Goal: Task Accomplishment & Management: Manage account settings

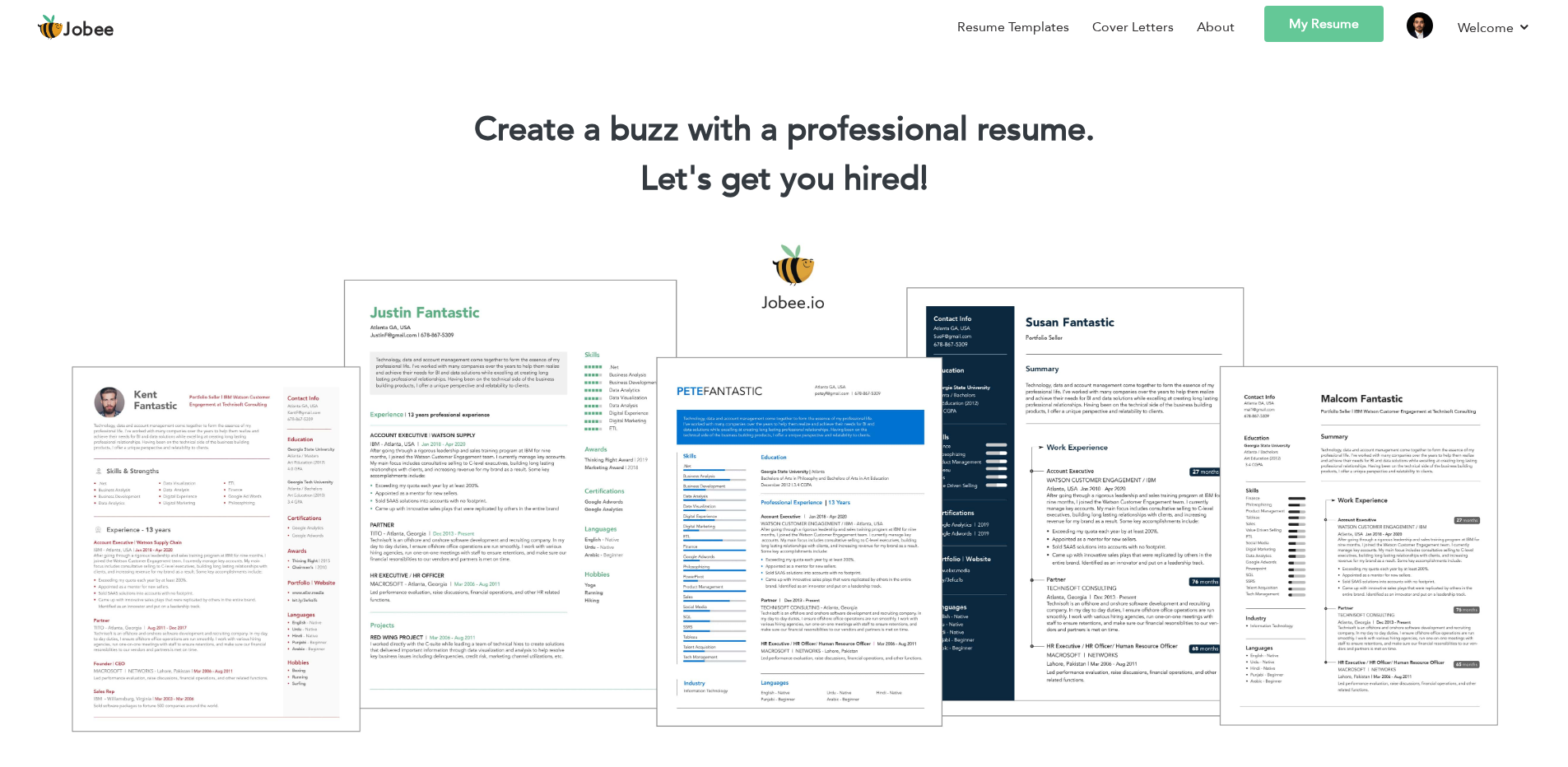
click at [1308, 31] on link "My Resume" at bounding box center [1324, 23] width 120 height 37
click at [1313, 25] on link "My Resume" at bounding box center [1324, 23] width 120 height 37
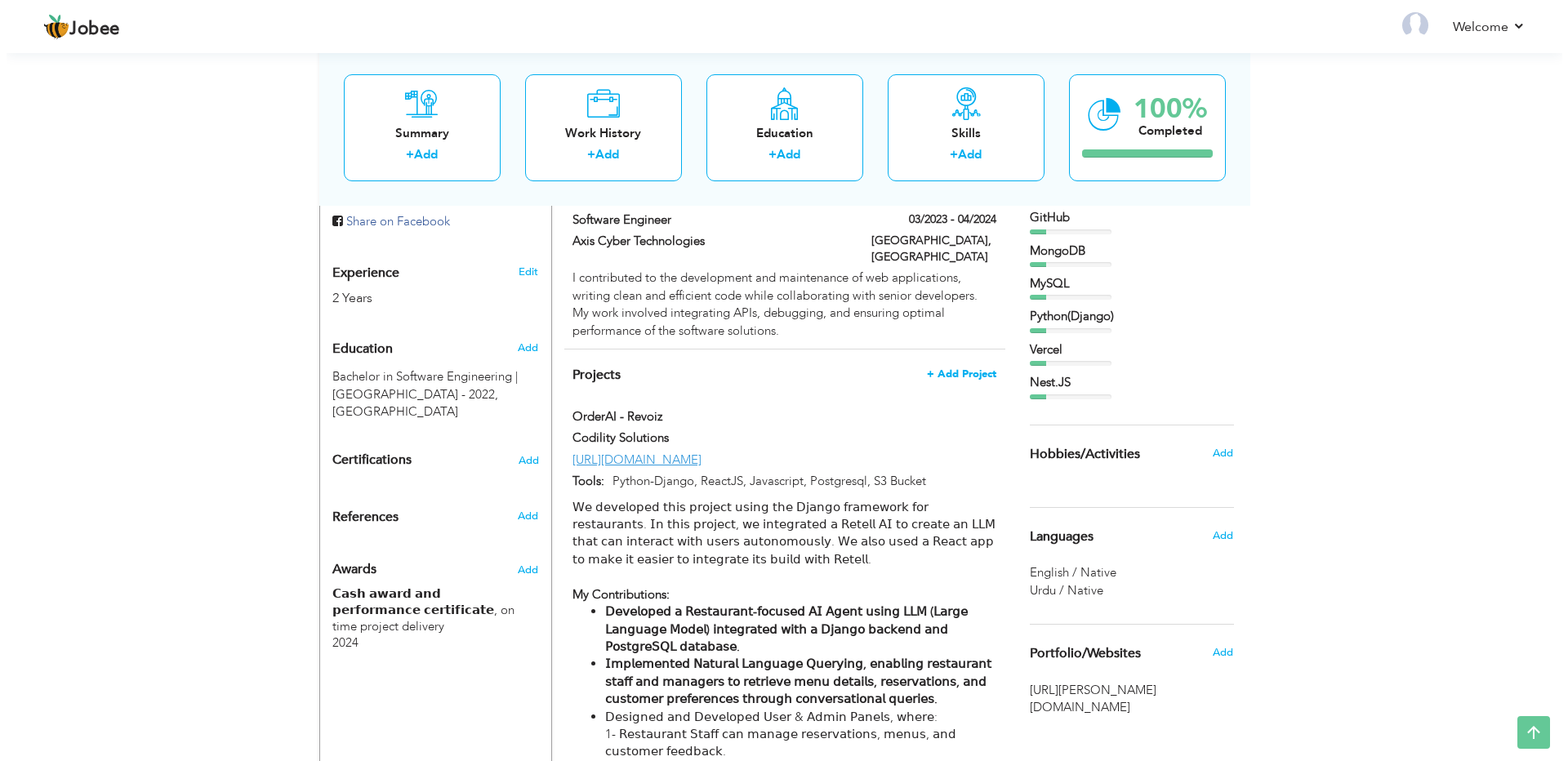
scroll to position [588, 0]
click at [926, 473] on span at bounding box center [926, 480] width 12 height 12
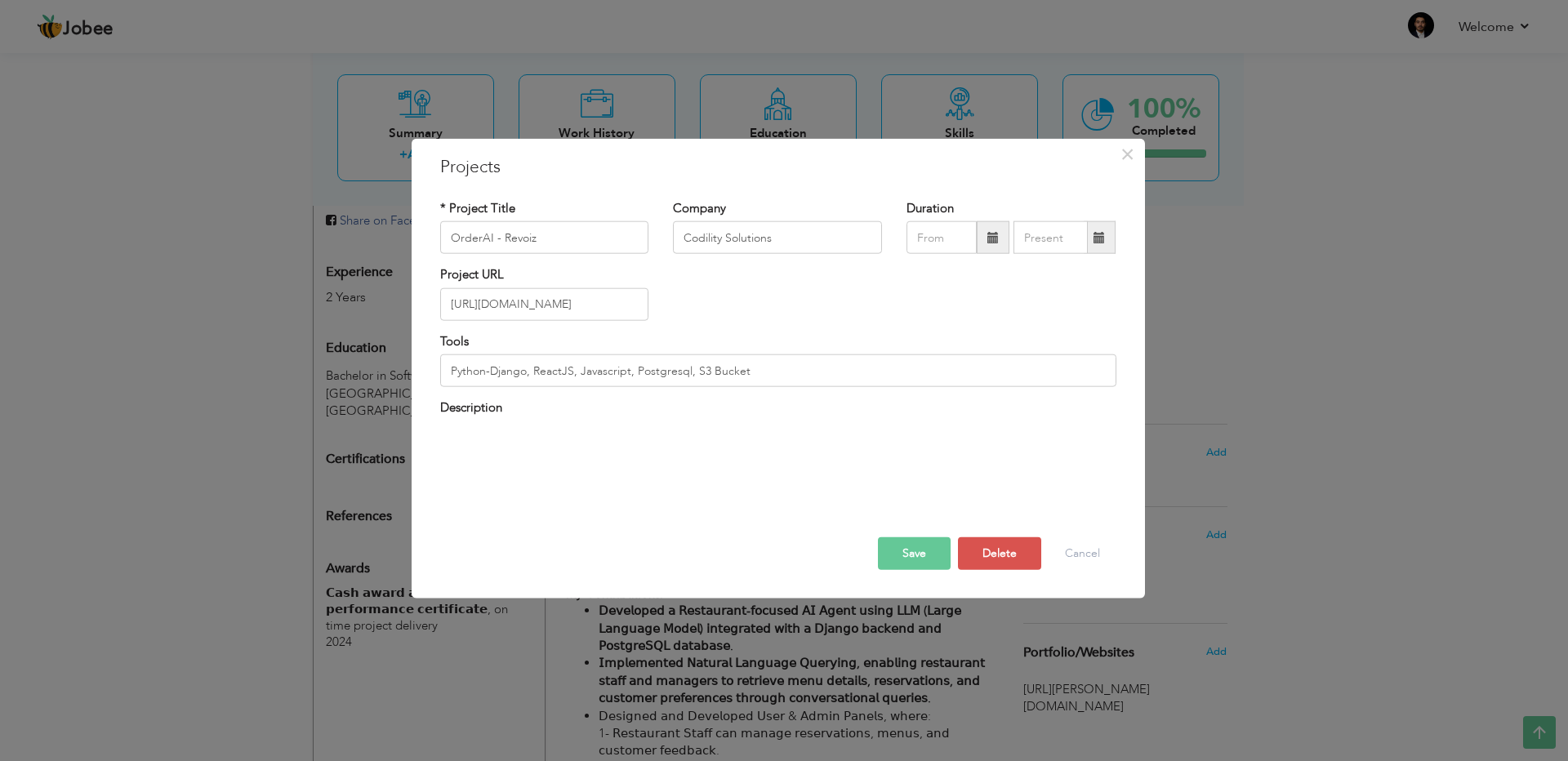
click at [614, 443] on div "𝖶𝖾 𝖽𝖾𝗏𝖾𝗅𝗈𝗉𝖾𝖽 𝗍𝗁𝗂𝗌 𝗉𝗋𝗈𝗃𝖾𝖼𝗍 𝗎𝗌𝗂𝗇𝗀 𝗍𝗁𝖾 𝖣𝗃𝖺𝗇𝗀𝗈 𝖿𝗋𝖺𝗆𝖾𝗐𝗈𝗋𝗄 𝖿𝗈𝗋 𝗋𝖾𝗌𝗍𝖺𝗎𝗋𝖺𝗇𝗍𝗌. 𝖨𝗇 𝗍𝗁𝗂𝗌 𝗉…" at bounding box center [778, 449] width 676 height 33
click at [615, 479] on div "* Project Title OrderAI - Revoiz Company Codility Solutions Duration" at bounding box center [779, 339] width 701 height 303
click at [1095, 555] on button "Cancel" at bounding box center [1082, 552] width 68 height 33
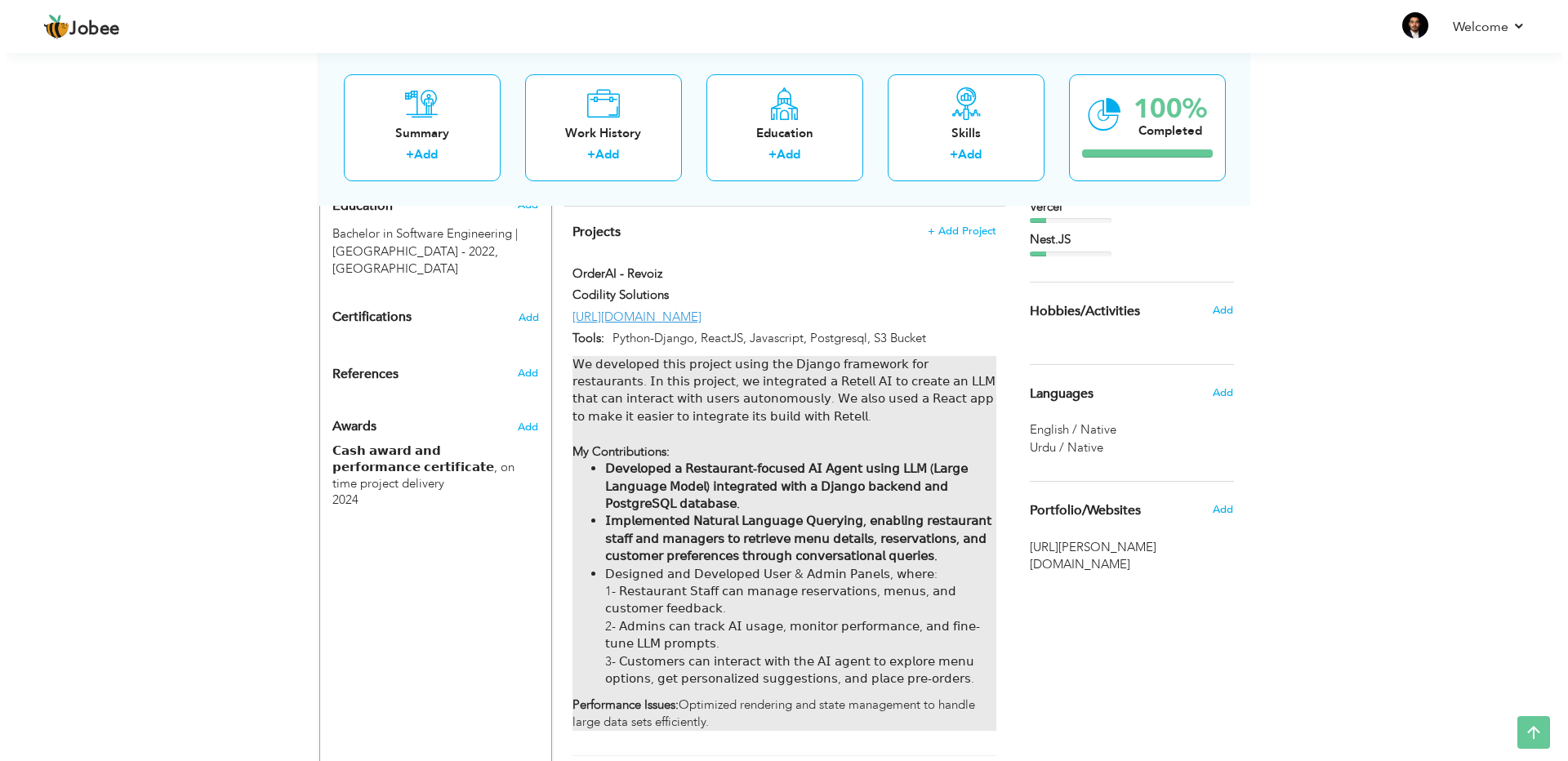
scroll to position [686, 0]
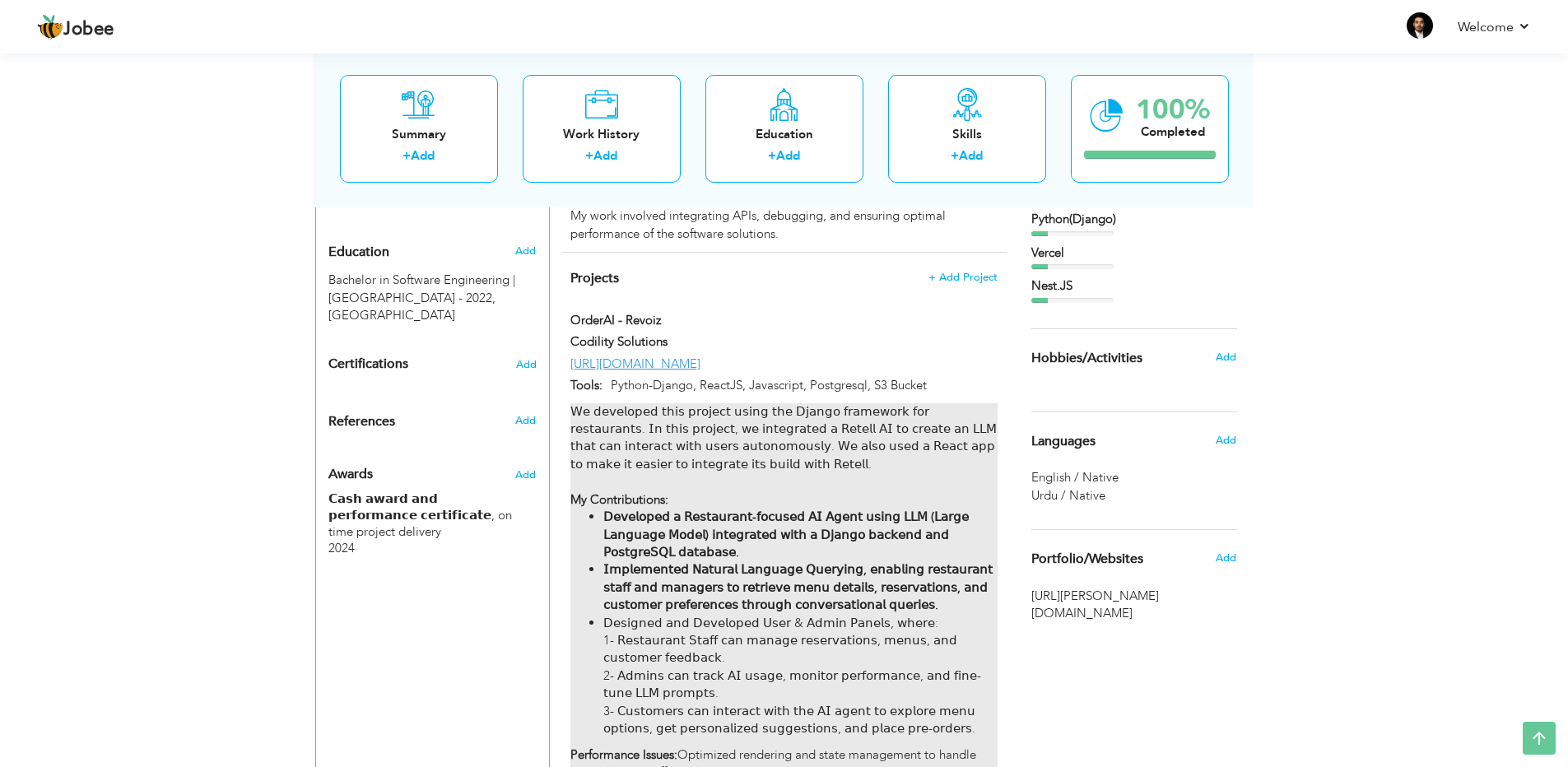
drag, startPoint x: 927, startPoint y: 400, endPoint x: 992, endPoint y: 400, distance: 65.0
click at [992, 403] on div "𝖶𝖾 𝖽𝖾𝗏𝖾𝗅𝗈𝗉𝖾𝖽 𝗍𝗁𝗂𝗌 𝗉𝗋𝗈𝗃𝖾𝖼𝗍 𝗎𝗌𝗂𝗇𝗀 𝗍𝗁𝖾 𝖣𝗃𝖺𝗇𝗀𝗈 𝖿𝗋𝖺𝗆𝖾𝗐𝗈𝗋𝗄 𝖿𝗈𝗋 𝗋𝖾𝗌𝗍𝖺𝗎𝗋𝖺𝗇𝗍𝗌. 𝖨𝗇 𝗍𝗁𝗂𝗌 𝗉…" at bounding box center [784, 592] width 426 height 378
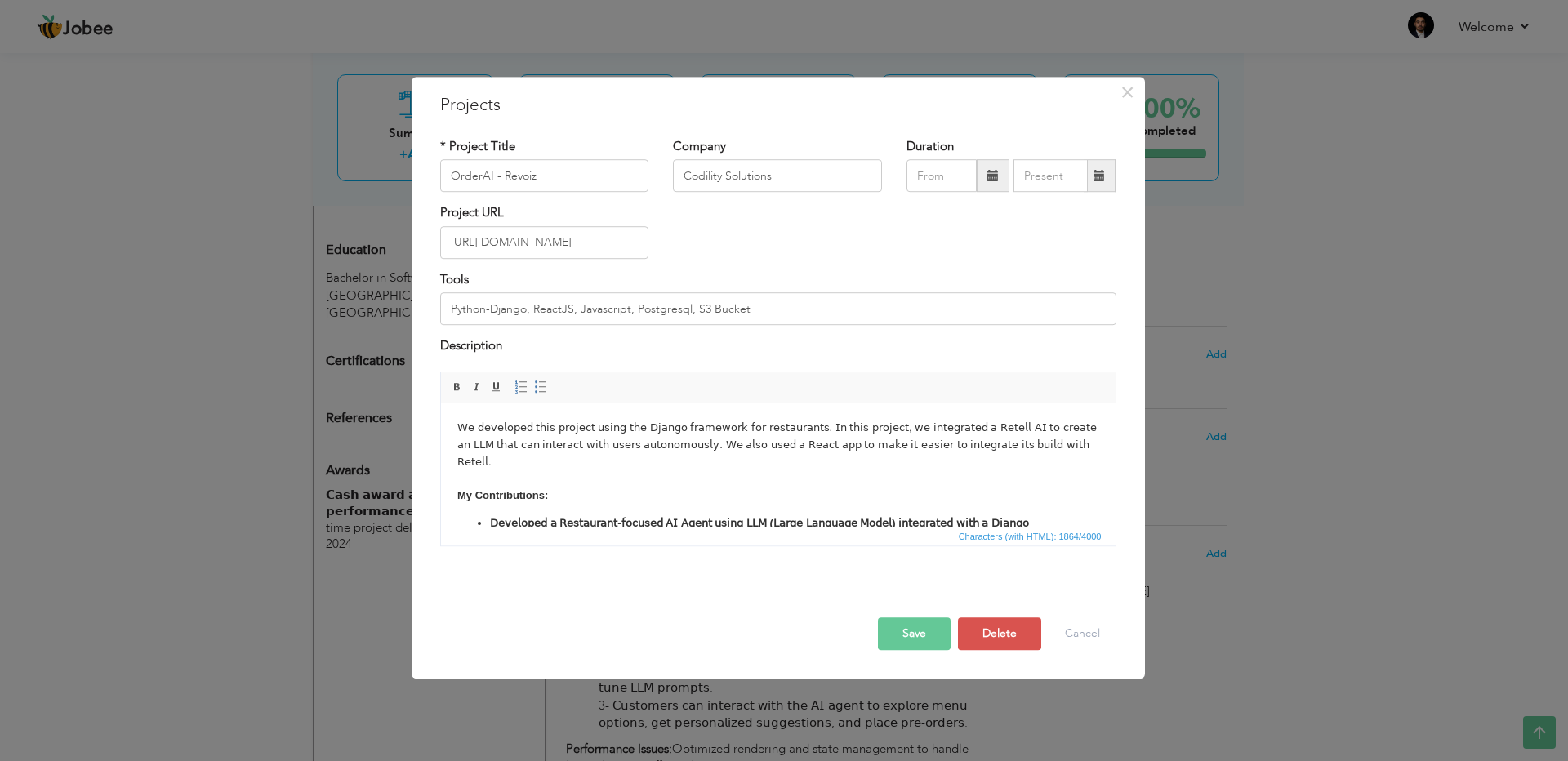
click at [634, 465] on body "𝖶𝖾 𝖽𝖾𝗏𝖾𝗅𝗈𝗉𝖾𝖽 𝗍𝗁𝗂𝗌 𝗉𝗋𝗈𝗃𝖾𝖼𝗍 𝗎𝗌𝗂𝗇𝗀 𝗍𝗁𝖾 𝖣𝗃𝖺𝗇𝗀𝗈 𝖿𝗋𝖺𝗆𝖾𝗐𝗈𝗋𝗄 𝖿𝗈𝗋 𝗋𝖾𝗌𝗍𝖺𝗎𝗋𝖺𝗇𝗍𝗌. 𝖨𝗇 𝗍𝗁𝗂𝗌 𝗉…" at bounding box center [777, 557] width 642 height 276
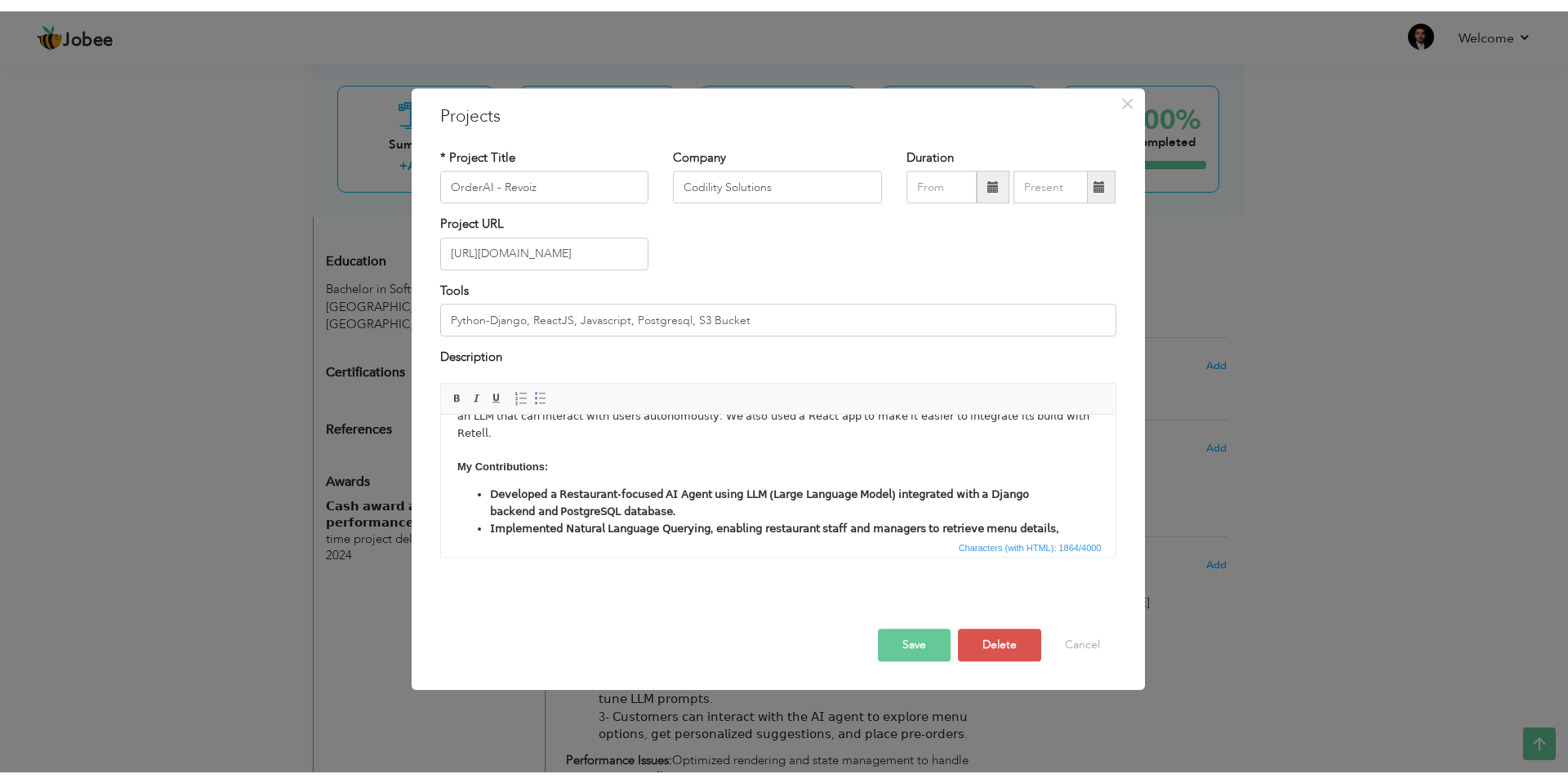
scroll to position [0, 0]
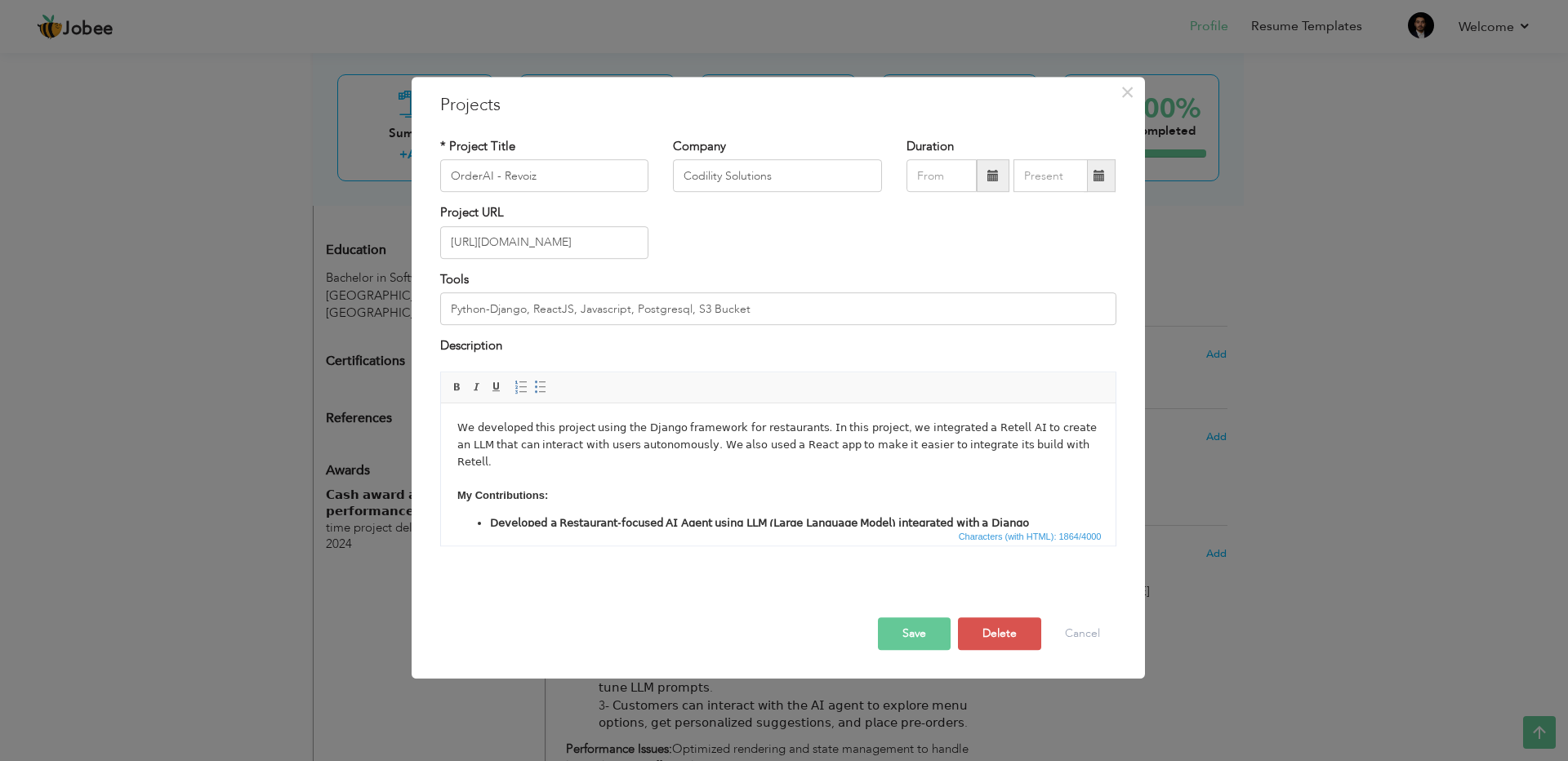
click at [706, 469] on body "𝖶𝖾 𝖽𝖾𝗏𝖾𝗅𝗈𝗉𝖾𝖽 𝗍𝗁𝗂𝗌 𝗉𝗋𝗈𝗃𝖾𝖼𝗍 𝗎𝗌𝗂𝗇𝗀 𝗍𝗁𝖾 𝖣𝗃𝖺𝗇𝗀𝗈 𝖿𝗋𝖺𝗆𝖾𝗐𝗈𝗋𝗄 𝖿𝗈𝗋 𝗋𝖾𝗌𝗍𝖺𝗎𝗋𝖺𝗇𝗍𝗌. 𝖨𝗇 𝗍𝗁𝗂𝗌 𝗉…" at bounding box center [777, 557] width 642 height 276
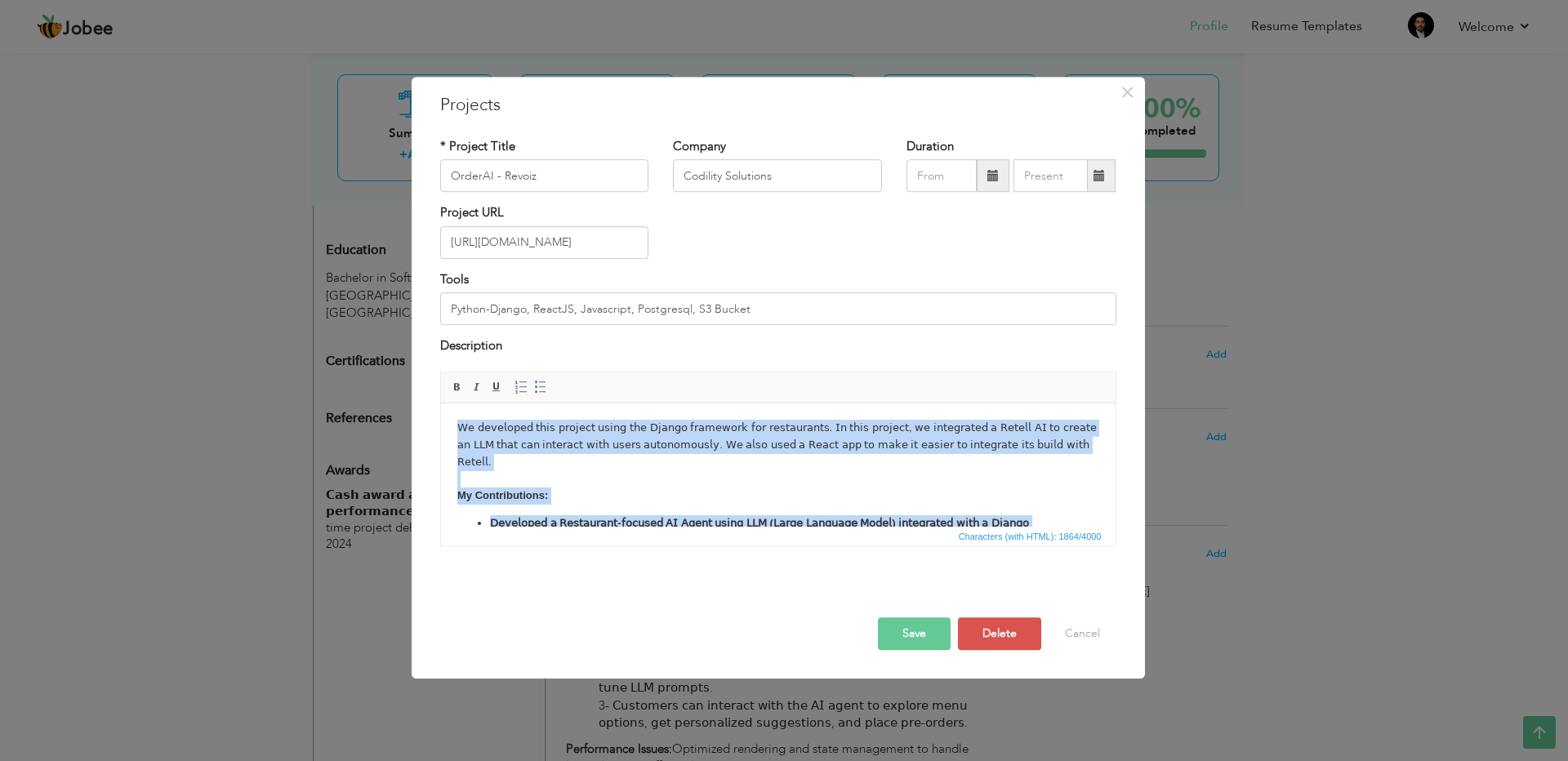
copy body "𝖶𝖾 𝖽𝖾𝗏𝖾𝗅𝗈𝗉𝖾𝖽 𝗍𝗁𝗂𝗌 𝗉𝗋𝗈𝗃𝖾𝖼𝗍 𝗎𝗌𝗂𝗇𝗀 𝗍𝗁𝖾 𝖣𝗃𝖺𝗇𝗀𝗈 𝖿𝗋𝖺𝗆𝖾𝗐𝗈𝗋𝗄 𝖿𝗈𝗋 𝗋𝖾𝗌𝗍𝖺𝗎𝗋𝖺𝗇𝗍𝗌. 𝖨𝗇 𝗍𝗁𝗂𝗌 𝗉…"
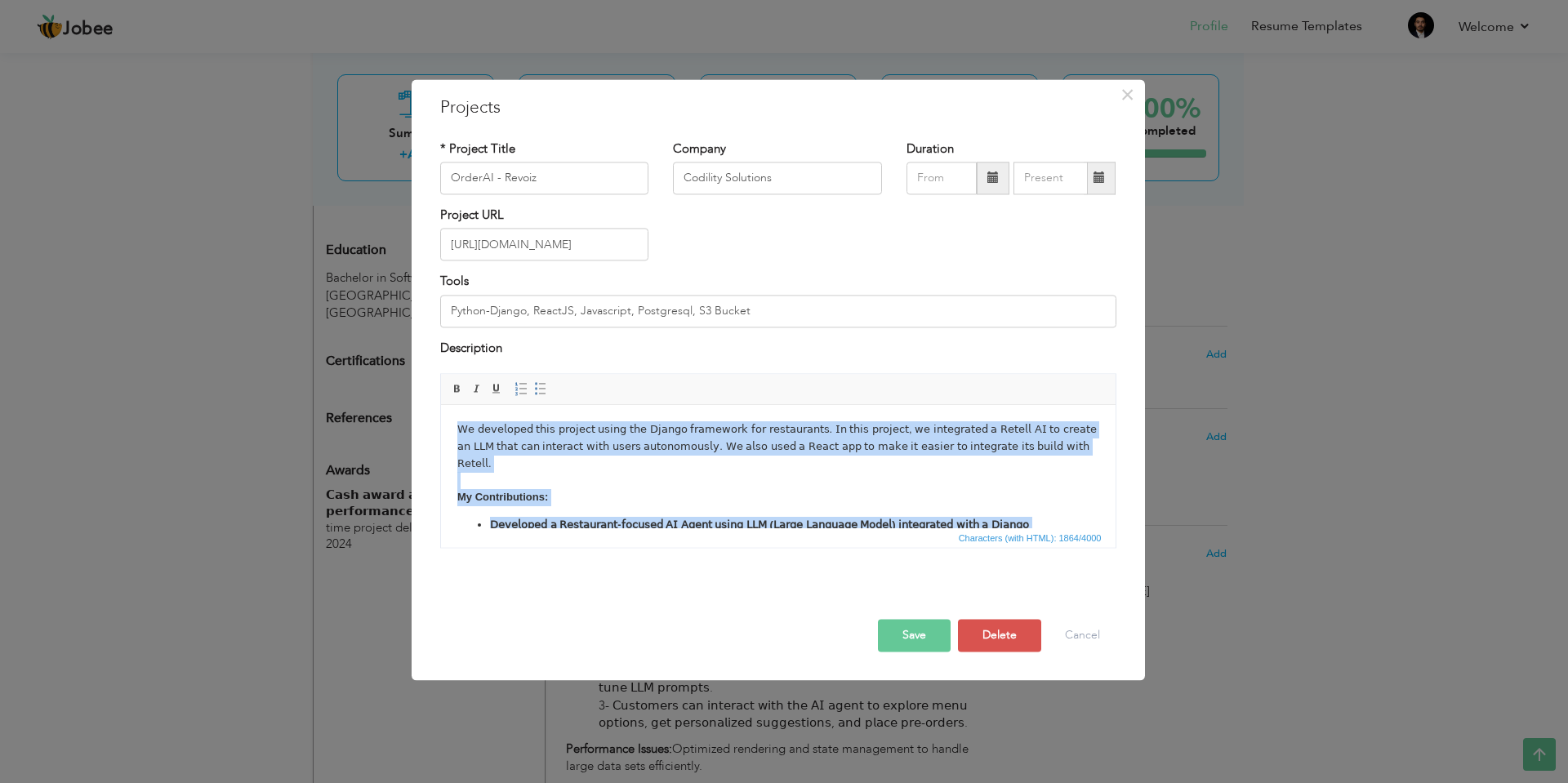
click at [672, 472] on body "𝖶𝖾 𝖽𝖾𝗏𝖾𝗅𝗈𝗉𝖾𝖽 𝗍𝗁𝗂𝗌 𝗉𝗋𝗈𝗃𝖾𝖼𝗍 𝗎𝗌𝗂𝗇𝗀 𝗍𝗁𝖾 𝖣𝗃𝖺𝗇𝗀𝗈 𝖿𝗋𝖺𝗆𝖾𝗐𝗈𝗋𝗄 𝖿𝗈𝗋 𝗋𝖾𝗌𝗍𝖺𝗎𝗋𝖺𝗇𝗍𝗌. 𝖨𝗇 𝗍𝗁𝗂𝗌 𝗉…" at bounding box center [777, 559] width 642 height 276
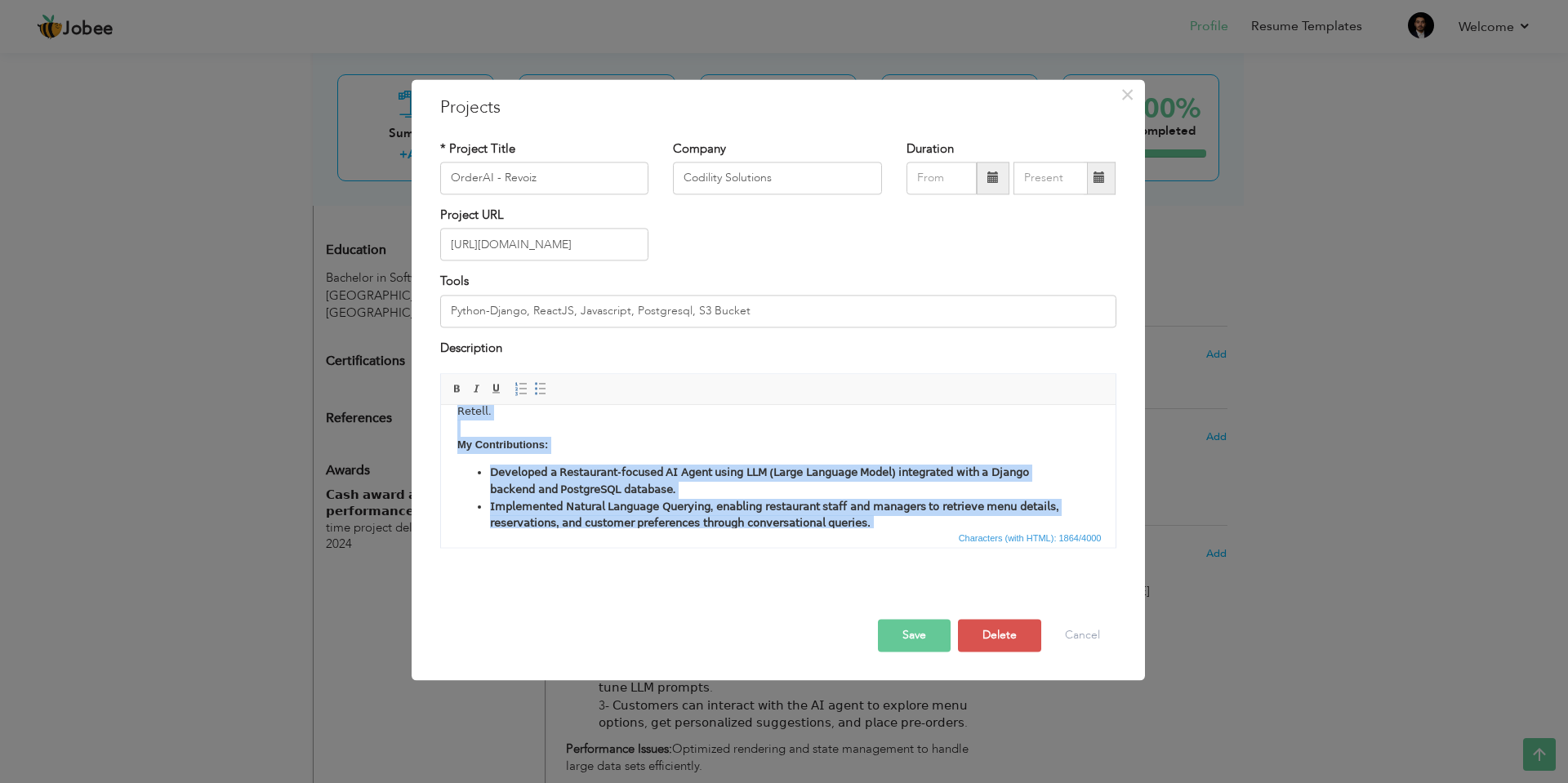
scroll to position [98, 0]
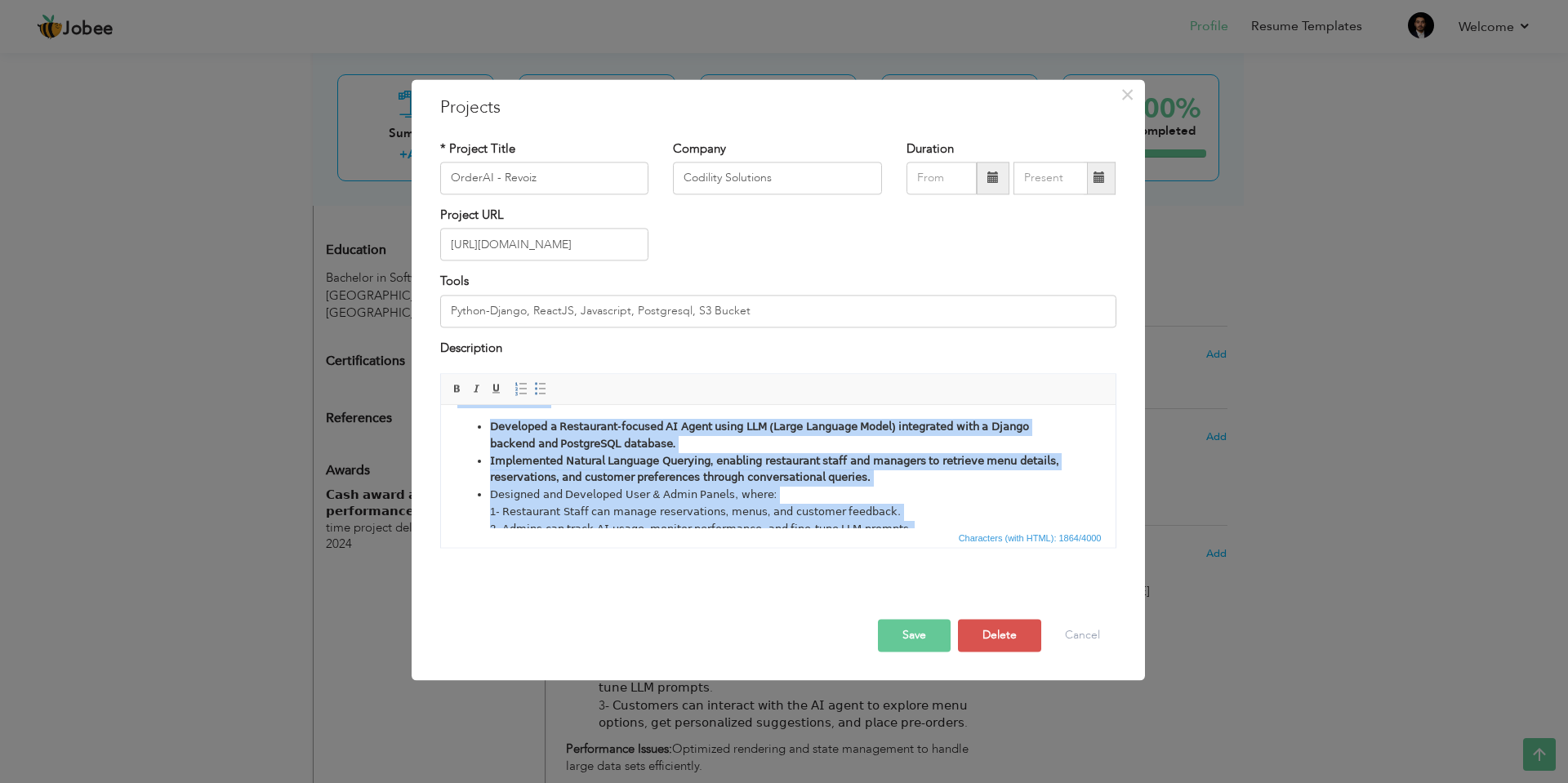
click at [661, 503] on li "𝖣𝖾𝗌𝗂𝗀𝗇𝖾𝖽 𝖺𝗇𝖽 𝖣𝖾𝗏𝖾𝗅𝗈𝗉𝖾𝖽 𝖴𝗌𝖾𝗋 & 𝖠𝖽𝗆𝗂𝗇 𝖯𝖺𝗇𝖾𝗅𝗌, 𝗐𝗁𝖾𝗋𝖾: 1- 𝖱𝖾𝗌𝗍𝖺𝗎𝗋𝖺𝗇𝗍 𝖲𝗍𝖺𝖿𝖿 𝖼𝖺𝗇 𝗆𝖺𝗇𝖺…" at bounding box center [778, 529] width 577 height 85
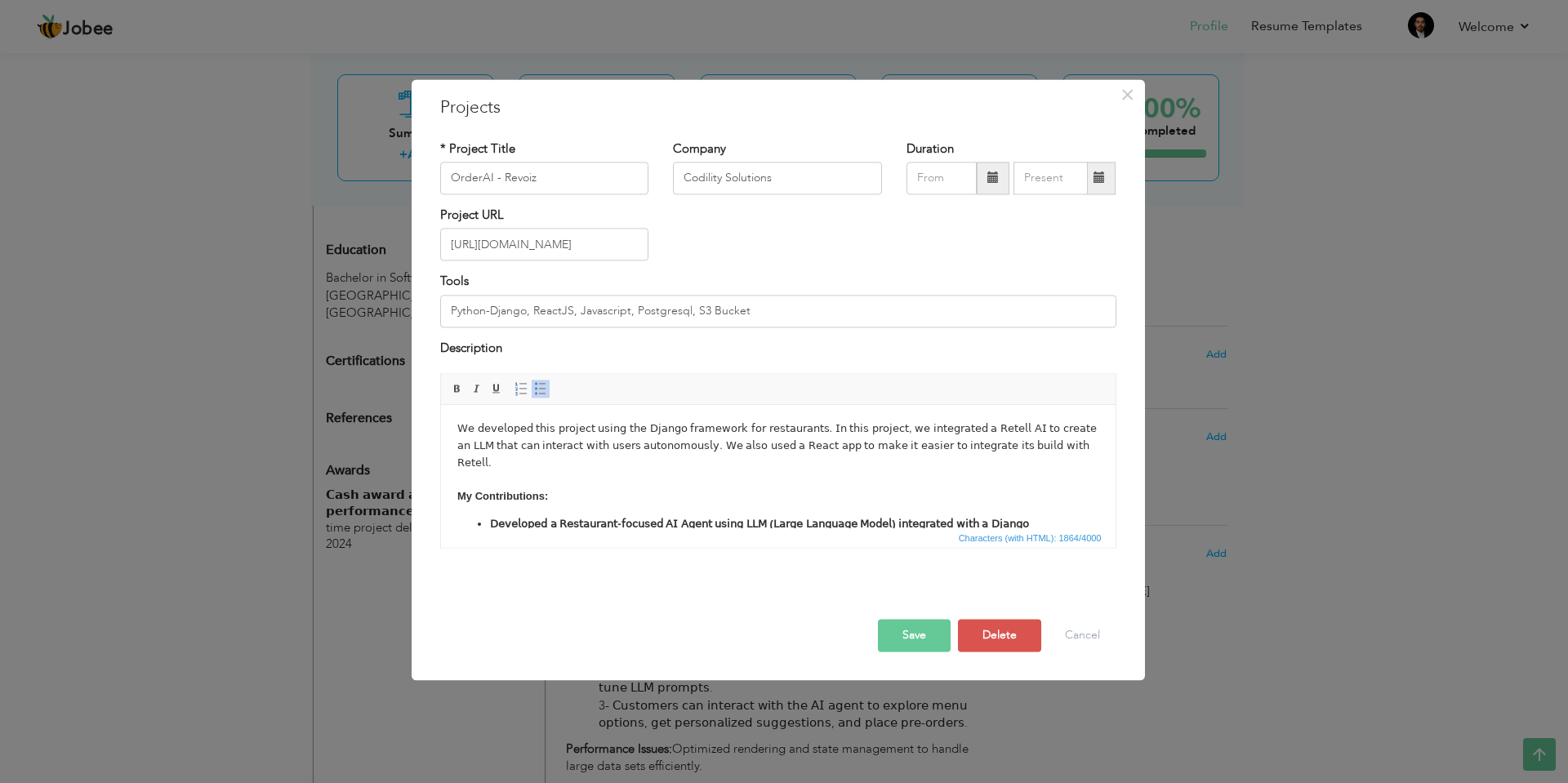
scroll to position [0, 0]
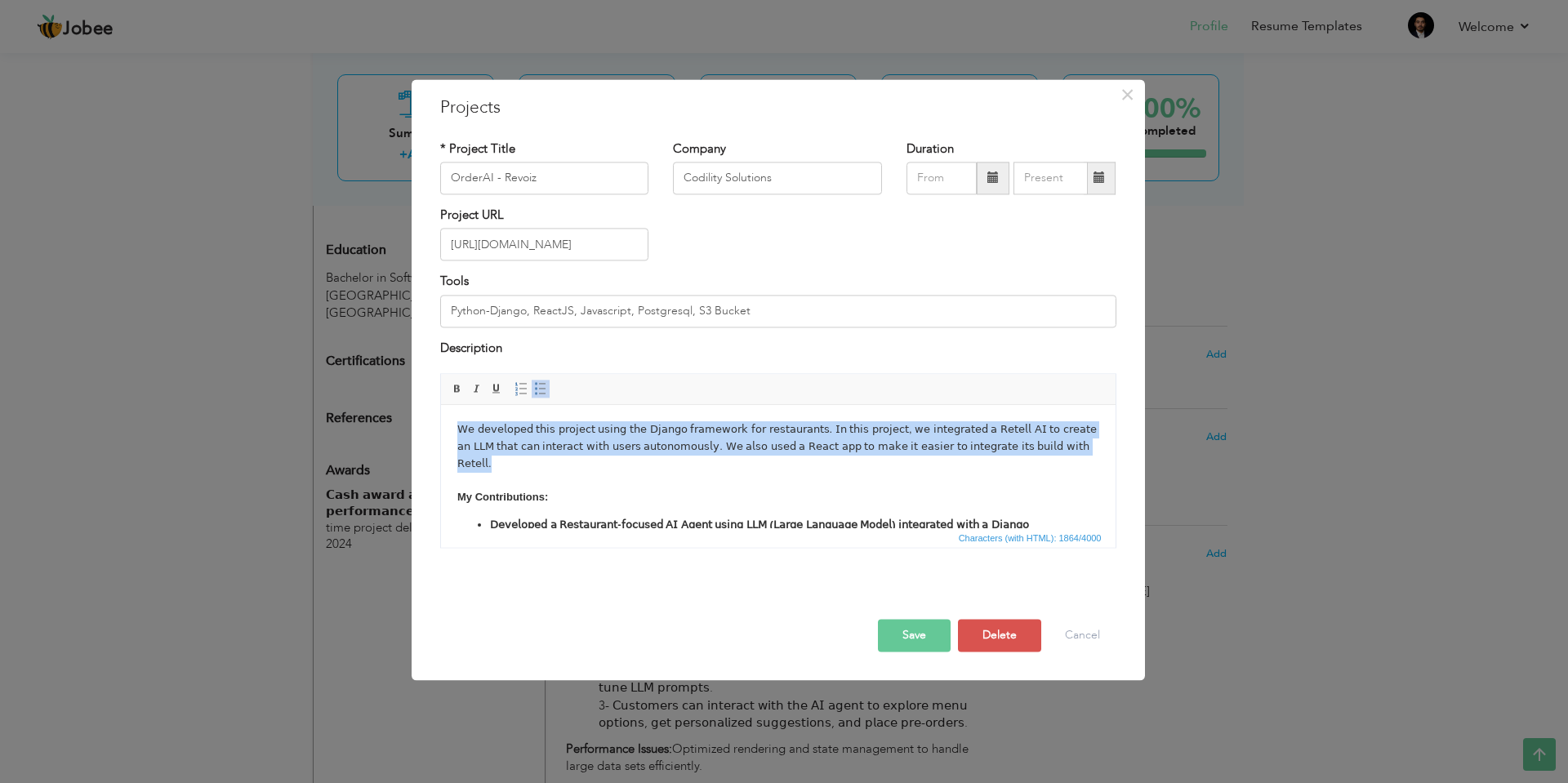
drag, startPoint x: 561, startPoint y: 459, endPoint x: 417, endPoint y: 418, distance: 149.7
click at [440, 418] on html "𝖶𝖾 𝖽𝖾𝗏𝖾𝗅𝗈𝗉𝖾𝖽 𝗍𝗁𝗂𝗌 𝗉𝗋𝗈𝗃𝖾𝖼𝗍 𝗎𝗌𝗂𝗇𝗀 𝗍𝗁𝖾 𝖣𝗃𝖺𝗇𝗀𝗈 𝖿𝗋𝖺𝗆𝖾𝗐𝗈𝗋𝗄 𝖿𝗈𝗋 𝗋𝖾𝗌𝗍𝖺𝗎𝗋𝖺𝗇𝗍𝗌. 𝖨𝗇 𝗍𝗁𝗂𝗌 𝗉…" at bounding box center [777, 559] width 674 height 309
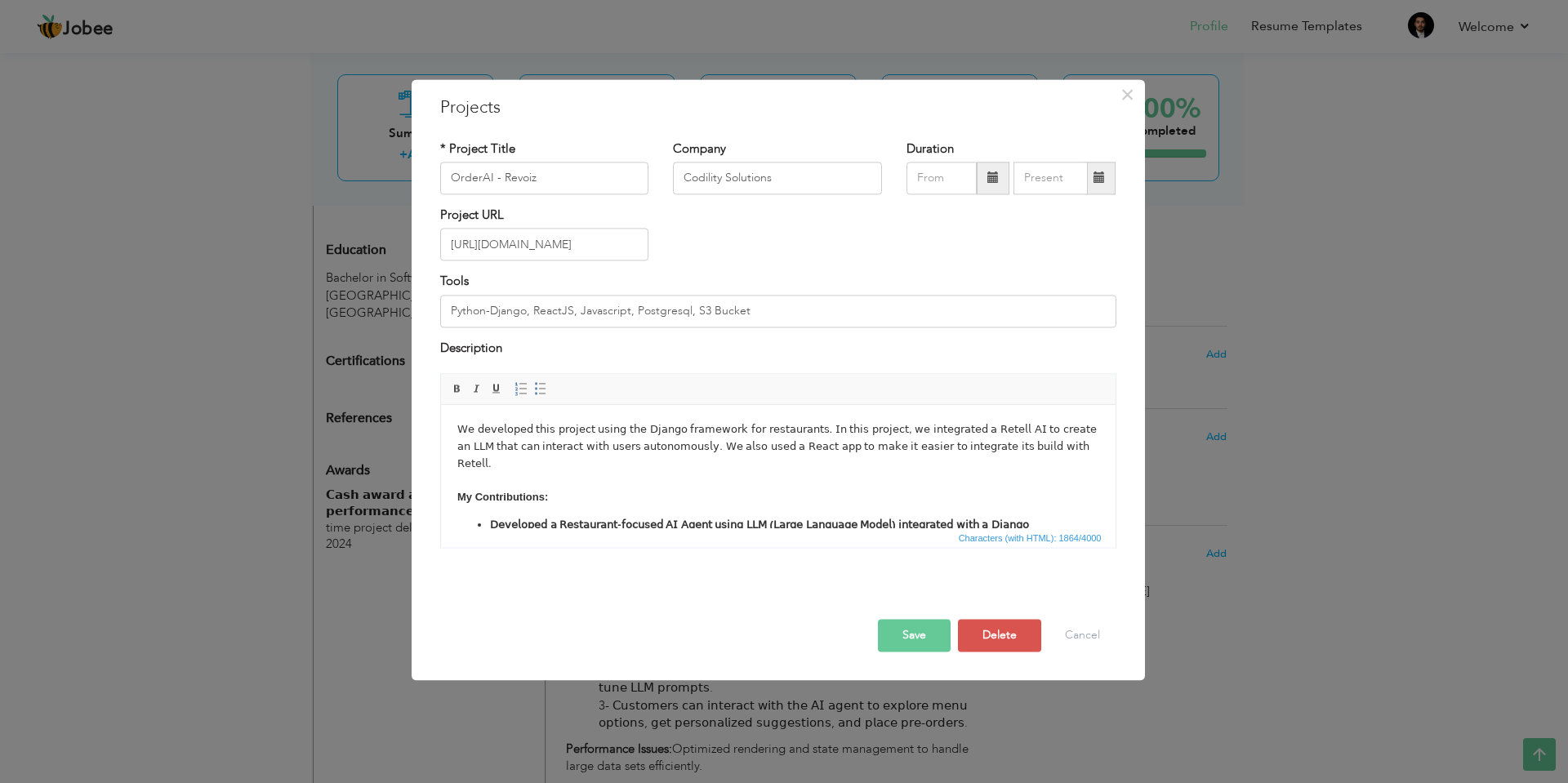
click at [458, 429] on body "𝖶𝖾 𝖽𝖾𝗏𝖾𝗅𝗈𝗉𝖾𝖽 𝗍𝗁𝗂𝗌 𝗉𝗋𝗈𝗃𝖾𝖼𝗍 𝗎𝗌𝗂𝗇𝗀 𝗍𝗁𝖾 𝖣𝗃𝖺𝗇𝗀𝗈 𝖿𝗋𝖺𝗆𝖾𝗐𝗈𝗋𝗄 𝖿𝗈𝗋 𝗋𝖾𝗌𝗍𝖺𝗎𝗋𝖺𝗇𝗍𝗌. 𝖨𝗇 𝗍𝗁𝗂𝗌 𝗉…" at bounding box center [777, 559] width 642 height 276
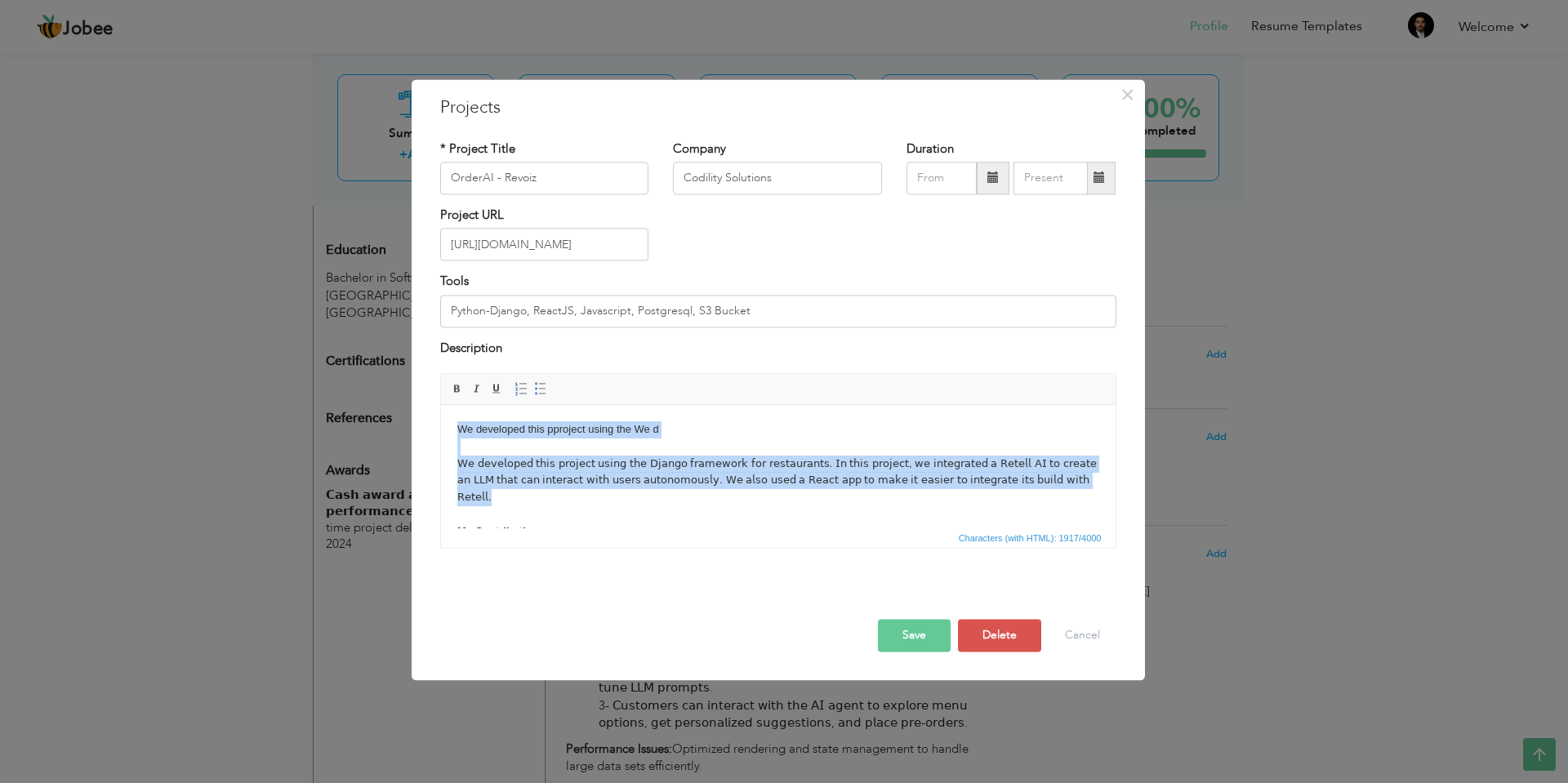
drag, startPoint x: 577, startPoint y: 494, endPoint x: 745, endPoint y: 748, distance: 304.5
click at [440, 405] on html "We developed this pproject using the We d 𝖶𝖾 𝖽𝖾𝗏𝖾𝗅𝗈𝗉𝖾𝖽 𝗍𝗁𝗂𝗌 𝗉𝗋𝗈𝗃𝖾𝖼𝗍 𝗎𝗌𝗂𝗇𝗀 𝗍𝗁𝖾 𝖣…" at bounding box center [777, 577] width 674 height 343
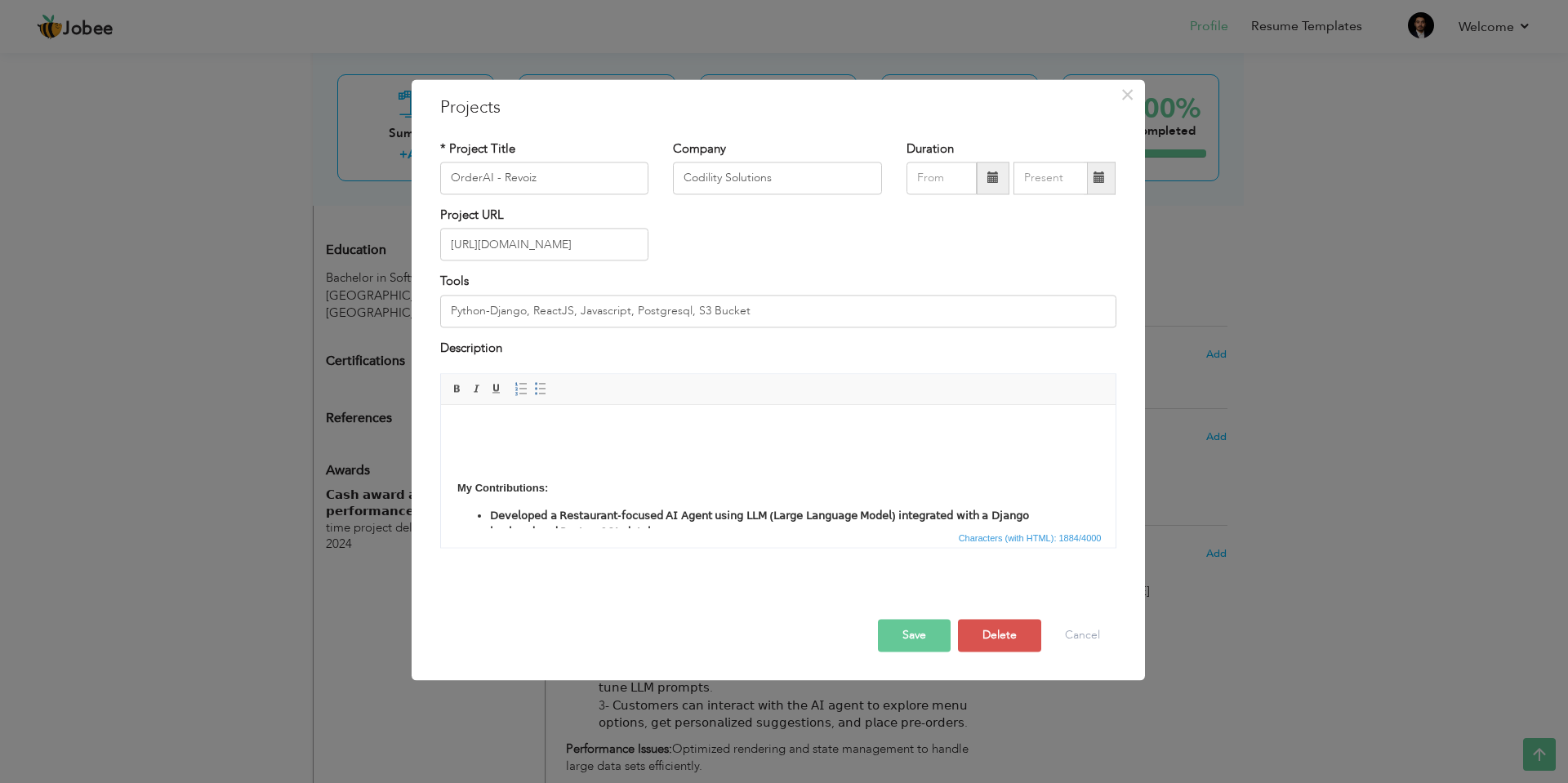
scroll to position [98, 0]
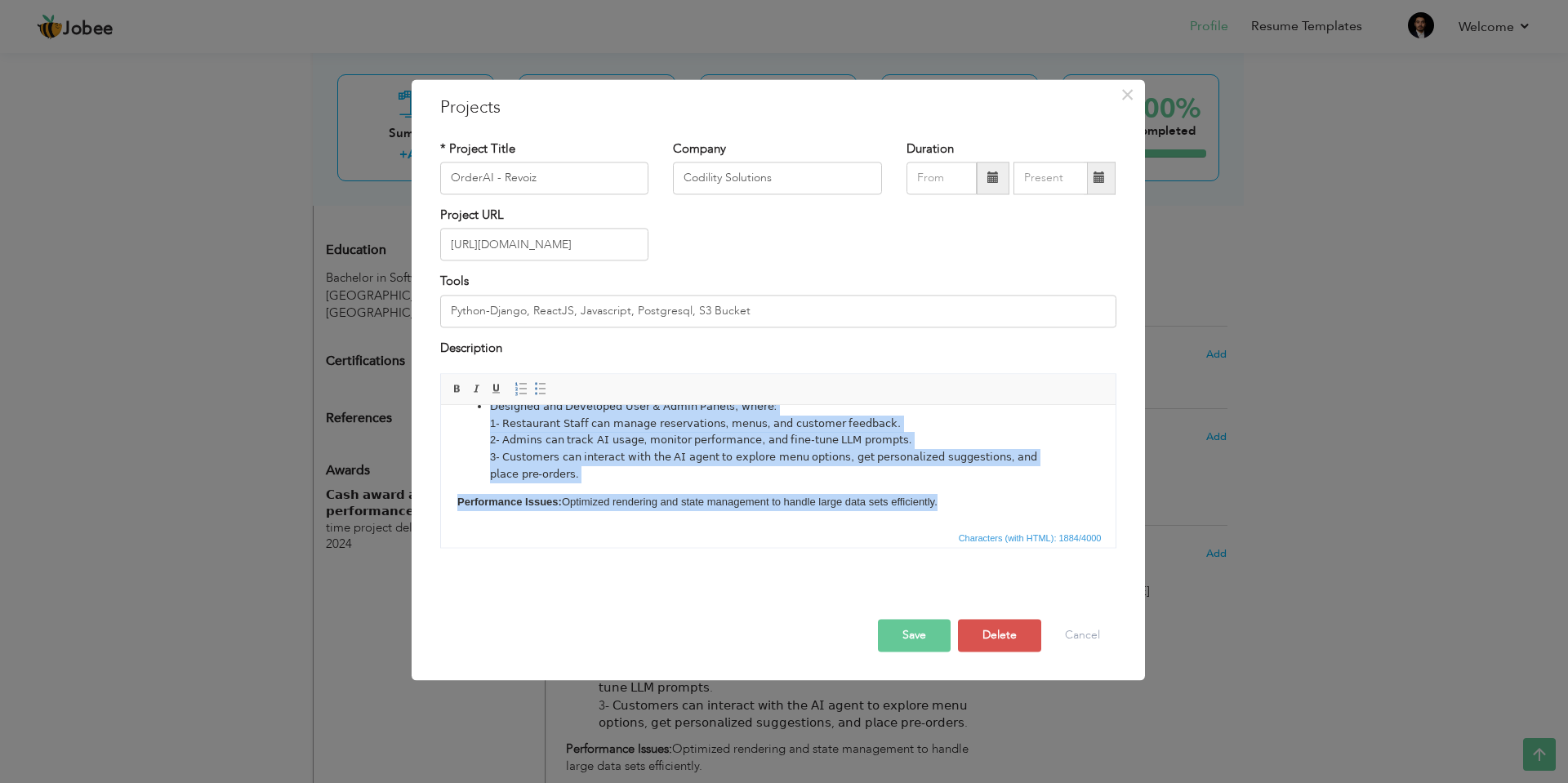
drag, startPoint x: 459, startPoint y: 419, endPoint x: 624, endPoint y: 736, distance: 357.4
click at [624, 527] on html "𝖶𝖾 𝖽𝖾𝗏𝖾𝗅𝗈𝗉𝖾𝖽 𝗍𝗁𝗂𝗌 𝗉𝗋𝗈𝗃𝖾𝖼𝗍 𝗎𝗌𝗂𝗇𝗀 𝗍𝗁𝖾 𝖣𝗃𝖺𝗇𝗀𝗈 𝖿𝗋𝖺𝗆𝖾𝗐𝗈𝗋𝗄 𝖿𝗈𝗋 𝗋𝖾𝗌𝗍𝖺𝗎𝗋𝖺𝗇𝗍𝗌. 𝖨𝗇 𝗍𝗁𝗂𝗌 𝗉…" at bounding box center [777, 346] width 674 height 365
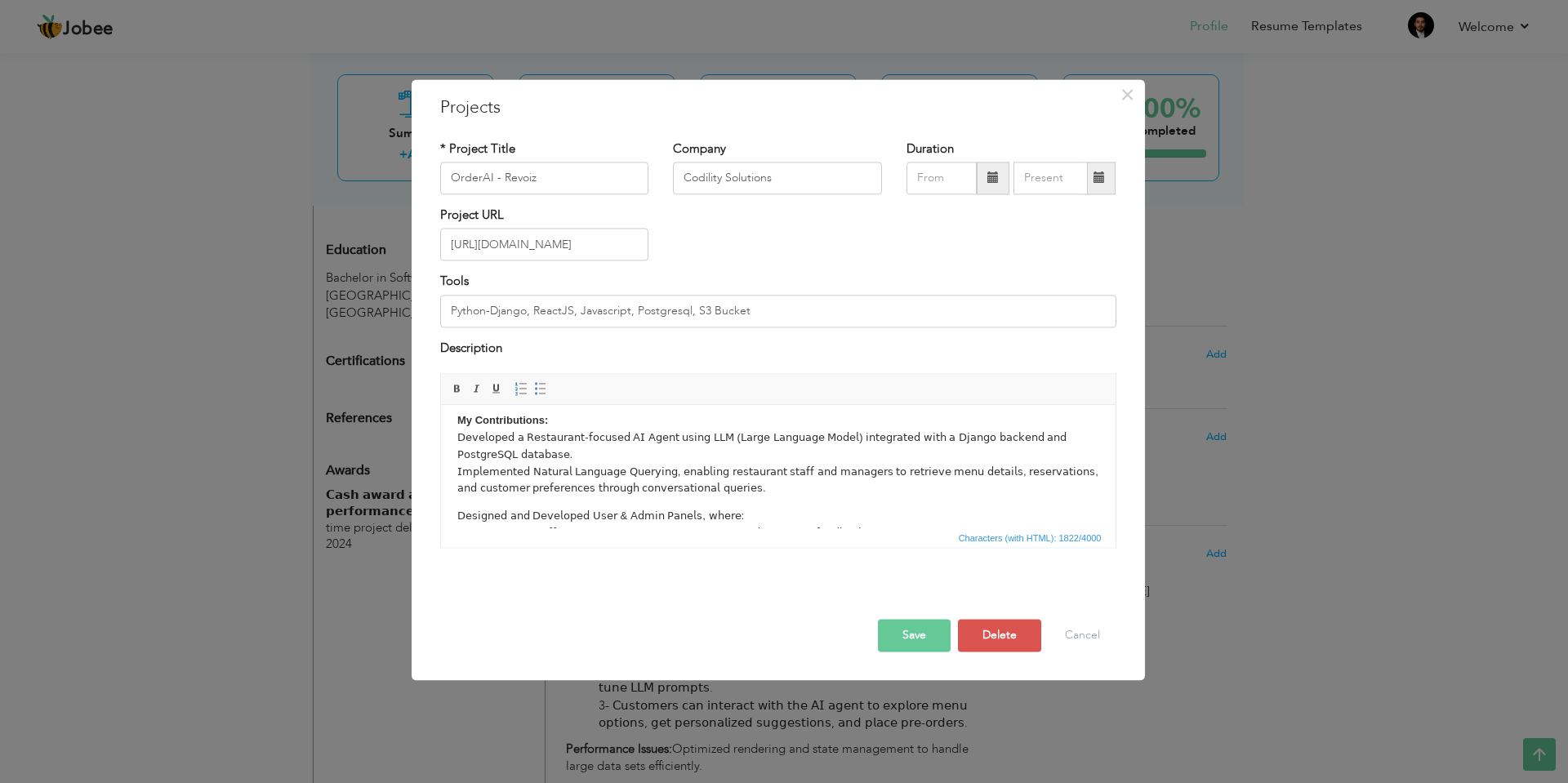
click p "My Contributions: 𝖣𝖾𝗏𝖾𝗅𝗈𝗉𝖾𝖽 𝖺 𝖱𝖾𝗌𝗍𝖺𝗎𝗋𝖺𝗇𝗍-𝖿𝗈𝖼𝗎𝗌𝖾𝖽 𝖠𝖨 𝖠𝗀𝖾𝗇𝗍 𝗎𝗌𝗂𝗇𝗀 𝖫𝖫𝖬 (𝖫𝖺𝗋𝗀𝖾 𝖫𝖺𝗇𝗀…"
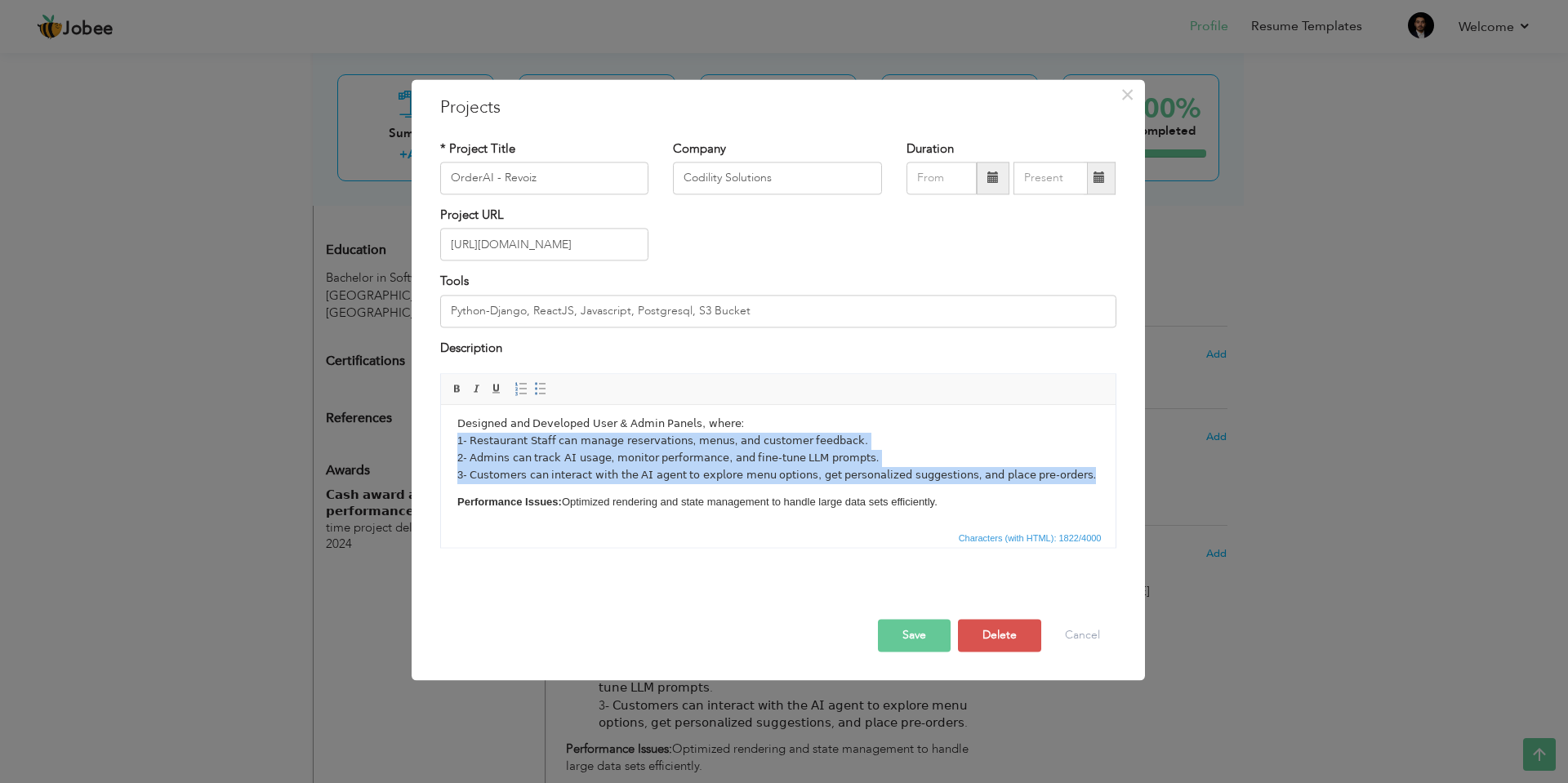
drag, startPoint x: 457, startPoint y: 433, endPoint x: 530, endPoint y: 480, distance: 86.8
click p "𝖣𝖾𝗌𝗂𝗀𝗇𝖾𝖽 𝖺𝗇𝖽 𝖣𝖾𝗏𝖾𝗅𝗈𝗉𝖾𝖽 𝖴𝗌𝖾𝗋 & 𝖠𝖽𝗆𝗂𝗇 𝖯𝖺𝗇𝖾𝗅𝗌, 𝗐𝗁𝖾𝗋𝖾: 1- 𝖱𝖾𝗌𝗍𝖺𝗎𝗋𝖺𝗇𝗍 𝖲𝗍𝖺𝖿𝖿 𝖼𝖺𝗇 𝗆𝖺𝗇𝖺…"
click at [523, 386] on span at bounding box center [520, 389] width 13 height 13
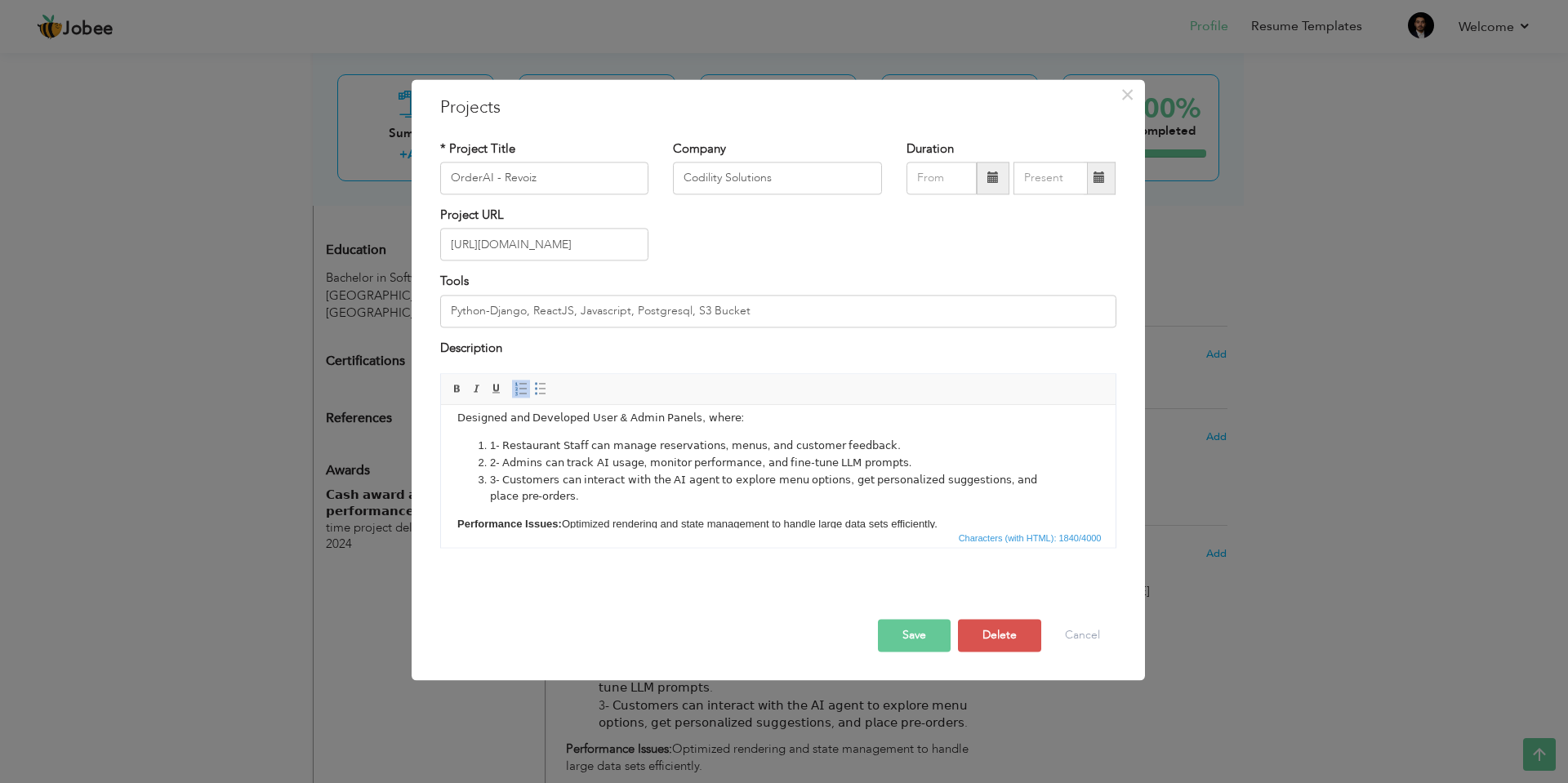
click at [502, 443] on li "1- 𝖱𝖾𝗌𝗍𝖺𝗎𝗋𝖺𝗇𝗍 𝖲𝗍𝖺𝖿𝖿 𝖼𝖺𝗇 𝗆𝖺𝗇𝖺𝗀𝖾 𝗋𝖾𝗌𝖾𝗋𝗏𝖺𝗍𝗂𝗈𝗇𝗌, 𝗆𝖾𝗇𝗎𝗌, 𝖺𝗇𝖽 𝖼𝗎𝗌𝗍𝗈𝗆𝖾𝗋 𝖿𝖾𝖾𝖽𝖻𝖺𝖼𝗄." at bounding box center [778, 446] width 577 height 17
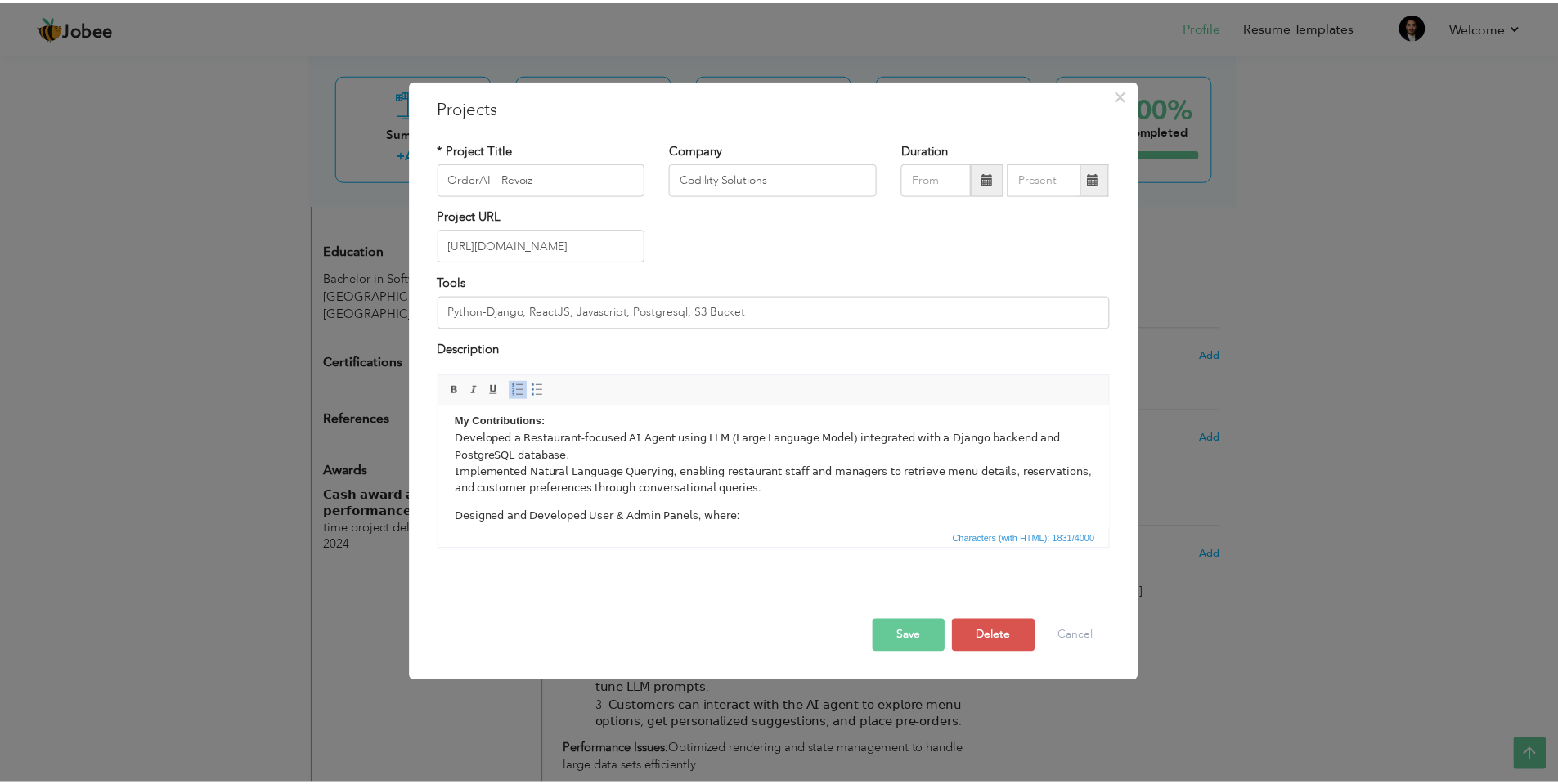
scroll to position [0, 0]
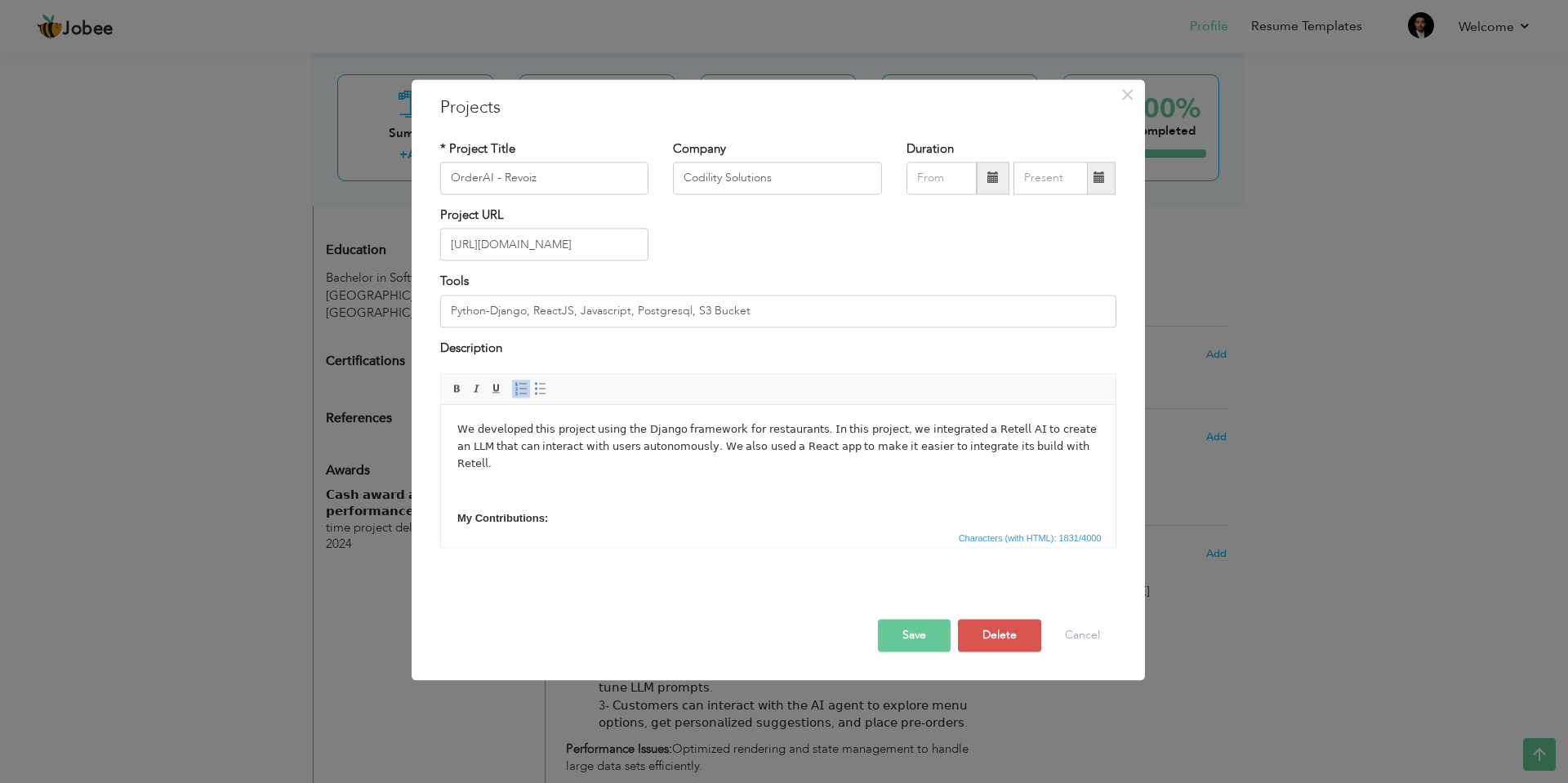
click at [677, 503] on body "𝖶𝖾 𝖽𝖾𝗏𝖾𝗅𝗈𝗉𝖾𝖽 𝗍𝗁𝗂𝗌 𝗉𝗋𝗈𝗃𝖾𝖼𝗍 𝗎𝗌𝗂𝗇𝗀 𝗍𝗁𝖾 𝖣𝗃𝖺𝗇𝗀𝗈 𝖿𝗋𝖺𝗆𝖾𝗐𝗈𝗋𝗄 𝖿𝗈𝗋 𝗋𝖾𝗌𝗍𝖺𝗎𝗋𝖺𝗇𝗍𝗌. 𝖨𝗇 𝗍𝗁𝗂𝗌 𝗉…" at bounding box center [777, 575] width 642 height 308
click at [675, 488] on p at bounding box center [777, 490] width 642 height 17
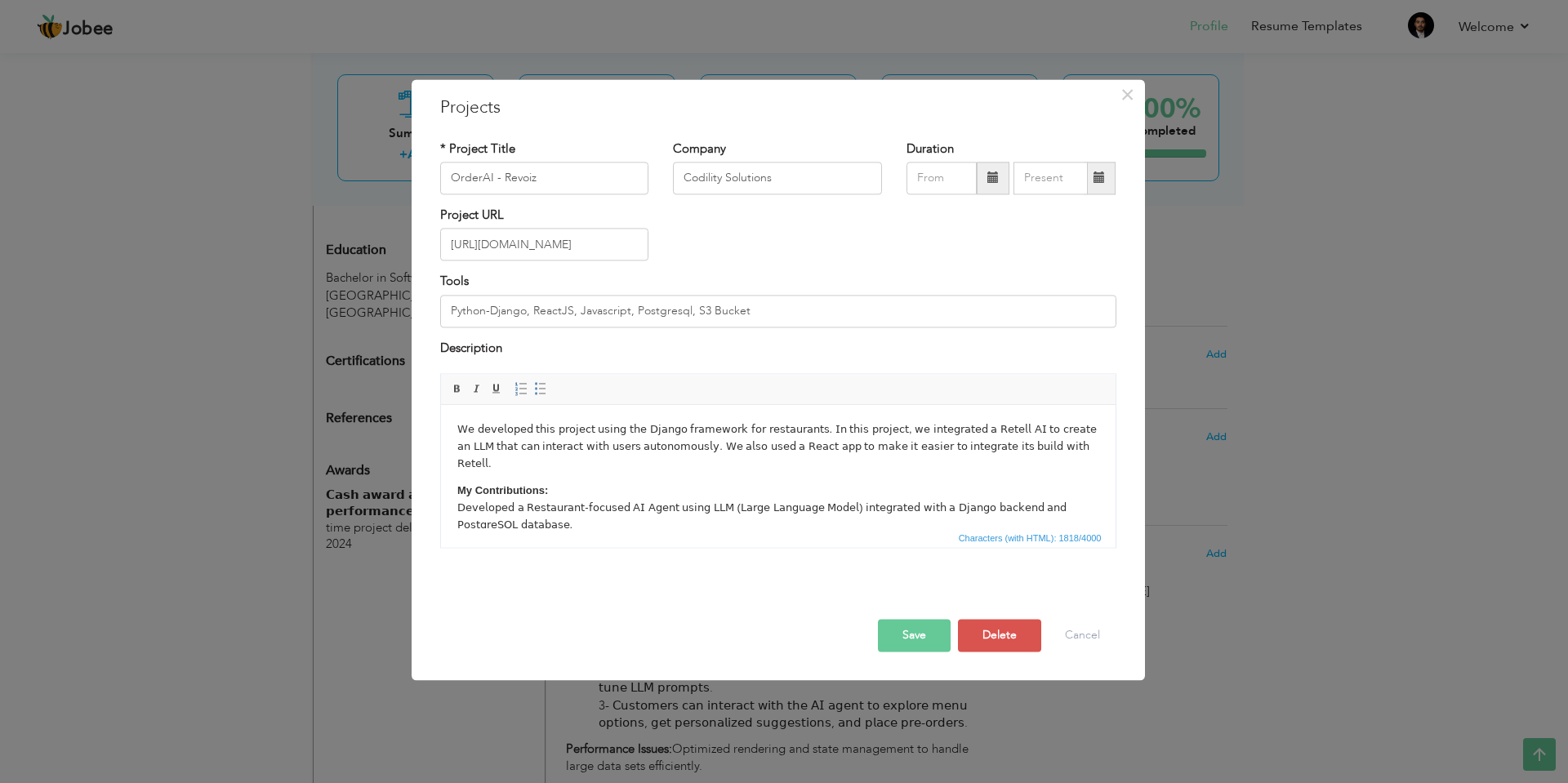
click at [908, 631] on button "Save" at bounding box center [914, 635] width 73 height 33
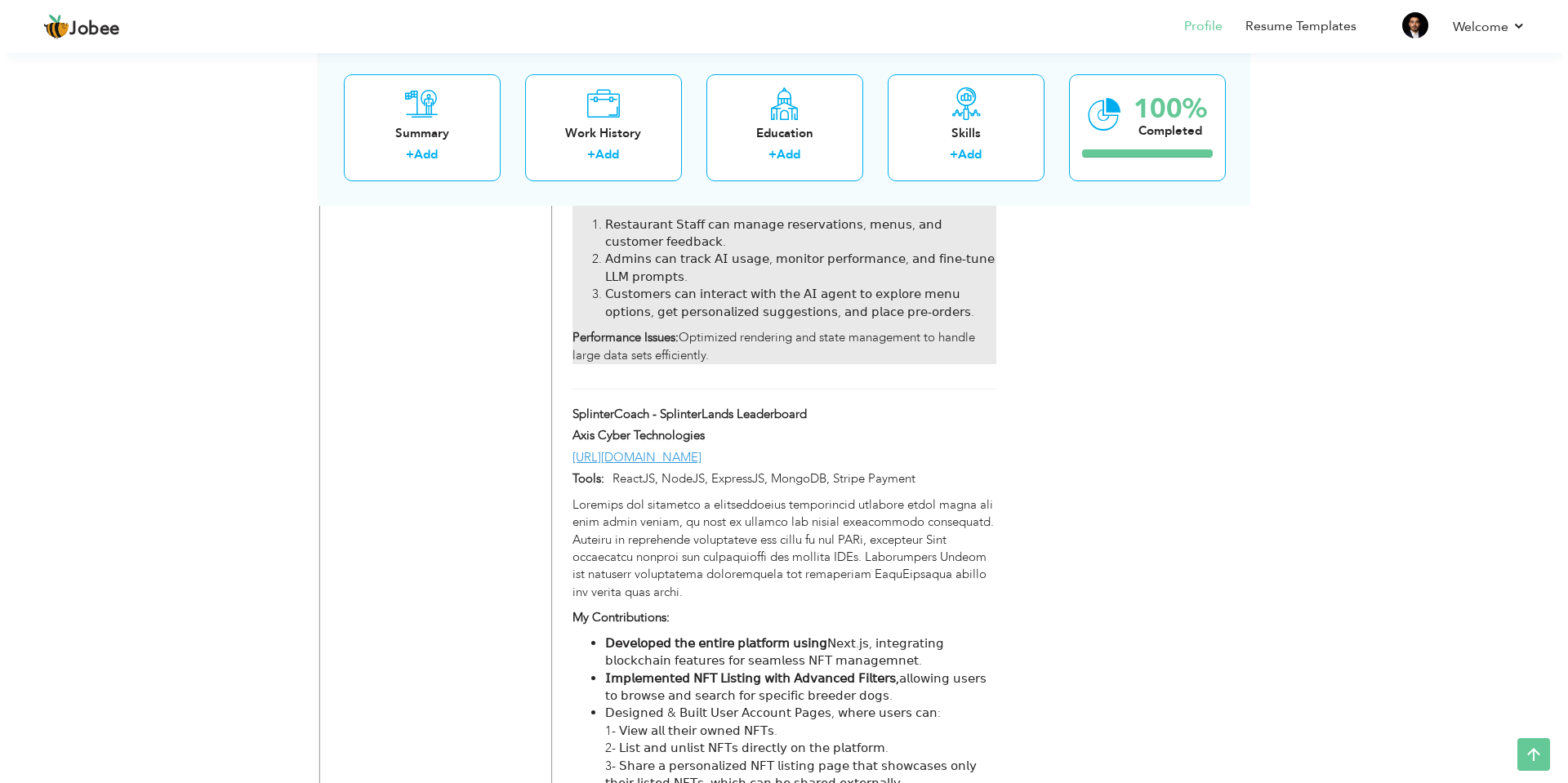
scroll to position [1215, 0]
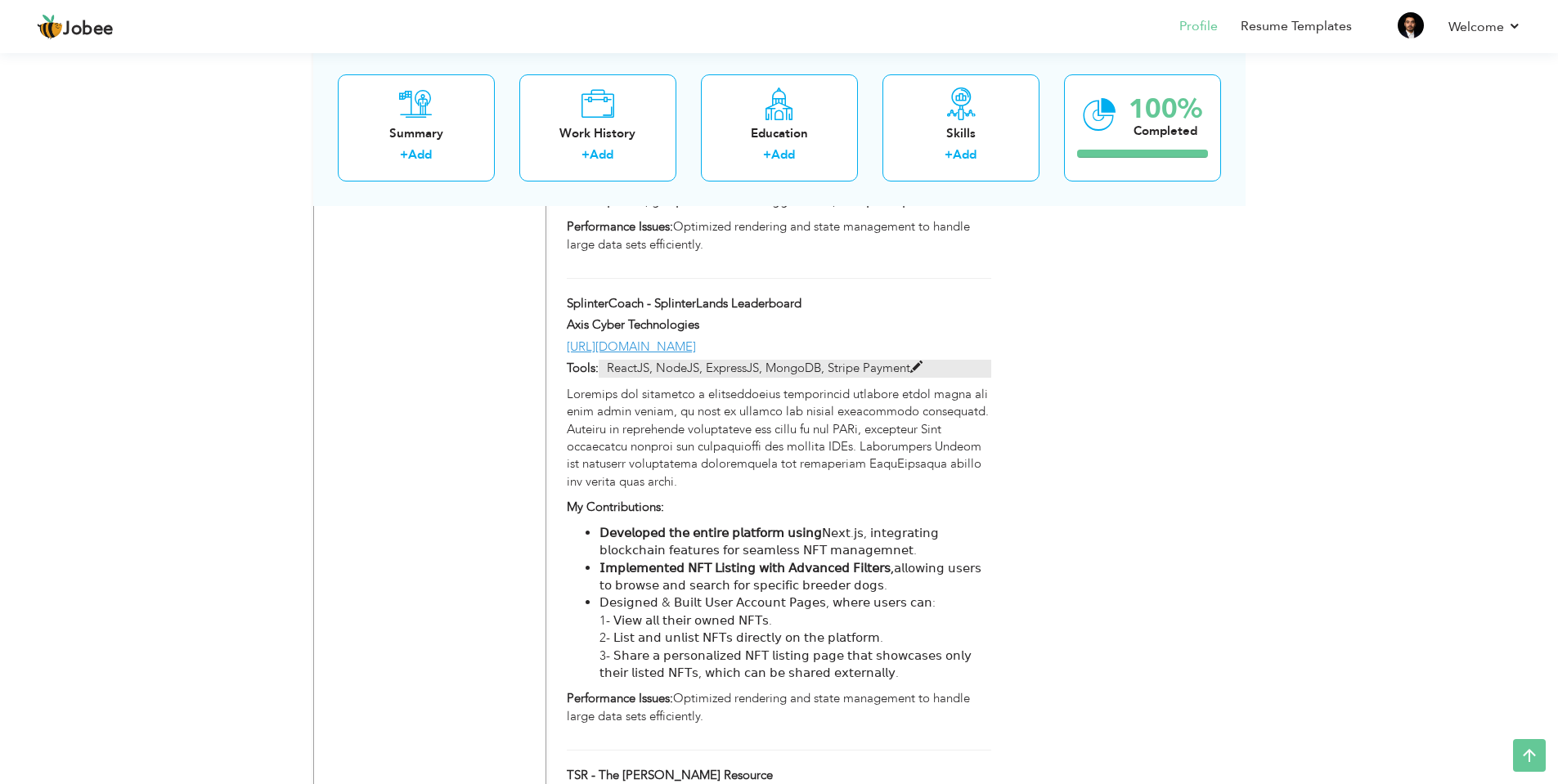
click at [919, 361] on span at bounding box center [916, 368] width 12 height 12
type input "SplinterCoach - SplinterLands Leaderboard"
type input "Axis Cyber Technologies"
type input "[URL][DOMAIN_NAME]"
type input "ReactJS, NodeJS, ExpressJS, MongoDB, Stripe Payment"
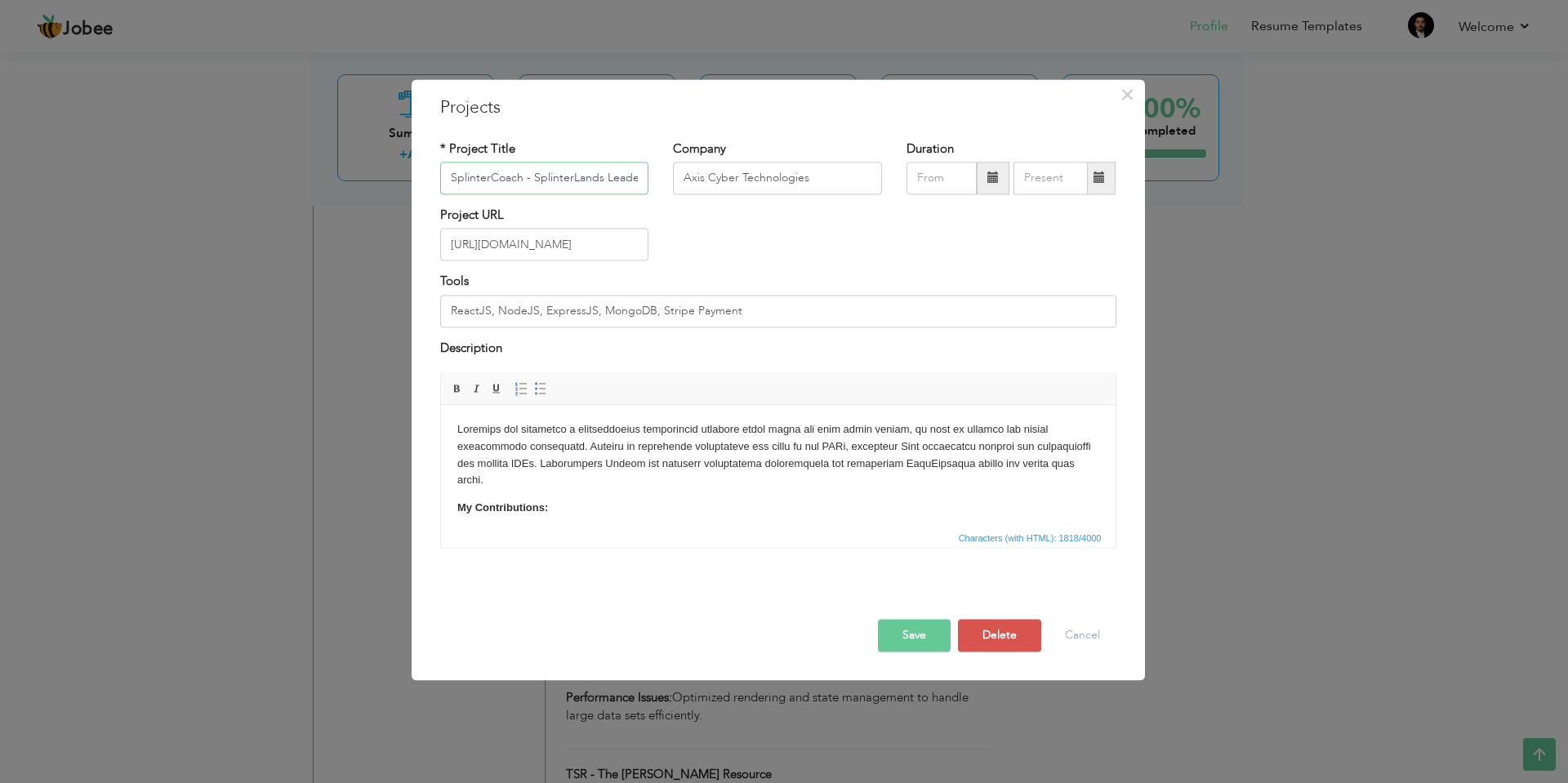
scroll to position [0, 31]
click at [672, 493] on body "My Contributions: 𝖣𝖾𝗏𝖾𝗅𝗈𝗉𝖾𝖽 𝗍𝗁𝖾 𝖾𝗇𝗍𝗂𝗋𝖾 𝗉𝗅𝖺𝗍𝖿𝗈𝗋𝗆 𝗎𝗌𝗂𝗇𝗀 𝖭𝖾𝗑𝗍.𝗃𝗌, 𝗂𝗇𝗍𝖾𝗀𝗋𝖺𝗍𝗂𝗇𝗀 𝖻𝗅𝗈𝖼…" at bounding box center [777, 556] width 642 height 270
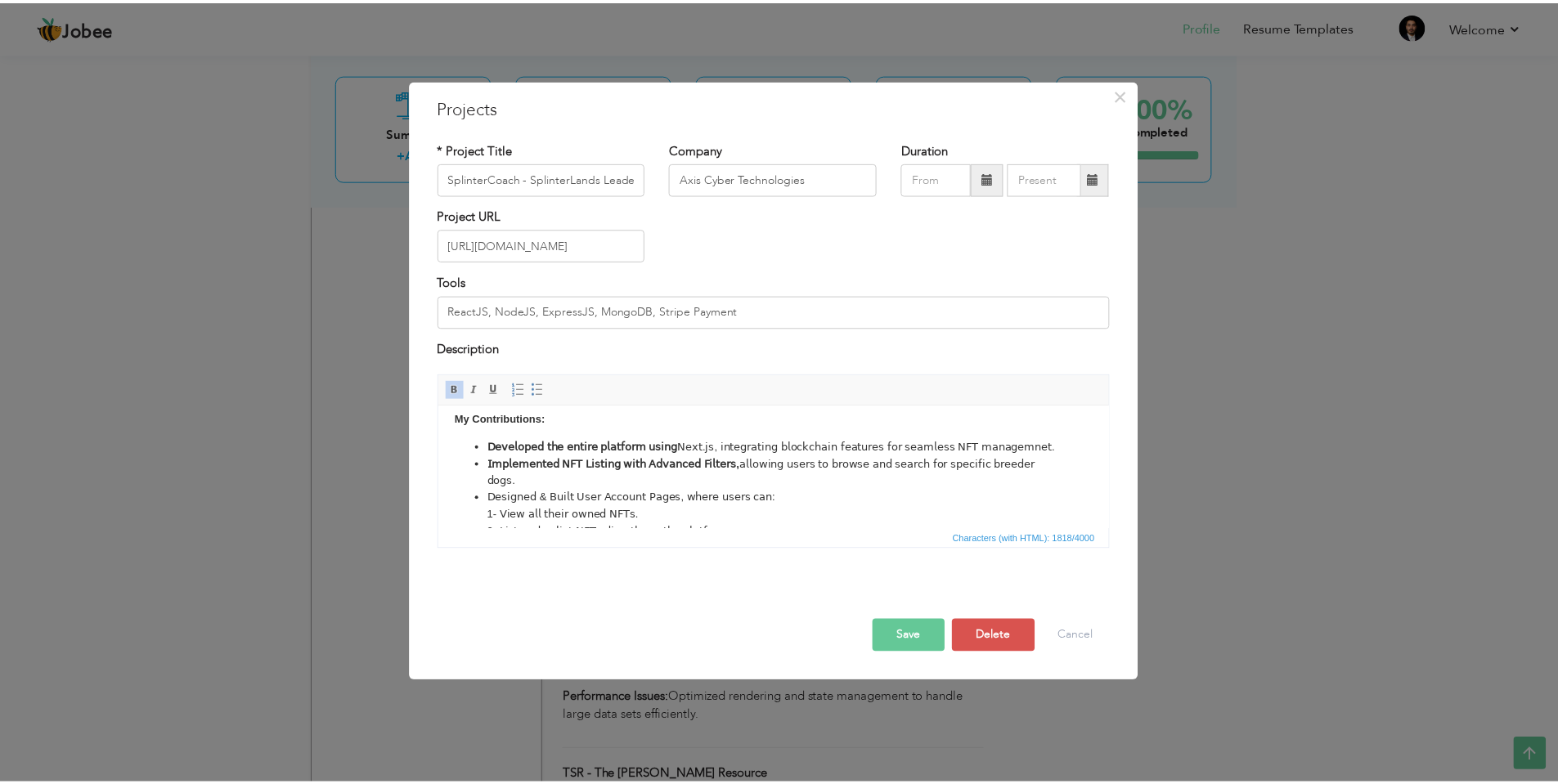
scroll to position [0, 0]
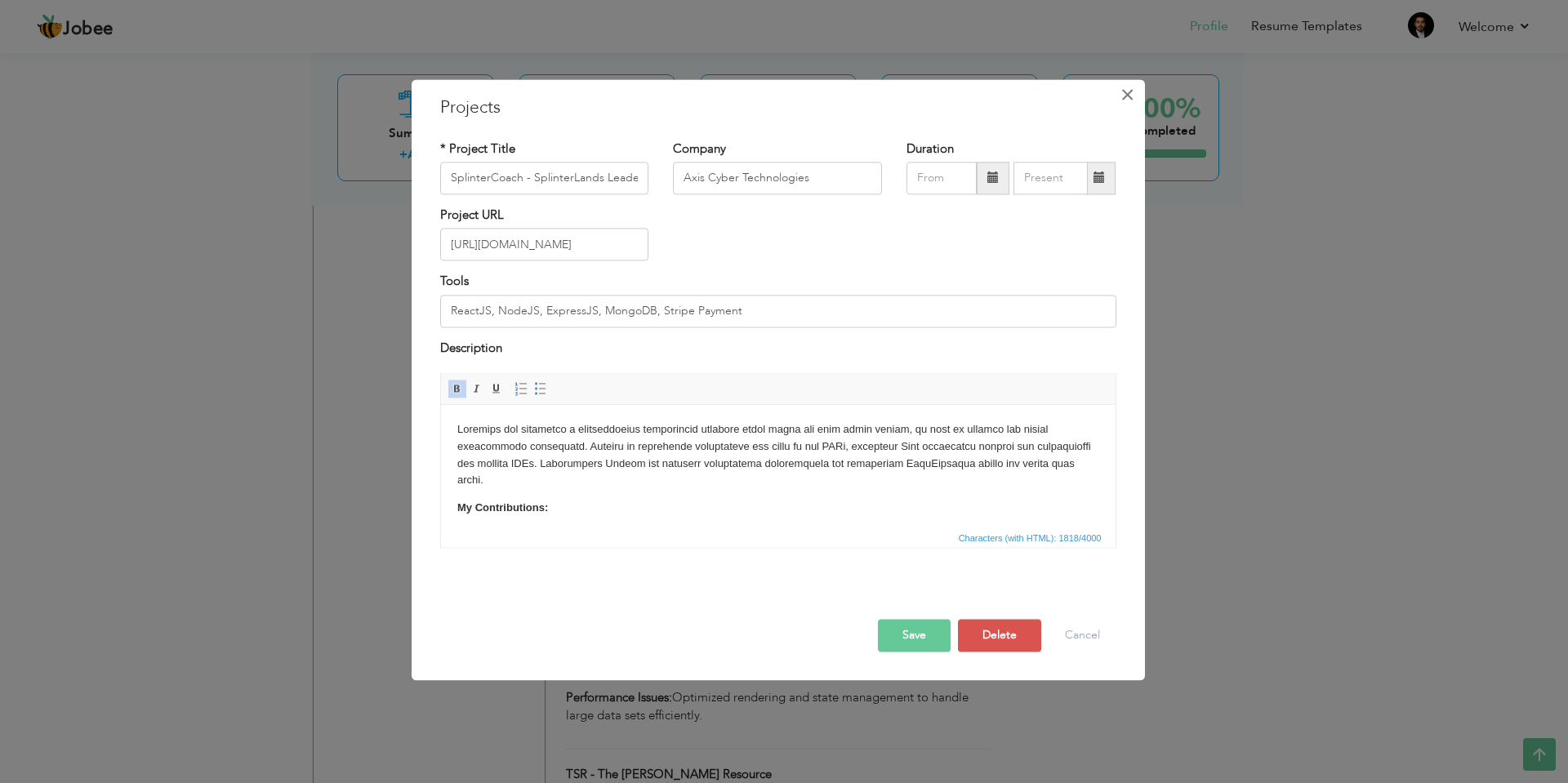
click at [1136, 94] on button "×" at bounding box center [1128, 95] width 27 height 27
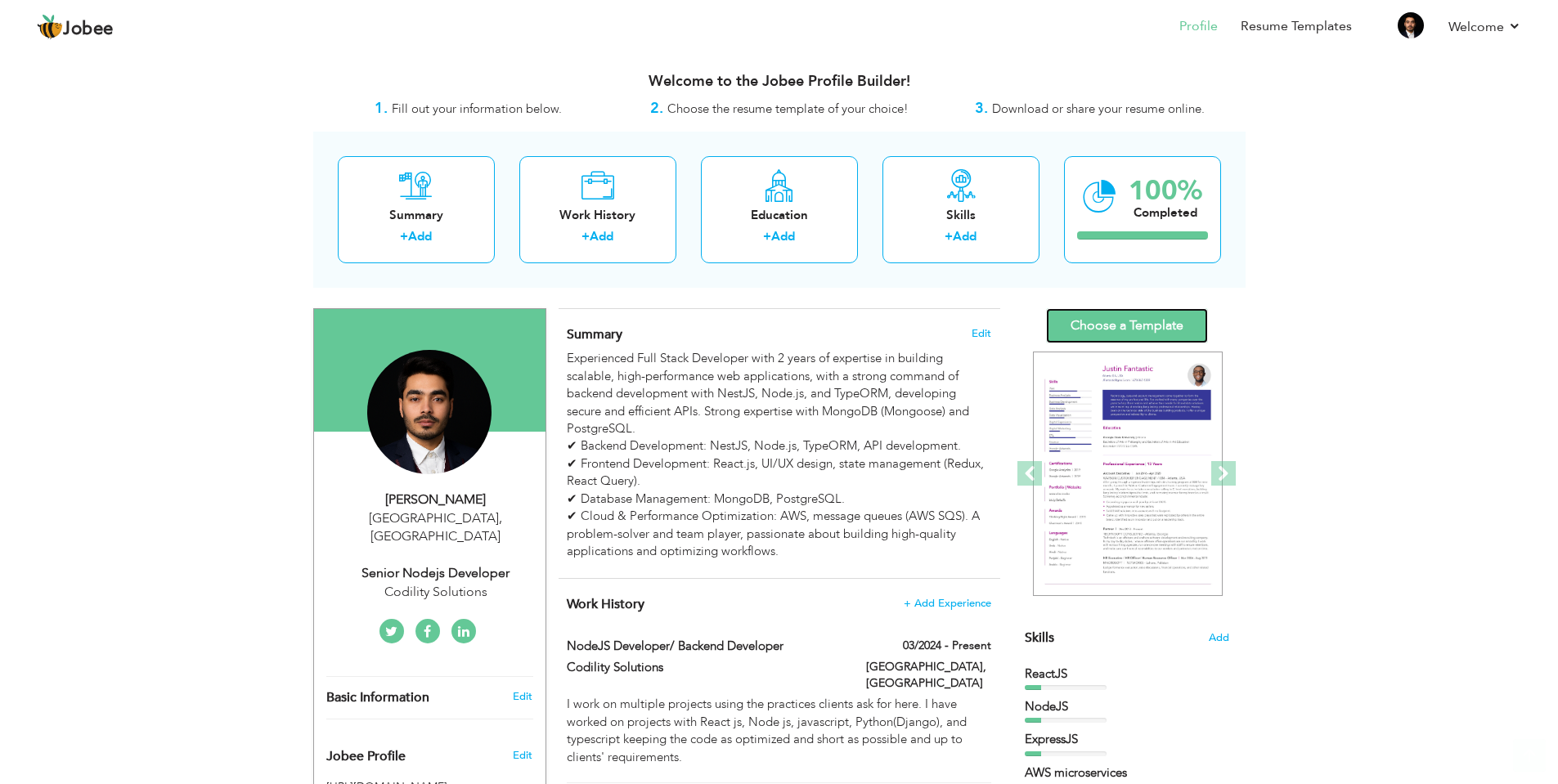
click at [1119, 326] on link "Choose a Template" at bounding box center [1126, 326] width 162 height 35
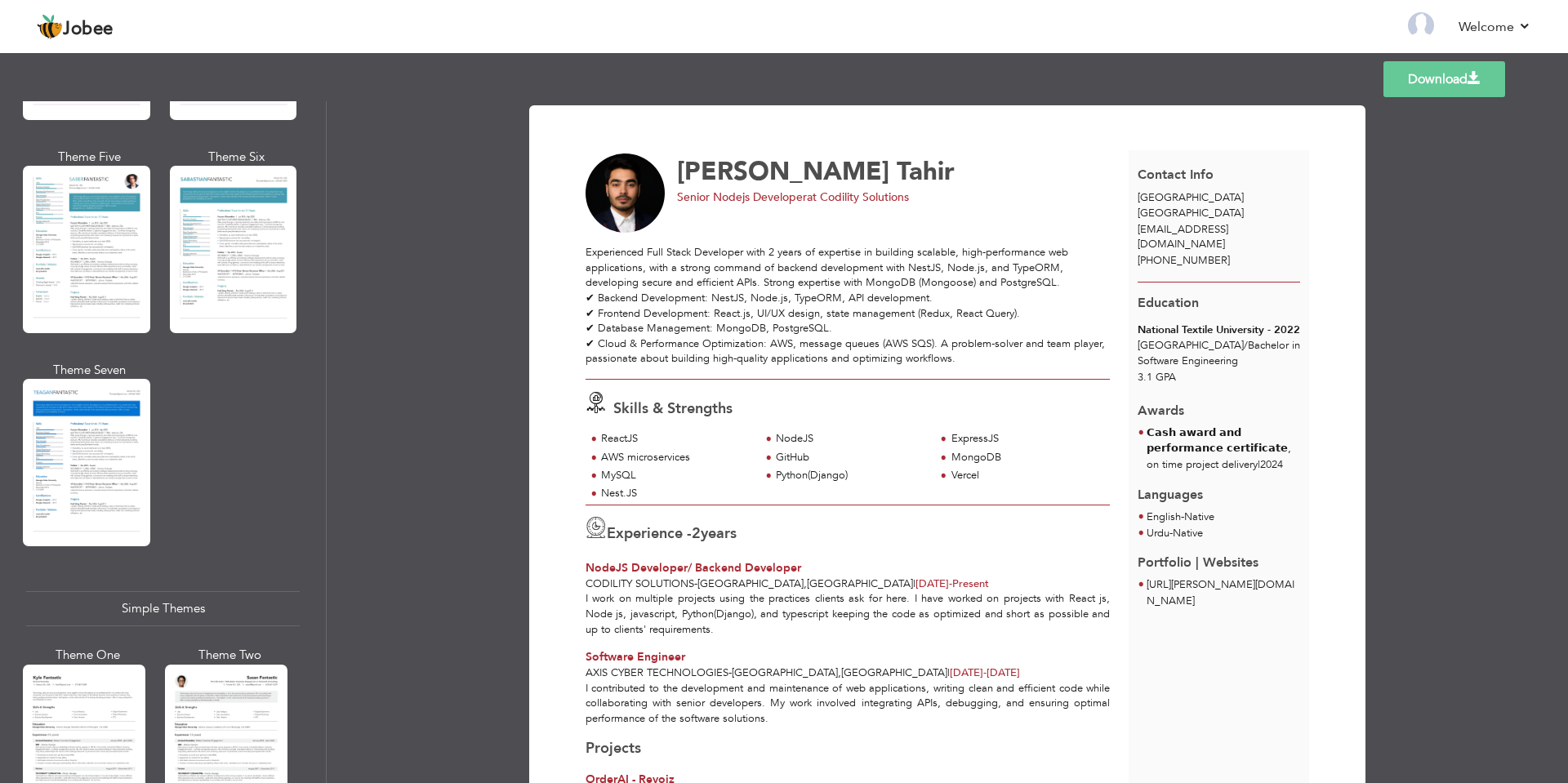
scroll to position [2647, 0]
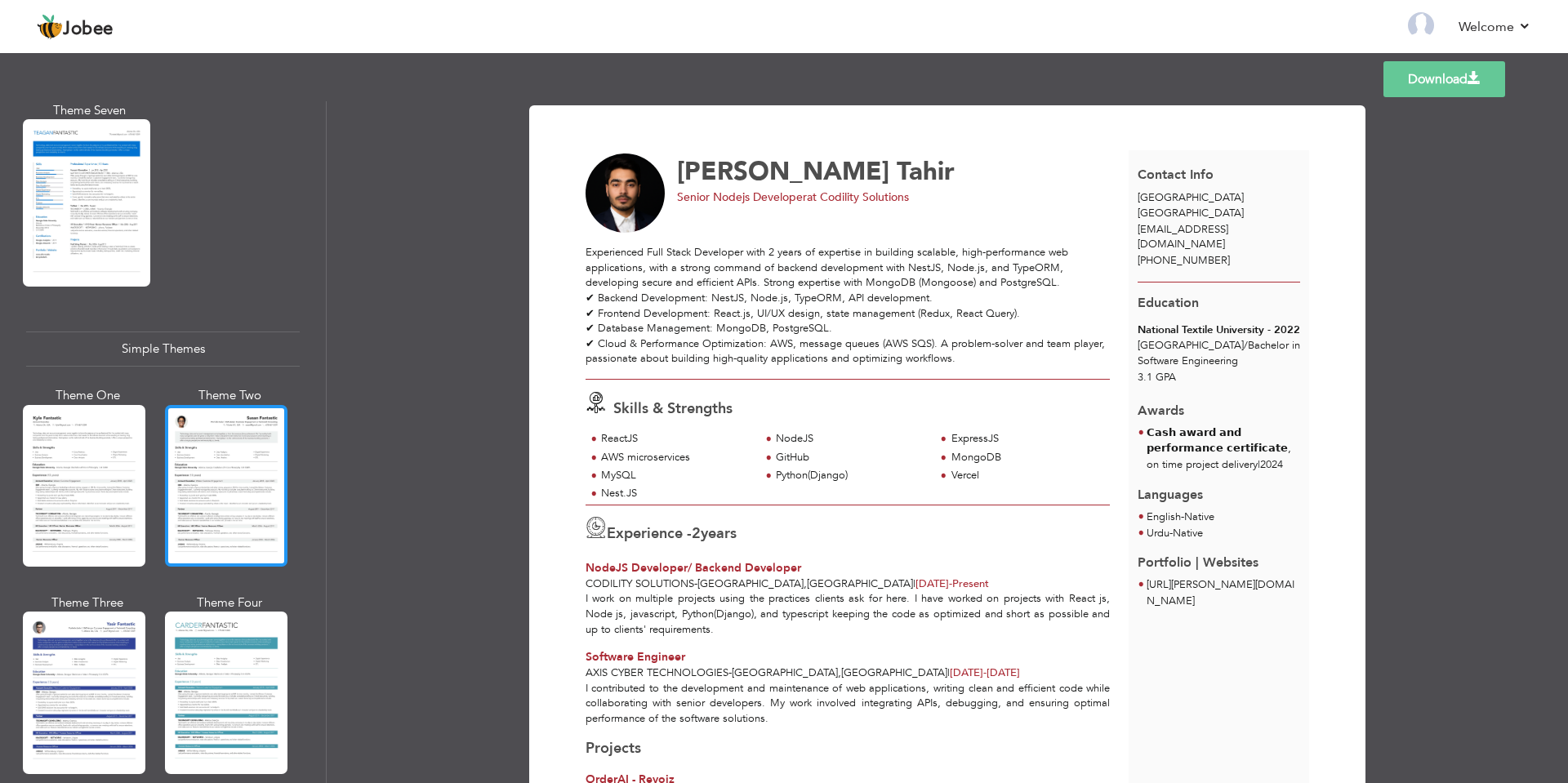
click at [220, 455] on div at bounding box center [226, 486] width 122 height 162
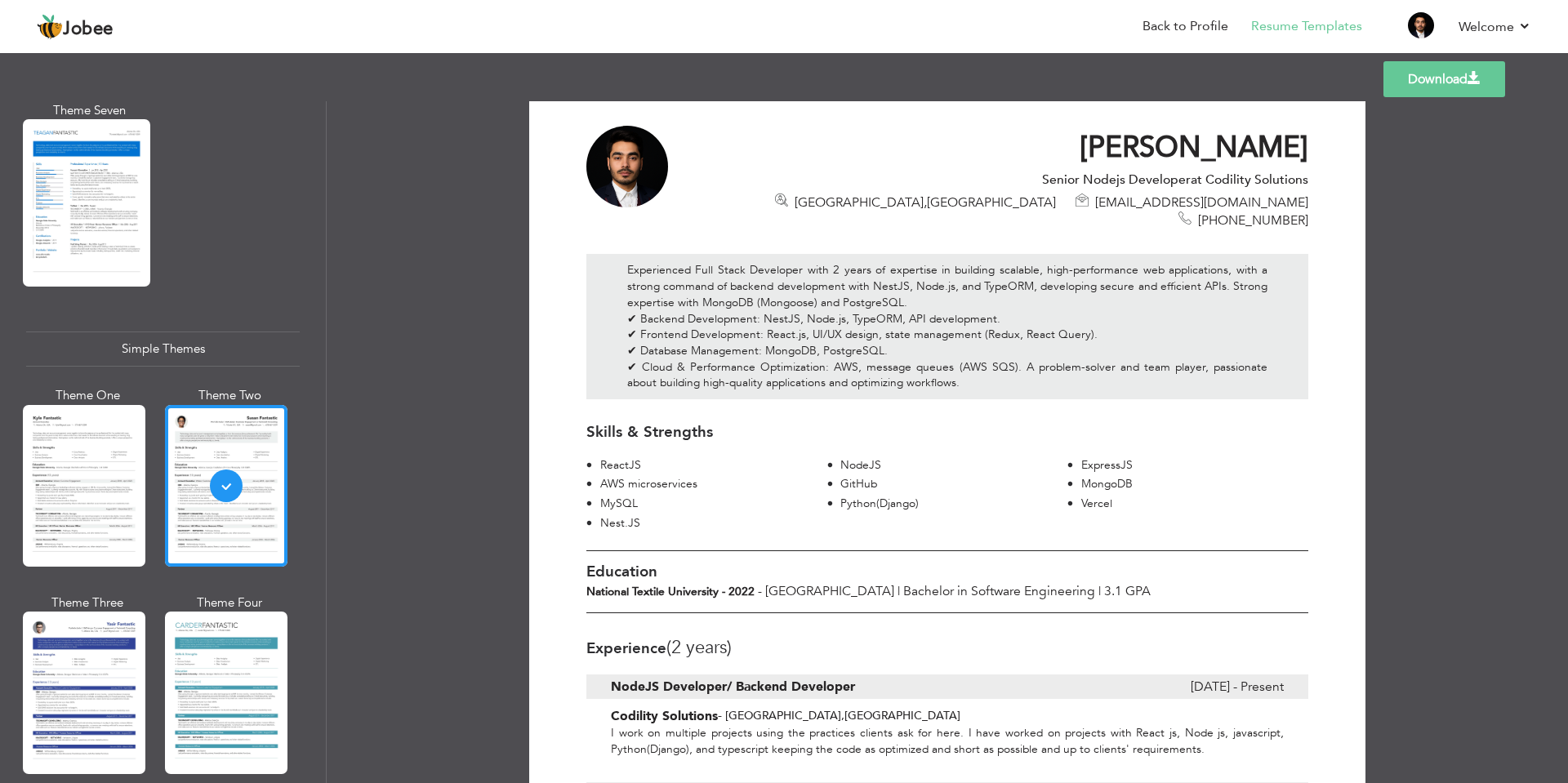
scroll to position [0, 0]
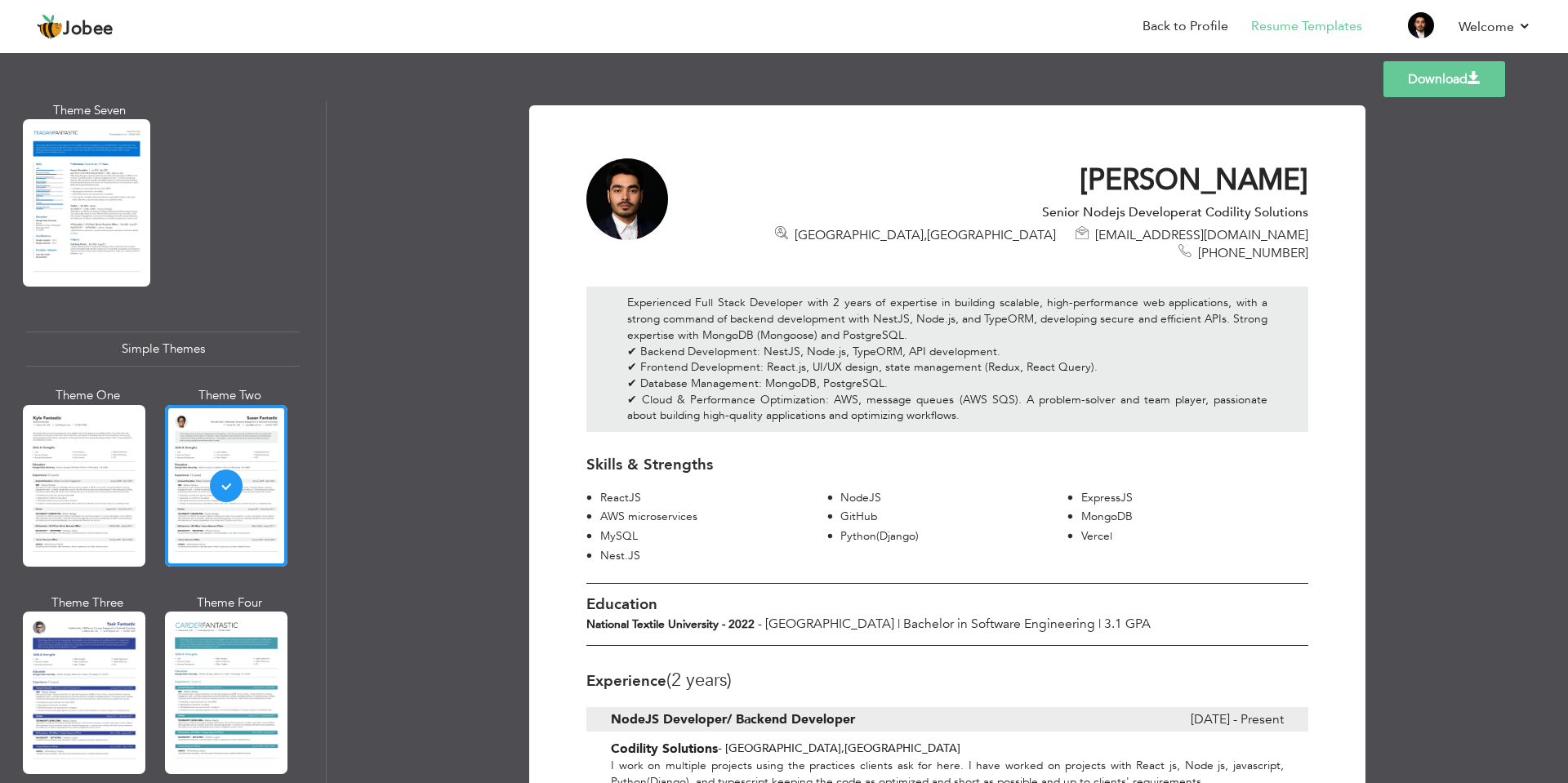
click at [1438, 89] on link "Download" at bounding box center [1444, 79] width 122 height 36
drag, startPoint x: 625, startPoint y: 284, endPoint x: 971, endPoint y: 393, distance: 362.8
click at [971, 393] on div "Experienced Full Stack Developer with 2 years of expertise in building scalable…" at bounding box center [948, 359] width 722 height 145
copy div "Experienced Full Stack Developer with 2 years of expertise in building scalable…"
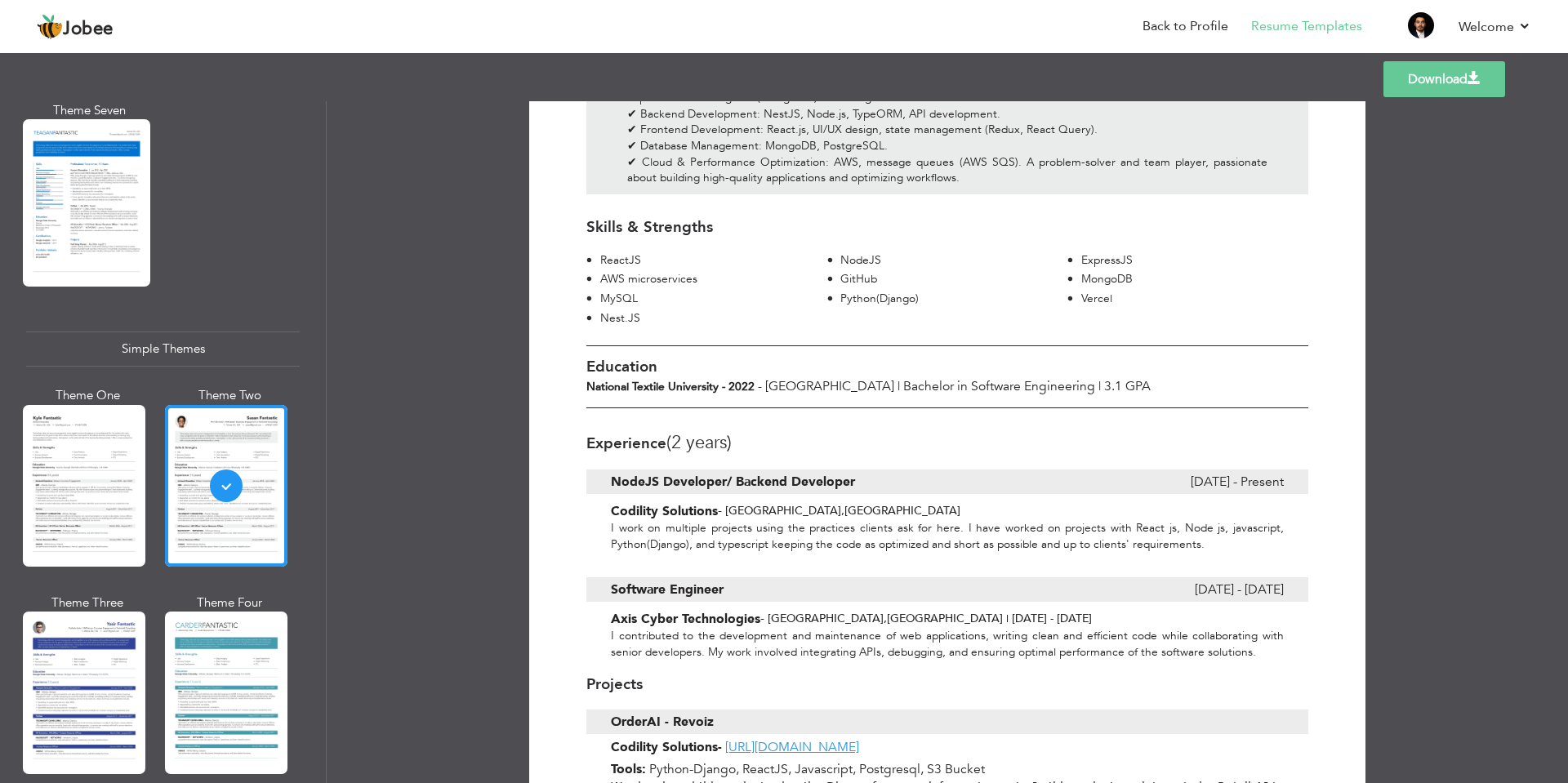
scroll to position [392, 0]
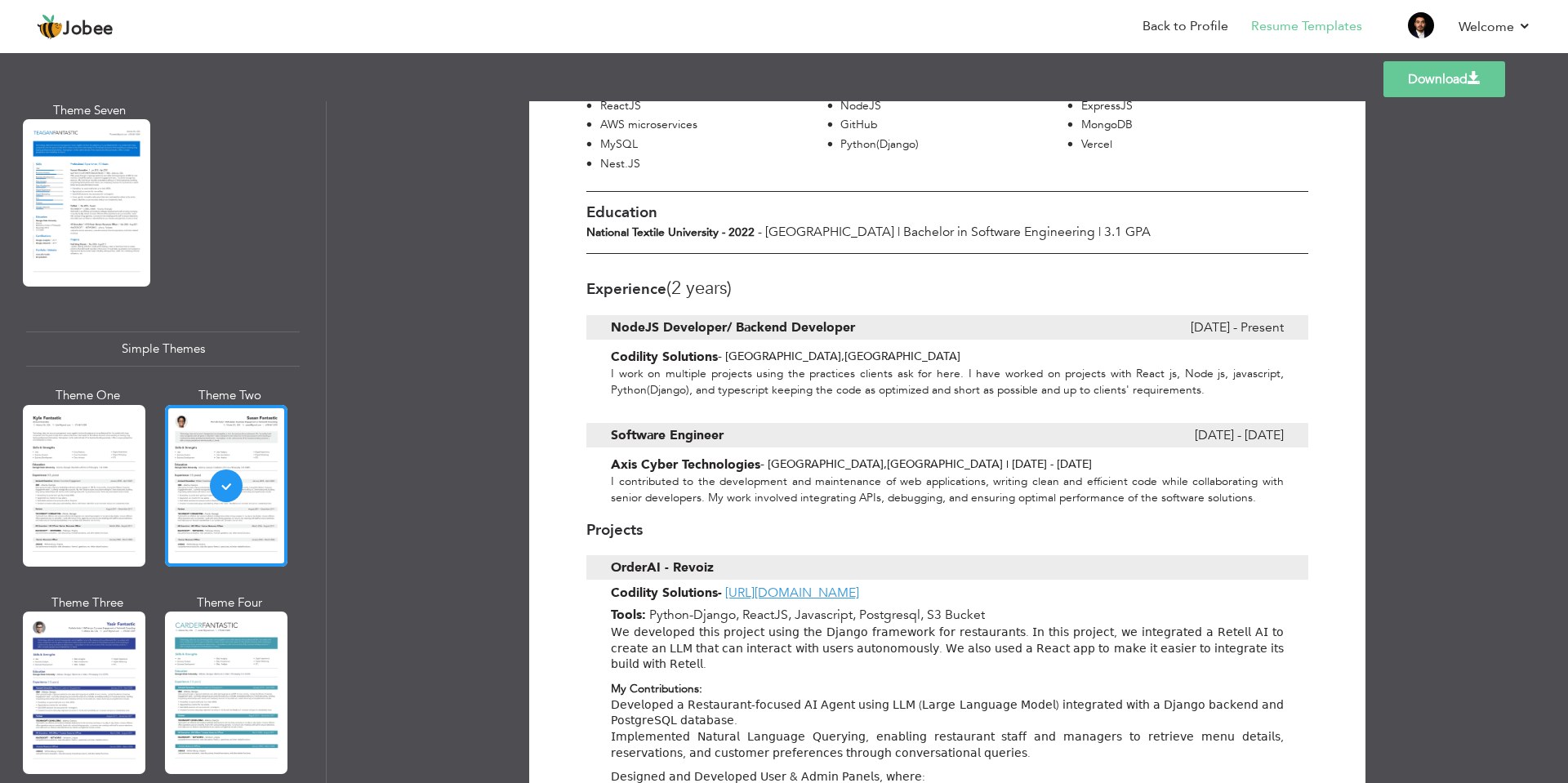
drag, startPoint x: 609, startPoint y: 412, endPoint x: 729, endPoint y: 415, distance: 120.0
click at [729, 423] on div "Software Engineer" at bounding box center [834, 435] width 449 height 25
click at [679, 426] on b "Software Engineer" at bounding box center [666, 435] width 112 height 18
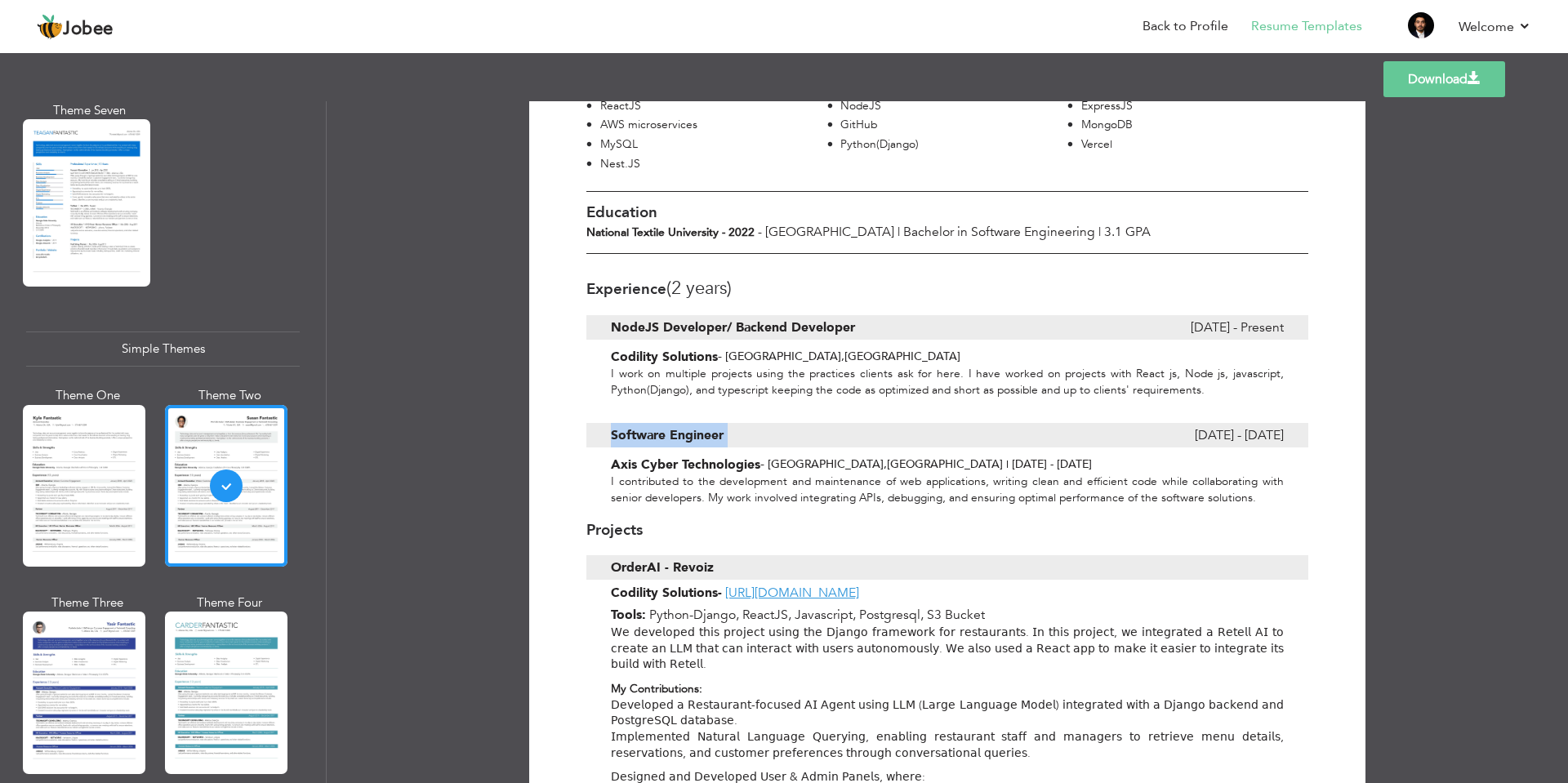
click at [679, 426] on b "Software Engineer" at bounding box center [666, 435] width 112 height 18
copy div "Software Engineer"
click at [609, 456] on div "Axis Cyber Technologies - Lahore , Pakistan | Mar 2023 - Apr 2024" at bounding box center [948, 464] width 722 height 18
copy div "Axis Cyber Technologies"
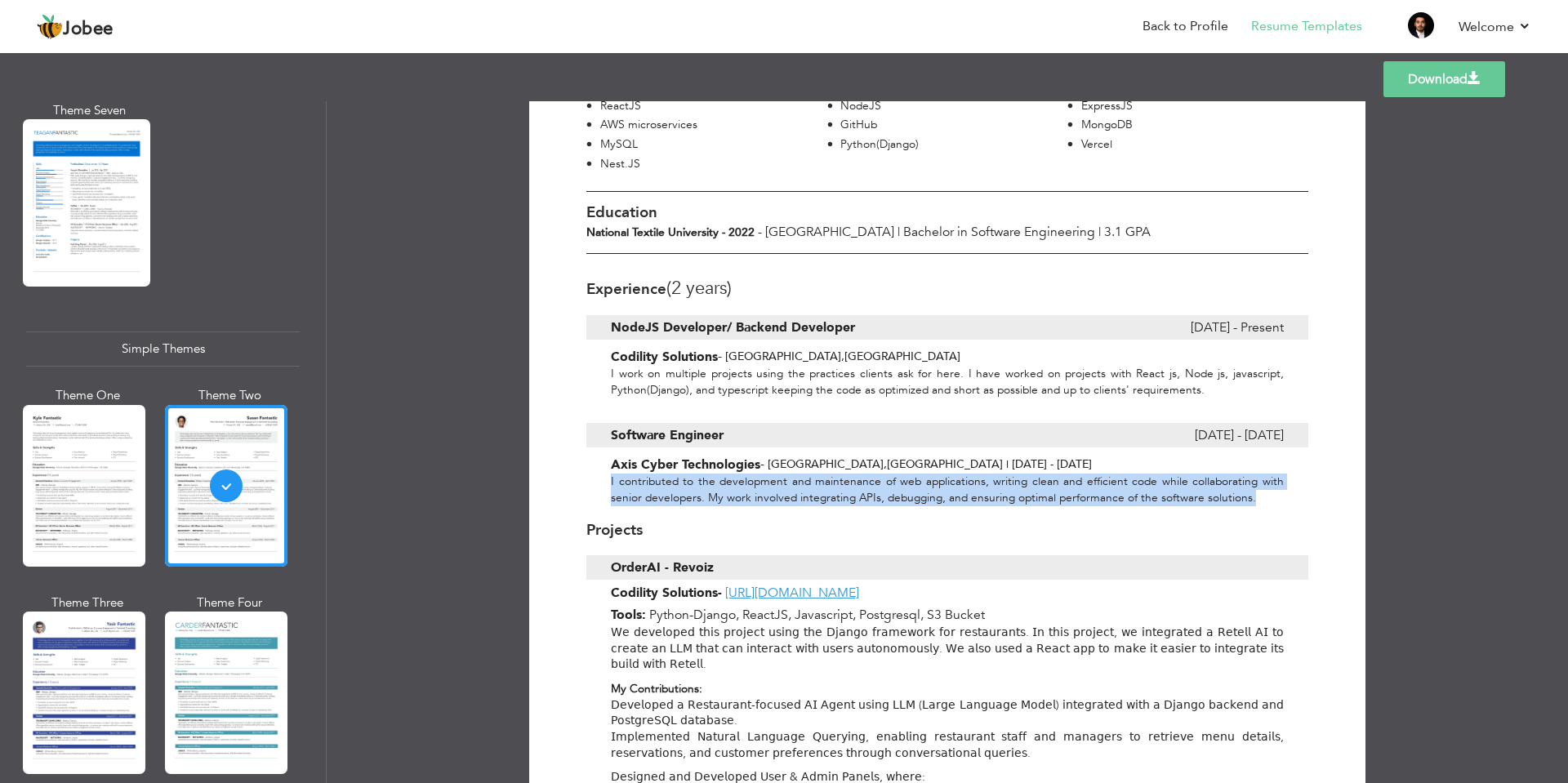
drag, startPoint x: 606, startPoint y: 465, endPoint x: 1266, endPoint y: 484, distance: 660.3
click at [1266, 484] on div "I contributed to the development and maintenance of web applications, writing c…" at bounding box center [948, 489] width 722 height 32
copy div "I contributed to the development and maintenance of web applications, writing c…"
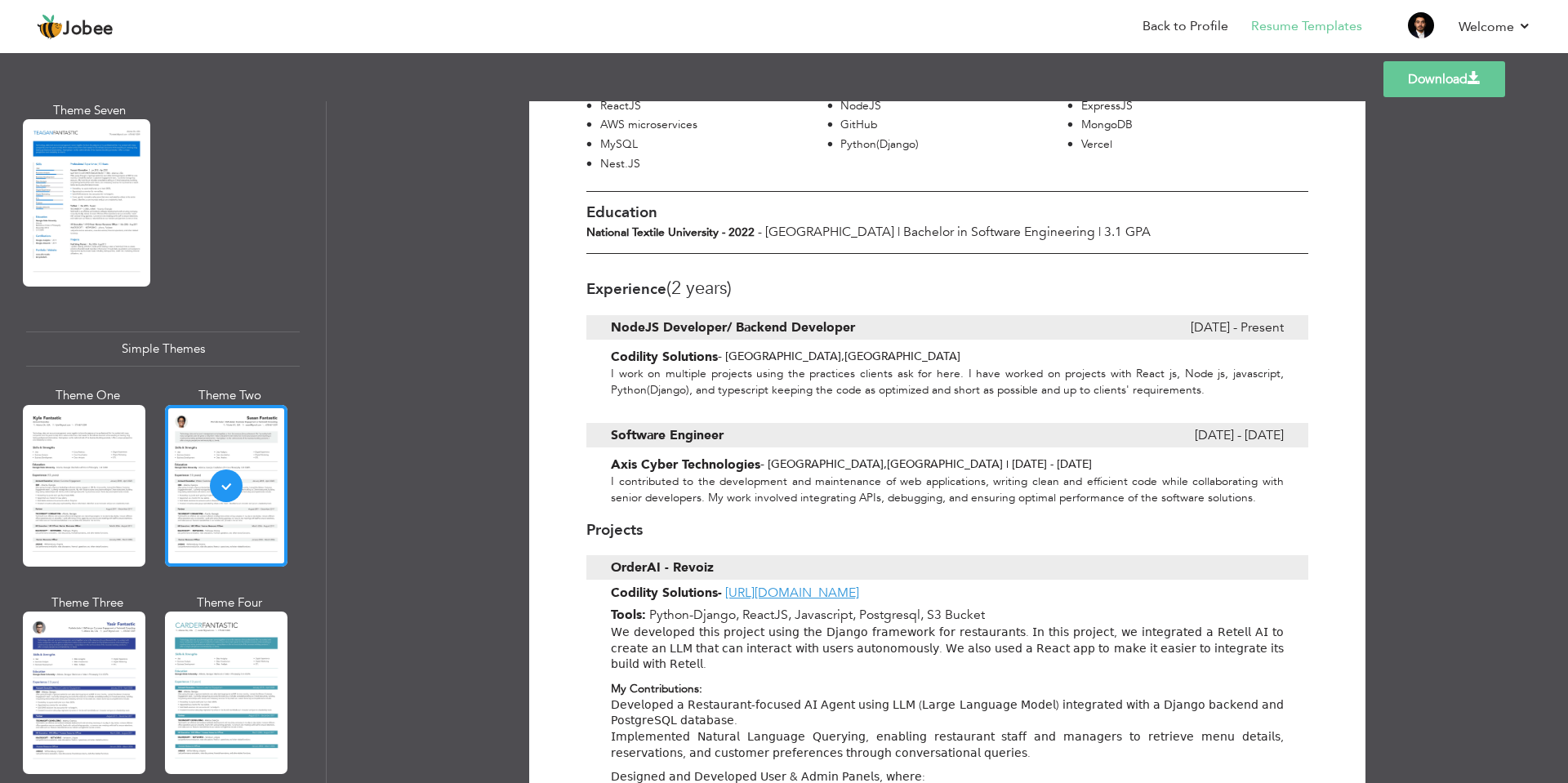
drag, startPoint x: 599, startPoint y: 312, endPoint x: 872, endPoint y: 310, distance: 273.0
click at [872, 315] on div "NodeJS Developer/ Backend Developer March 2024 - Present" at bounding box center [948, 327] width 722 height 25
click at [872, 315] on div "NodeJS Developer/ Backend Developer" at bounding box center [834, 327] width 449 height 25
click at [788, 319] on b "NodeJS Developer/ Backend Developer" at bounding box center [733, 327] width 244 height 18
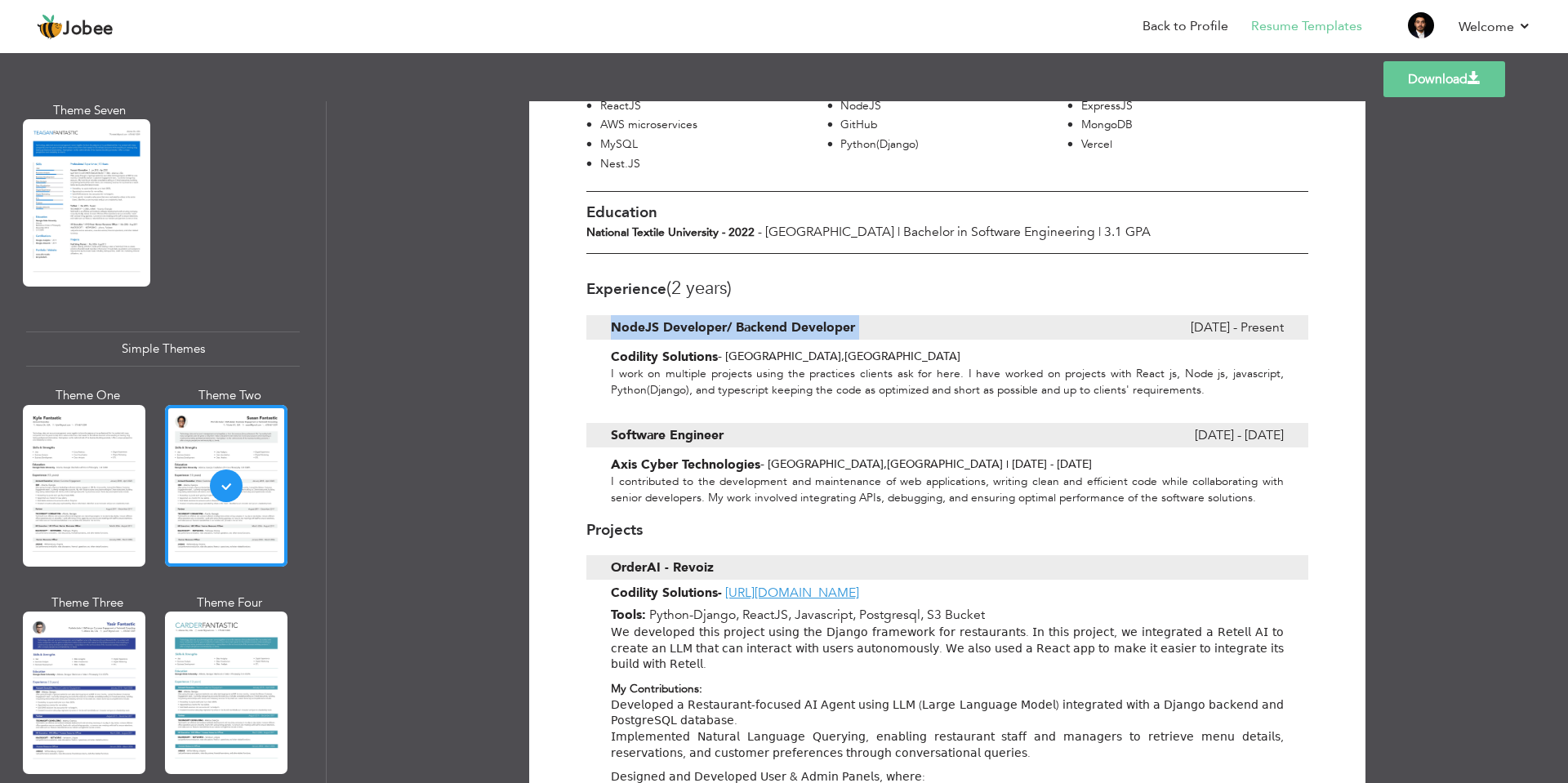
click at [788, 319] on b "NodeJS Developer/ Backend Developer" at bounding box center [733, 327] width 244 height 18
copy div "NodeJS Developer/ Backend Developer"
click at [635, 348] on b "Codility Solutions" at bounding box center [664, 357] width 107 height 18
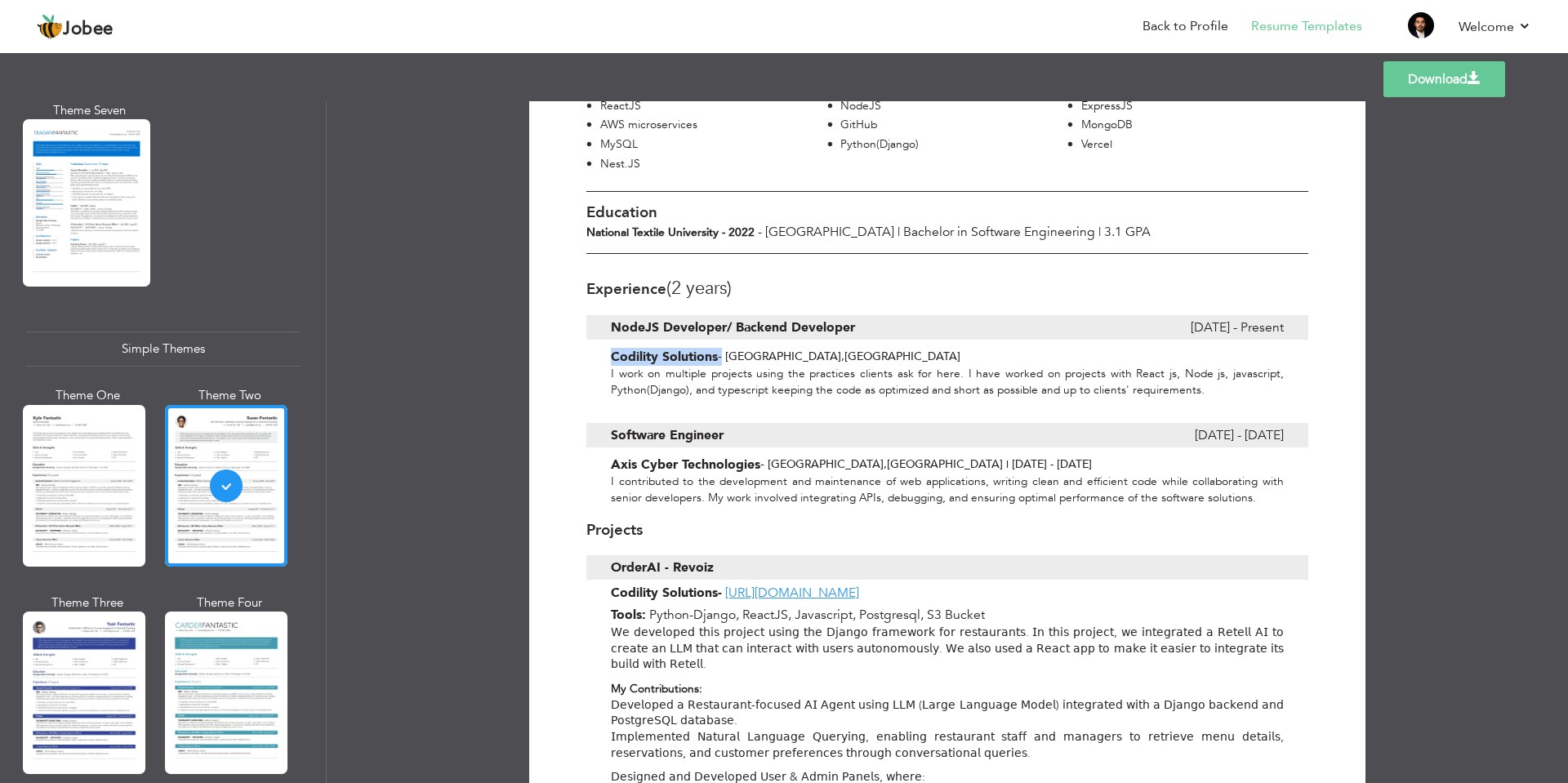
copy div "Codility Solutions"
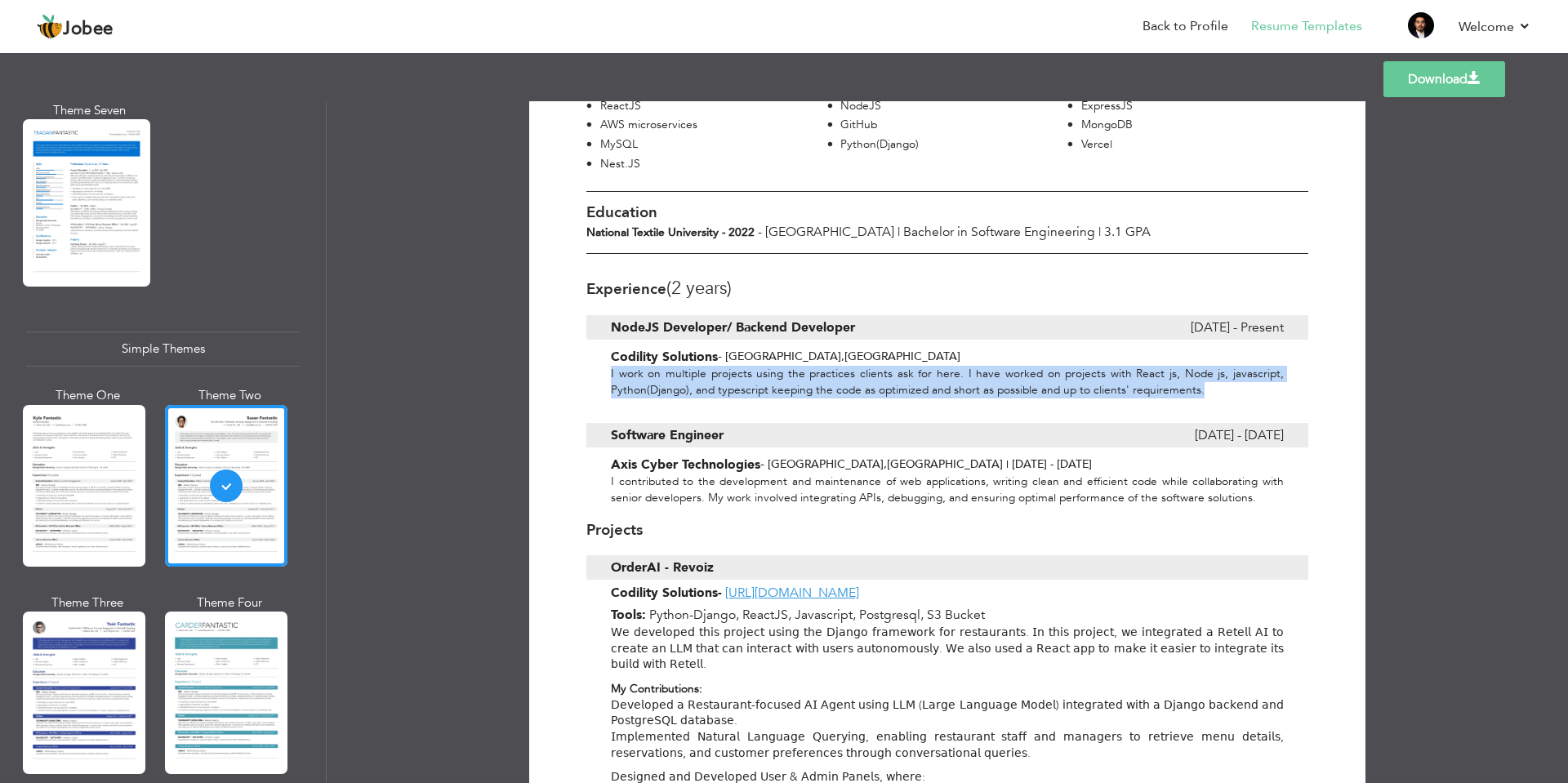
drag, startPoint x: 603, startPoint y: 354, endPoint x: 1230, endPoint y: 374, distance: 627.3
click at [1230, 374] on div "I work on multiple projects using the practices clients ask for here. I have wo…" at bounding box center [948, 381] width 722 height 32
copy div "I work on multiple projects using the practices clients ask for here. I have wo…"
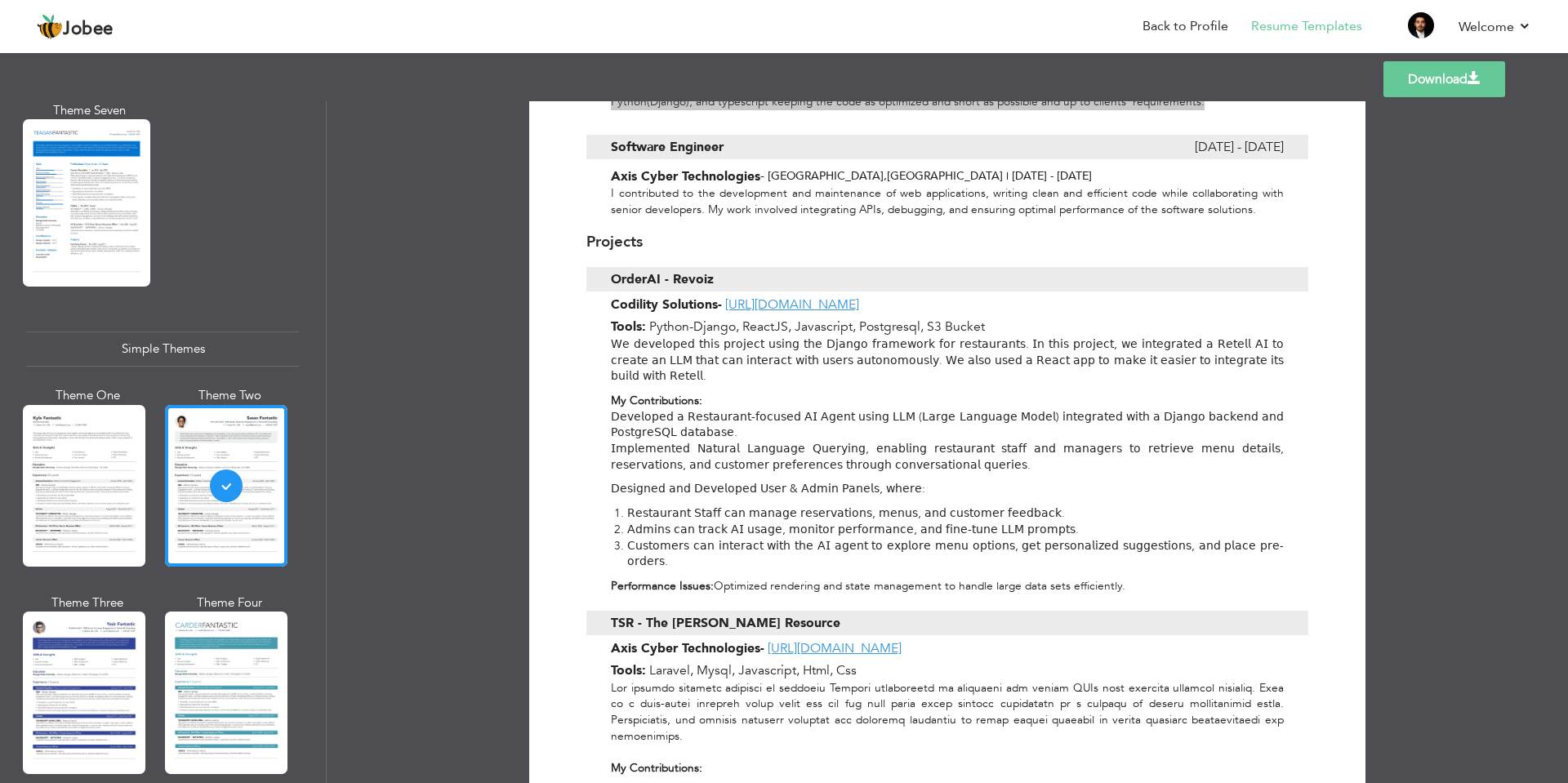
scroll to position [784, 0]
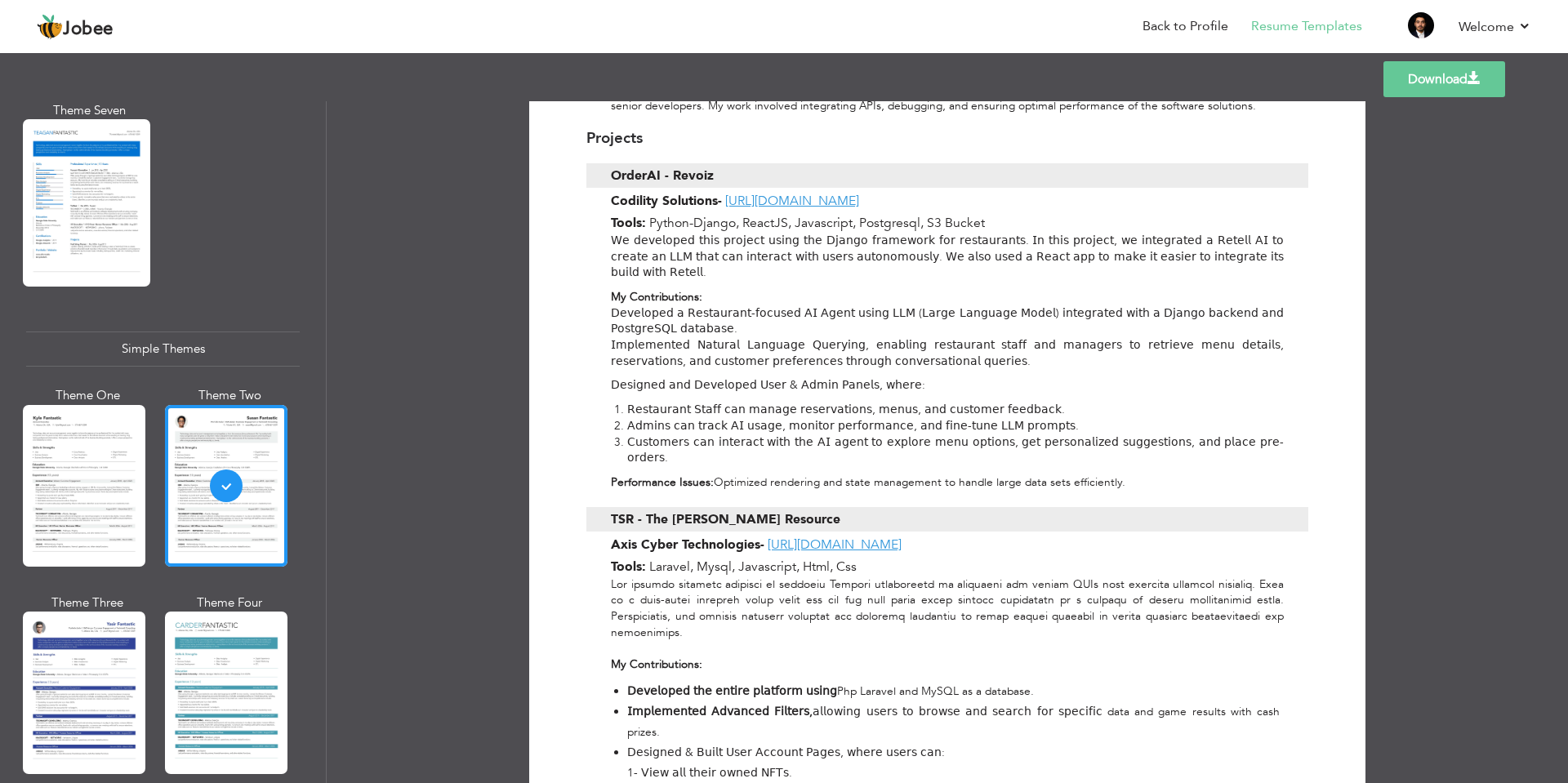
drag, startPoint x: 605, startPoint y: 152, endPoint x: 732, endPoint y: 151, distance: 127.0
click at [732, 164] on div "OrderAI - Revoiz" at bounding box center [948, 176] width 722 height 25
click at [683, 164] on span "OrderAI - Revoiz" at bounding box center [662, 176] width 103 height 25
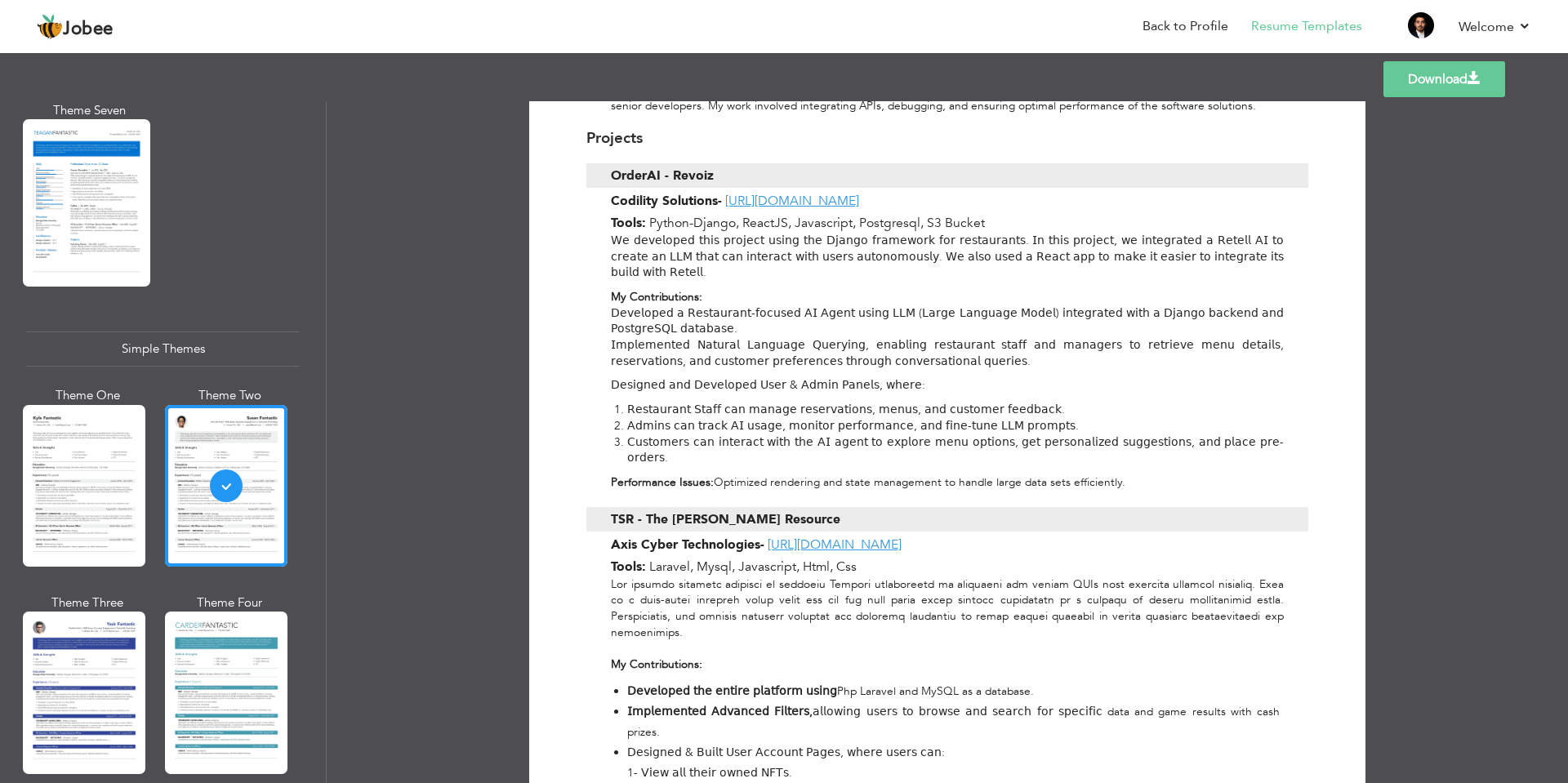
click at [770, 164] on div "OrderAI - Revoiz" at bounding box center [834, 176] width 449 height 25
drag, startPoint x: 604, startPoint y: 156, endPoint x: 733, endPoint y: 153, distance: 129.0
click at [733, 164] on div "OrderAI - Revoiz" at bounding box center [948, 176] width 722 height 25
click at [660, 164] on span "OrderAI - Revoiz" at bounding box center [662, 176] width 103 height 25
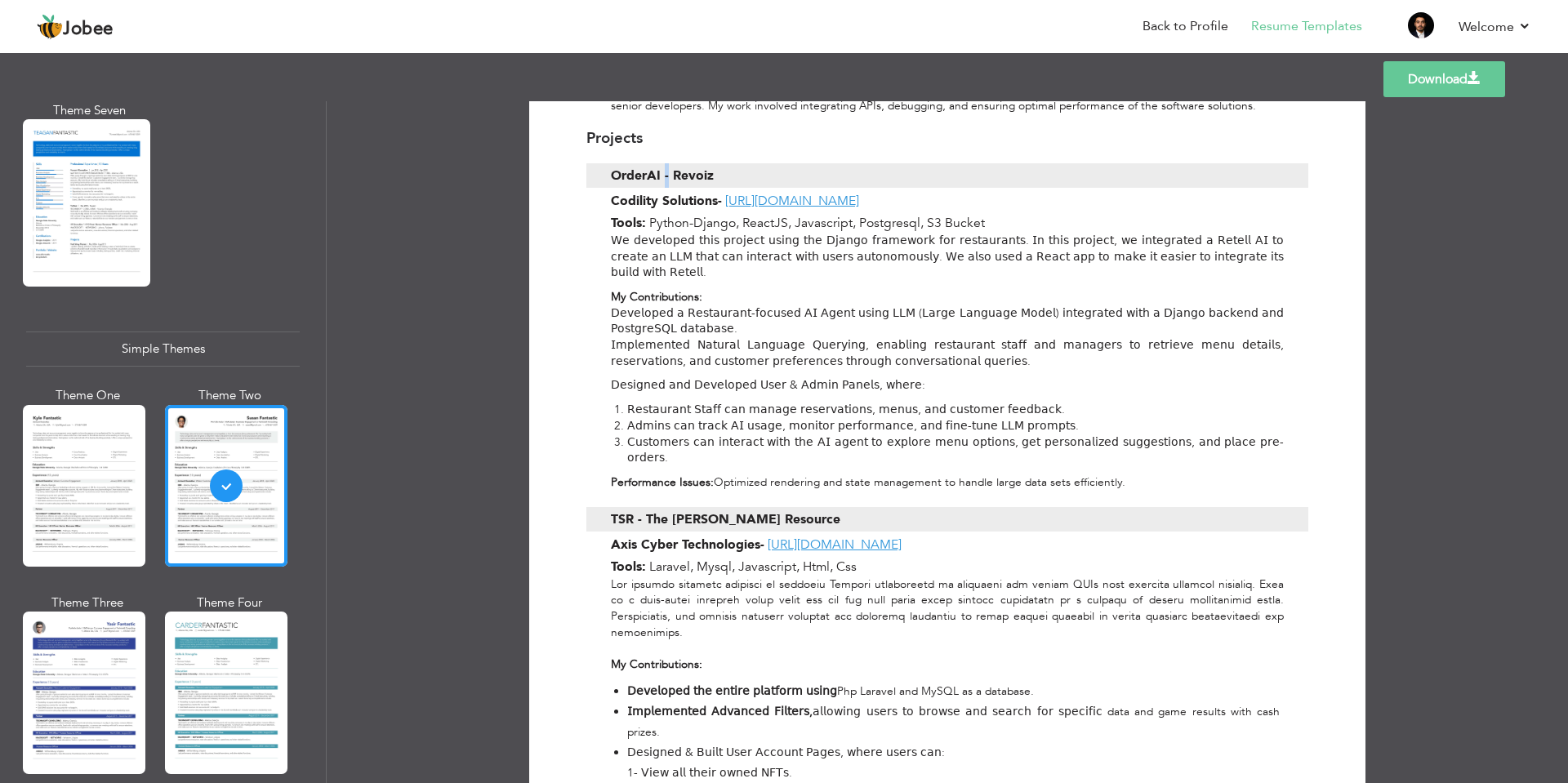
click at [663, 164] on span "OrderAI - Revoiz" at bounding box center [662, 176] width 103 height 25
click at [772, 164] on div "OrderAI - Revoiz" at bounding box center [834, 176] width 449 height 25
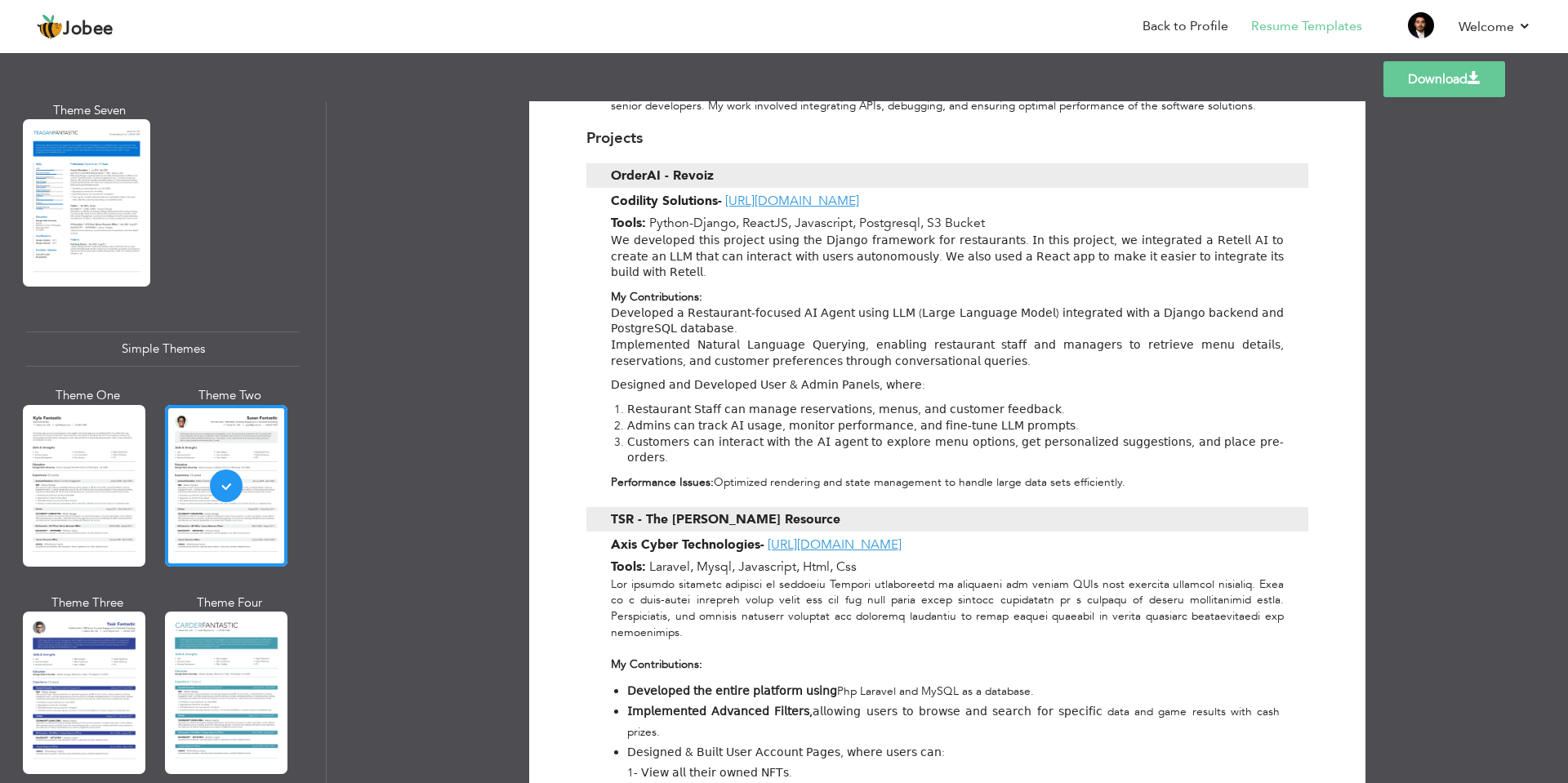
click at [759, 164] on div "OrderAI - Revoiz" at bounding box center [834, 176] width 449 height 25
click at [664, 164] on span "OrderAI - Revoiz" at bounding box center [662, 176] width 103 height 25
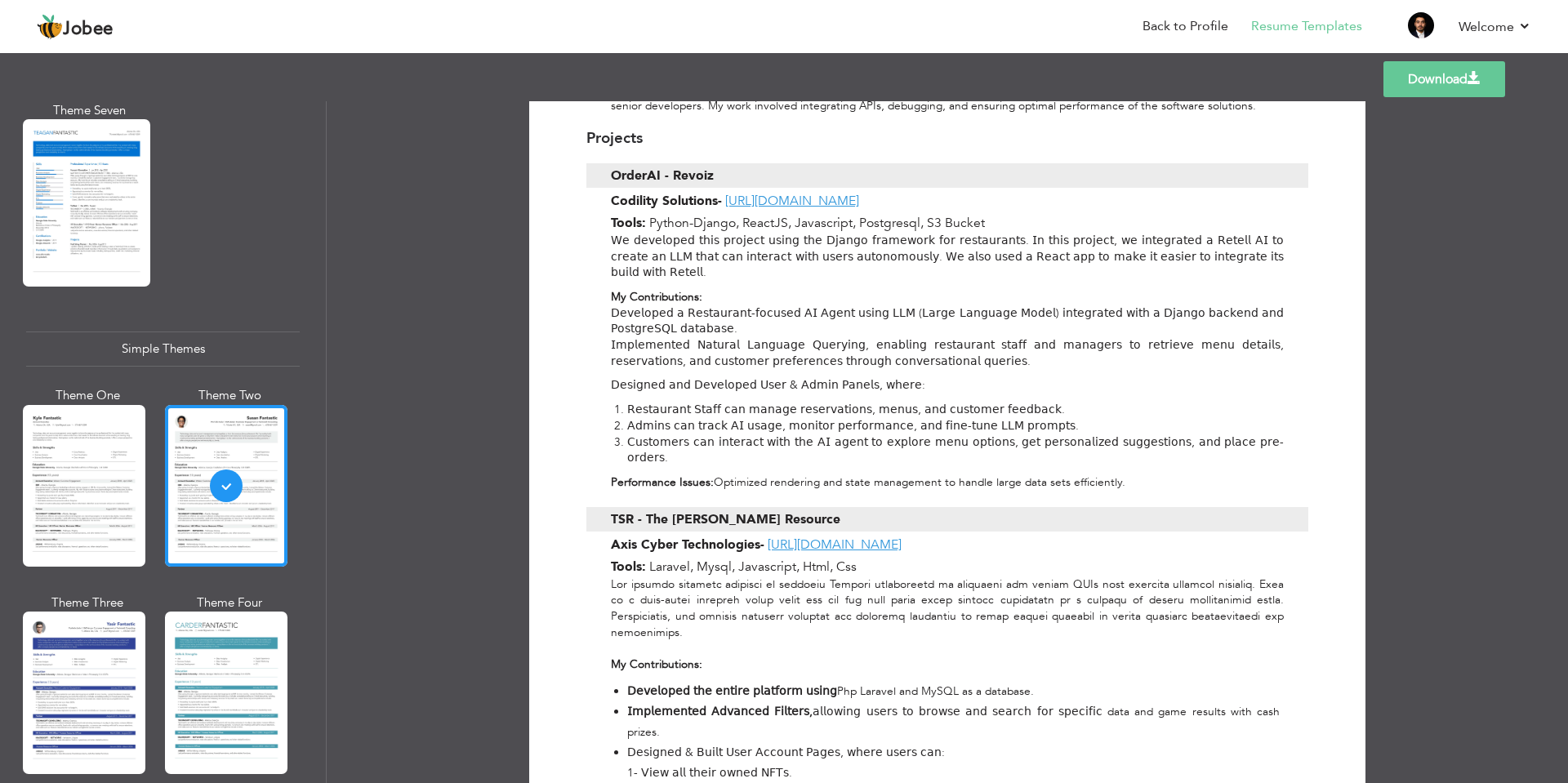
drag, startPoint x: 609, startPoint y: 156, endPoint x: 750, endPoint y: 156, distance: 141.0
click at [750, 164] on div "OrderAI - Revoiz" at bounding box center [834, 176] width 449 height 25
click at [663, 164] on span "OrderAI - Revoiz" at bounding box center [662, 176] width 103 height 25
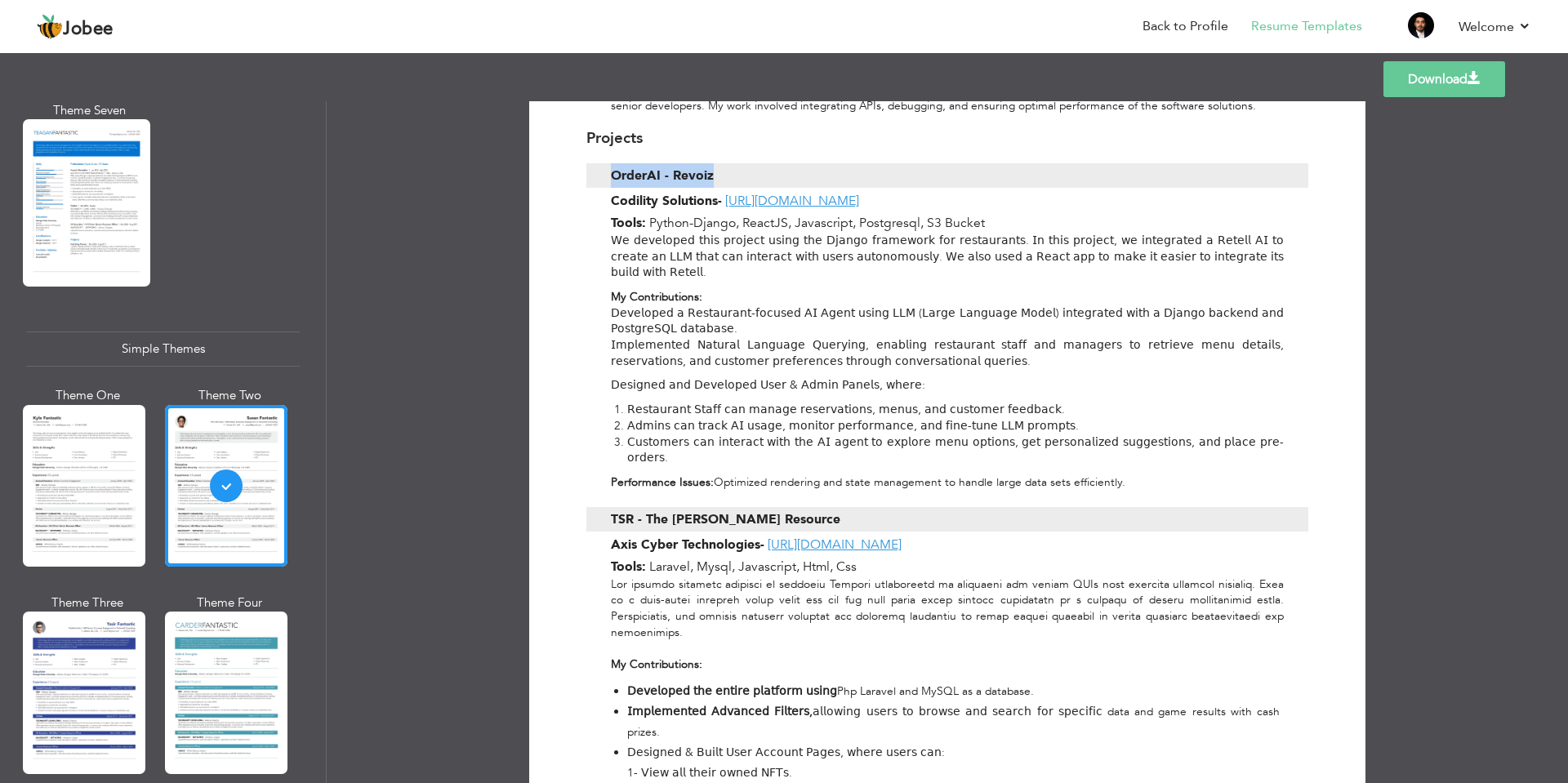
copy div "OrderAI - Revoiz"
click at [625, 192] on span "Codility Solutions" at bounding box center [664, 201] width 107 height 18
copy div "Codility Solutions"
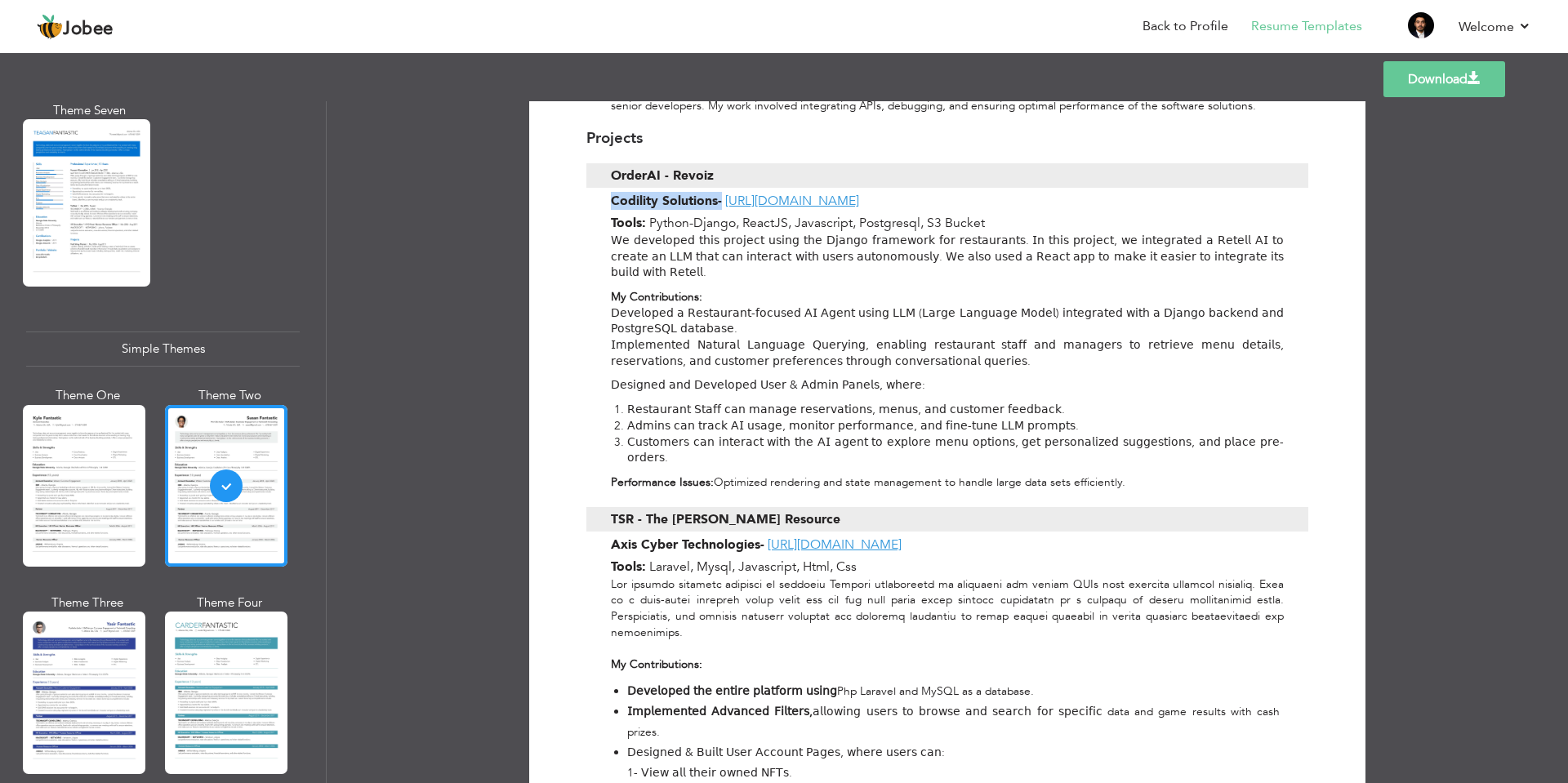
drag, startPoint x: 724, startPoint y: 181, endPoint x: 931, endPoint y: 180, distance: 207.0
click at [931, 192] on div "Codility Solutions - https://accounterp.com/" at bounding box center [948, 201] width 722 height 18
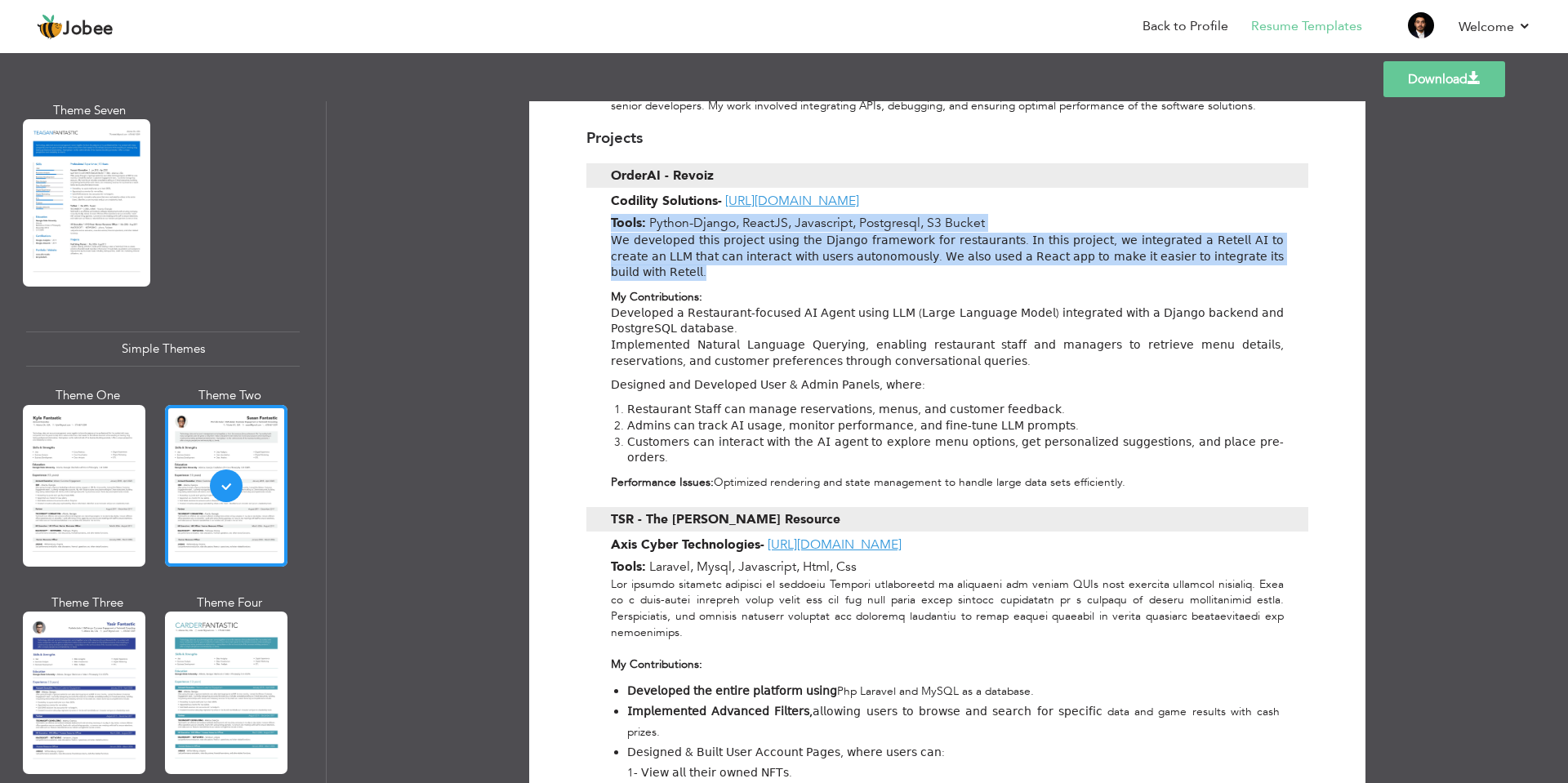
drag, startPoint x: 607, startPoint y: 203, endPoint x: 714, endPoint y: 251, distance: 117.3
click at [714, 251] on div "Projects OrderAI - Revoiz Codility Solutions - https://accounterp.com/ Tools: P…" at bounding box center [948, 305] width 722 height 385
copy div "Tools: Python-Django, ReactJS, Javascript, Postgresql, S3 Bucket 𝖶𝖾 𝖽𝖾𝗏𝖾𝗅𝗈𝗉𝖾𝖽 𝗍…"
click at [809, 233] on p "𝖶𝖾 𝖽𝖾𝗏𝖾𝗅𝗈𝗉𝖾𝖽 𝗍𝗁𝗂𝗌 𝗉𝗋𝗈𝗃𝖾𝖼𝗍 𝗎𝗌𝗂𝗇𝗀 𝗍𝗁𝖾 𝖣𝗃𝖺𝗇𝗀𝗈 𝖿𝗋𝖺𝗆𝖾𝗐𝗈𝗋𝗄 𝖿𝗈𝗋 𝗋𝖾𝗌𝗍𝖺𝗎𝗋𝖺𝗇𝗍𝗌. 𝖨𝗇 𝗍𝗁𝗂𝗌 𝗉…" at bounding box center [947, 257] width 673 height 48
drag, startPoint x: 648, startPoint y: 205, endPoint x: 753, endPoint y: 249, distance: 113.8
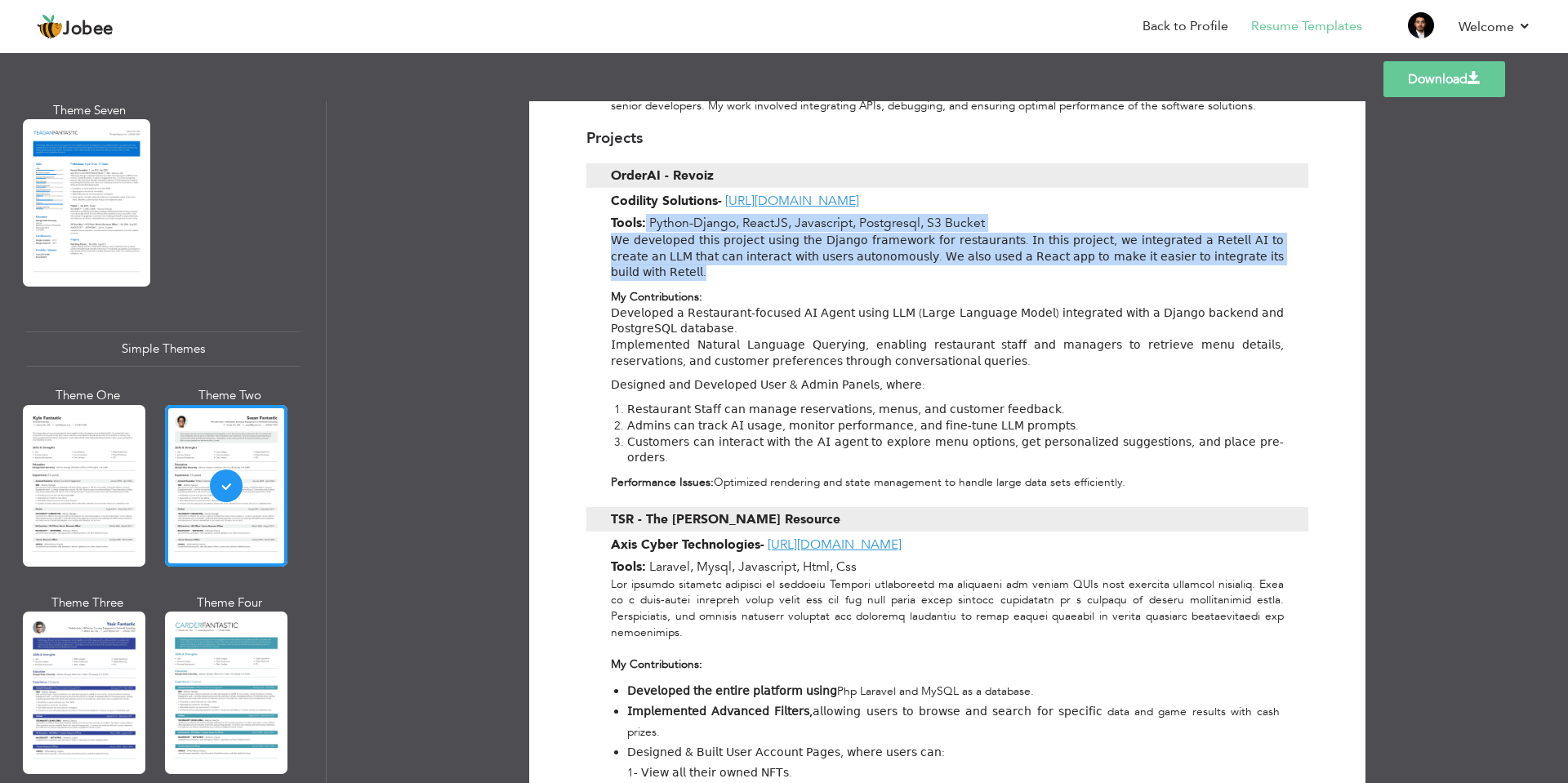
click at [753, 249] on div "Projects OrderAI - Revoiz Codility Solutions - https://accounterp.com/ Tools: P…" at bounding box center [948, 305] width 722 height 385
click at [875, 233] on p "𝖶𝖾 𝖽𝖾𝗏𝖾𝗅𝗈𝗉𝖾𝖽 𝗍𝗁𝗂𝗌 𝗉𝗋𝗈𝗃𝖾𝖼𝗍 𝗎𝗌𝗂𝗇𝗀 𝗍𝗁𝖾 𝖣𝗃𝖺𝗇𝗀𝗈 𝖿𝗋𝖺𝗆𝖾𝗐𝗈𝗋𝗄 𝖿𝗈𝗋 𝗋𝖾𝗌𝗍𝖺𝗎𝗋𝖺𝗇𝗍𝗌. 𝖨𝗇 𝗍𝗁𝗂𝗌 𝗉…" at bounding box center [947, 257] width 673 height 48
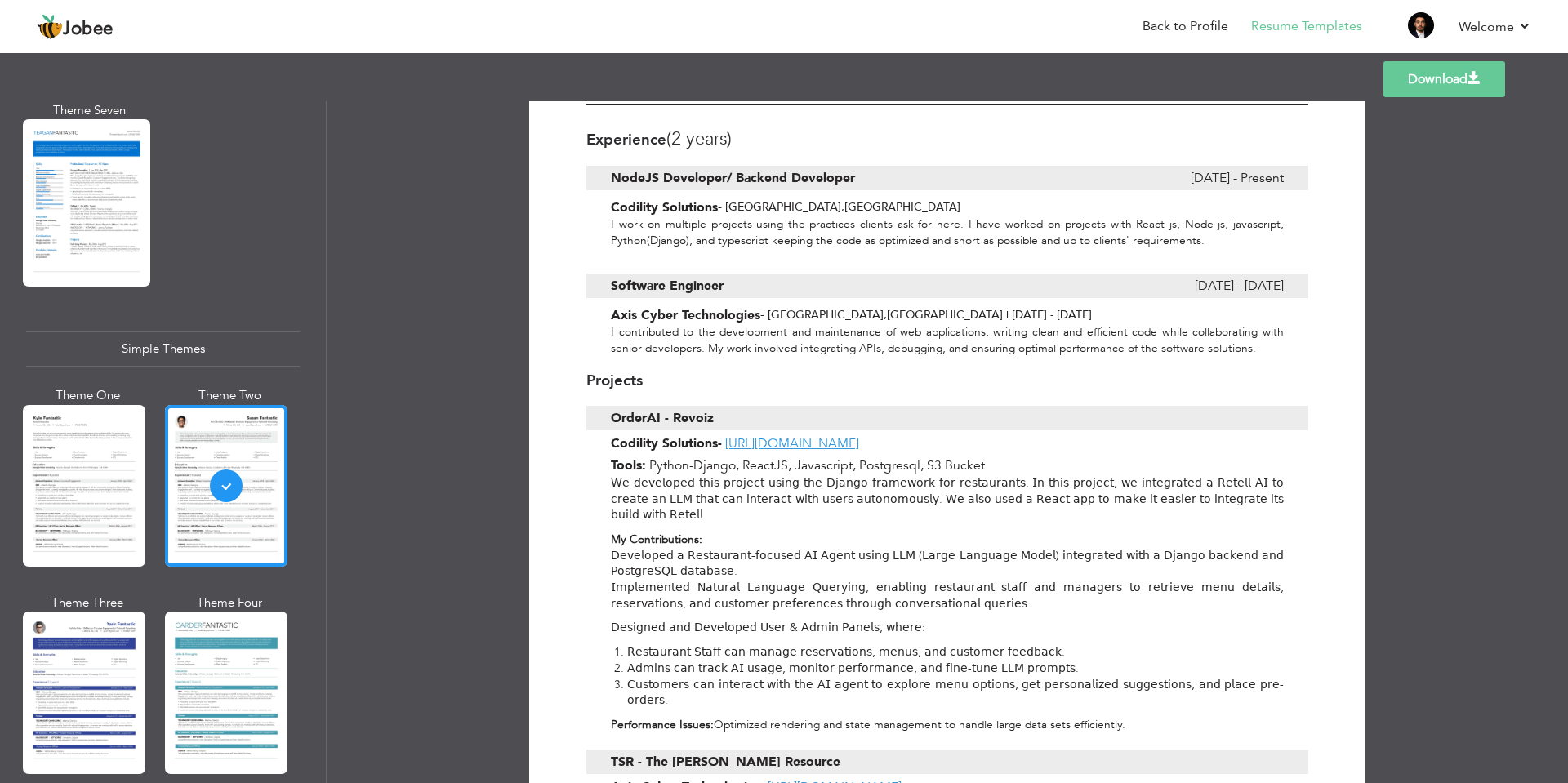
scroll to position [587, 0]
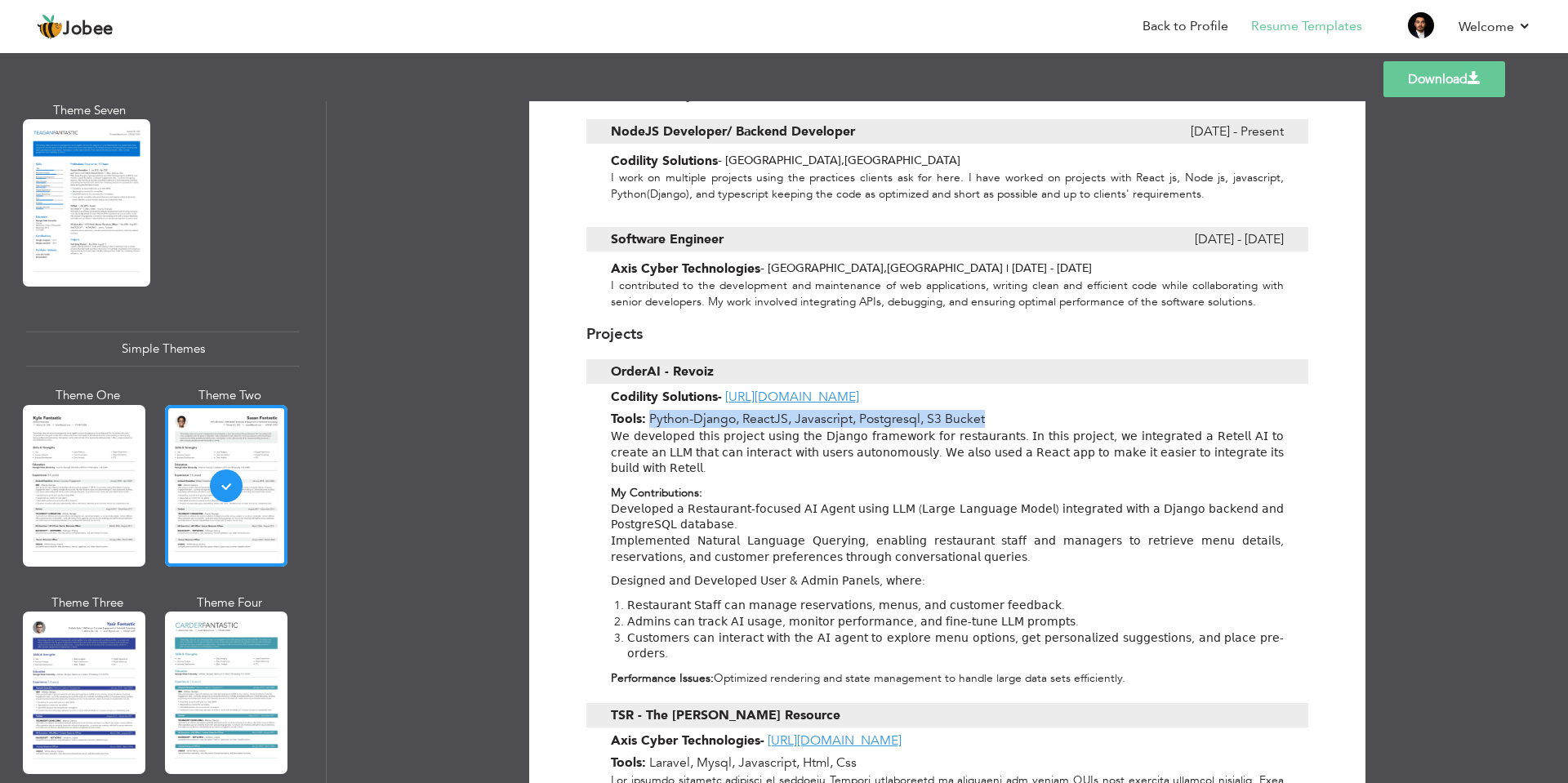
drag, startPoint x: 650, startPoint y: 396, endPoint x: 1001, endPoint y: 403, distance: 351.1
click at [1001, 410] on div "Tools: Python-Django, ReactJS, Javascript, Postgresql, S3 Bucket" at bounding box center [948, 418] width 722 height 18
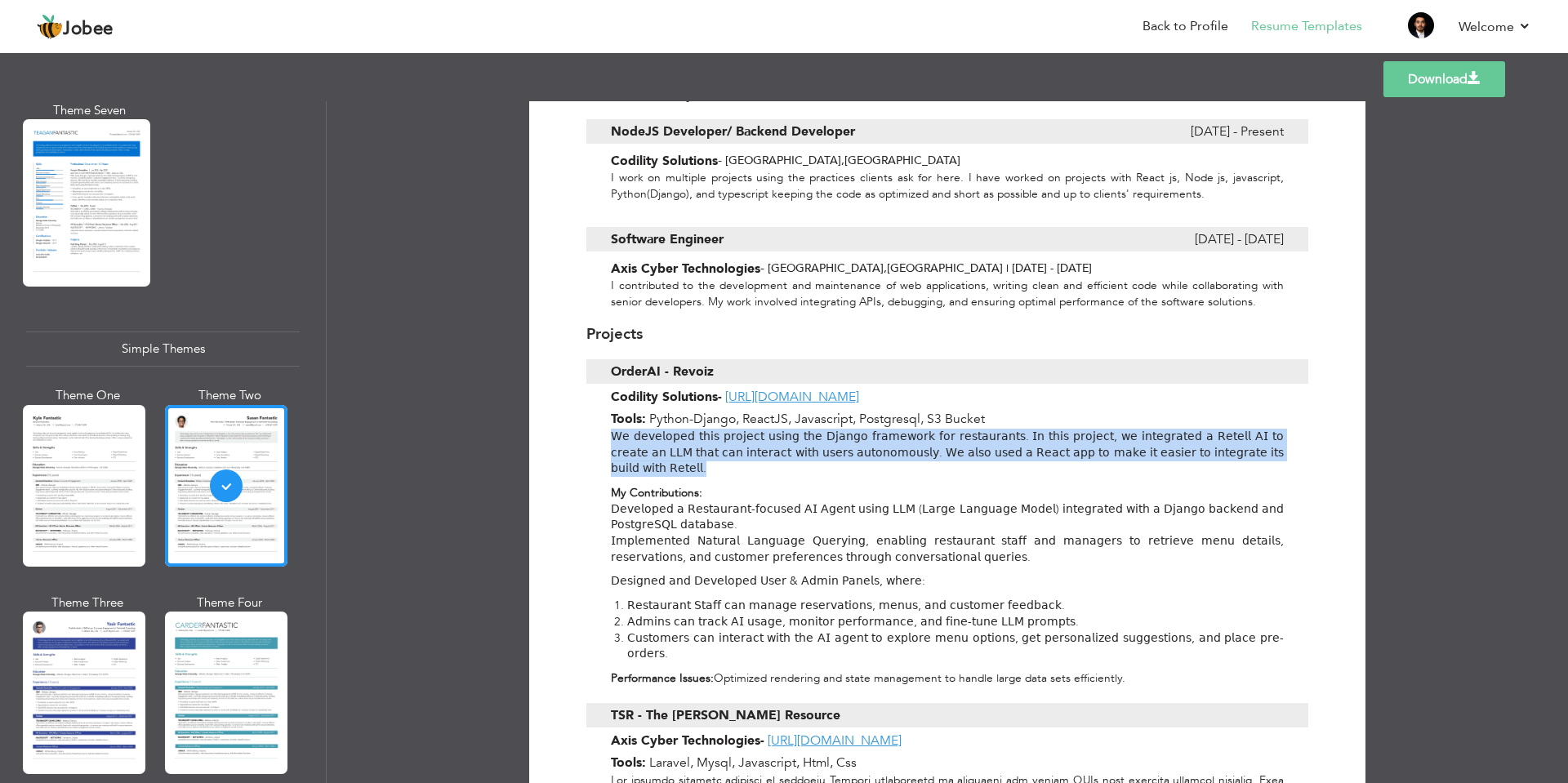
drag, startPoint x: 611, startPoint y: 416, endPoint x: 704, endPoint y: 448, distance: 98.4
click at [704, 448] on p "𝖶𝖾 𝖽𝖾𝗏𝖾𝗅𝗈𝗉𝖾𝖽 𝗍𝗁𝗂𝗌 𝗉𝗋𝗈𝗃𝖾𝖼𝗍 𝗎𝗌𝗂𝗇𝗀 𝗍𝗁𝖾 𝖣𝗃𝖺𝗇𝗀𝗈 𝖿𝗋𝖺𝗆𝖾𝗐𝗈𝗋𝗄 𝖿𝗈𝗋 𝗋𝖾𝗌𝗍𝖺𝗎𝗋𝖺𝗇𝗍𝗌. 𝖨𝗇 𝗍𝗁𝗂𝗌 𝗉…" at bounding box center [947, 452] width 673 height 48
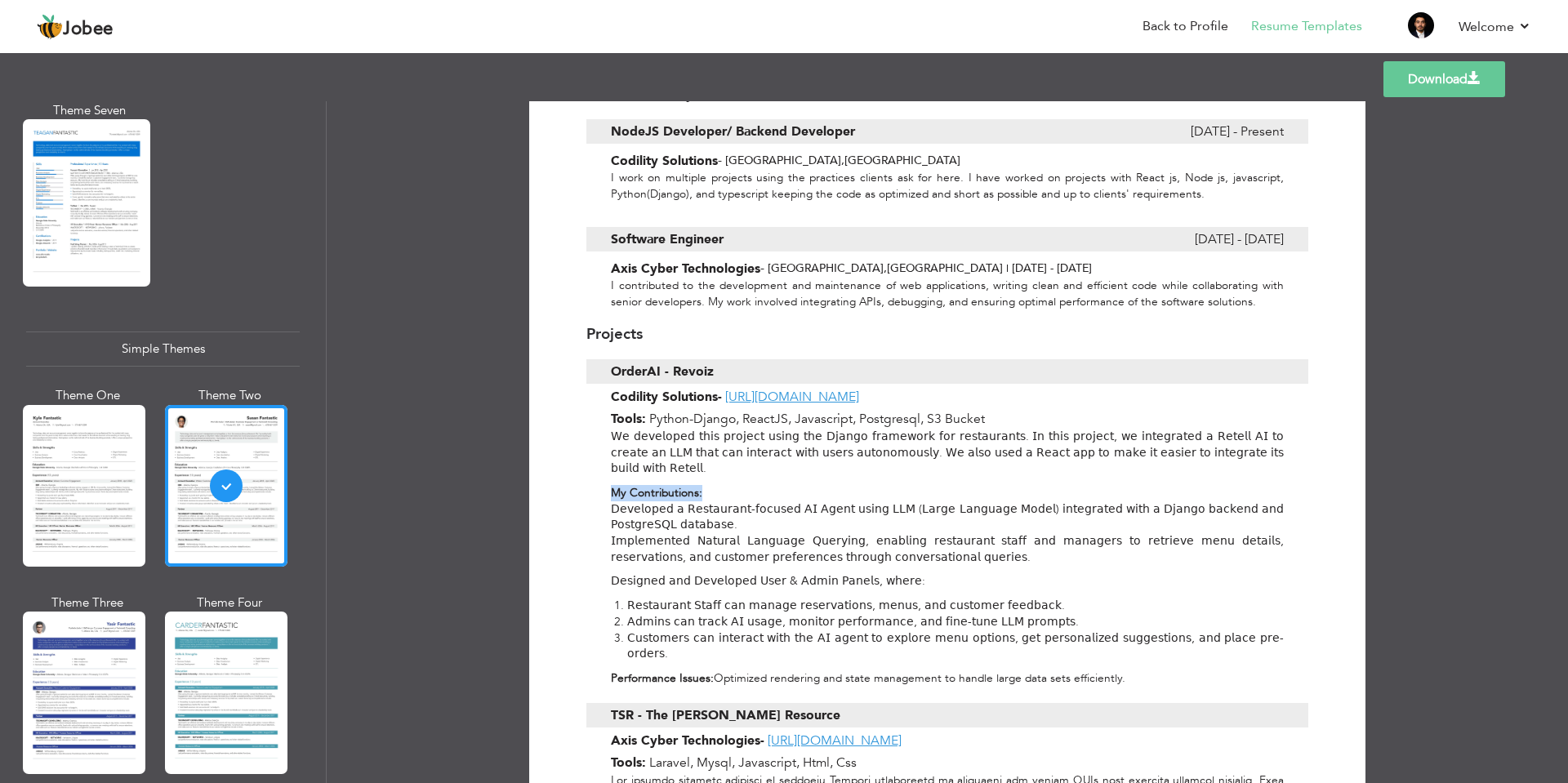
drag, startPoint x: 607, startPoint y: 472, endPoint x: 750, endPoint y: 469, distance: 143.0
click at [750, 469] on div "𝖶𝖾 𝖽𝖾𝗏𝖾𝗅𝗈𝗉𝖾𝖽 𝗍𝗁𝗂𝗌 𝗉𝗋𝗈𝗃𝖾𝖼𝗍 𝗎𝗌𝗂𝗇𝗀 𝗍𝗁𝖾 𝖣𝗃𝖺𝗇𝗀𝗈 𝖿𝗋𝖺𝗆𝖾𝗐𝗈𝗋𝗄 𝖿𝗈𝗋 𝗋𝖾𝗌𝗍𝖺𝗎𝗋𝖺𝗇𝗍𝗌. 𝖨𝗇 𝗍𝗁𝗂𝗌 𝗉…" at bounding box center [948, 561] width 722 height 266
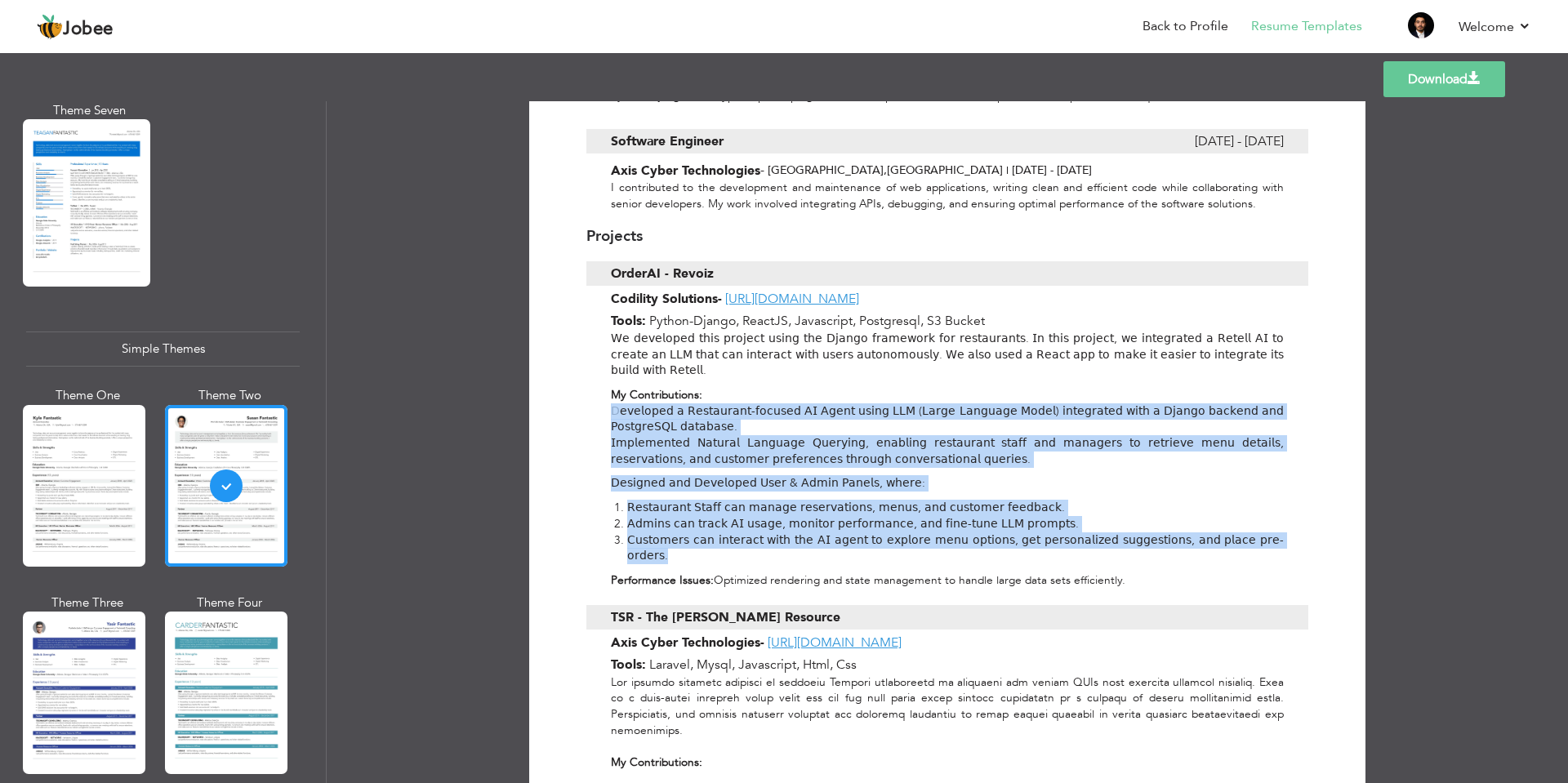
drag, startPoint x: 608, startPoint y: 394, endPoint x: 1065, endPoint y: 536, distance: 478.6
click at [1065, 536] on div "𝖶𝖾 𝖽𝖾𝗏𝖾𝗅𝗈𝗉𝖾𝖽 𝗍𝗁𝗂𝗌 𝗉𝗋𝗈𝗃𝖾𝖼𝗍 𝗎𝗌𝗂𝗇𝗀 𝗍𝗁𝖾 𝖣𝗃𝖺𝗇𝗀𝗈 𝖿𝗋𝖺𝗆𝖾𝗐𝗈𝗋𝗄 𝖿𝗈𝗋 𝗋𝖾𝗌𝗍𝖺𝗎𝗋𝖺𝗇𝗍𝗌. 𝖨𝗇 𝗍𝗁𝗂𝗌 𝗉…" at bounding box center [948, 464] width 722 height 266
drag, startPoint x: 608, startPoint y: 561, endPoint x: 1167, endPoint y: 565, distance: 559.0
click at [1167, 572] on p "Performance Issues: Optimized rendering and state management to handle large da…" at bounding box center [947, 580] width 673 height 16
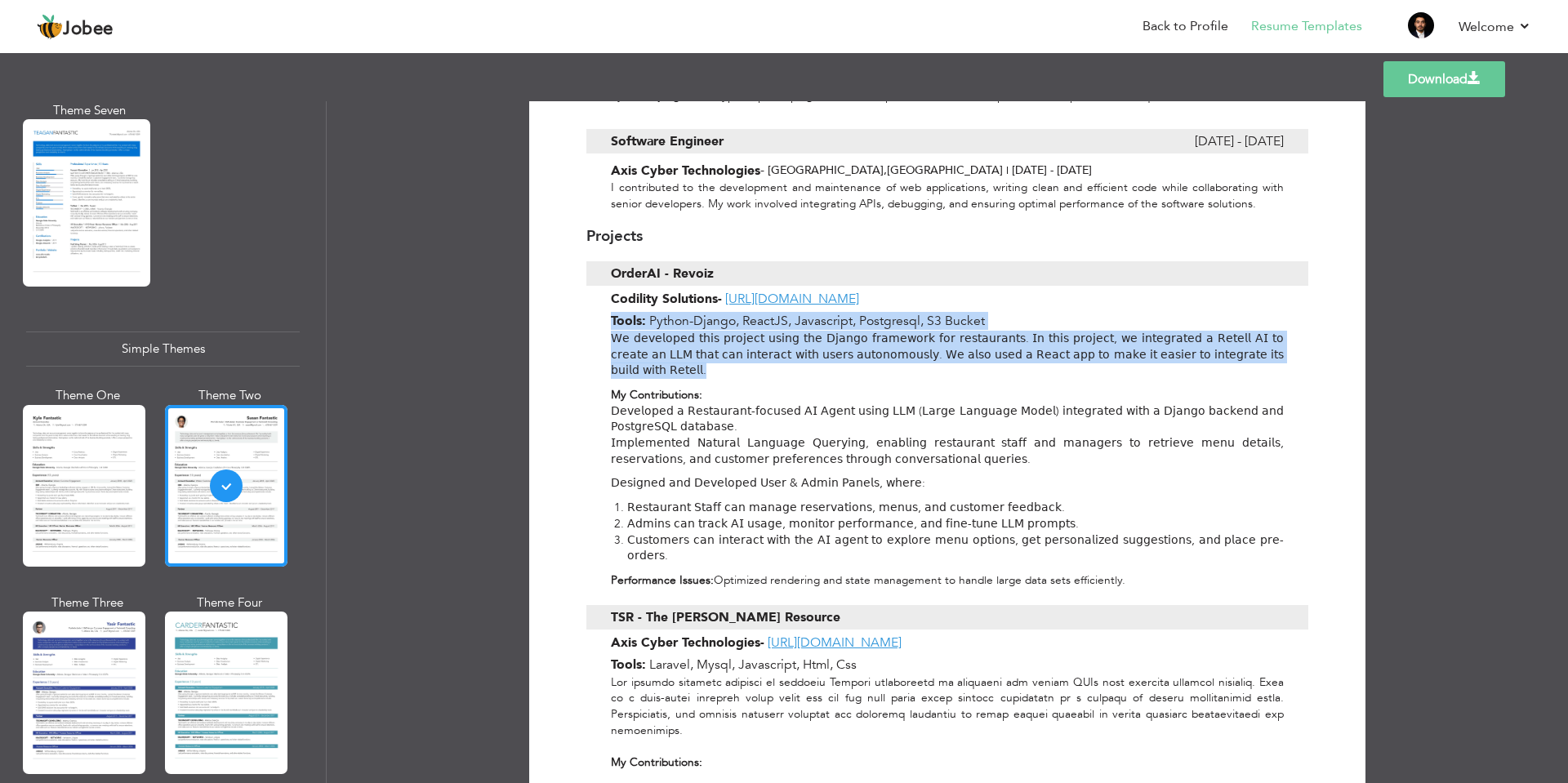
drag, startPoint x: 711, startPoint y: 352, endPoint x: 603, endPoint y: 306, distance: 117.4
click at [603, 306] on div "Projects OrderAI - Revoiz Codility Solutions - https://accounterp.com/ Tools: P…" at bounding box center [948, 403] width 722 height 385
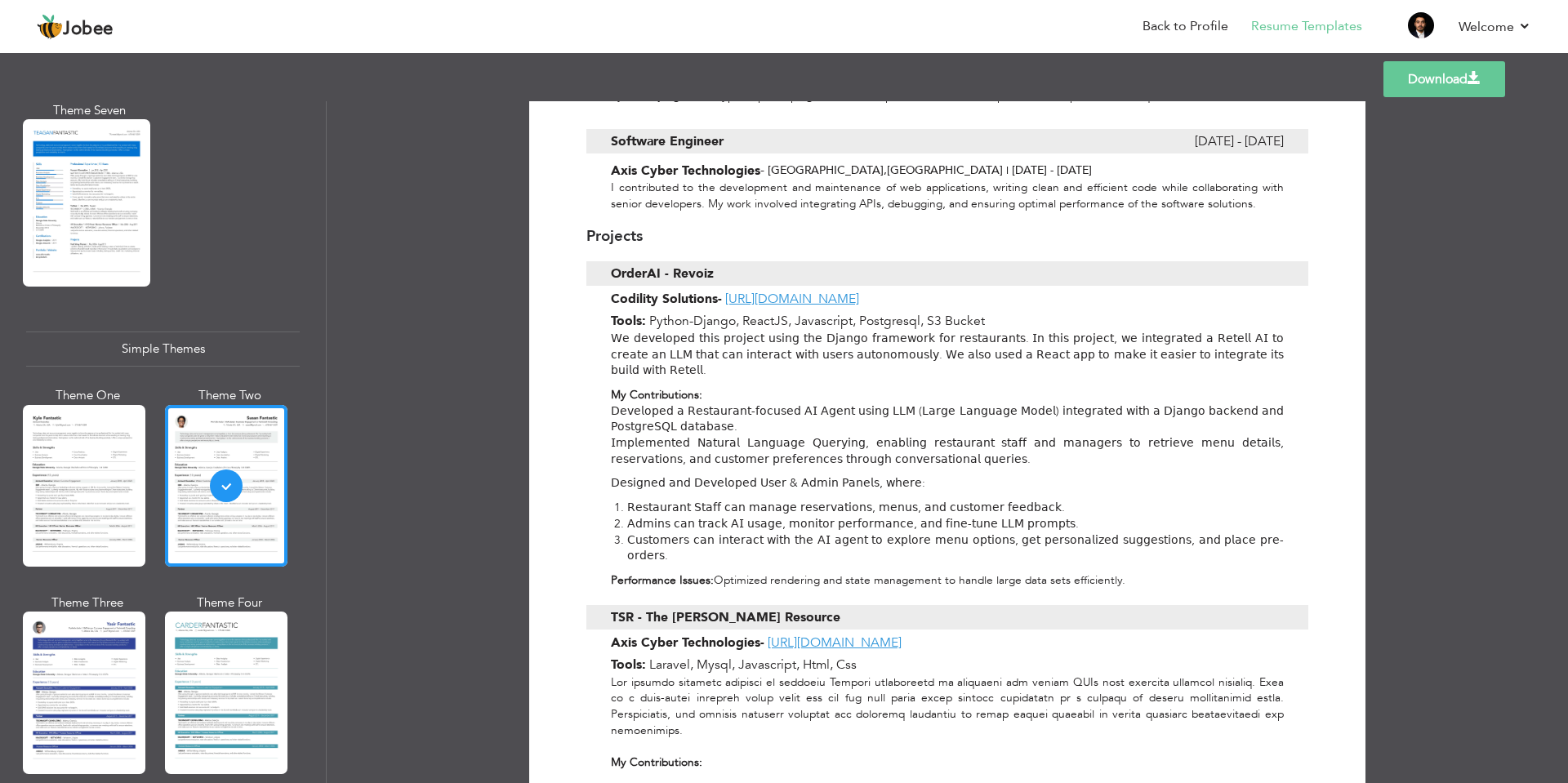
click at [1080, 390] on p "My Contributions: 𝖣𝖾𝗏𝖾𝗅𝗈𝗉𝖾𝖽 𝖺 𝖱𝖾𝗌𝗍𝖺𝗎𝗋𝖺𝗇𝗍-𝖿𝗈𝖼𝗎𝗌𝖾𝖽 𝖠𝖨 𝖠𝗀𝖾𝗇𝗍 𝗎𝗌𝗂𝗇𝗀 𝖫𝖫𝖬 (𝖫𝖺𝗋𝗀𝖾 𝖫𝖺𝗇𝗀…" at bounding box center [947, 426] width 673 height 81
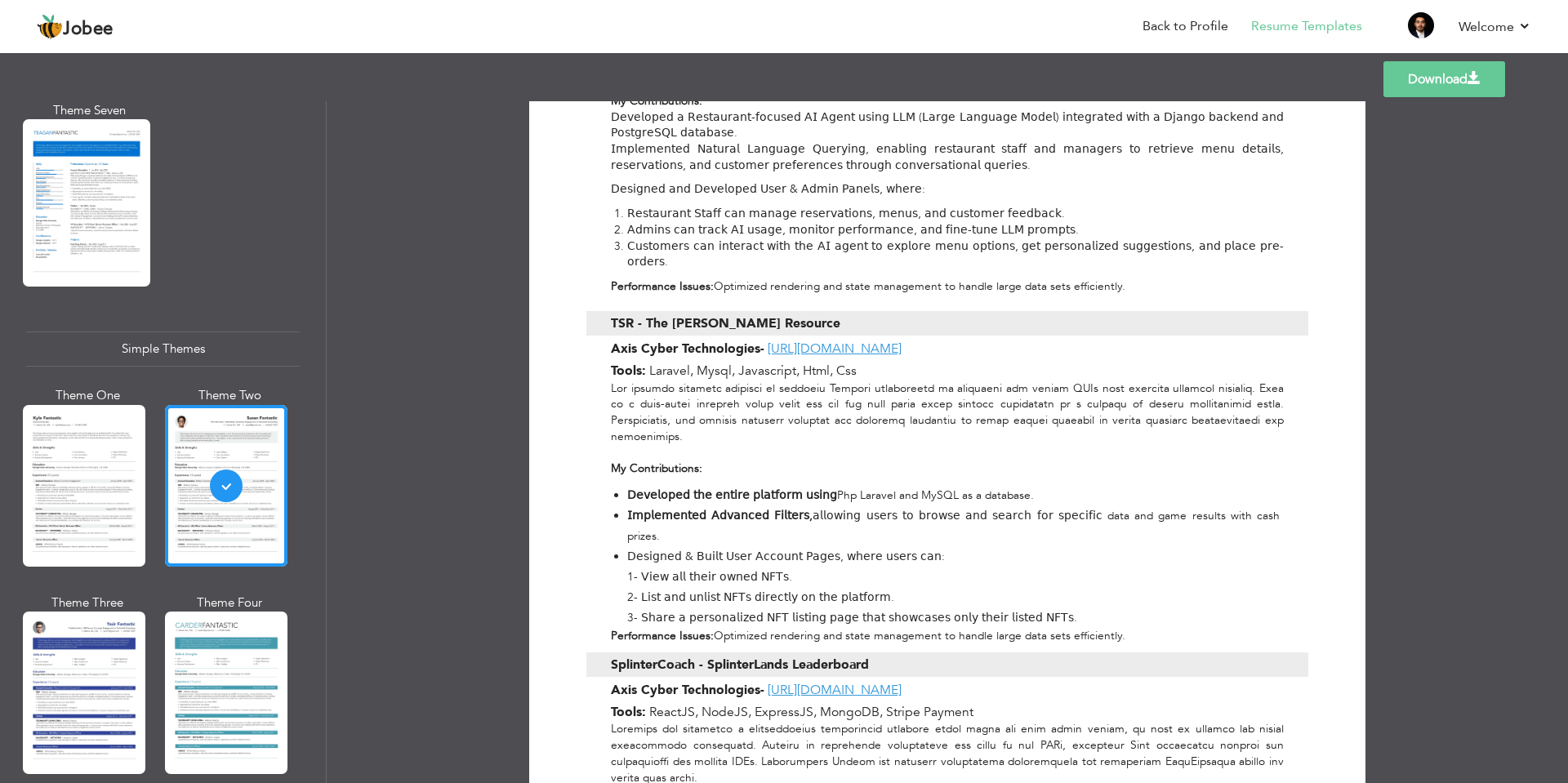
scroll to position [1176, 0]
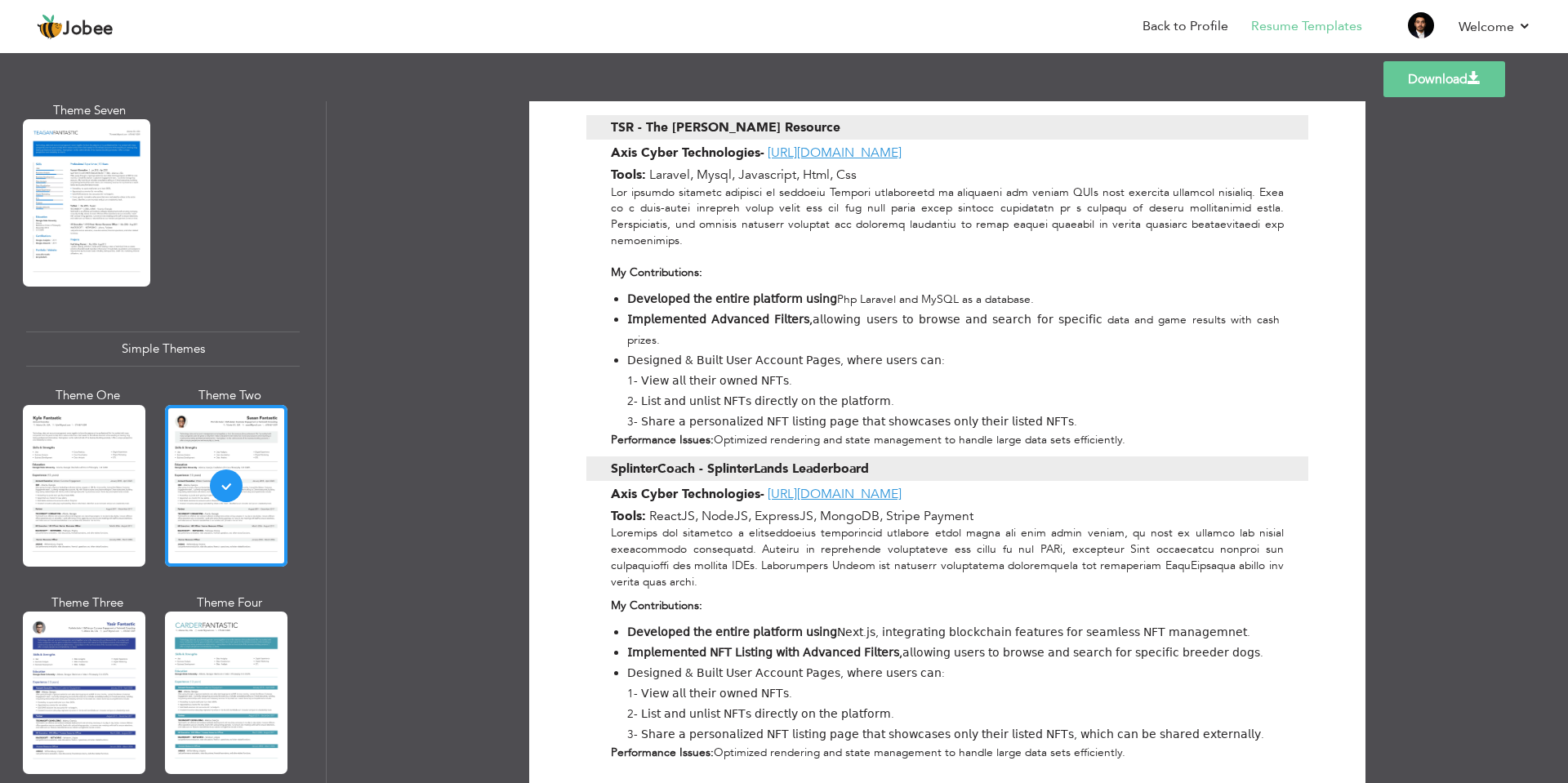
drag, startPoint x: 607, startPoint y: 428, endPoint x: 910, endPoint y: 424, distance: 303.0
click at [910, 457] on div "SplinterCoach - SplinterLands Leaderboard" at bounding box center [948, 469] width 722 height 25
click at [823, 457] on span "SplinterCoach - SplinterLands Leaderboard" at bounding box center [740, 469] width 258 height 25
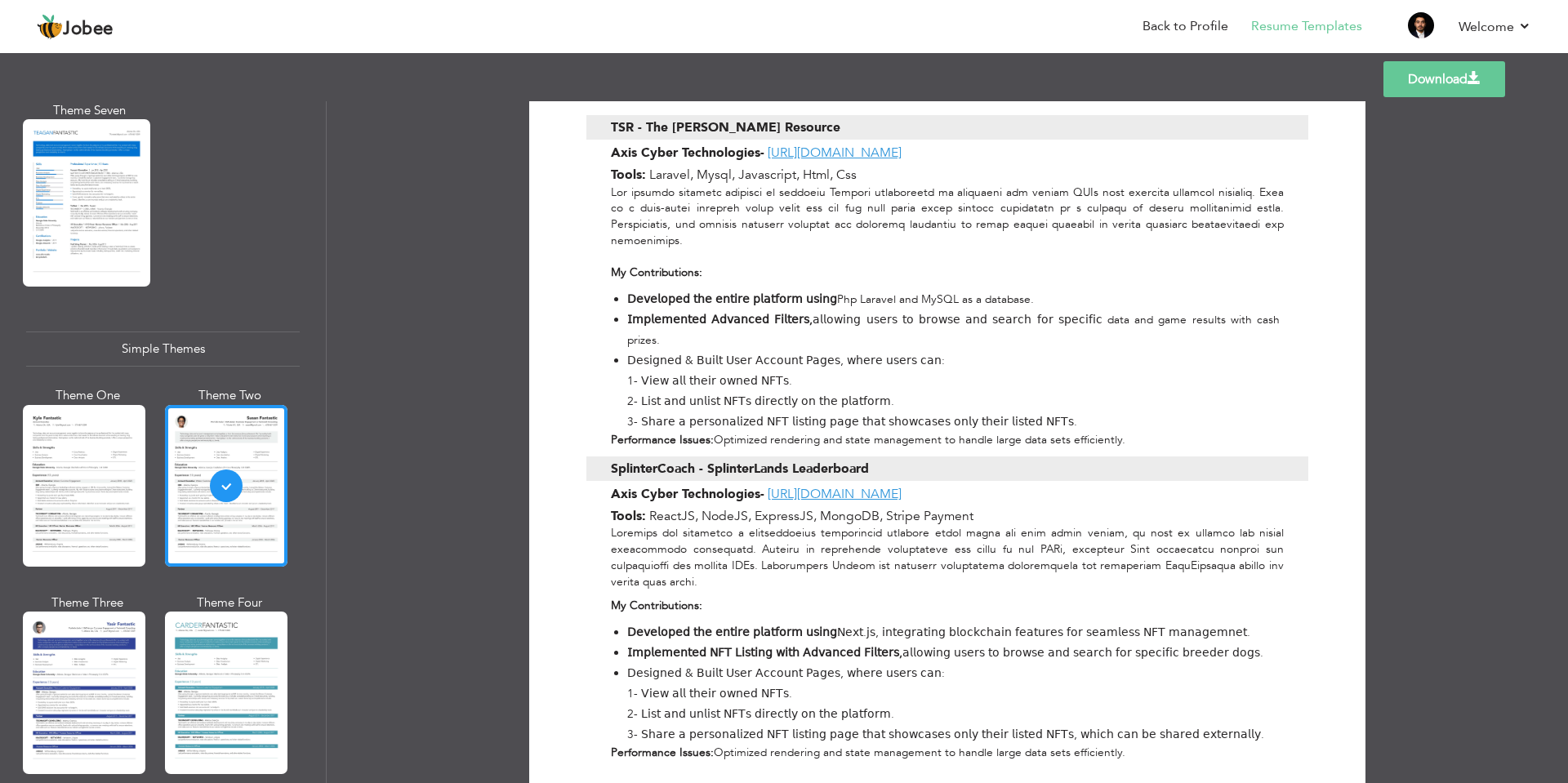
click at [620, 485] on span "Axis Cyber Technologies" at bounding box center [685, 494] width 150 height 18
click at [662, 485] on span "Axis Cyber Technologies" at bounding box center [685, 494] width 150 height 18
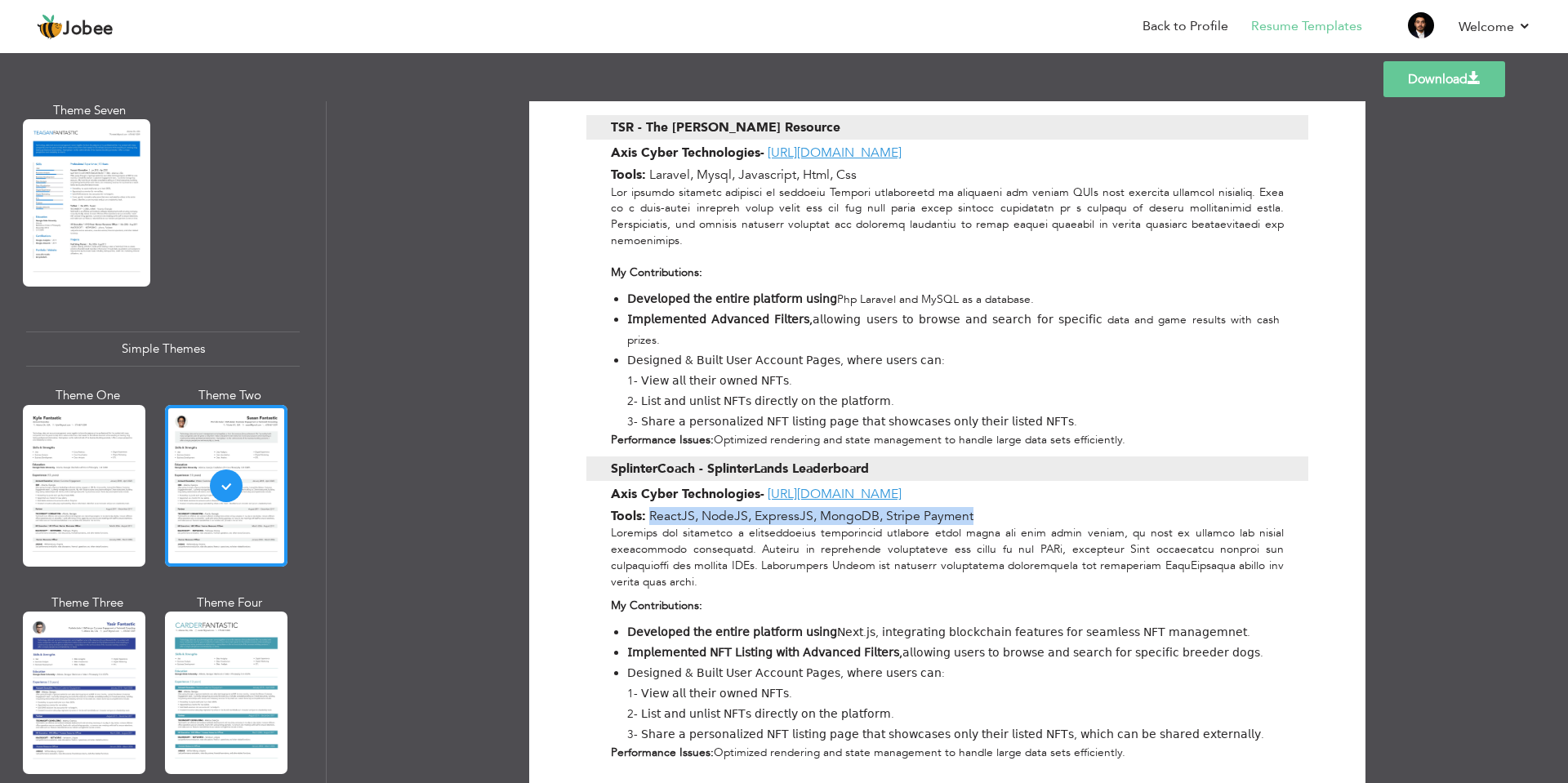
drag, startPoint x: 650, startPoint y: 480, endPoint x: 1000, endPoint y: 480, distance: 350.0
click at [1000, 507] on div "Tools: ReactJS, NodeJS, ExpressJS, MongoDB, Stripe Payment" at bounding box center [948, 516] width 722 height 18
drag, startPoint x: 609, startPoint y: 499, endPoint x: 878, endPoint y: 542, distance: 272.4
click at [878, 542] on p at bounding box center [947, 557] width 673 height 65
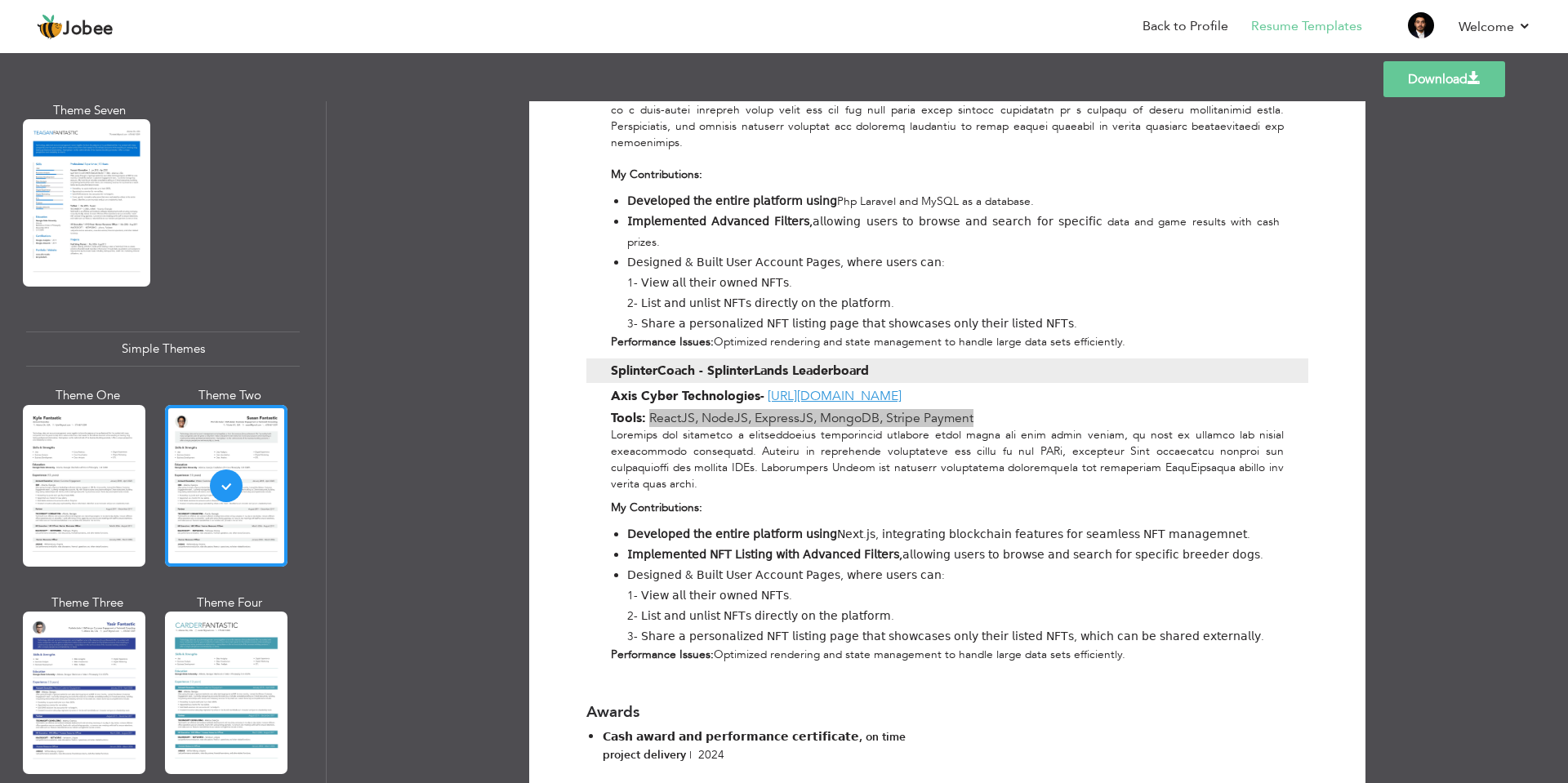
scroll to position [1371, 0]
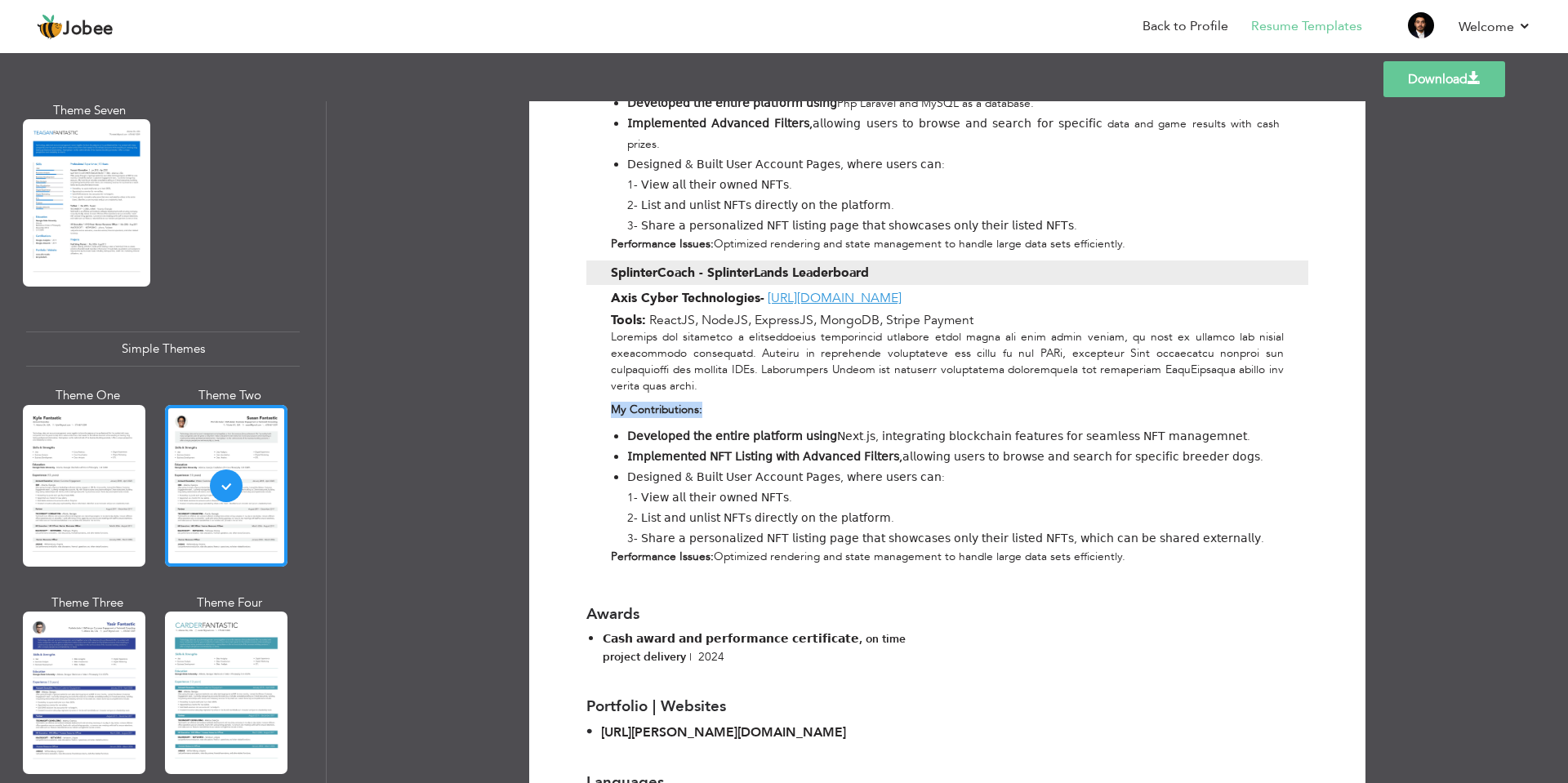
drag, startPoint x: 608, startPoint y: 371, endPoint x: 725, endPoint y: 371, distance: 117.0
click at [725, 402] on p "My Contributions:" at bounding box center [947, 410] width 673 height 16
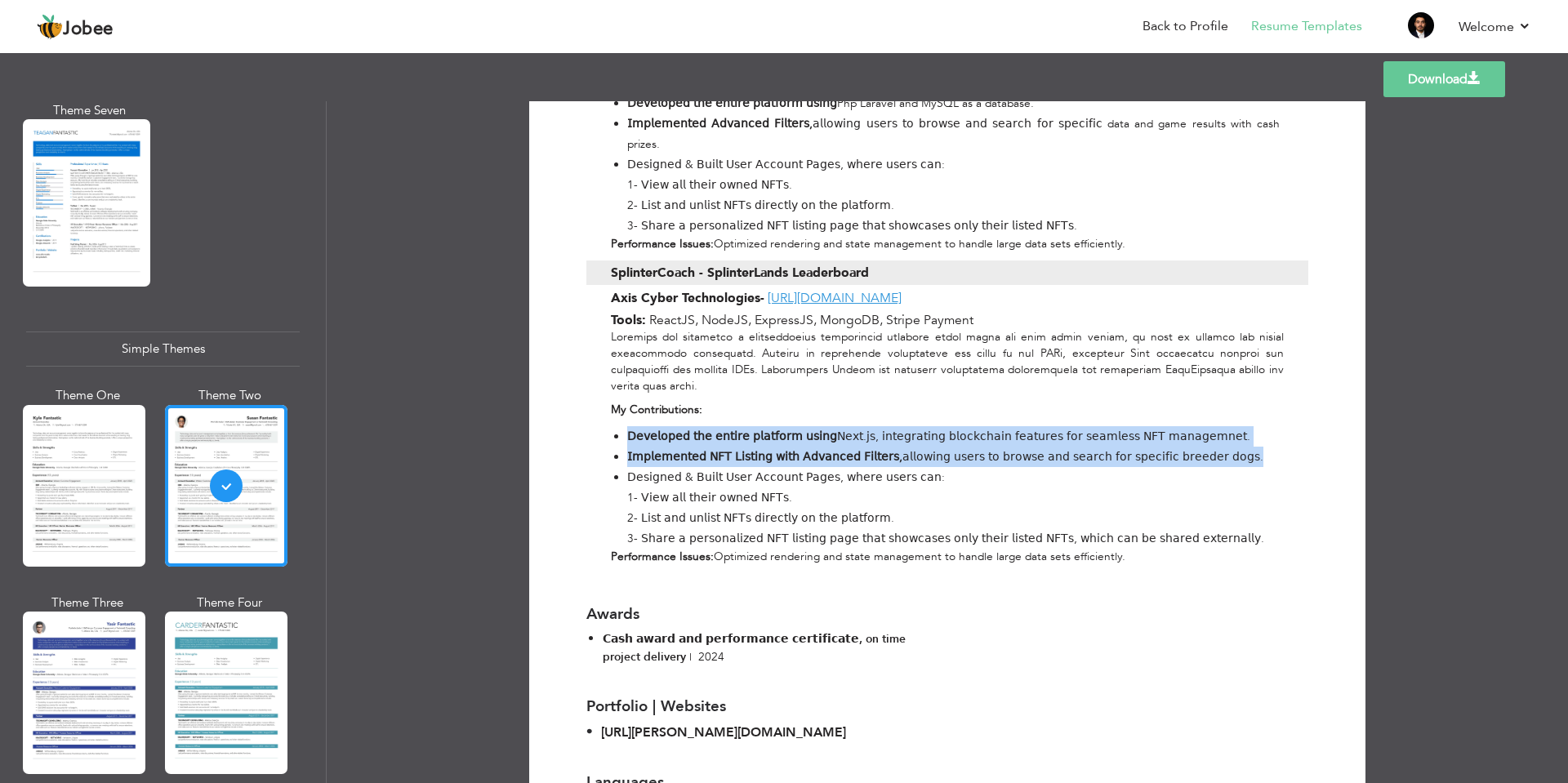
drag, startPoint x: 624, startPoint y: 398, endPoint x: 1252, endPoint y: 422, distance: 628.5
click at [1252, 426] on ul "𝖣𝖾𝗏𝖾𝗅𝗈𝗉𝖾𝖽 𝗍𝗁𝖾 𝖾𝗇𝗍𝗂𝗋𝖾 𝗉𝗅𝖺𝗍𝖿𝗈𝗋𝗆 𝗎𝗌𝗂𝗇𝗀 𝖭𝖾𝗑𝗍.𝗃𝗌, 𝗂𝗇𝗍𝖾𝗀𝗋𝖺𝗍𝗂𝗇𝗀 𝖻𝗅𝗈𝖼𝗄𝖼𝗁𝖺𝗂𝗇 𝖿𝖾𝖺𝗍𝗎𝗋𝖾𝗌 𝖿𝗈…" at bounding box center [945, 487] width 669 height 122
drag, startPoint x: 625, startPoint y: 434, endPoint x: 1254, endPoint y: 492, distance: 631.7
click at [1254, 492] on li "𝖣𝖾𝗌𝗂𝗀𝗇𝖾𝖽 & 𝖡𝗎𝗂𝗅𝗍 𝖴𝗌𝖾𝗋 𝖠𝖼𝖼𝗈𝗎𝗇𝗍 𝖯𝖺𝗀𝖾𝗌, 𝗐𝗁𝖾𝗋𝖾 𝗎𝗌𝖾𝗋𝗌 𝖼𝖺𝗇: 1- 𝖵𝗂𝖾𝗐 𝖺𝗅𝗅 𝗍𝗁𝖾𝗂𝗋 𝗈𝗐𝗇𝖾𝖽 𝖭…" at bounding box center [953, 508] width 652 height 81
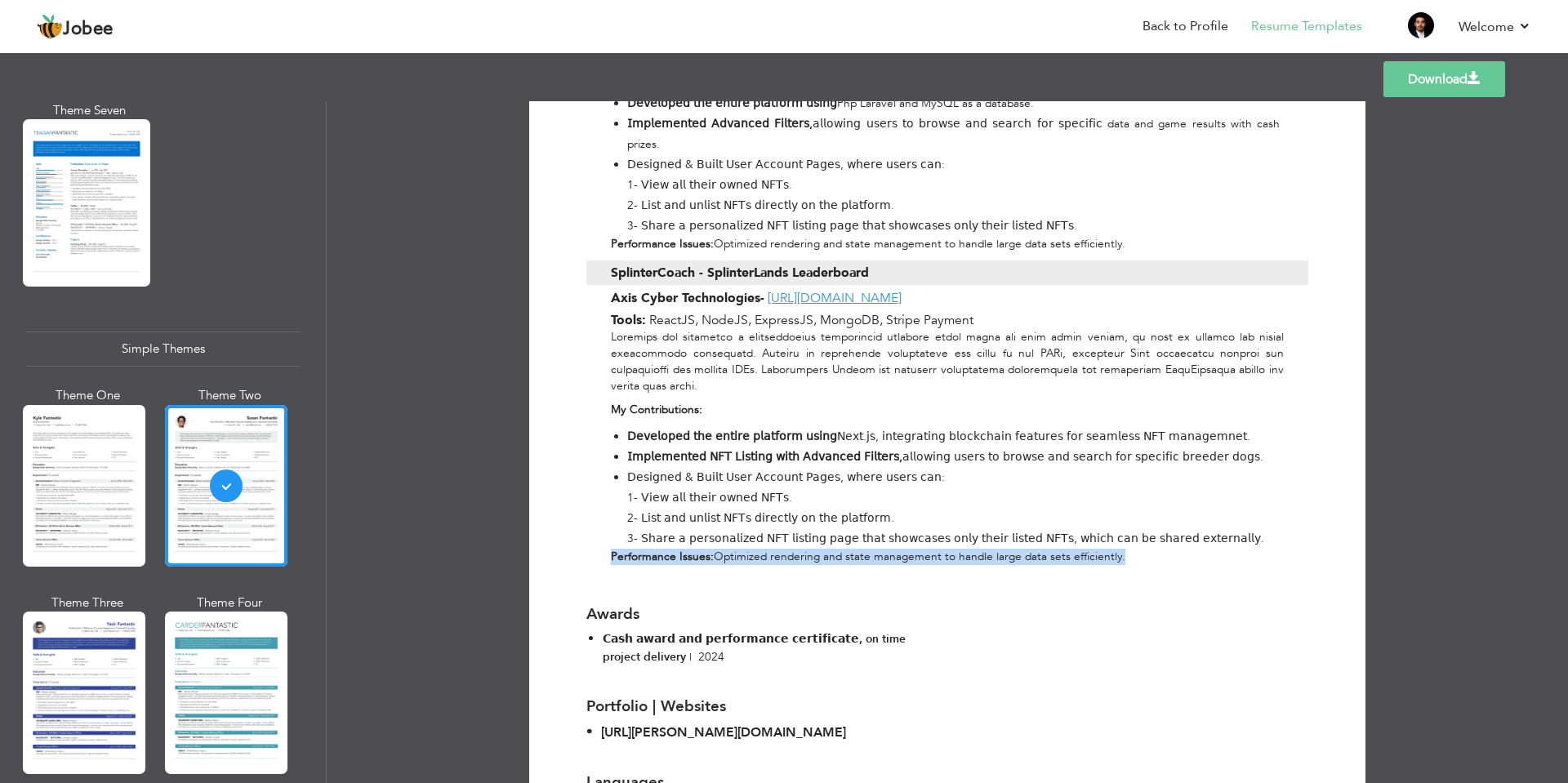
drag, startPoint x: 604, startPoint y: 519, endPoint x: 1145, endPoint y: 516, distance: 541.0
click at [1145, 516] on div "My Contributions: 𝖣𝖾𝗏𝖾𝗅𝗈𝗉𝖾𝖽 𝗍𝗁𝖾 𝖾𝗇𝗍𝗂𝗋𝖾 𝗉𝗅𝖺𝗍𝖿𝗈𝗋𝗆 𝗎𝗌𝗂𝗇𝗀 𝖭𝖾𝗑𝗍.𝗃𝗌, 𝗂𝗇𝗍𝖾𝗀𝗋𝖺𝗍𝗂𝗇𝗀 𝖻𝗅𝗈𝖼…" at bounding box center [948, 450] width 722 height 243
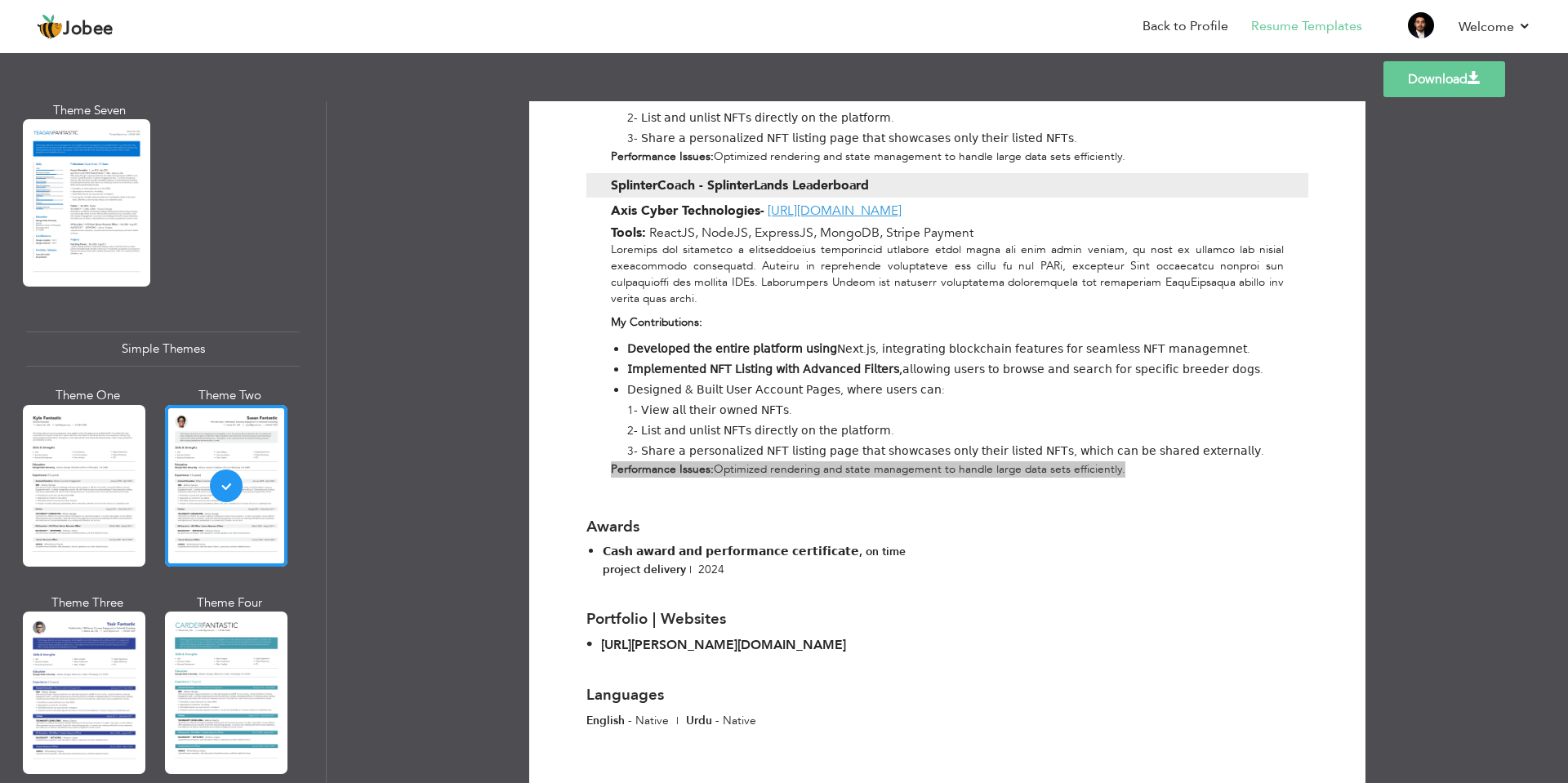
scroll to position [1467, 0]
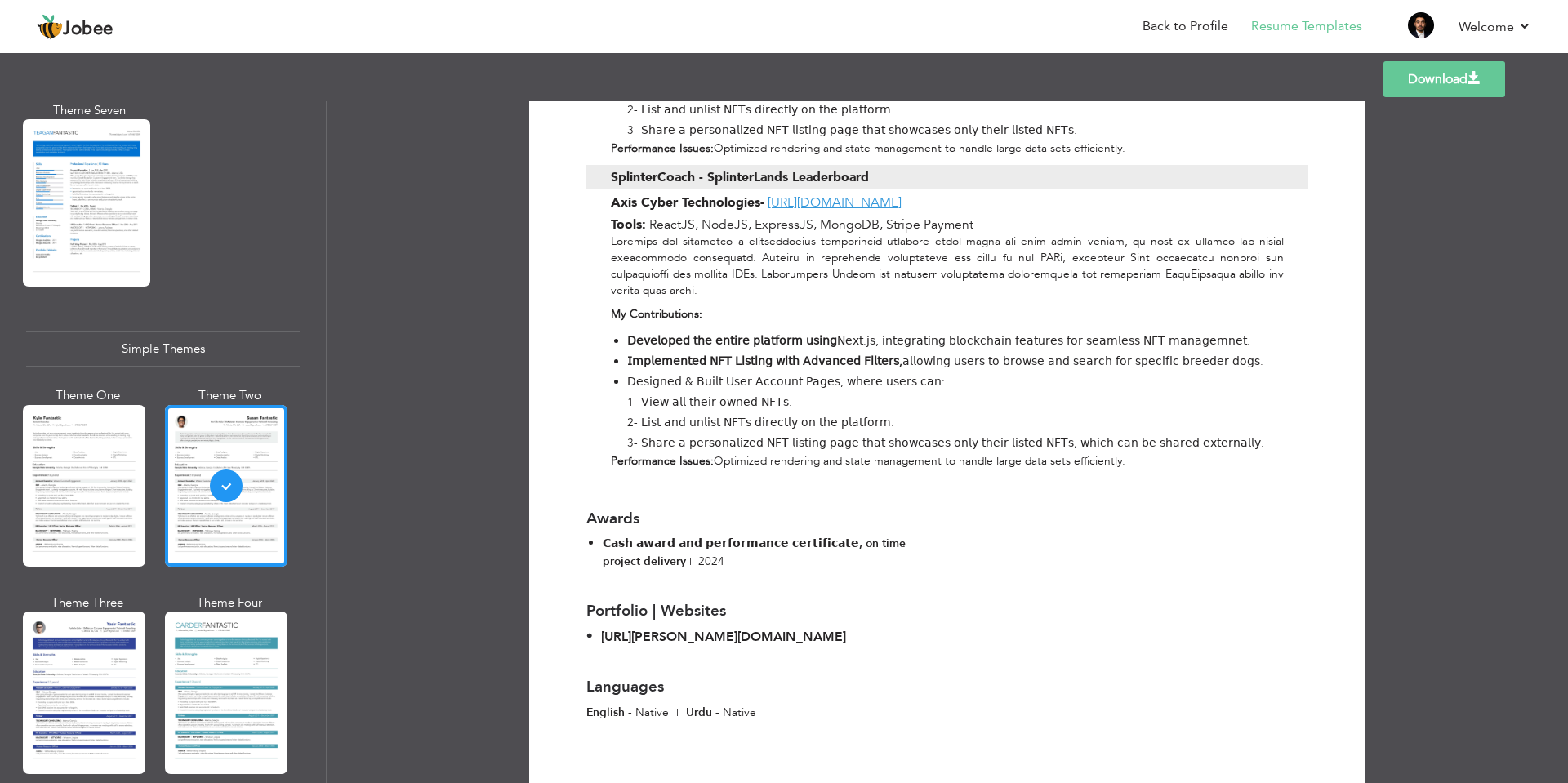
click at [761, 534] on div "Awards 𝗖𝗮𝘀𝗵 𝗮𝘄𝗮𝗿𝗱 𝗮𝗻𝗱 𝗽𝗲𝗿𝗳𝗼𝗿𝗺𝗮𝗻𝗰𝗲 𝗰𝗲𝗿𝘁𝗶𝗳𝗶𝗰𝗮𝘁𝗲, on time project delivery | 2024" at bounding box center [761, 534] width 349 height 80
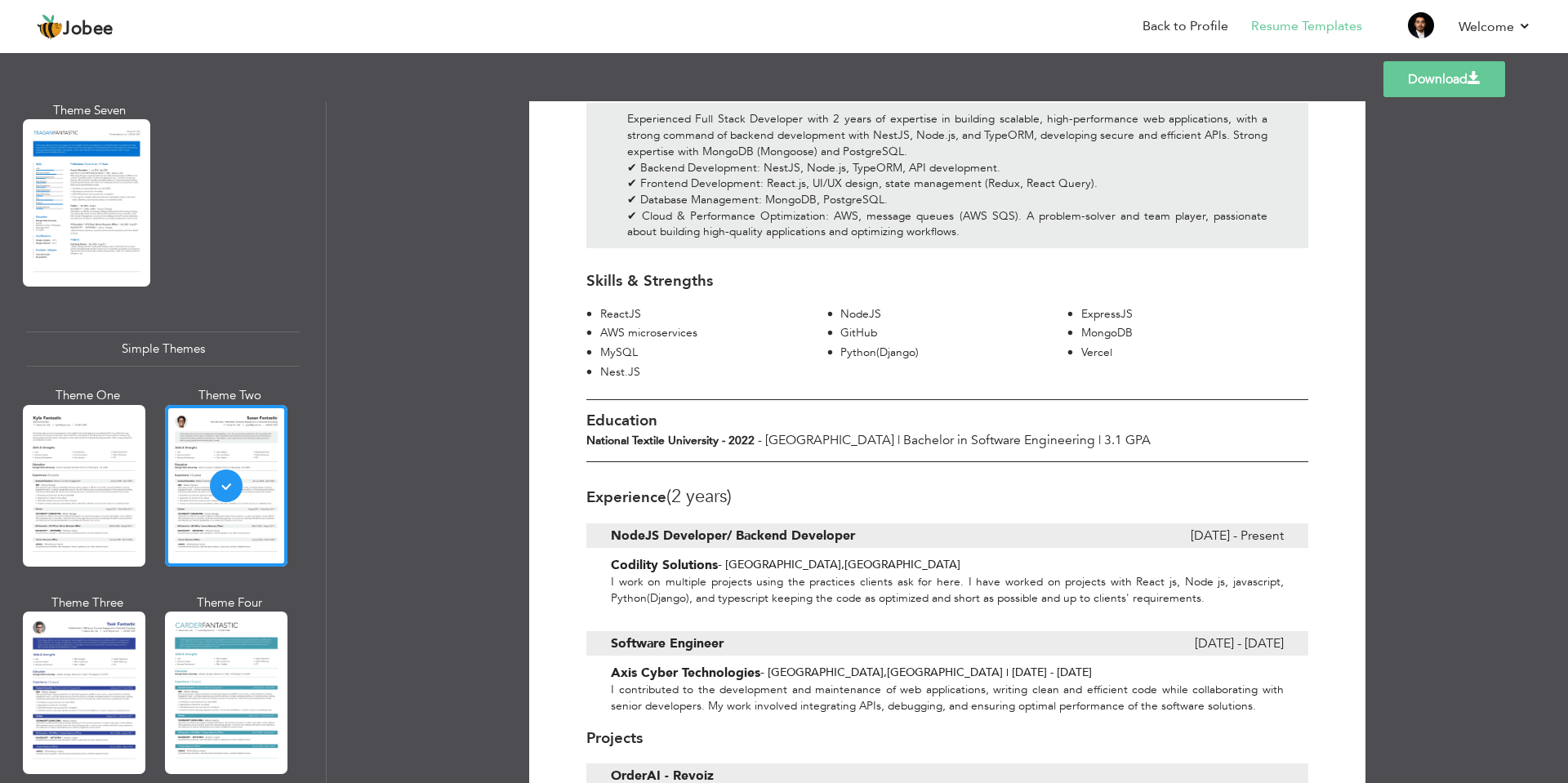
scroll to position [196, 0]
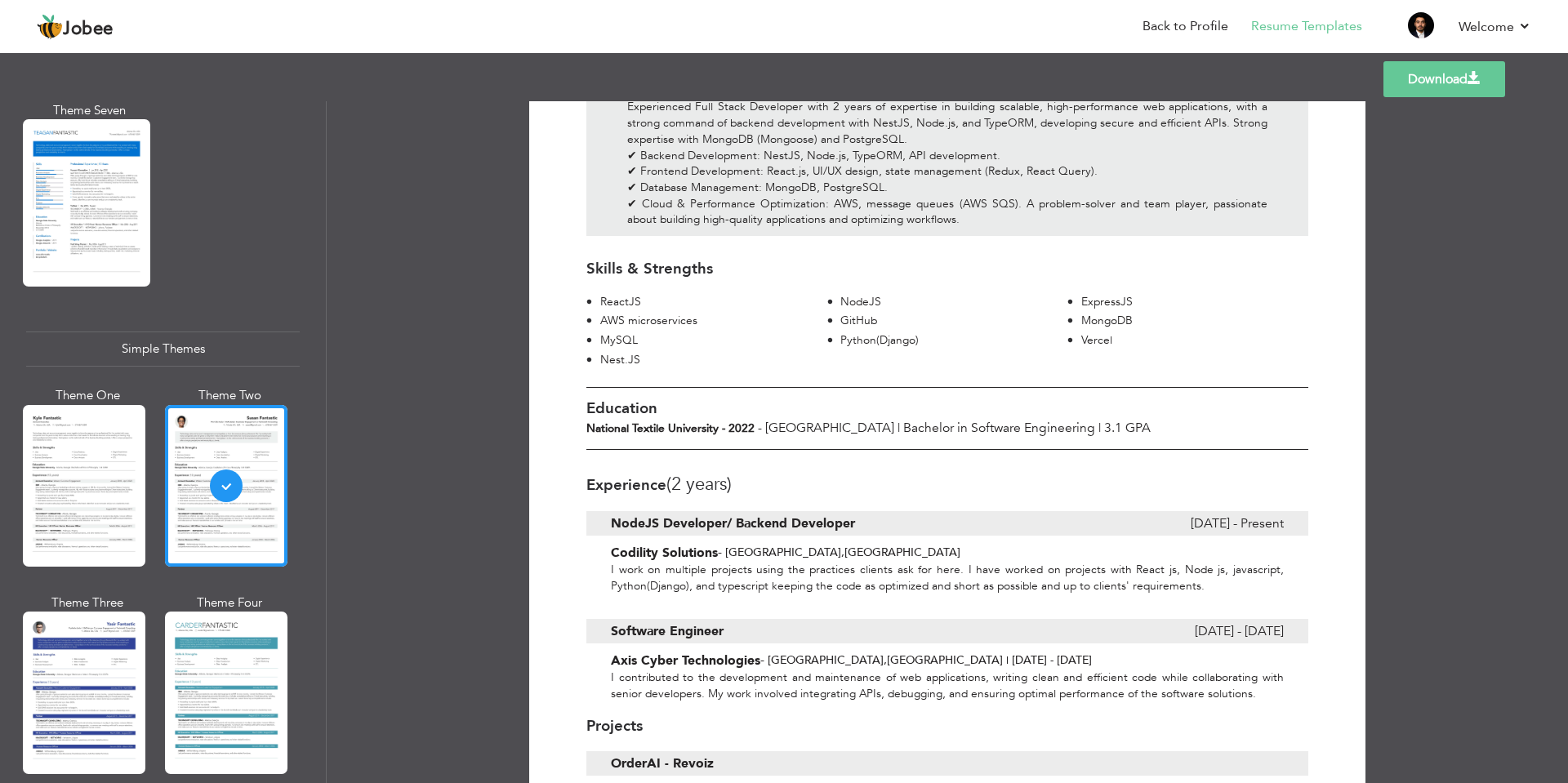
click at [592, 420] on b "National Textile University - 2022" at bounding box center [671, 428] width 168 height 16
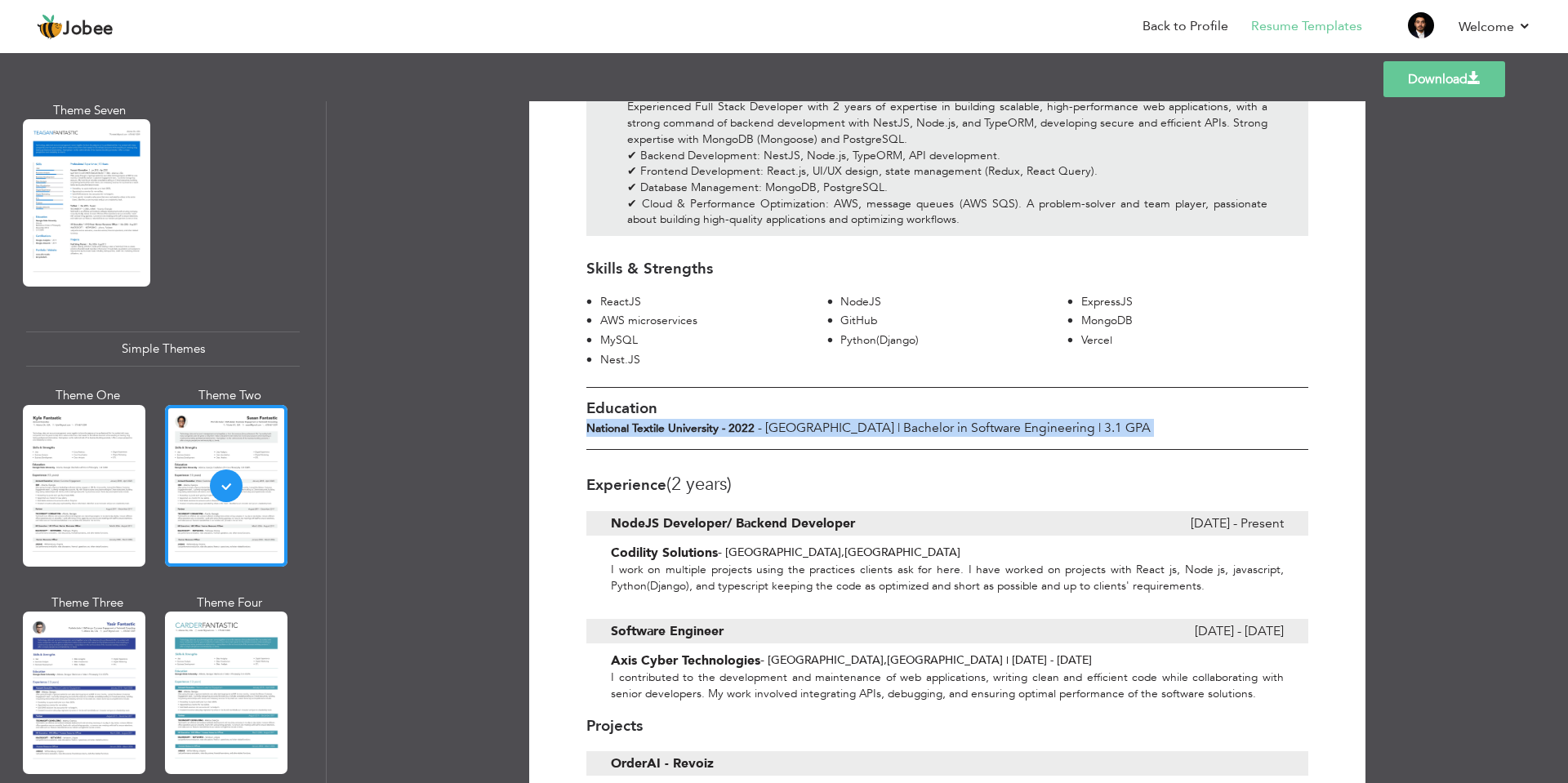
click at [592, 420] on b "National Textile University - 2022" at bounding box center [671, 428] width 168 height 16
drag, startPoint x: 584, startPoint y: 409, endPoint x: 716, endPoint y: 407, distance: 132.0
click at [716, 420] on b "National Textile University - 2022" at bounding box center [671, 428] width 168 height 16
drag, startPoint x: 848, startPoint y: 406, endPoint x: 1039, endPoint y: 407, distance: 191.0
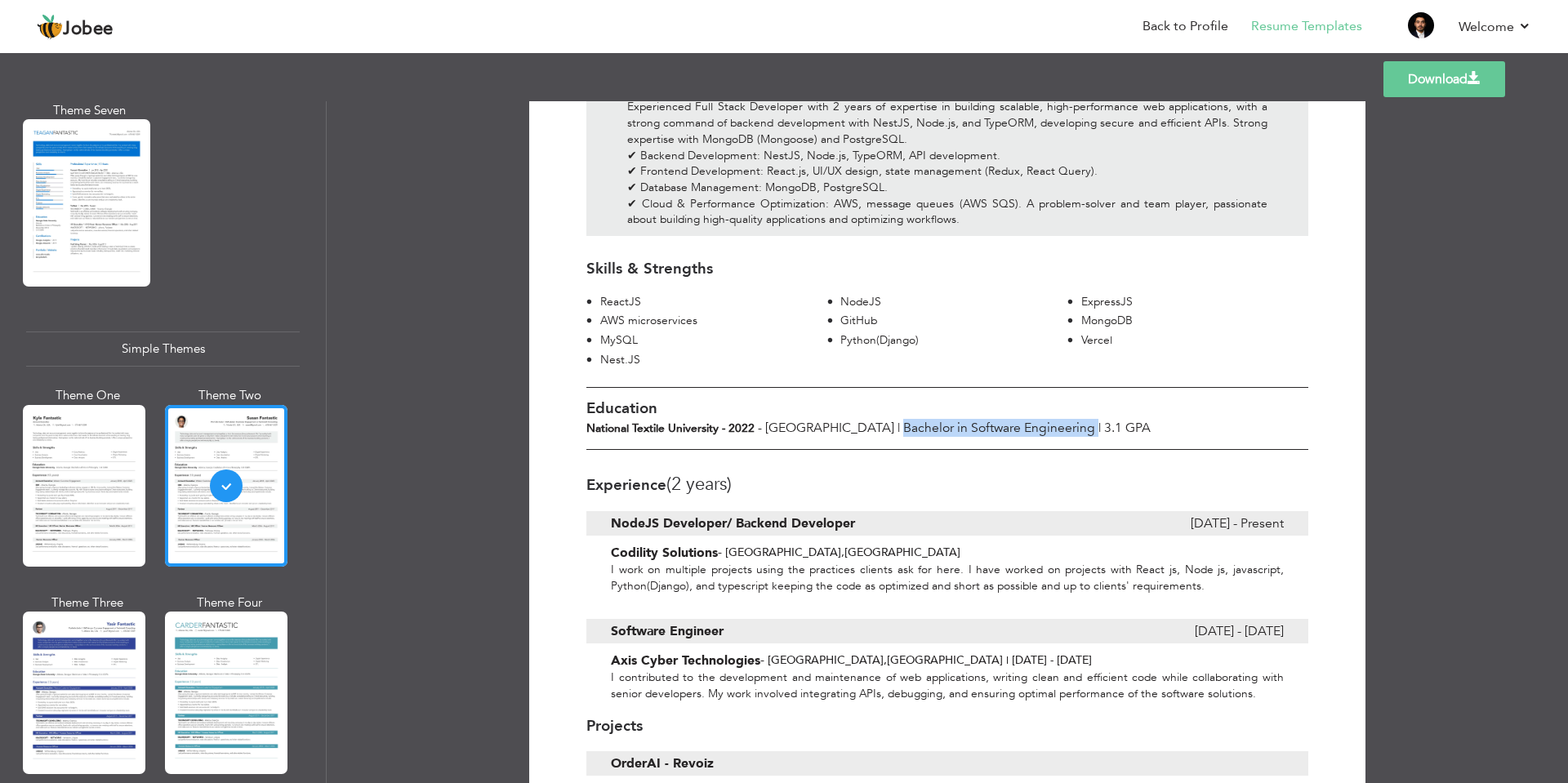
click at [1039, 418] on div "National Textile University - 2022 - Faisalabad | Bachelor in Software Engineer…" at bounding box center [947, 427] width 746 height 18
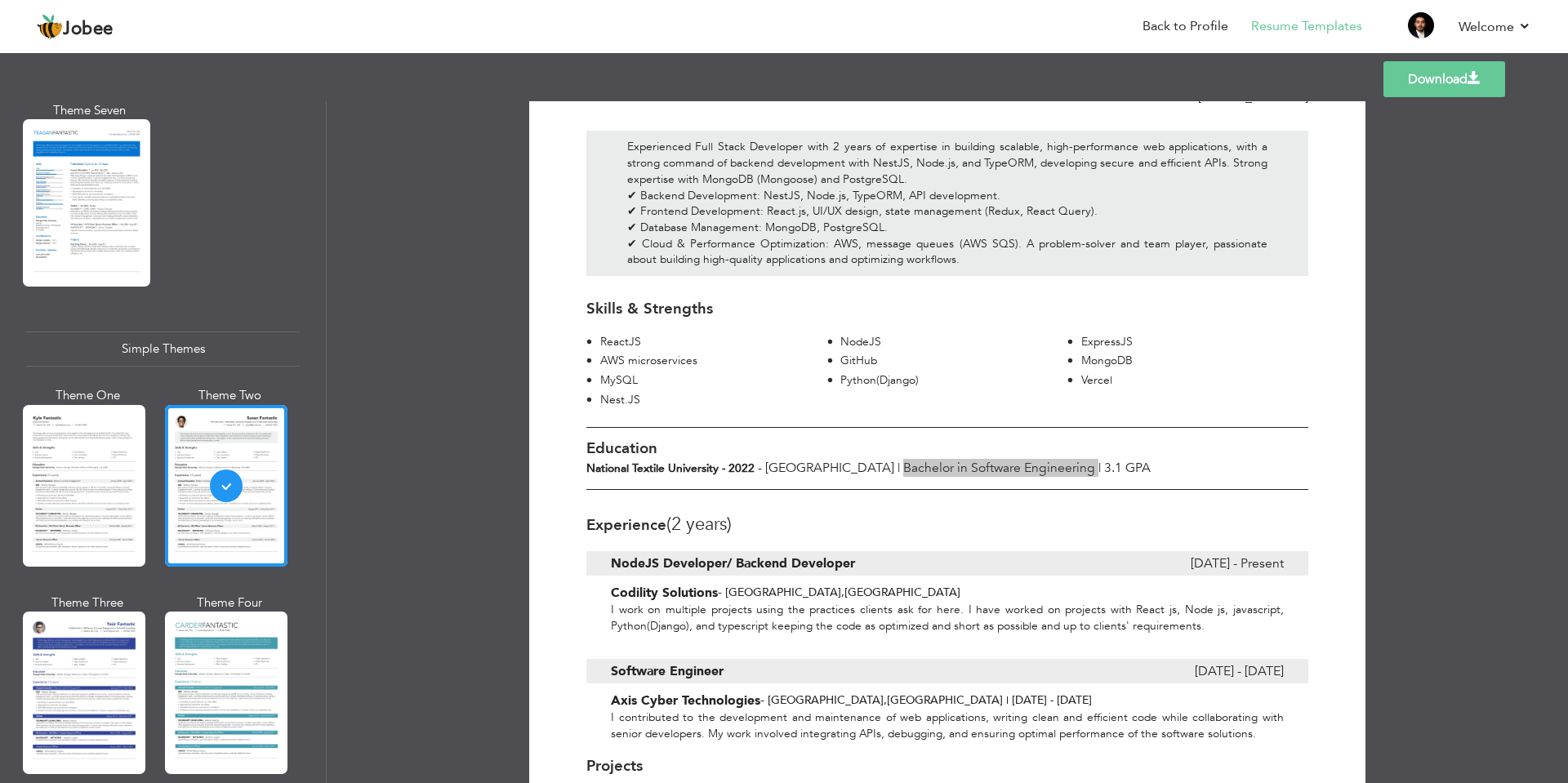
scroll to position [0, 0]
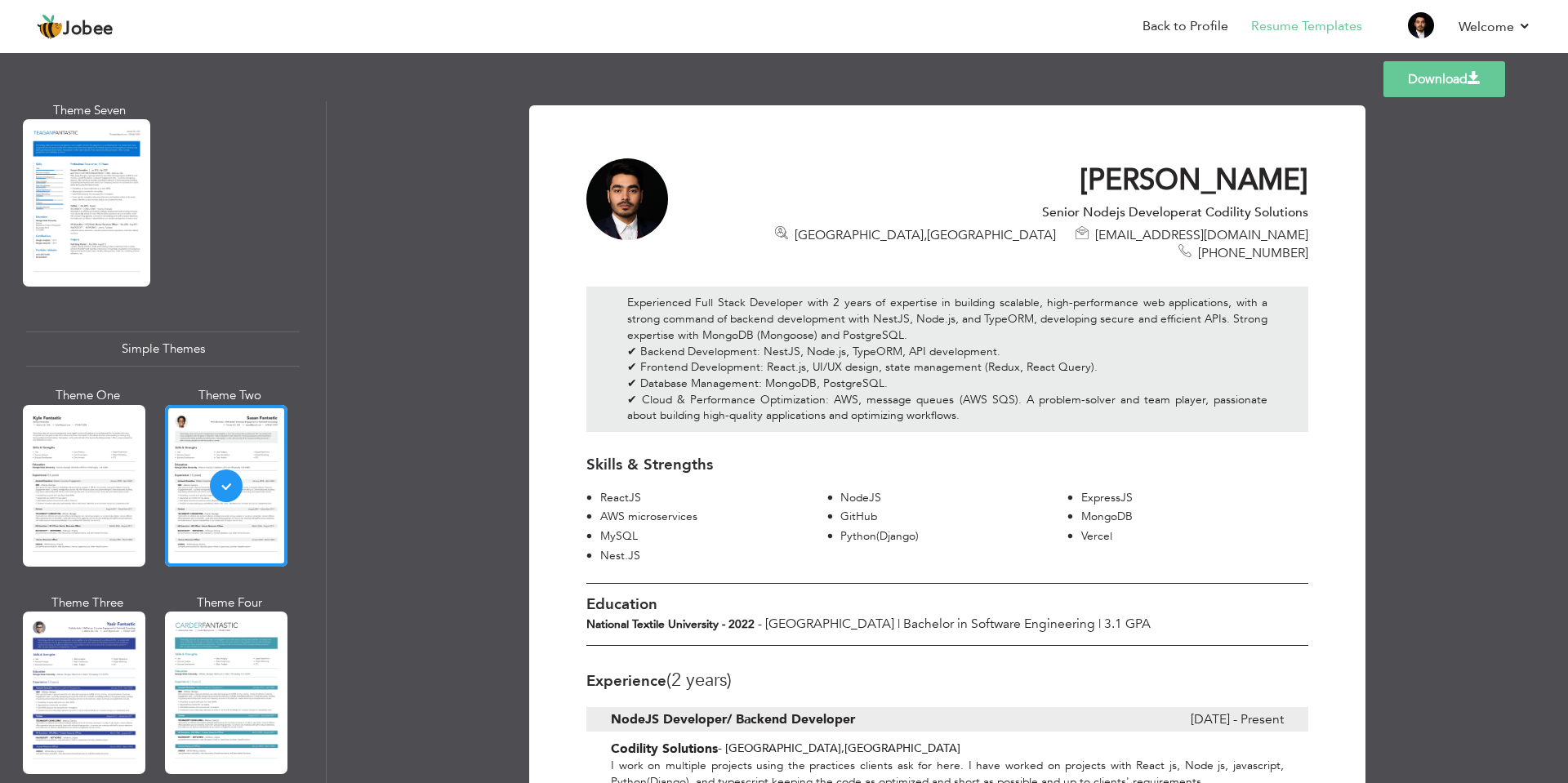
click at [612, 185] on div at bounding box center [627, 199] width 81 height 81
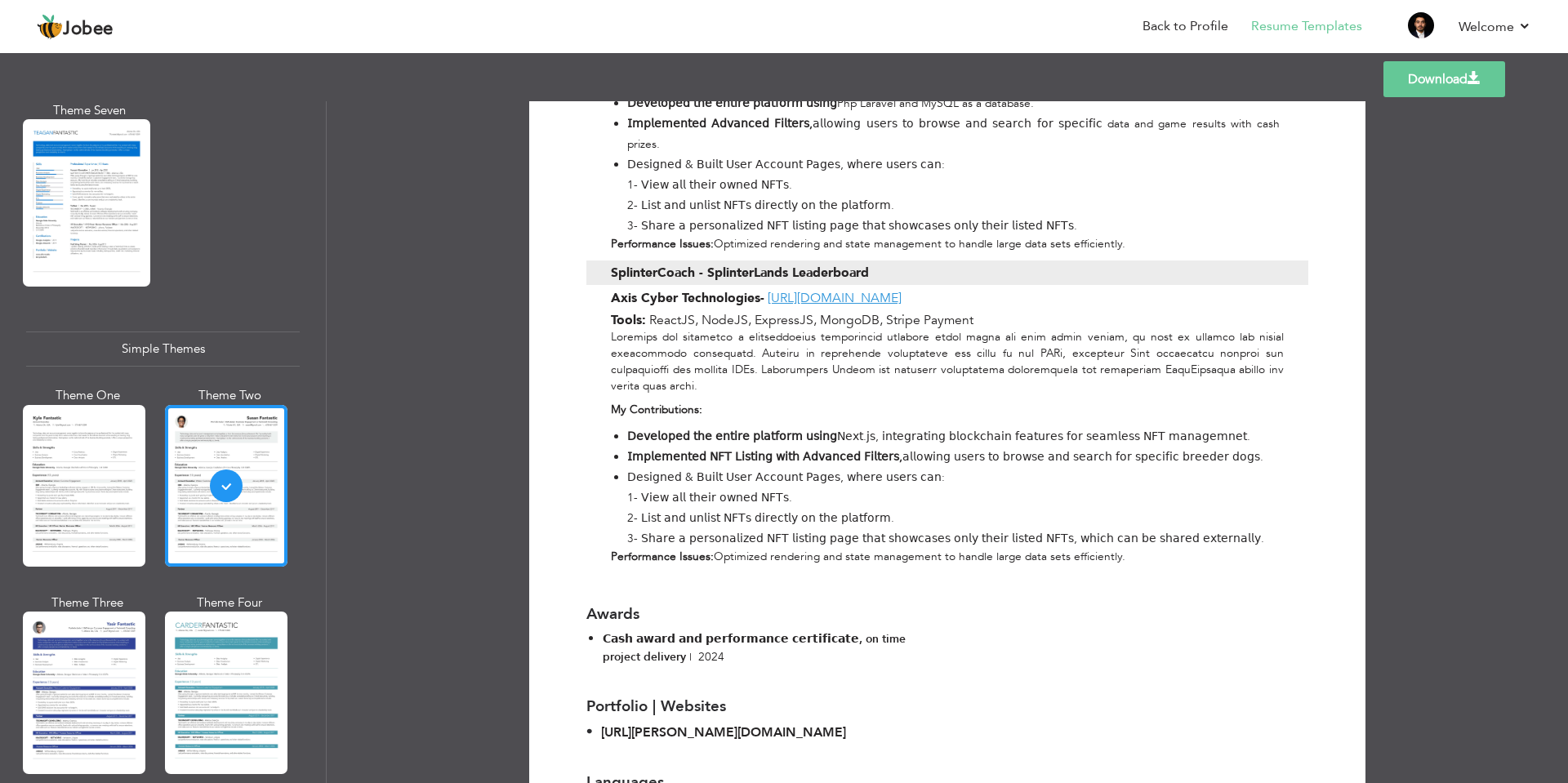
scroll to position [1467, 0]
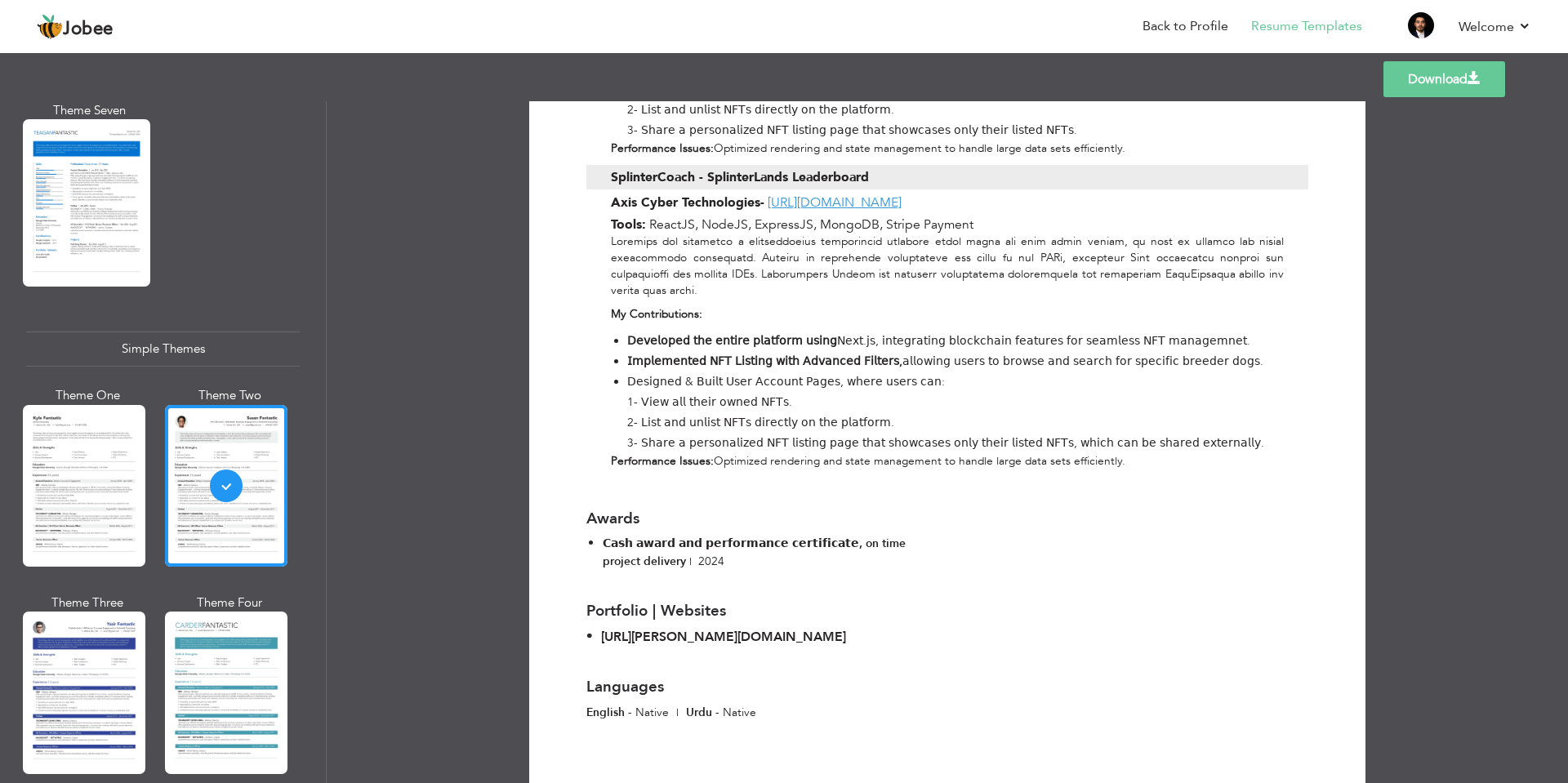
click at [604, 535] on span "𝗖𝗮𝘀𝗵 𝗮𝘄𝗮𝗿𝗱 𝗮𝗻𝗱 𝗽𝗲𝗿𝗳𝗼𝗿𝗺𝗮𝗻𝗰𝗲 𝗰𝗲𝗿𝘁𝗶𝗳𝗶𝗰𝗮𝘁𝗲, on time project delivery" at bounding box center [754, 551] width 303 height 33
drag, startPoint x: 600, startPoint y: 503, endPoint x: 856, endPoint y: 503, distance: 256.0
click at [856, 535] on span "𝗖𝗮𝘀𝗵 𝗮𝘄𝗮𝗿𝗱 𝗮𝗻𝗱 𝗽𝗲𝗿𝗳𝗼𝗿𝗺𝗮𝗻𝗰𝗲 𝗰𝗲𝗿𝘁𝗶𝗳𝗶𝗰𝗮𝘁𝗲, on time project delivery" at bounding box center [754, 551] width 303 height 33
drag, startPoint x: 862, startPoint y: 506, endPoint x: 680, endPoint y: 517, distance: 182.3
click at [680, 535] on span "𝗖𝗮𝘀𝗵 𝗮𝘄𝗮𝗿𝗱 𝗮𝗻𝗱 𝗽𝗲𝗿𝗳𝗼𝗿𝗺𝗮𝗻𝗰𝗲 𝗰𝗲𝗿𝘁𝗶𝗳𝗶𝗰𝗮𝘁𝗲, on time project delivery" at bounding box center [754, 551] width 303 height 33
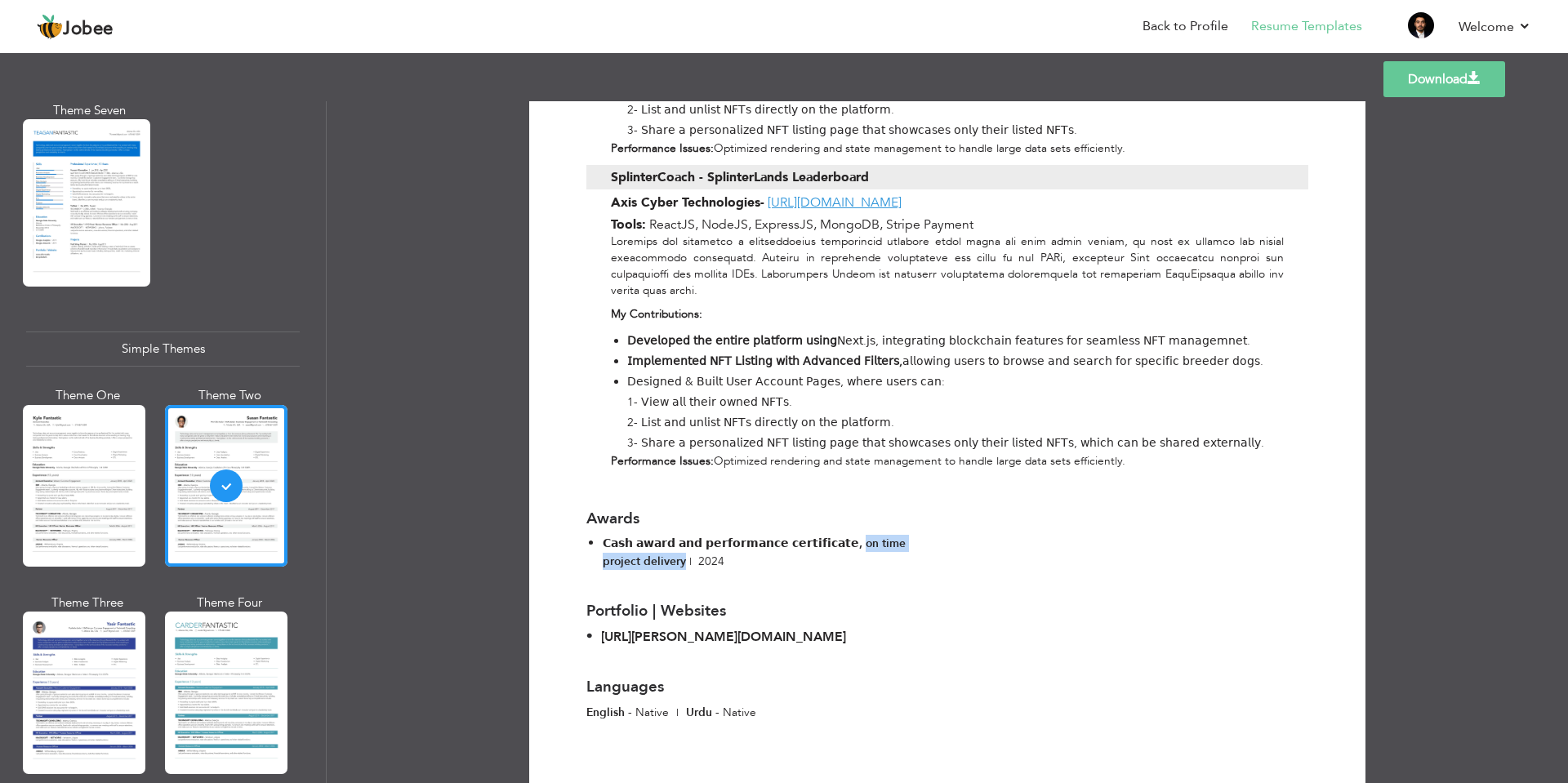
drag, startPoint x: 904, startPoint y: 600, endPoint x: 598, endPoint y: 593, distance: 306.1
click at [598, 628] on div "[URL][PERSON_NAME][DOMAIN_NAME]" at bounding box center [948, 637] width 722 height 18
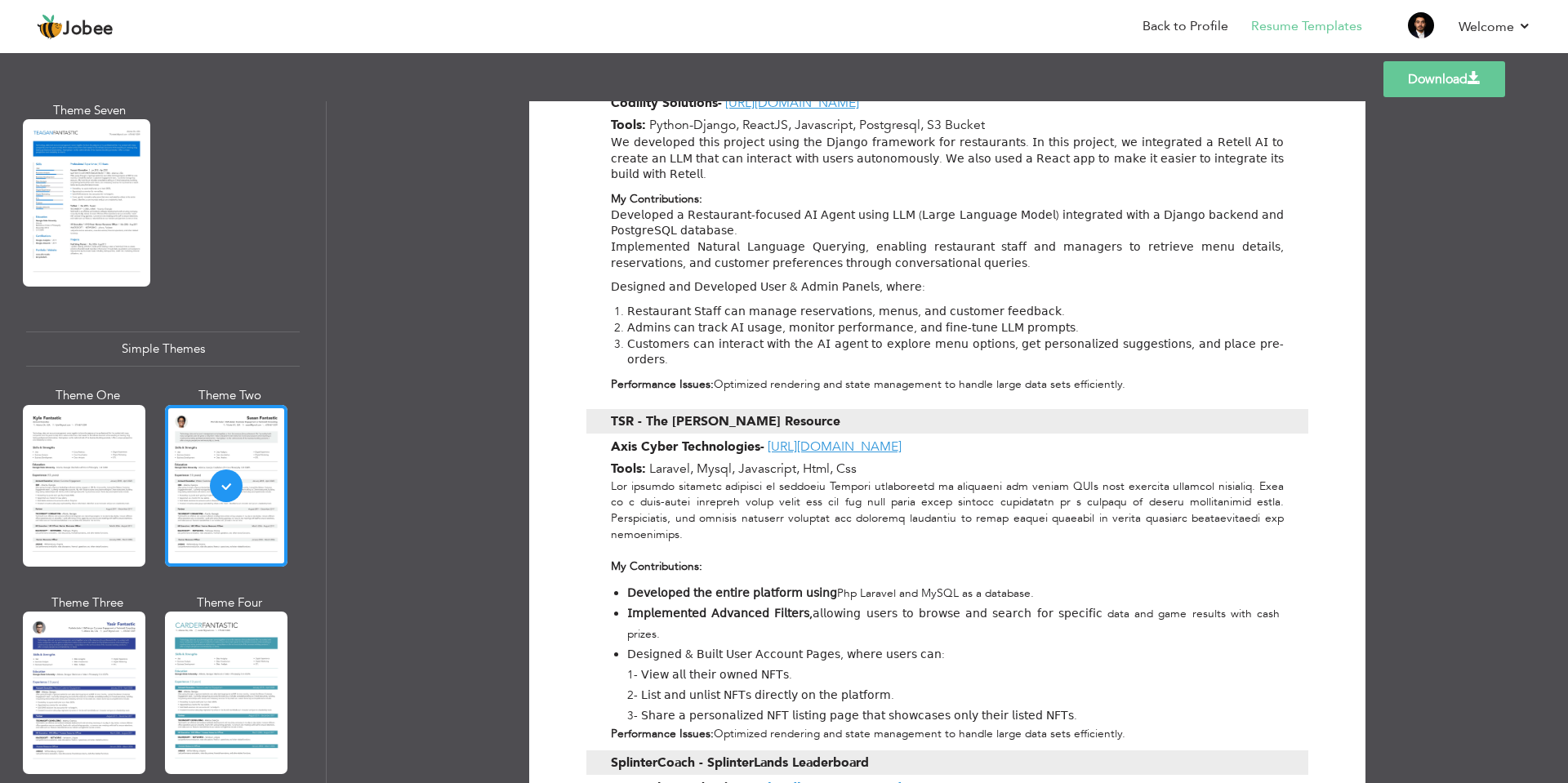
scroll to position [686, 0]
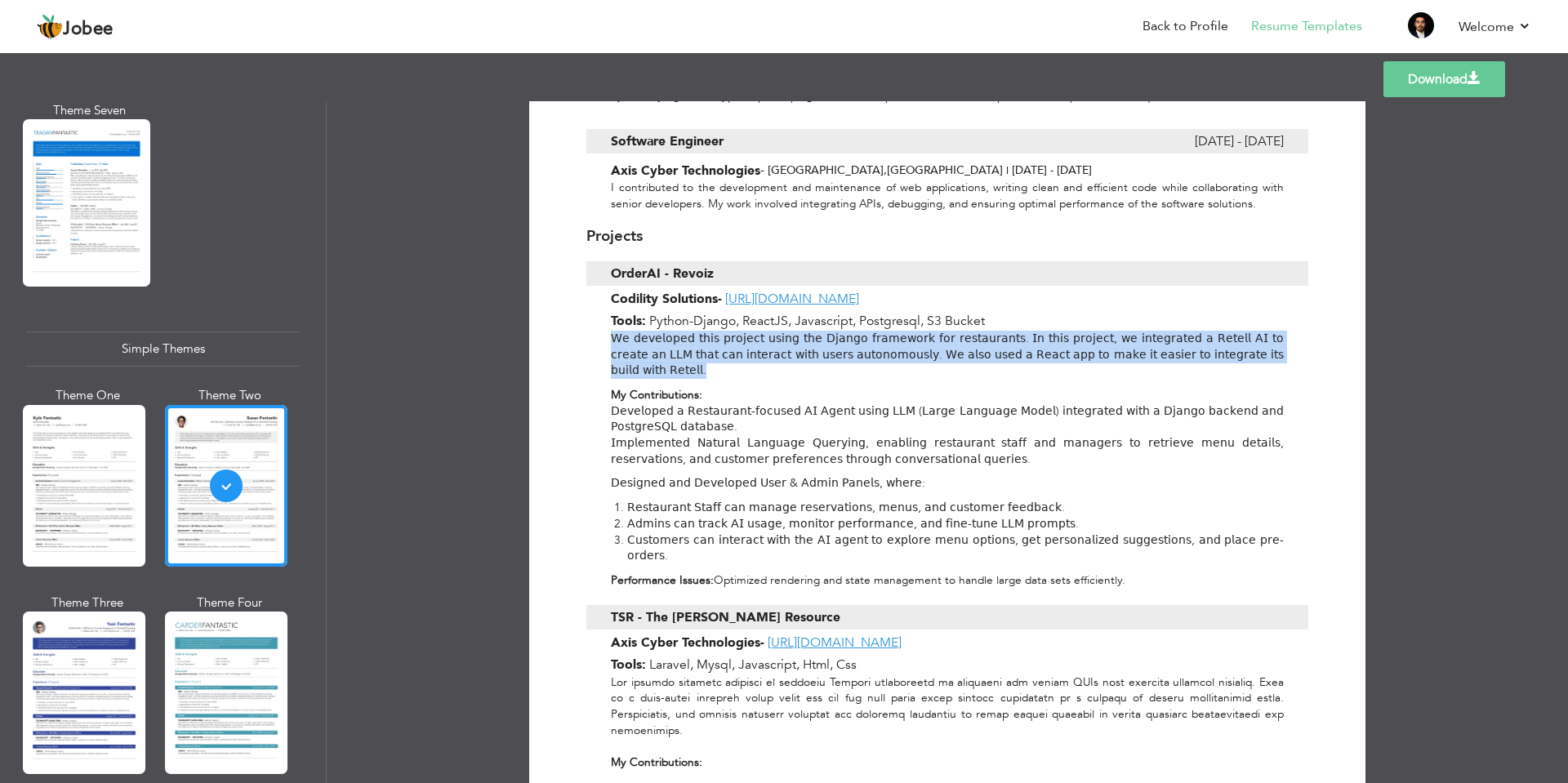
drag, startPoint x: 608, startPoint y: 318, endPoint x: 736, endPoint y: 349, distance: 131.7
click at [706, 349] on p "𝖶𝖾 𝖽𝖾𝗏𝖾𝗅𝗈𝗉𝖾𝖽 𝗍𝗁𝗂𝗌 𝗉𝗋𝗈𝗃𝖾𝖼𝗍 𝗎𝗌𝗂𝗇𝗀 𝗍𝗁𝖾 𝖣𝗃𝖺𝗇𝗀𝗈 𝖿𝗋𝖺𝗆𝖾𝗐𝗈𝗋𝗄 𝖿𝗈𝗋 𝗋𝖾𝗌𝗍𝖺𝗎𝗋𝖺𝗇𝗍𝗌. 𝖨𝗇 𝗍𝗁𝗂𝗌 𝗉…" at bounding box center [947, 355] width 673 height 48
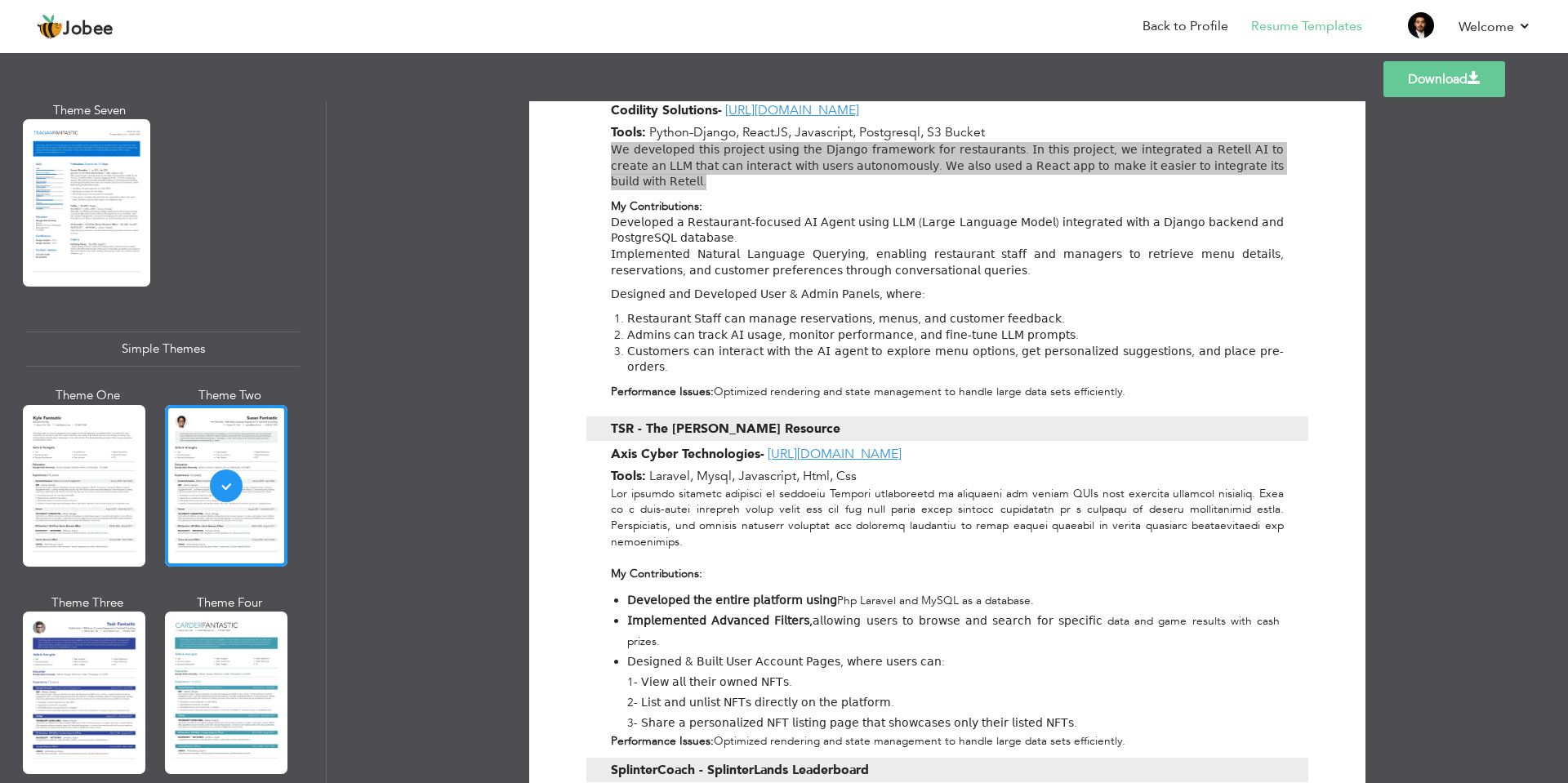
scroll to position [979, 0]
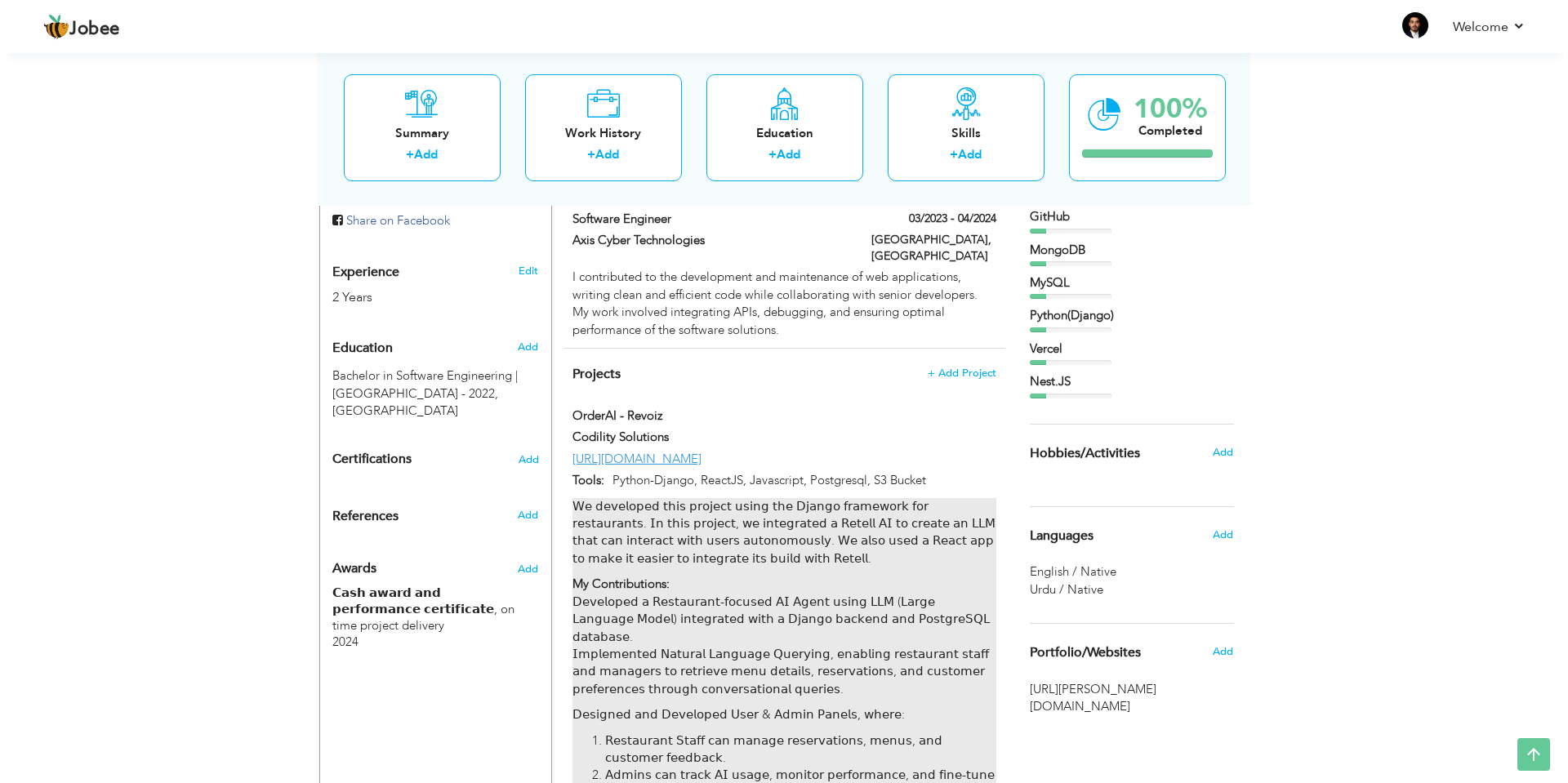
scroll to position [686, 0]
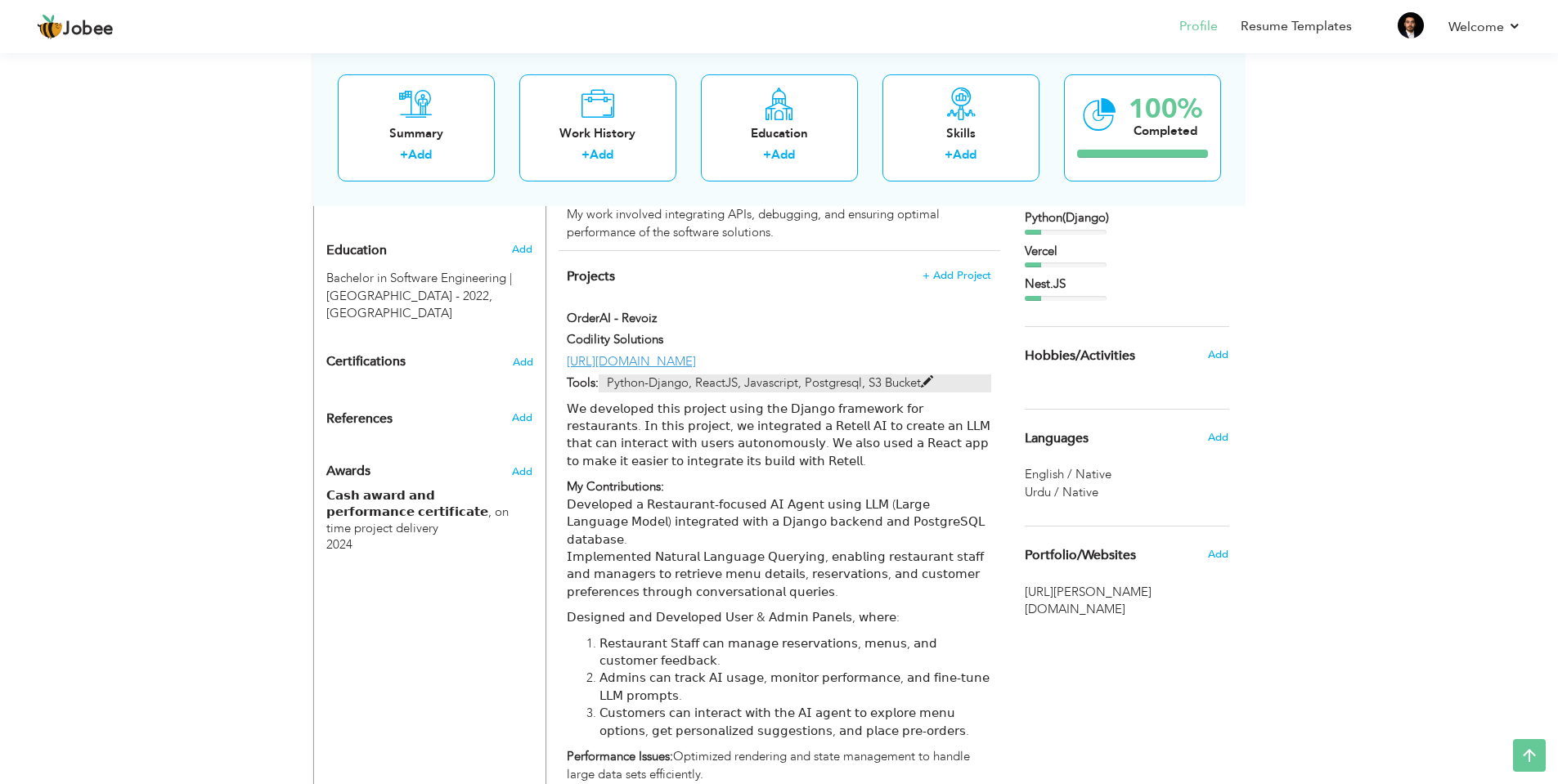
click at [920, 375] on p "Python-Django, ReactJS, Javascript, Postgresql, S3 Bucket" at bounding box center [795, 383] width 392 height 17
type input "OrderAI - Revoiz"
type input "Codility Solutions"
type input "[URL][DOMAIN_NAME]"
type input "Python-Django, ReactJS, Javascript, Postgresql, S3 Bucket"
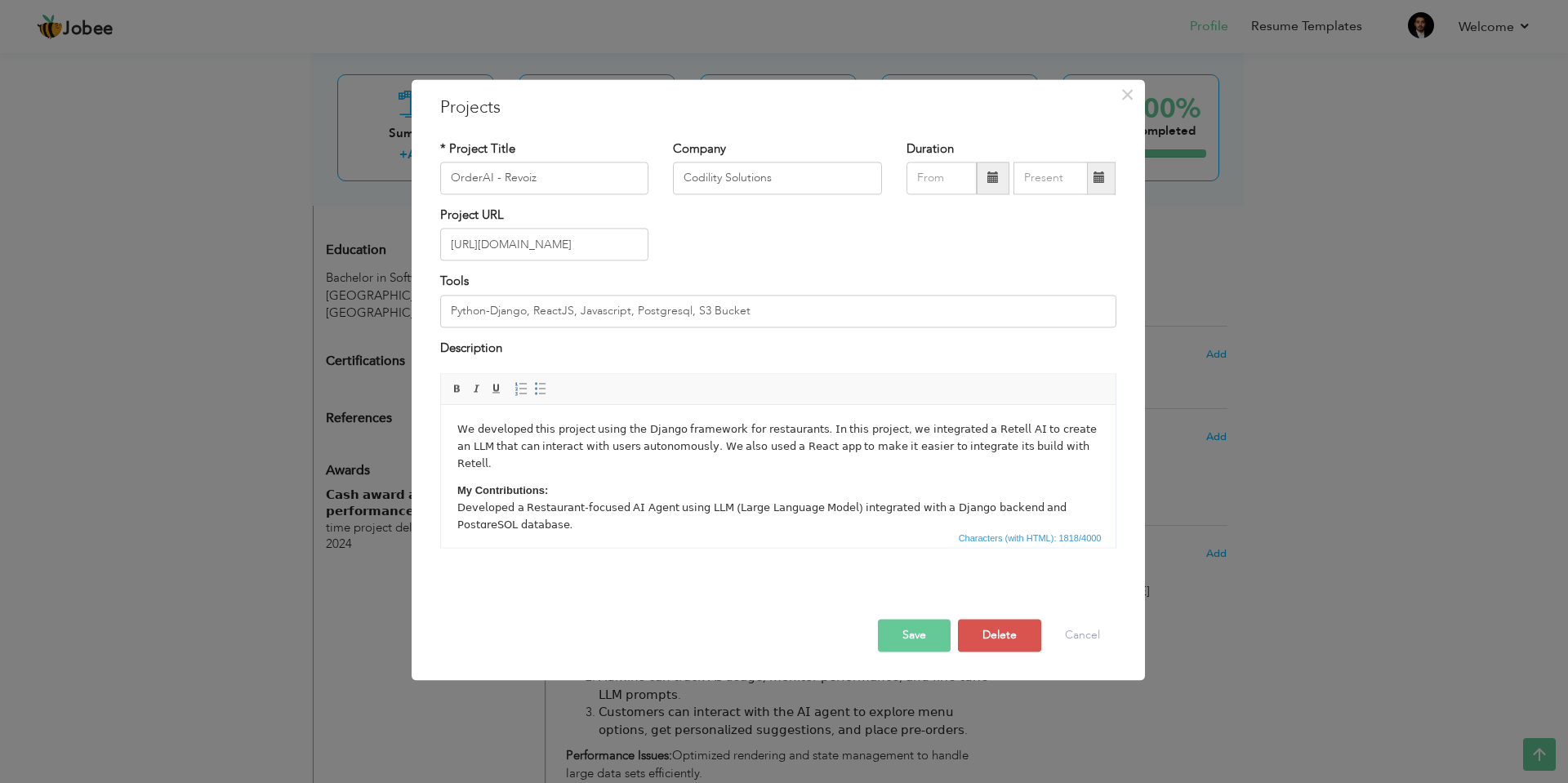
click at [631, 492] on p "My Contributions: 𝖣𝖾𝗏𝖾𝗅𝗈𝗉𝖾𝖽 𝖺 𝖱𝖾𝗌𝗍𝖺𝗎𝗋𝖺𝗇𝗍-𝖿𝗈𝖼𝗎𝗌𝖾𝖽 𝖠𝖨 𝖠𝗀𝖾𝗇𝗍 𝗎𝗌𝗂𝗇𝗀 𝖫𝖫𝖬 (𝖫𝖺𝗋𝗀𝖾 𝖫𝖺𝗇𝗀…" at bounding box center [777, 525] width 642 height 85
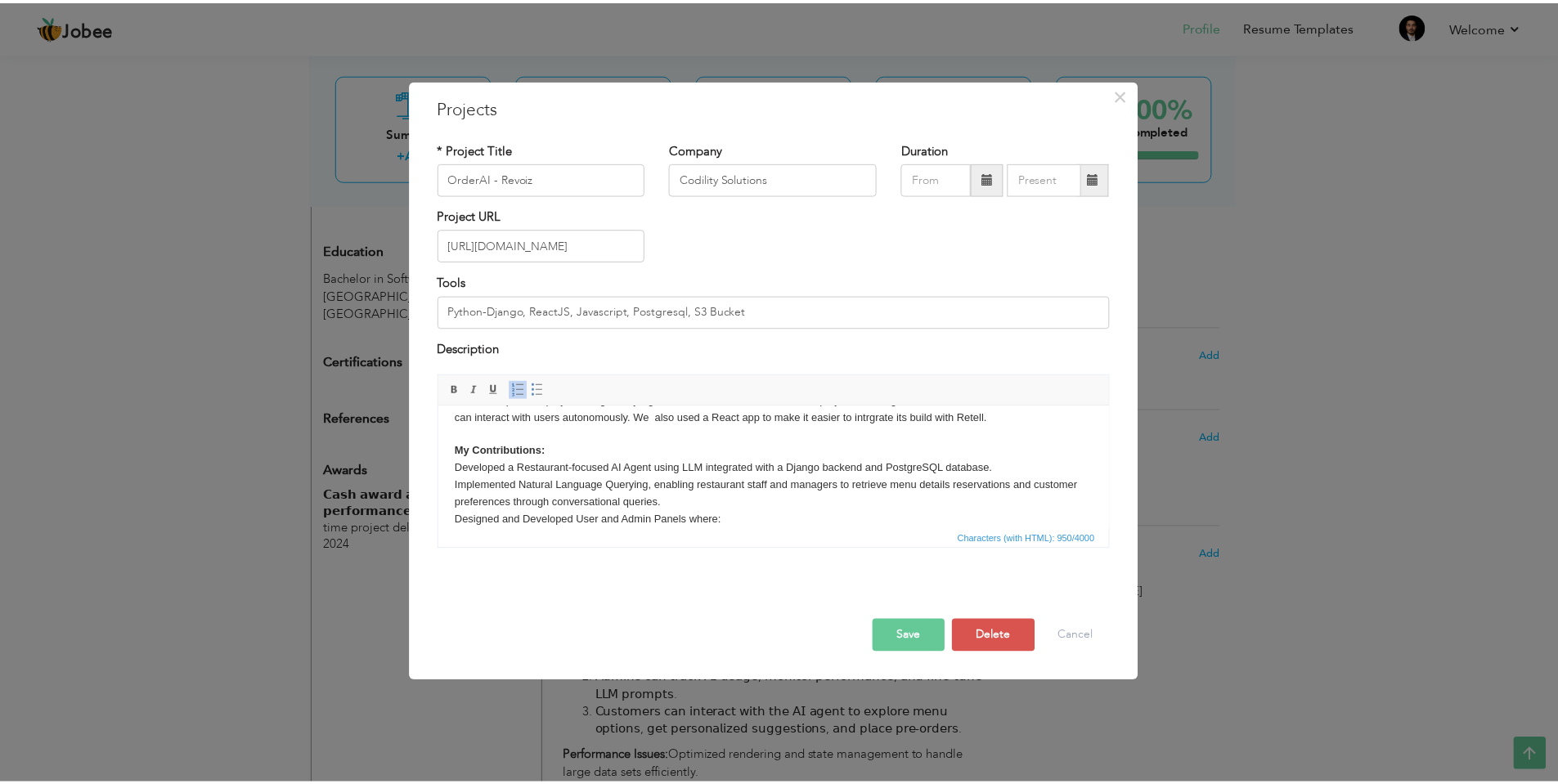
scroll to position [0, 0]
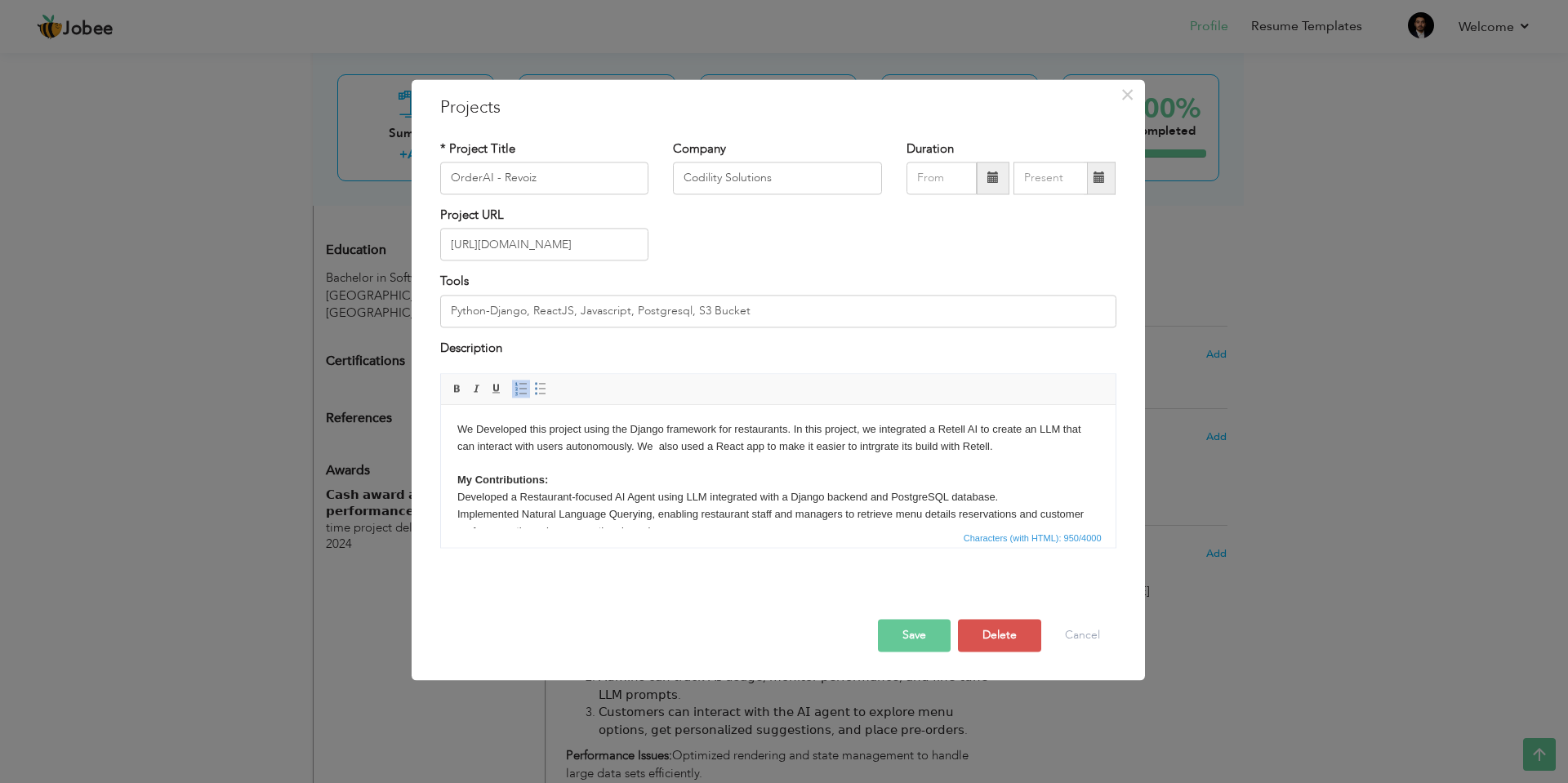
click at [915, 638] on button "Save" at bounding box center [914, 635] width 73 height 33
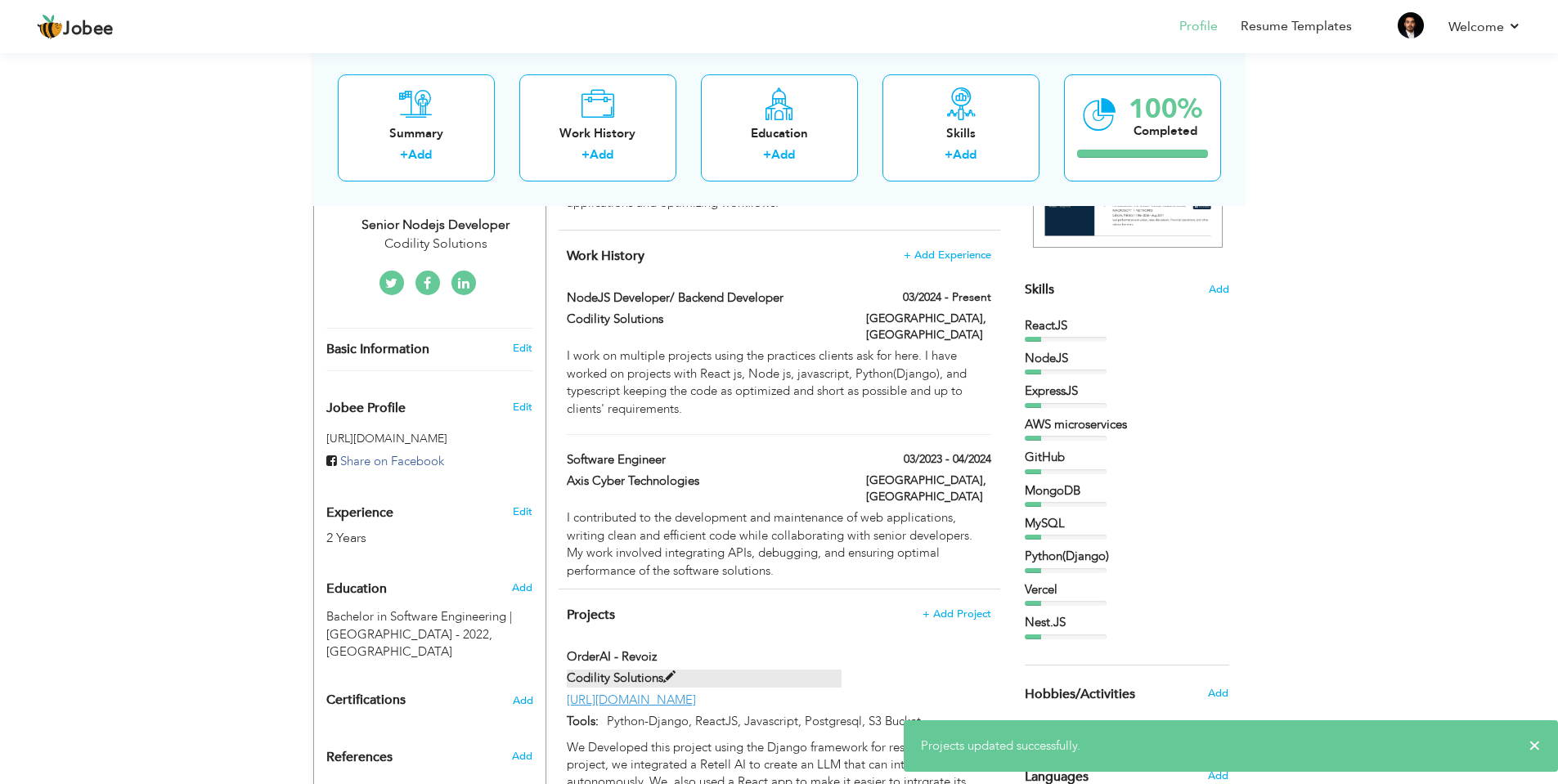
scroll to position [98, 0]
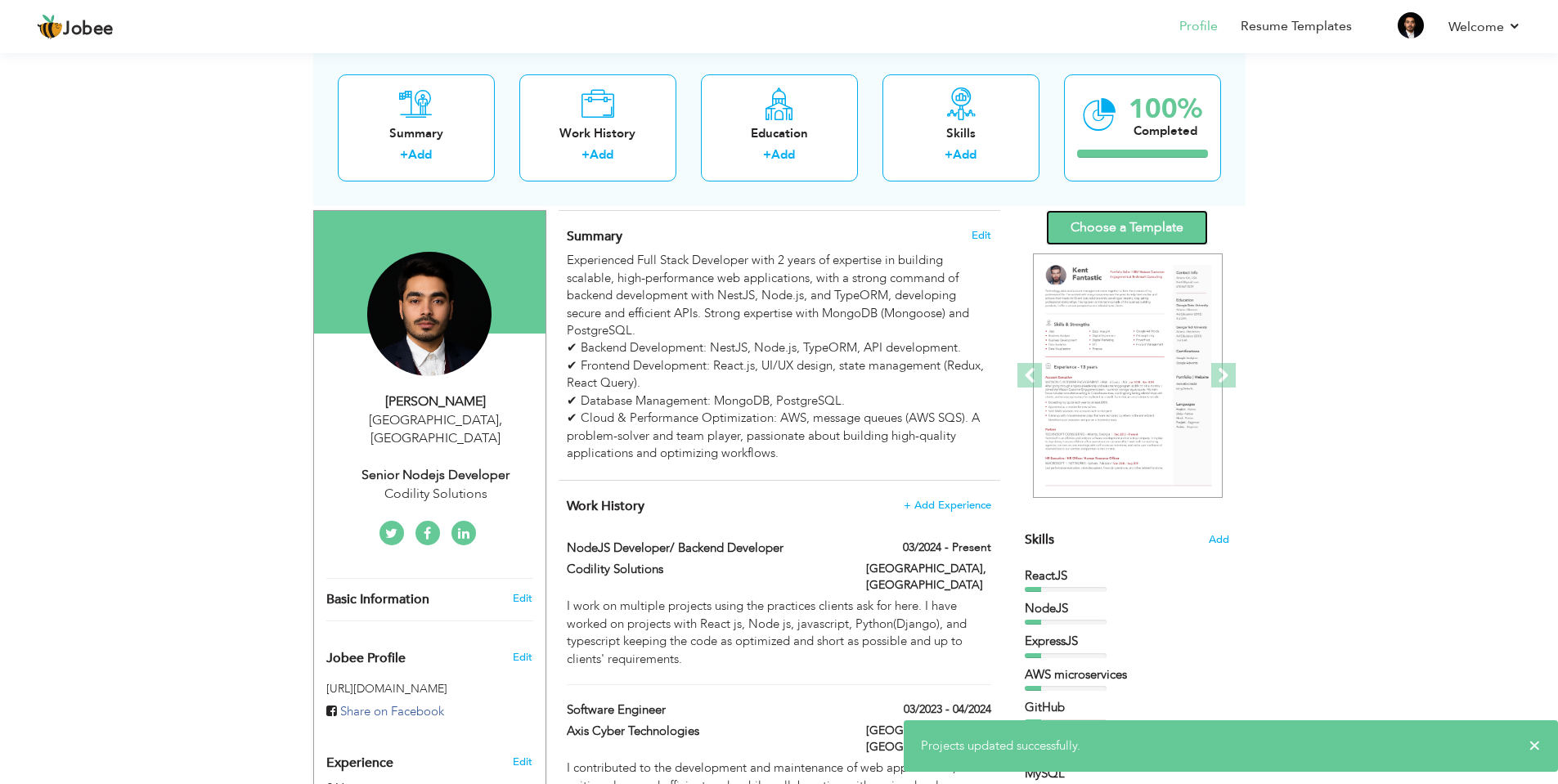
click at [1132, 220] on link "Choose a Template" at bounding box center [1126, 228] width 162 height 35
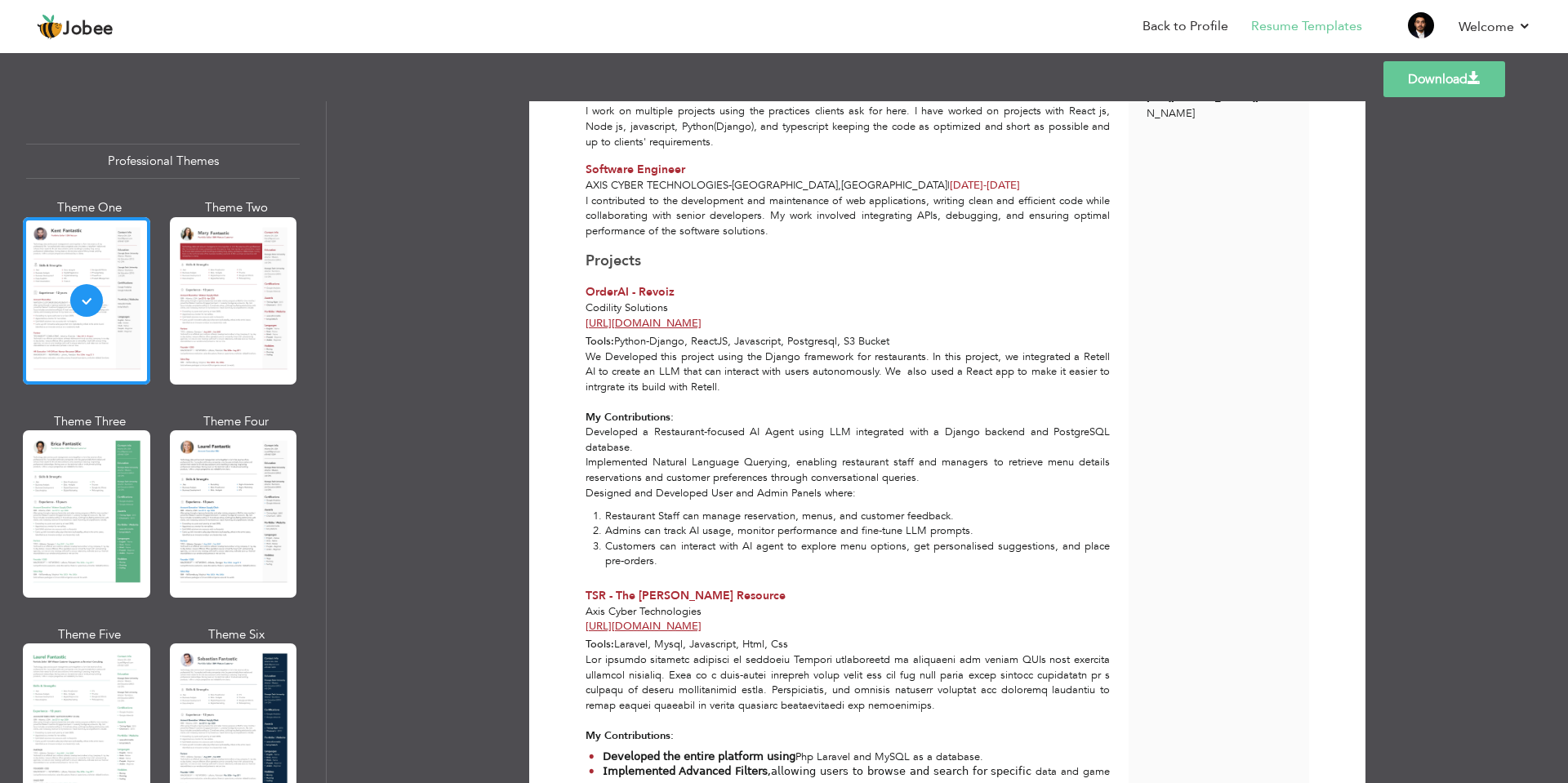
scroll to position [196, 0]
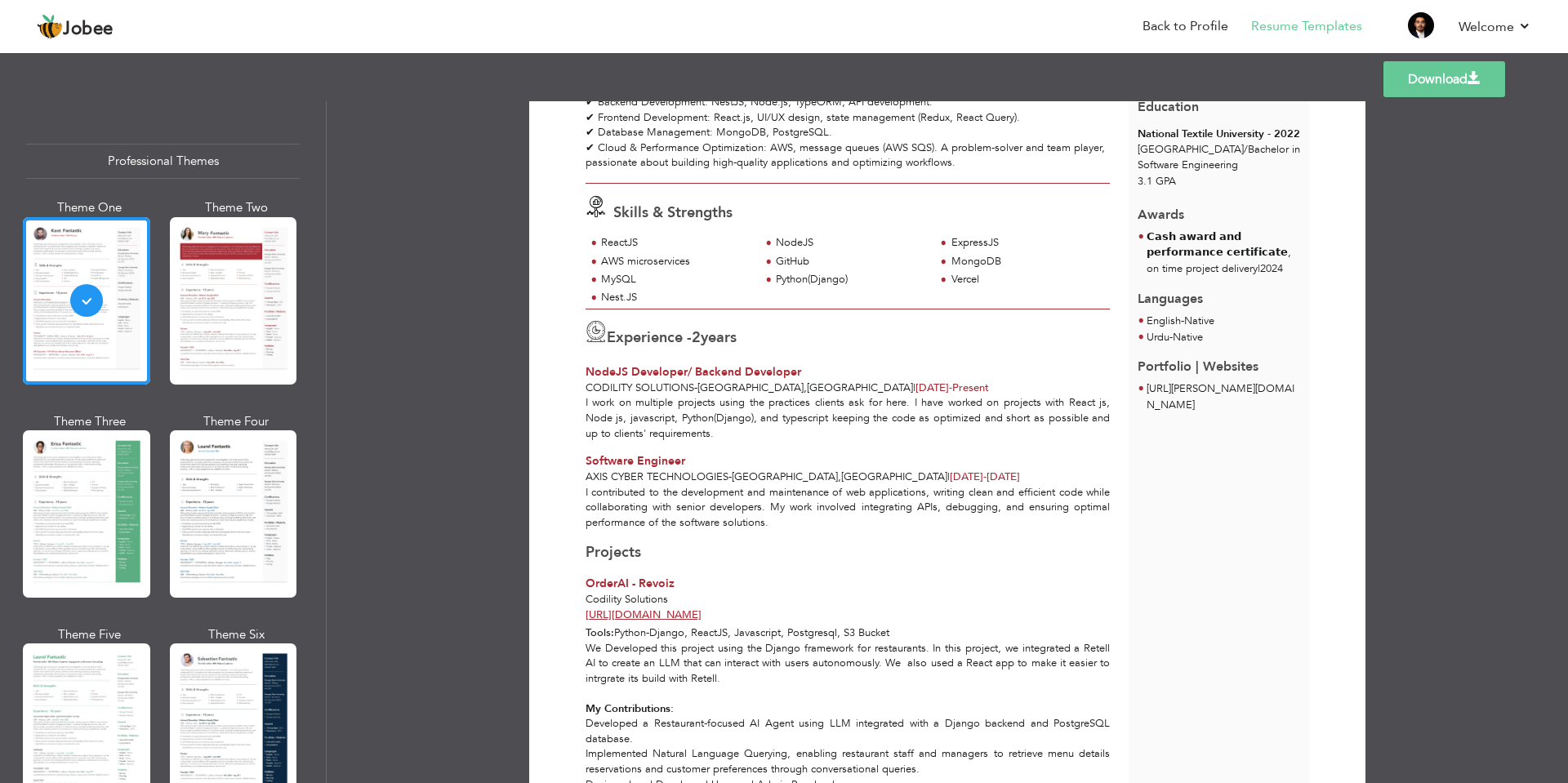
click at [1449, 71] on link "Download" at bounding box center [1444, 79] width 122 height 36
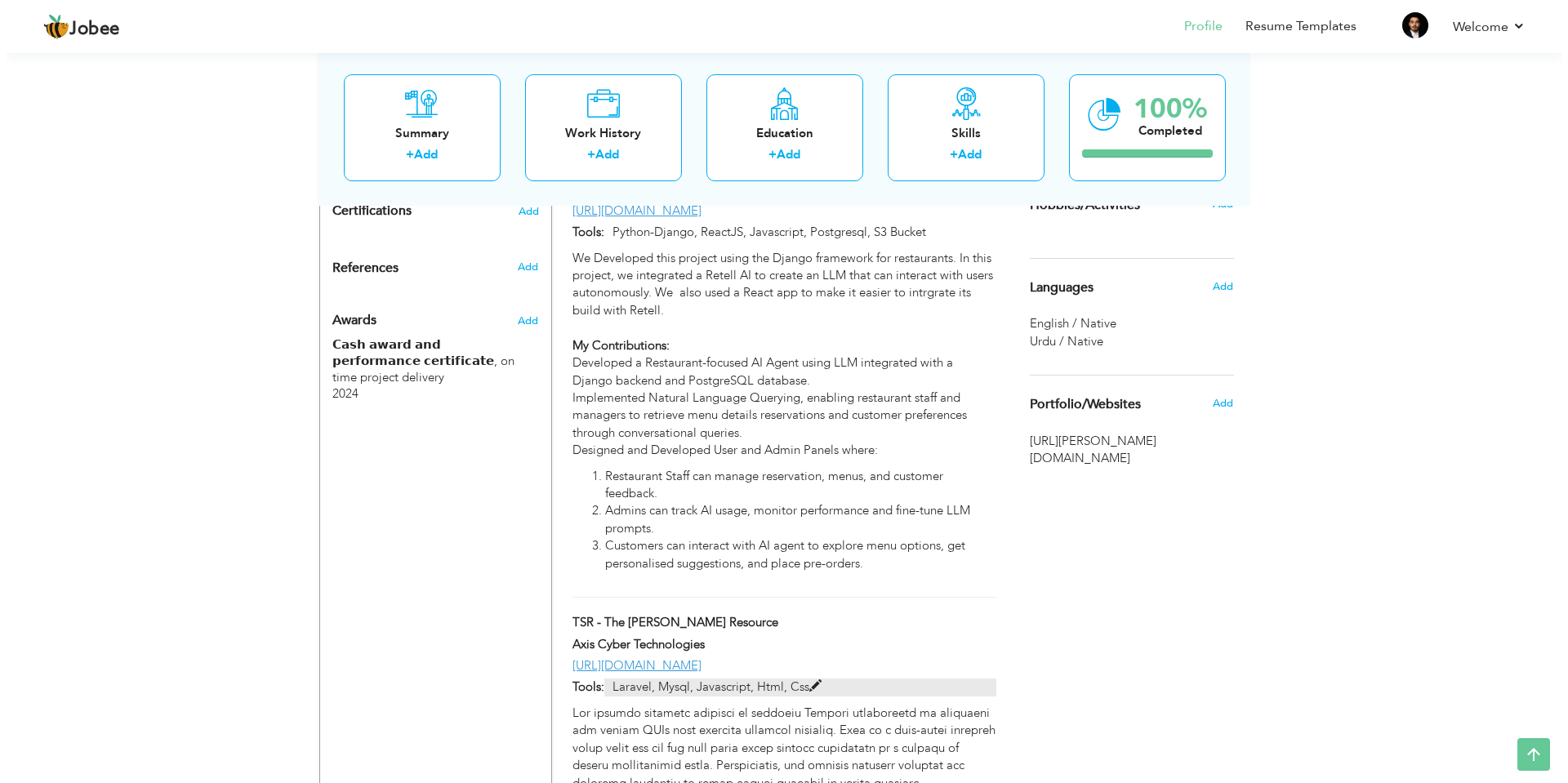
scroll to position [979, 0]
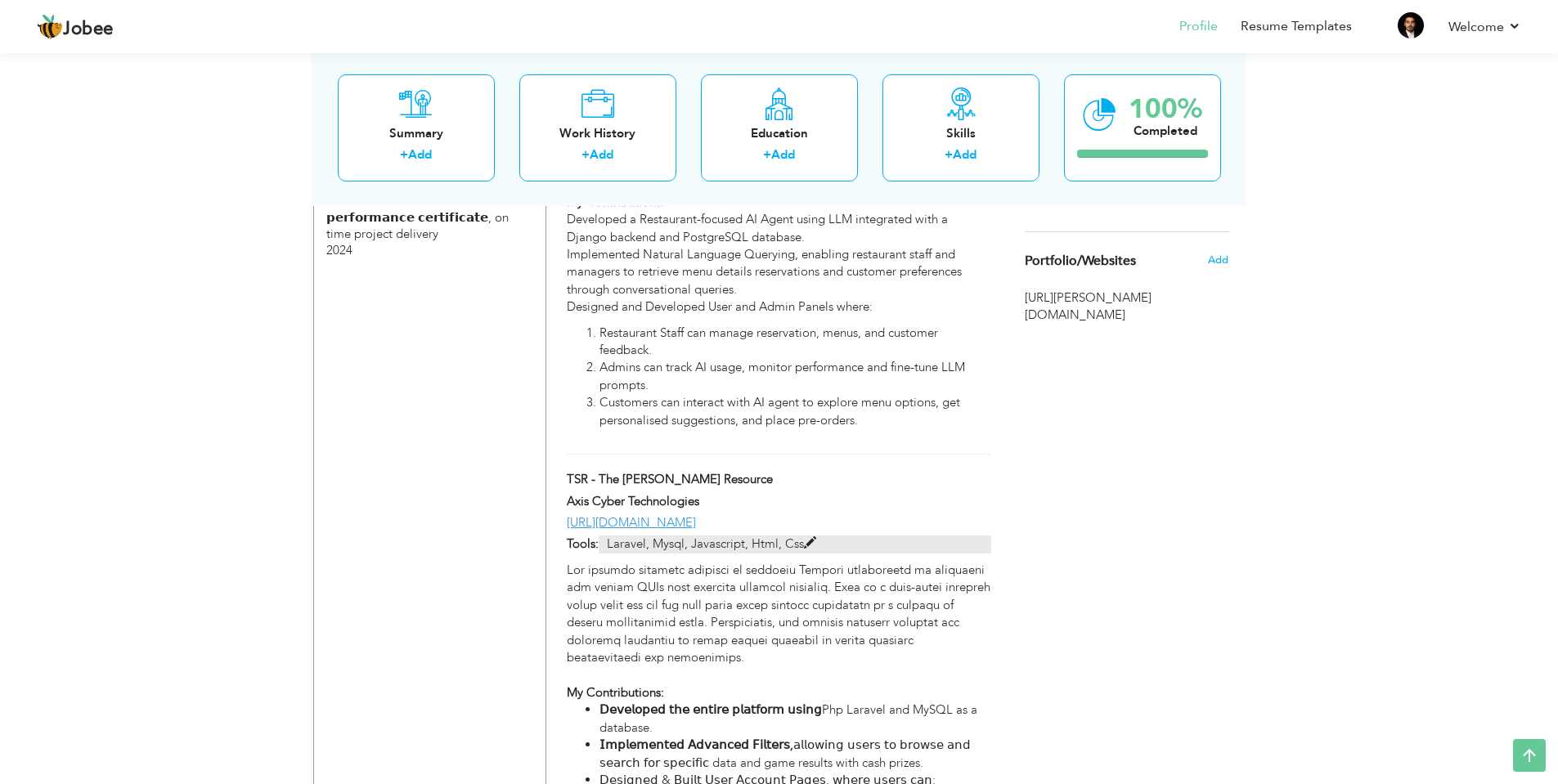
click at [807, 537] on span at bounding box center [810, 543] width 12 height 12
type input "TSR - The [PERSON_NAME] Resource"
type input "Axis Cyber Technologies"
type input "[URL][DOMAIN_NAME]"
type input "Laravel, Mysql, Javascript, Html, Css"
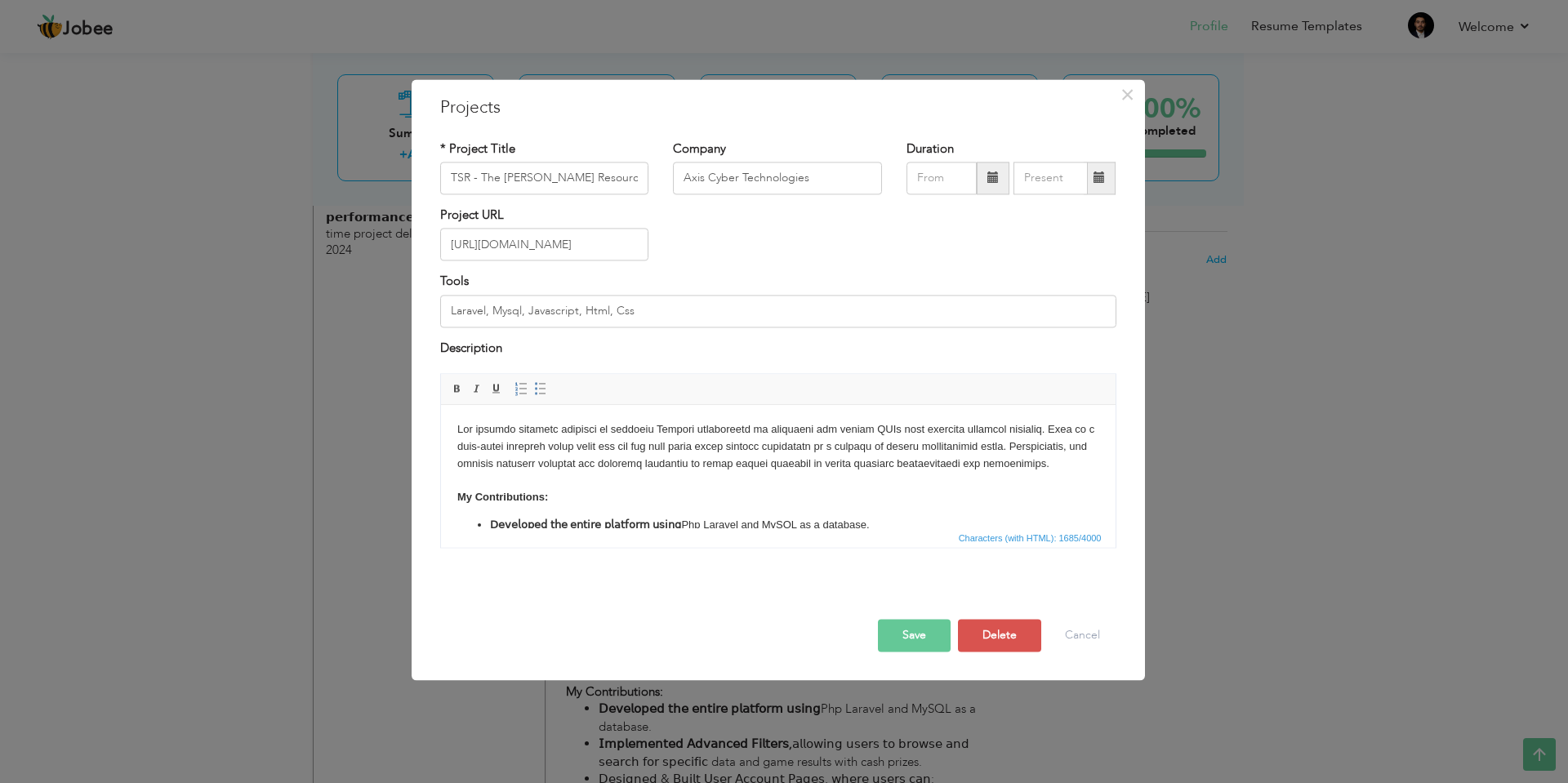
click at [457, 426] on body "My Contributions: 𝖣𝖾𝗏𝖾𝗅𝗈𝗉𝖾𝖽 𝗍𝗁𝖾 𝖾𝗇𝗍𝗂𝗋𝖾 𝗉𝗅𝖺𝗍𝖿𝗈𝗋𝗆 𝗎𝗌𝗂𝗇𝗀 Php Laravel and MySQL as …" at bounding box center [777, 541] width 642 height 242
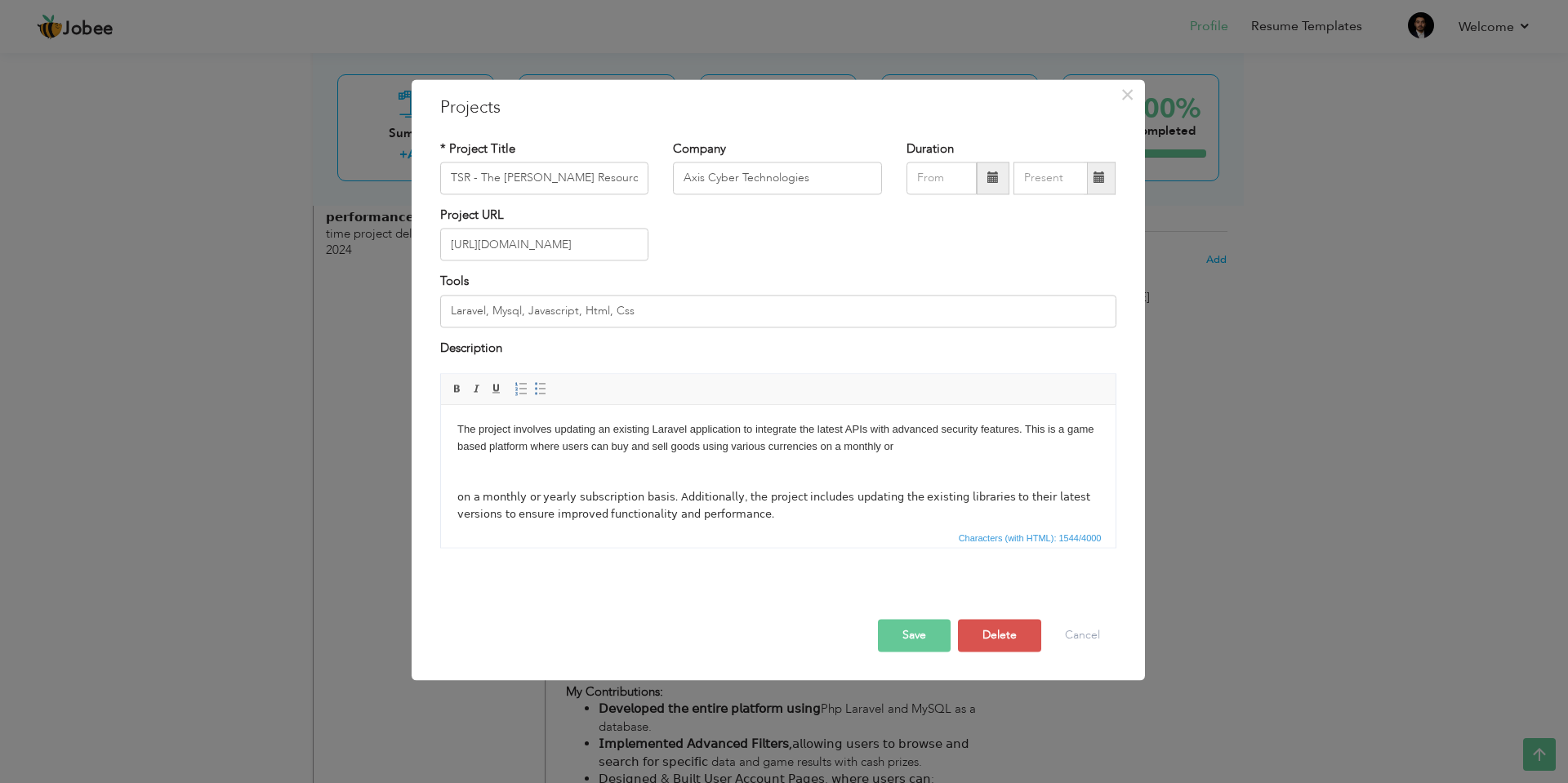
click at [964, 450] on body "The project involves updating an existing Laravel application to integrate the …" at bounding box center [777, 567] width 642 height 293
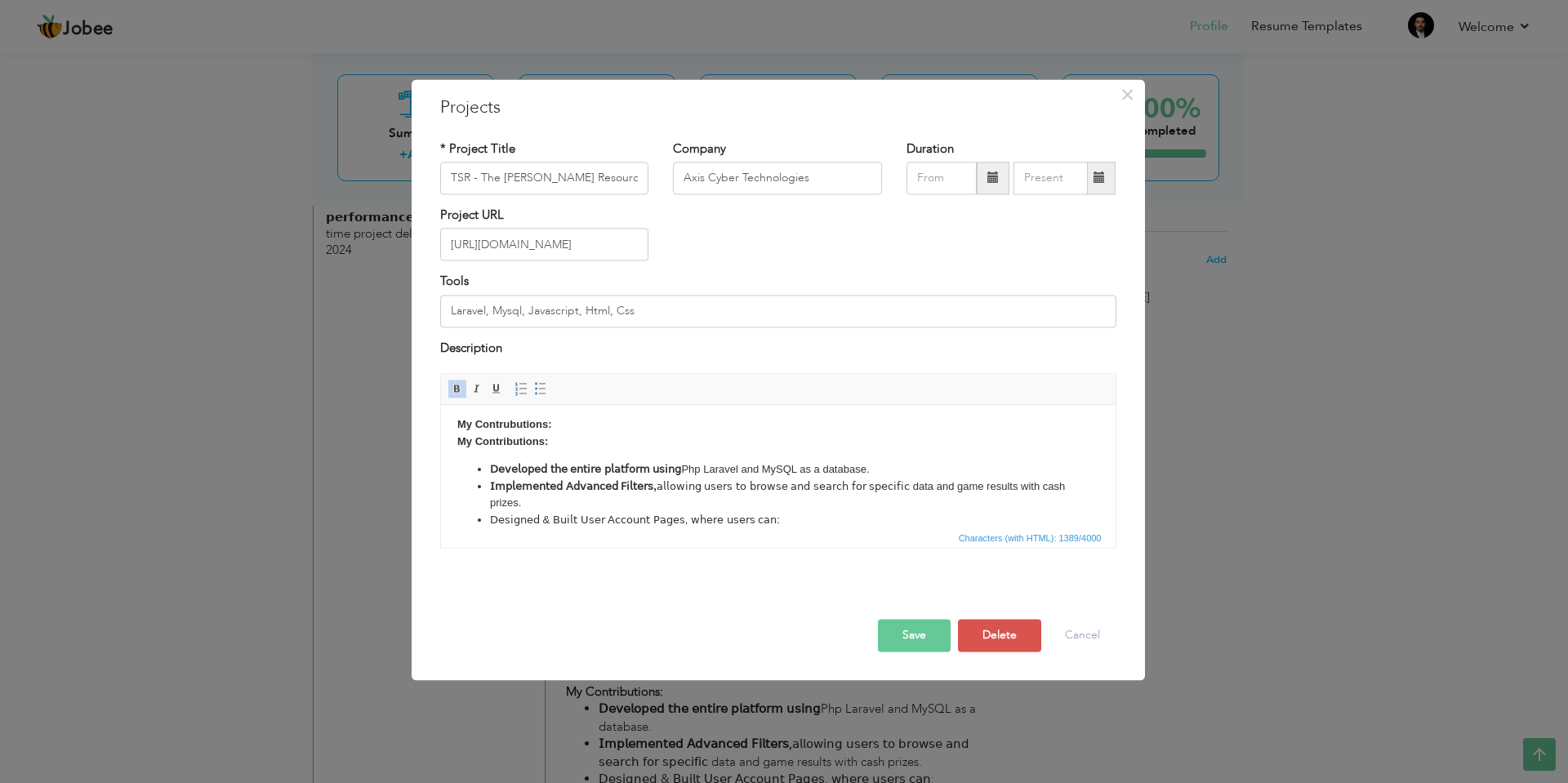
scroll to position [45, 0]
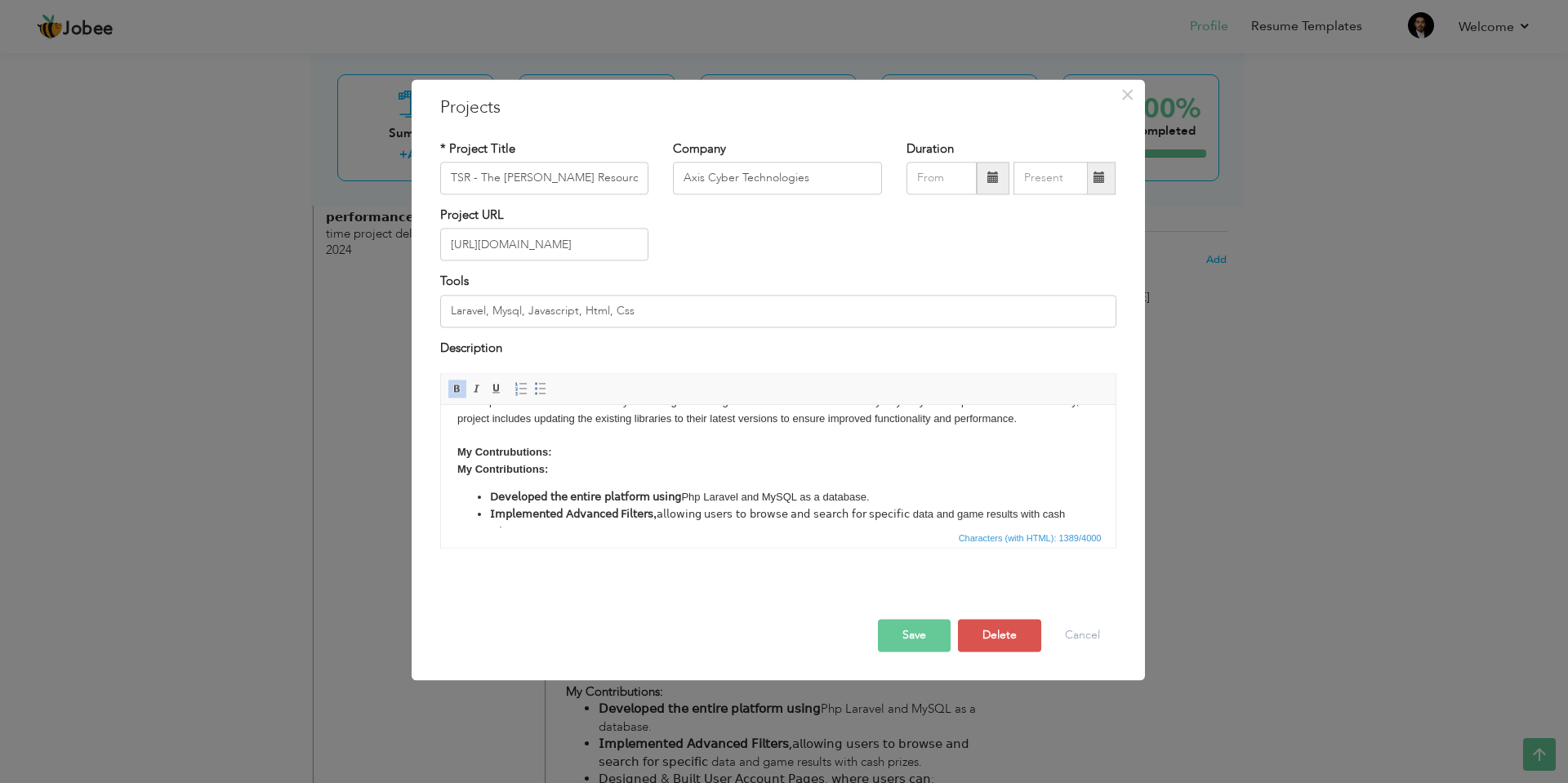
click at [558, 487] on body "The project involves updating an existing Laravel application to integrate the …" at bounding box center [777, 505] width 642 height 259
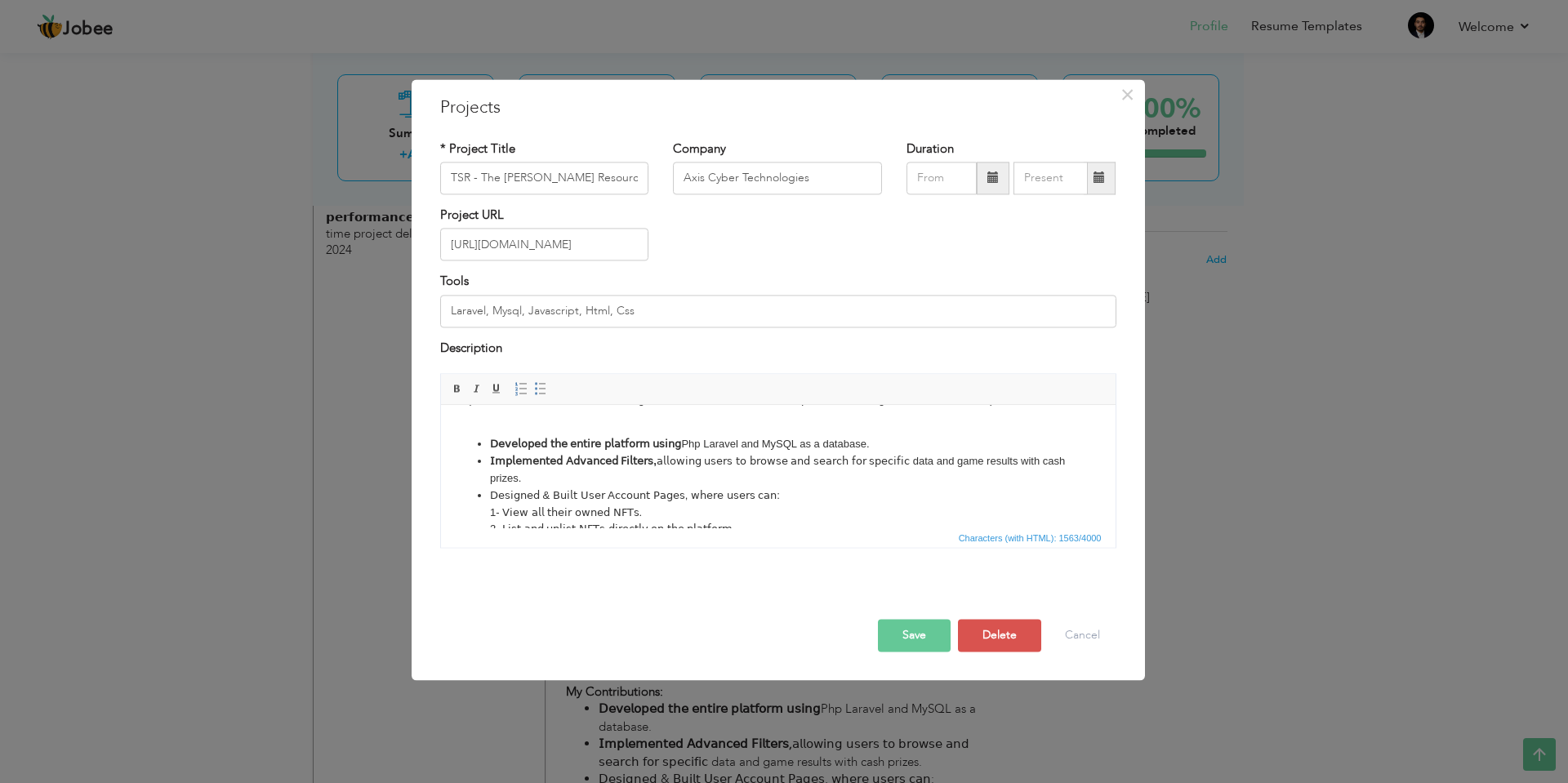
scroll to position [142, 0]
click at [512, 383] on link "Insert/Remove Numbered List" at bounding box center [521, 389] width 18 height 18
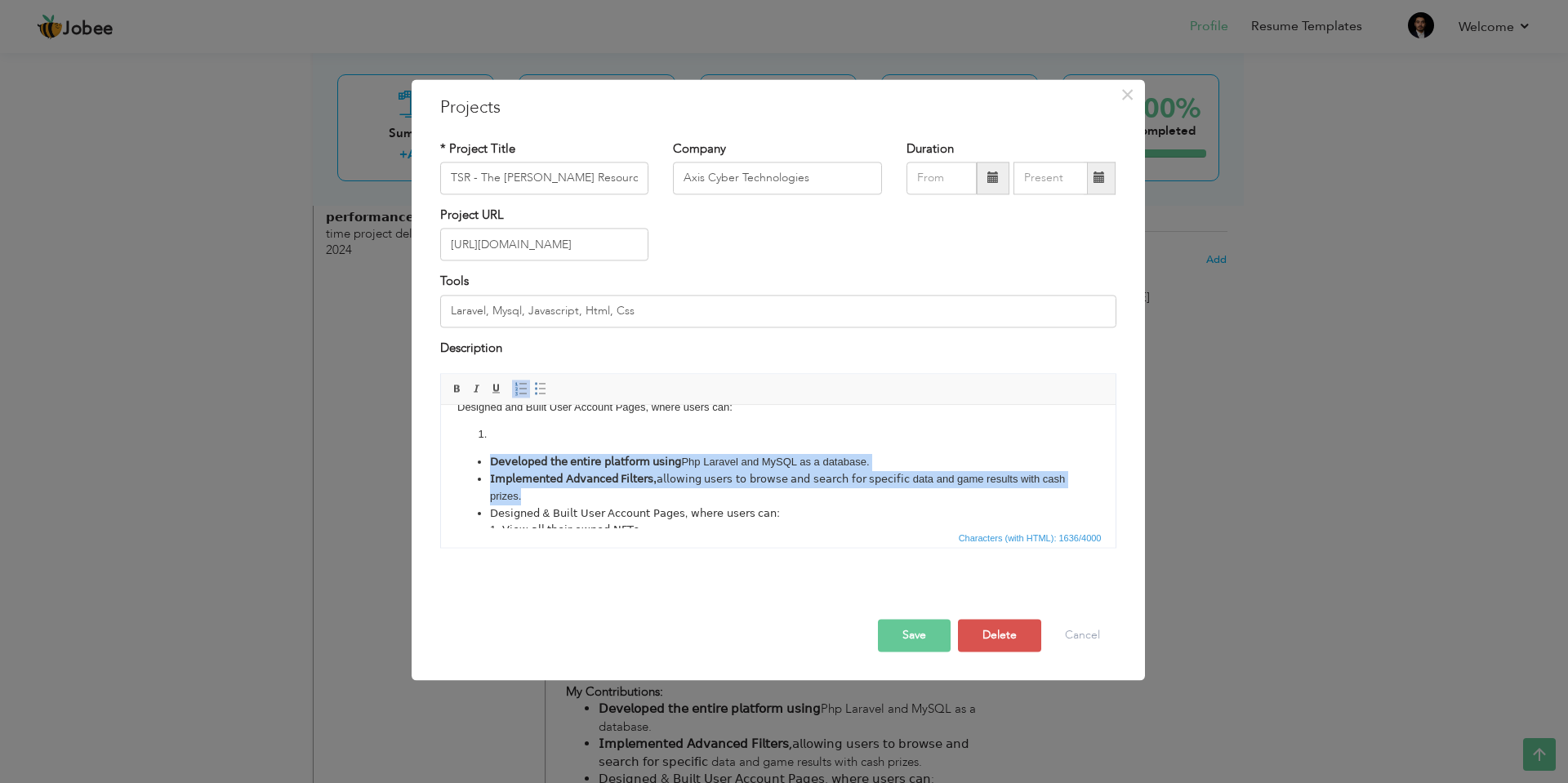
drag, startPoint x: 520, startPoint y: 503, endPoint x: 455, endPoint y: 479, distance: 69.3
click at [455, 479] on html "The project involves updating an existing Laravel application to integrate the …" at bounding box center [777, 441] width 674 height 354
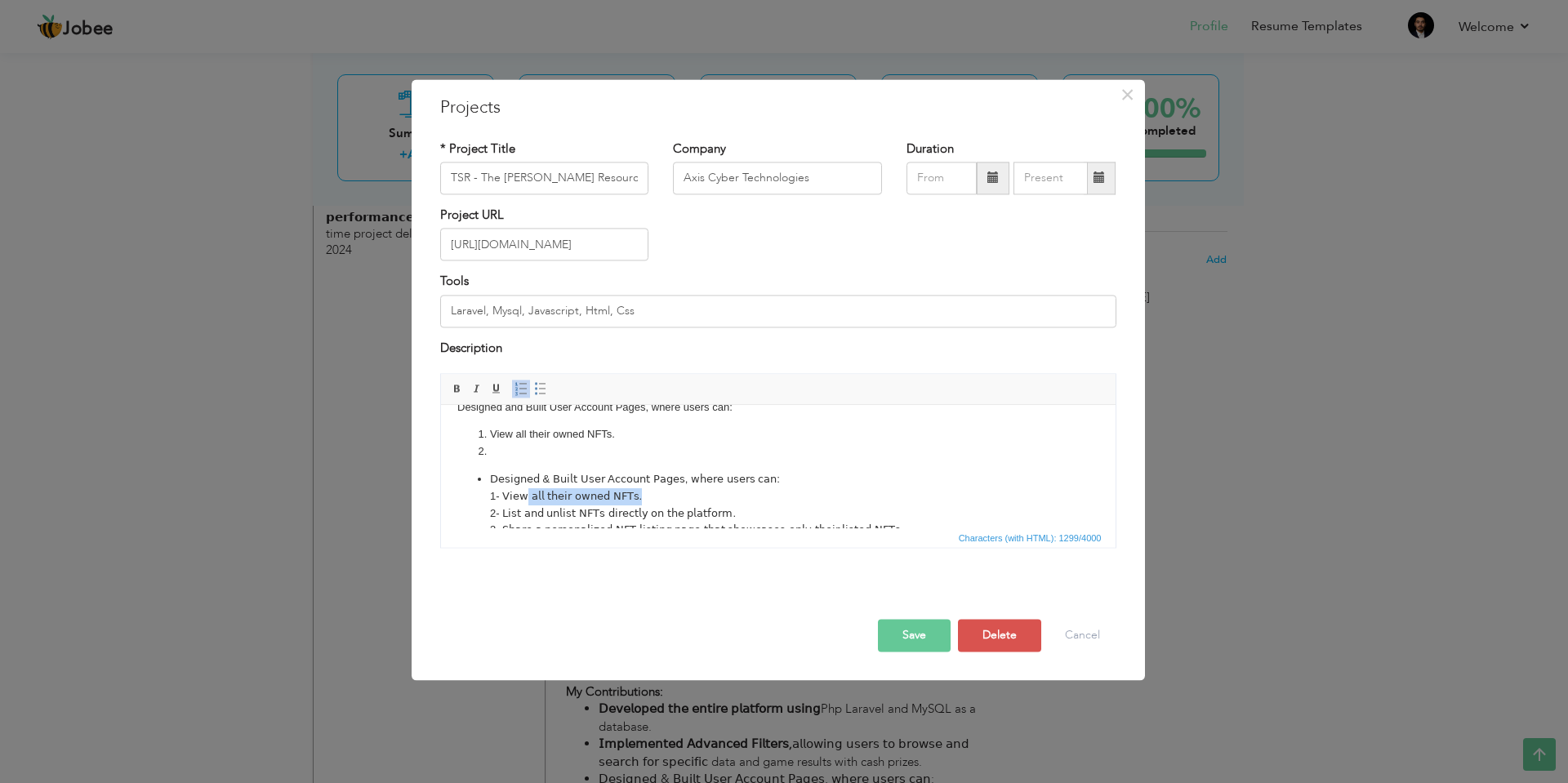
scroll to position [144, 0]
drag, startPoint x: 665, startPoint y: 513, endPoint x: 423, endPoint y: 487, distance: 243.4
click at [440, 487] on html "The project involves updating an existing Laravel application to integrate the …" at bounding box center [777, 419] width 674 height 319
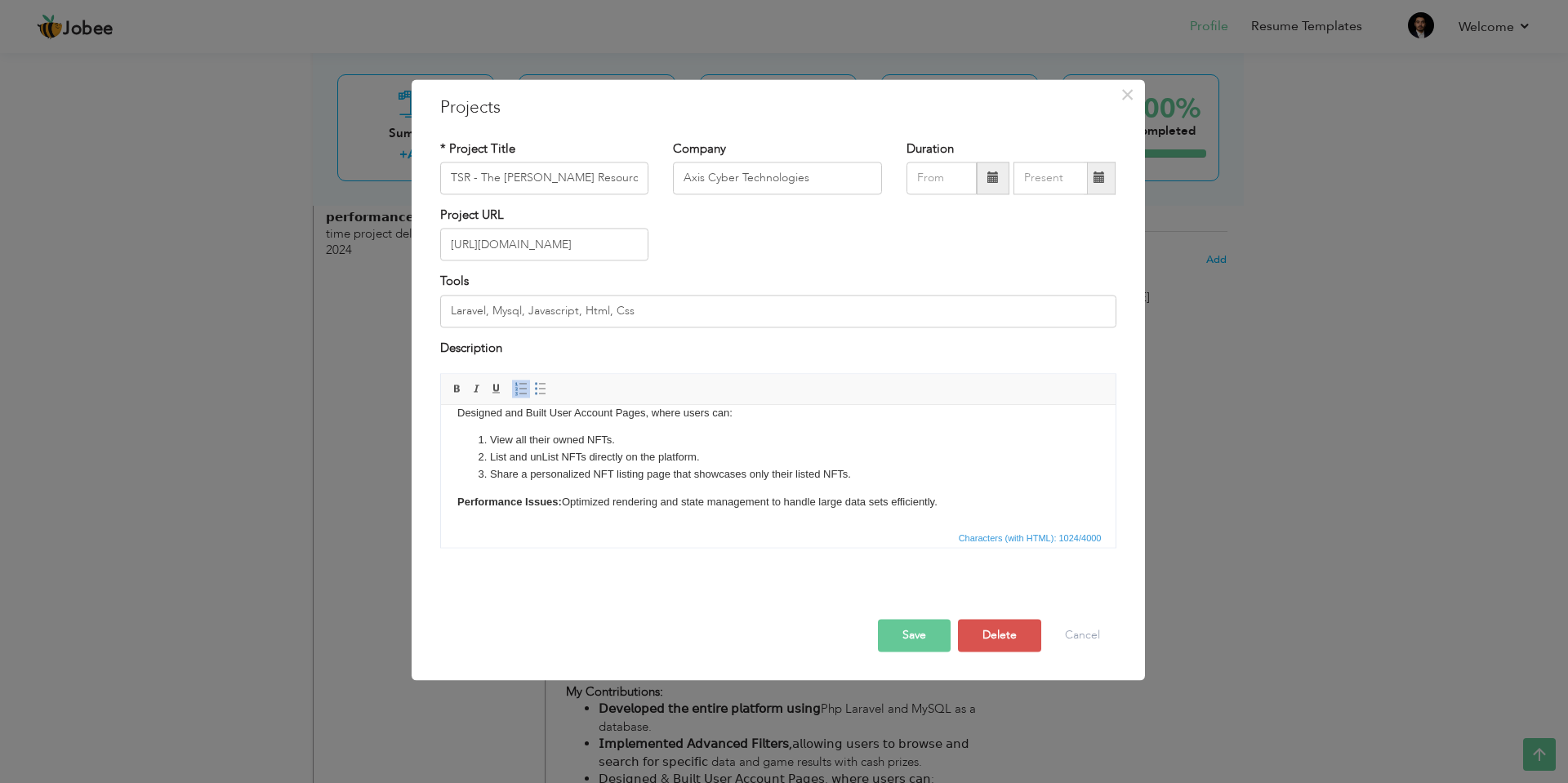
scroll to position [169, 0]
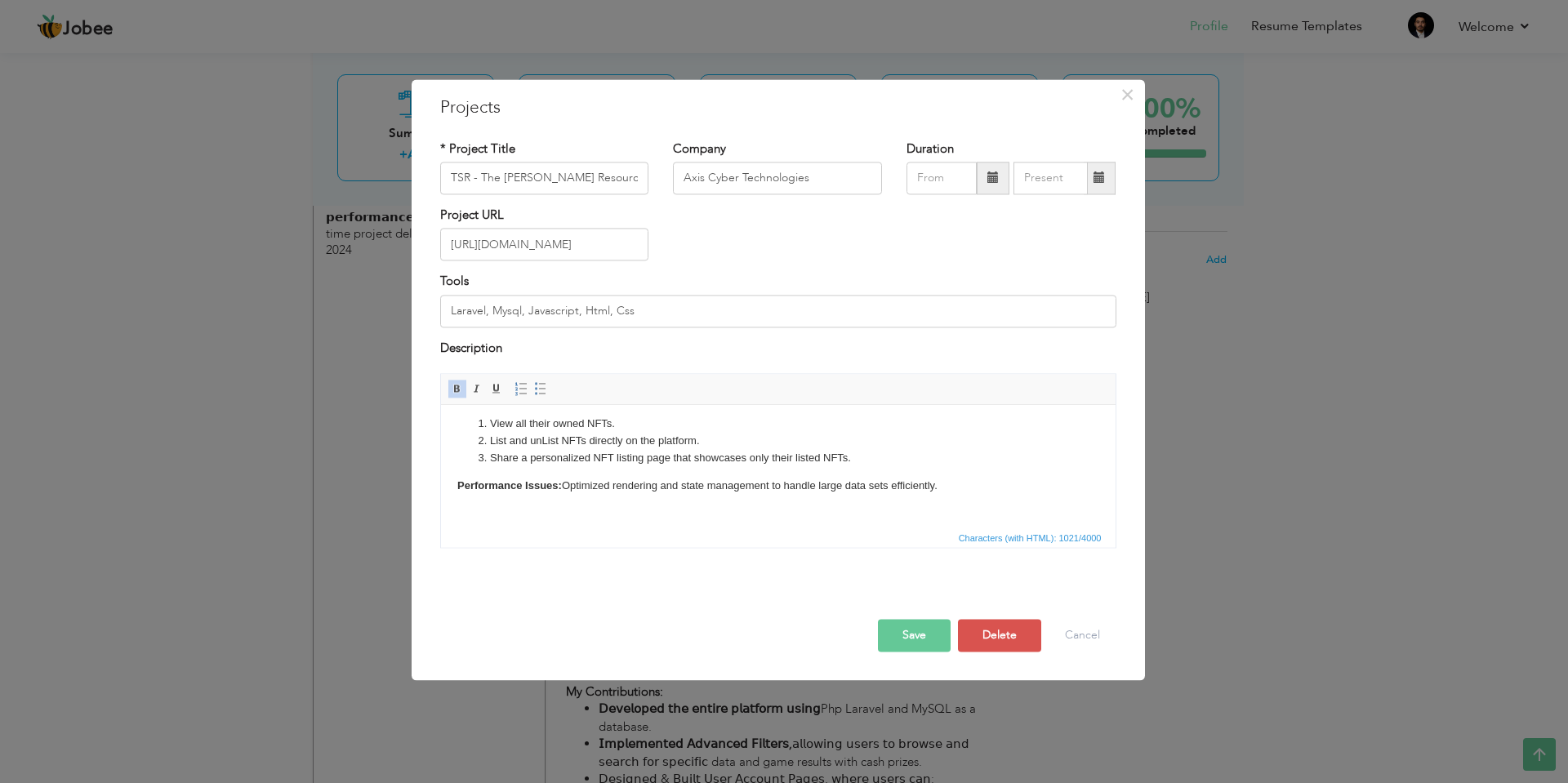
click at [921, 639] on button "Save" at bounding box center [914, 635] width 73 height 33
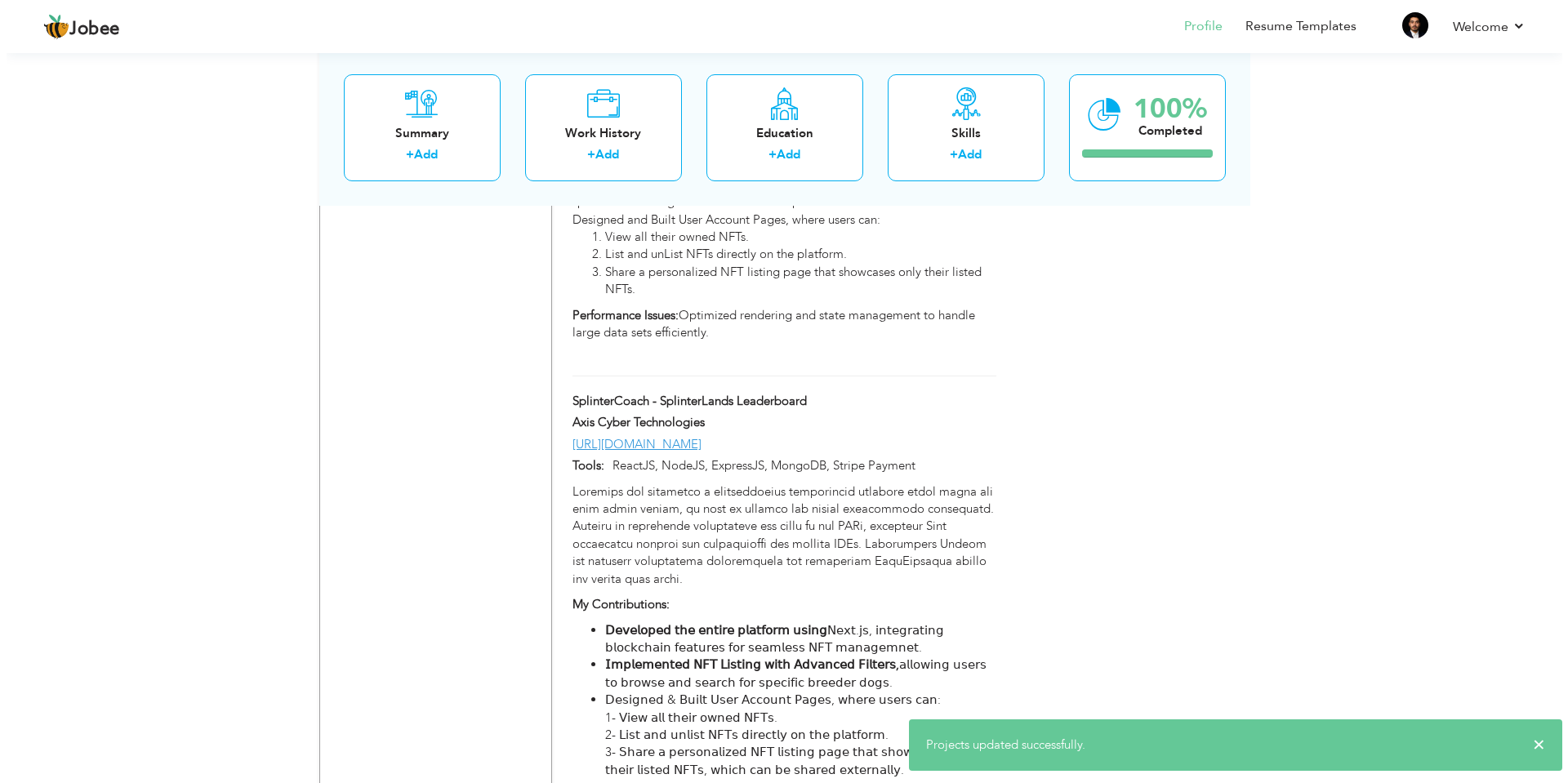
scroll to position [1568, 0]
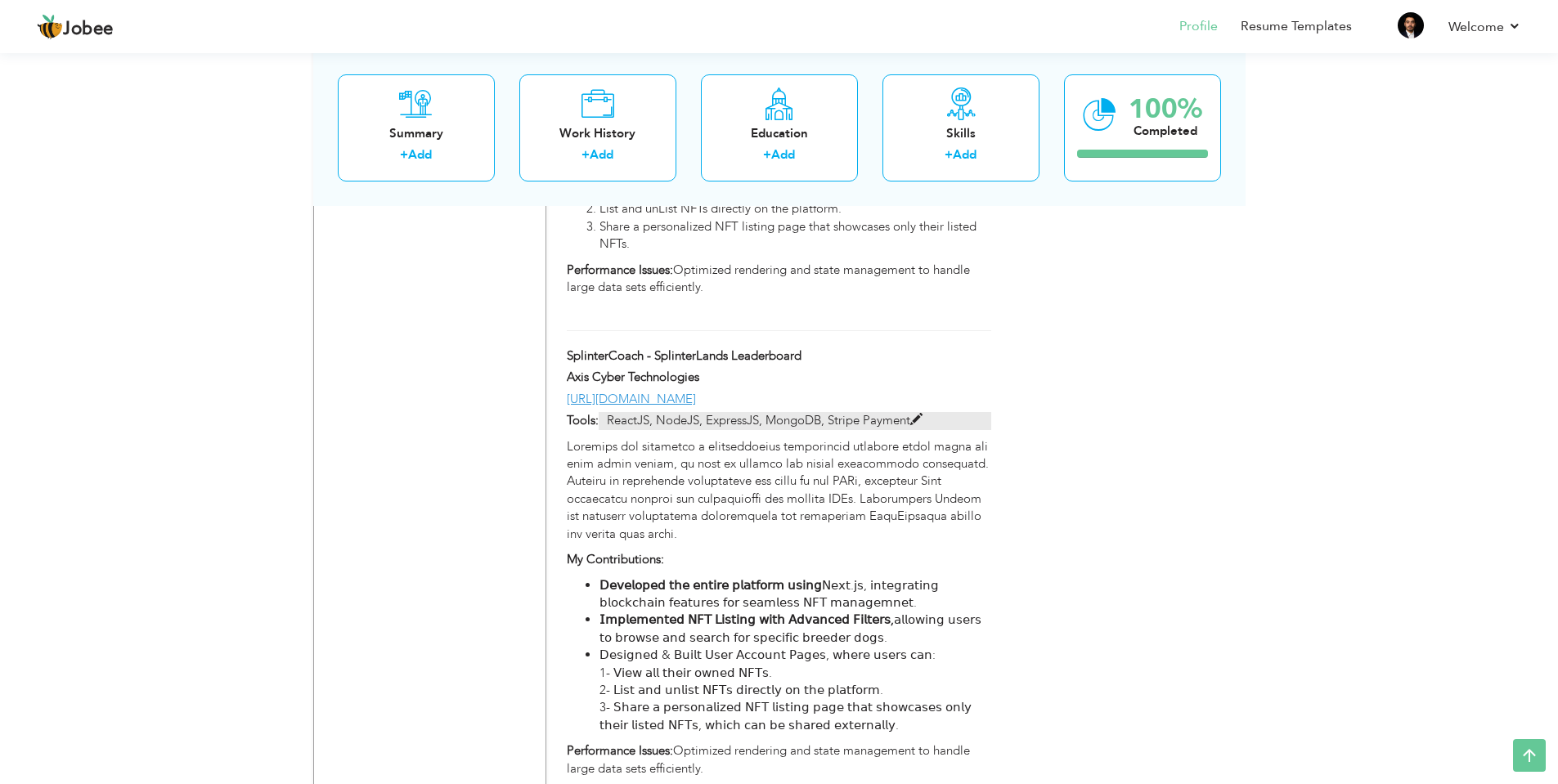
click at [922, 414] on span at bounding box center [916, 420] width 12 height 12
type input "SplinterCoach - SplinterLands Leaderboard"
type input "[URL][DOMAIN_NAME]"
type input "ReactJS, NodeJS, ExpressJS, MongoDB, Stripe Payment"
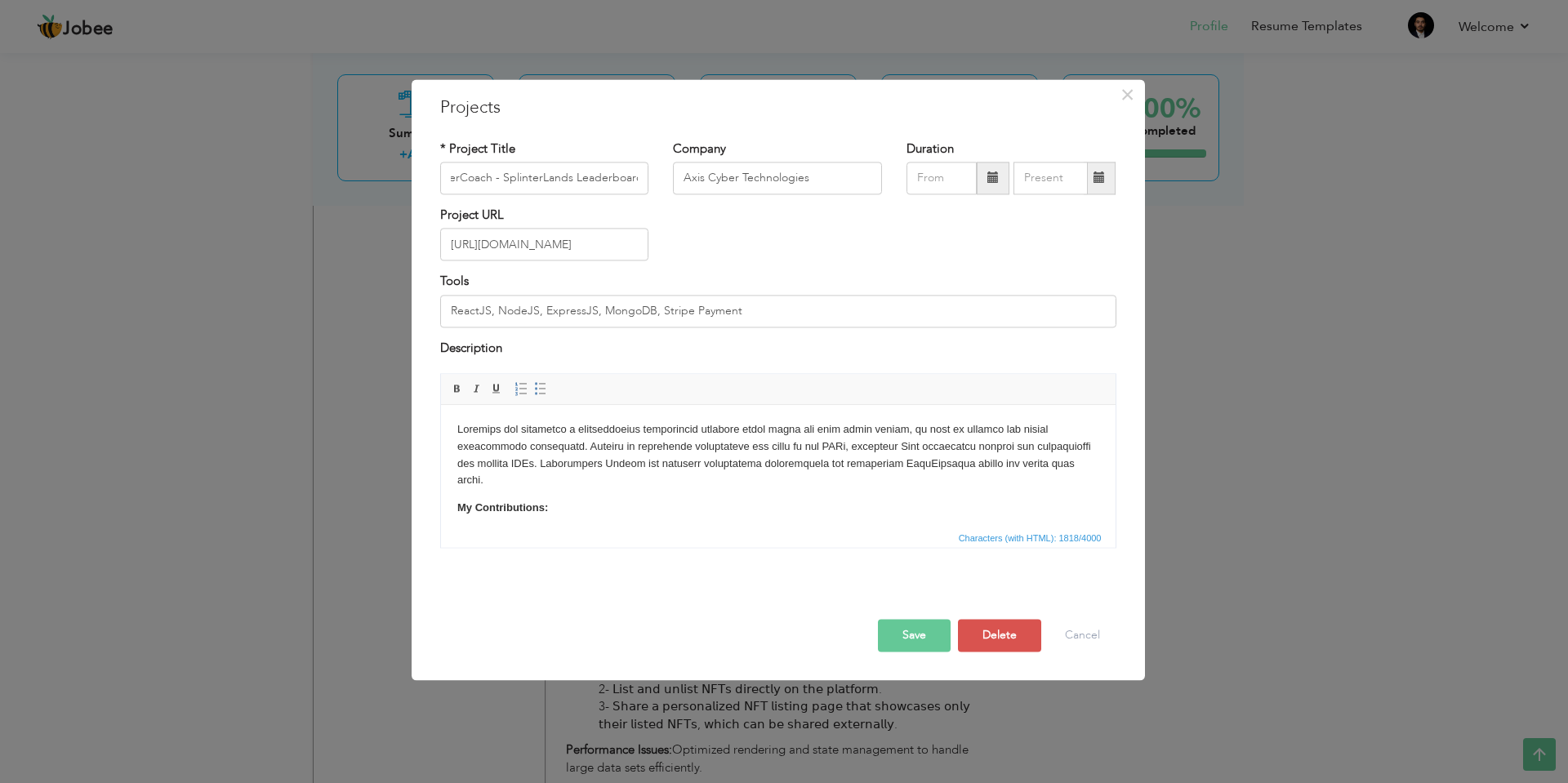
scroll to position [0, 0]
click at [457, 425] on p at bounding box center [777, 455] width 642 height 68
click at [480, 429] on p "Desidned and developed a comprehensive leaderboard platform where users can vie…" at bounding box center [777, 446] width 642 height 50
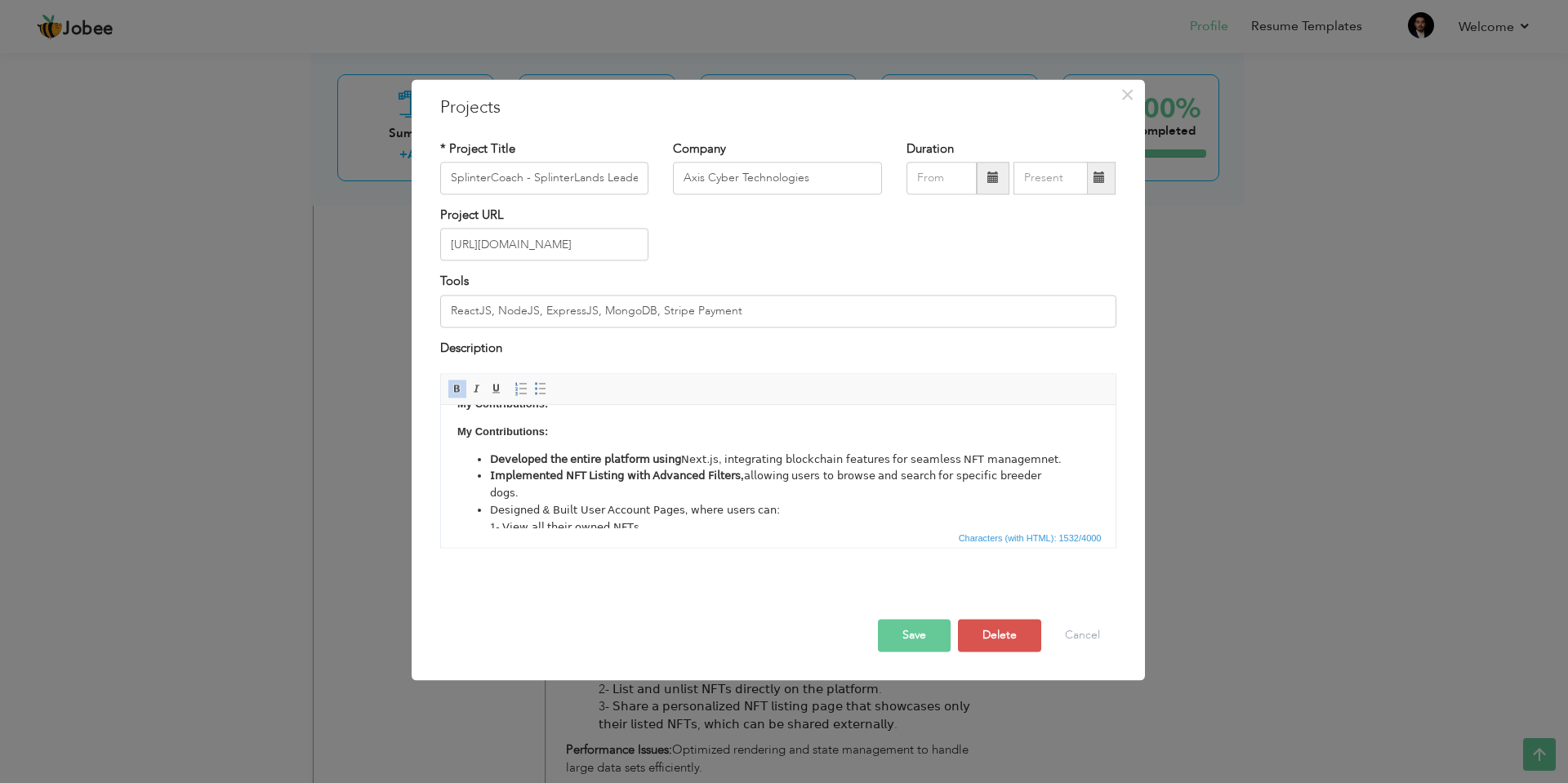
scroll to position [93, 0]
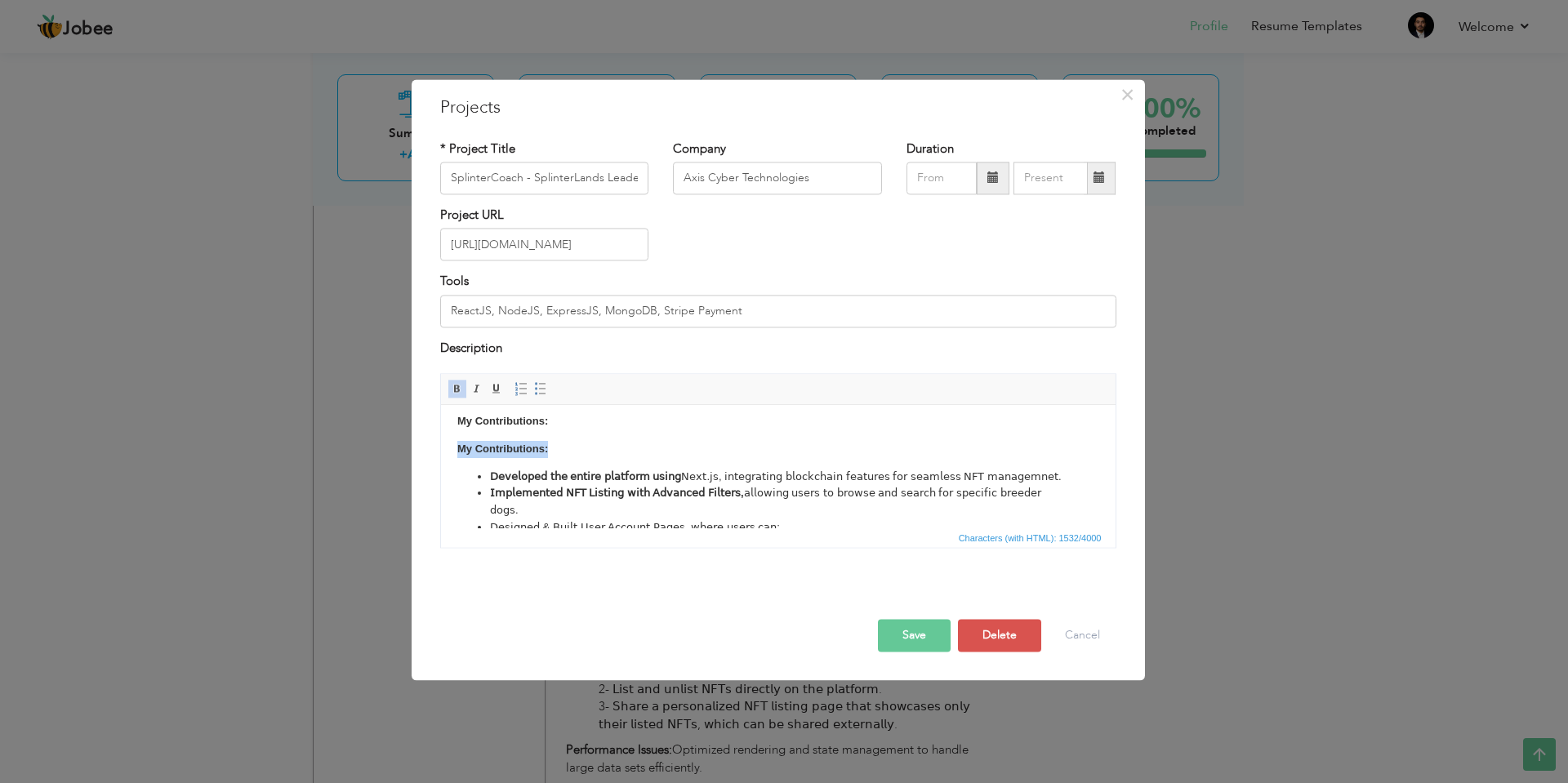
drag, startPoint x: 559, startPoint y: 442, endPoint x: 443, endPoint y: 450, distance: 116.3
click at [443, 450] on html "Desig ned and developed a comprehensive leaderboard platform where users can vi…" at bounding box center [777, 480] width 674 height 336
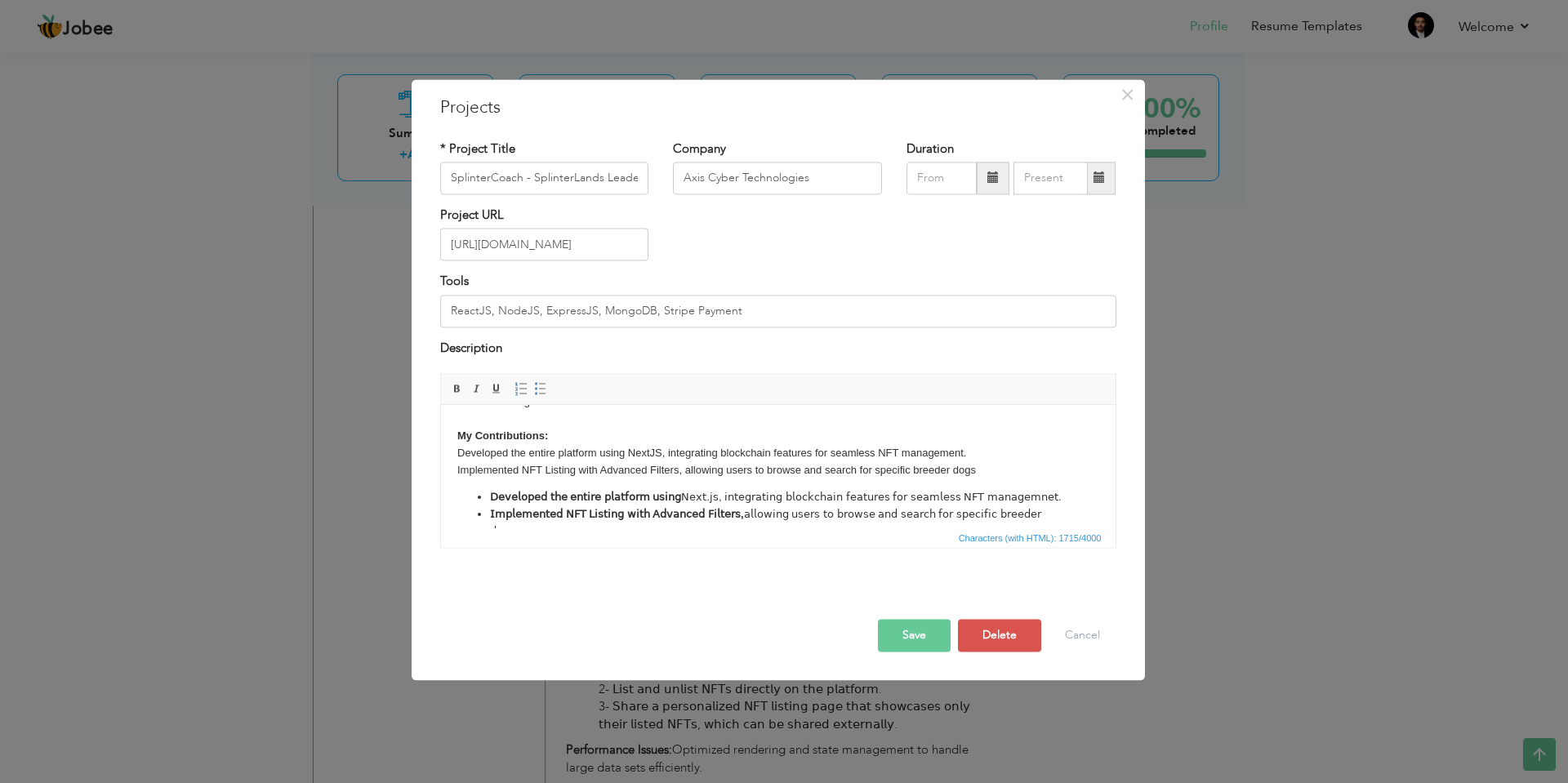
scroll to position [86, 0]
drag, startPoint x: 915, startPoint y: 460, endPoint x: 977, endPoint y: 465, distance: 62.2
click at [977, 465] on p "Desig ned and developed a comprehensive leaderboard platform where users can vi…" at bounding box center [777, 403] width 642 height 135
drag, startPoint x: 588, startPoint y: 506, endPoint x: 465, endPoint y: 483, distance: 125.1
click at [465, 483] on ul "𝖣𝖾𝗏𝖾𝗅𝗈𝗉𝖾𝖽 𝗍𝗁𝖾 𝖾𝗇𝗍𝗂𝗋𝖾 𝗉𝗅𝖺𝗍𝖿𝗈𝗋𝗆 𝗎𝗌𝗂𝗇𝗀 𝖭𝖾𝗑𝗍.𝗃𝗌, 𝗂𝗇𝗍𝖾𝗀𝗋𝖺𝗍𝗂𝗇𝗀 𝖻𝗅𝗈𝖼𝗄𝖼𝗁𝖺𝗂𝗇 𝖿𝖾𝖺𝗍𝗎𝗋𝖾𝗌 𝖿𝗈…" at bounding box center [777, 549] width 642 height 135
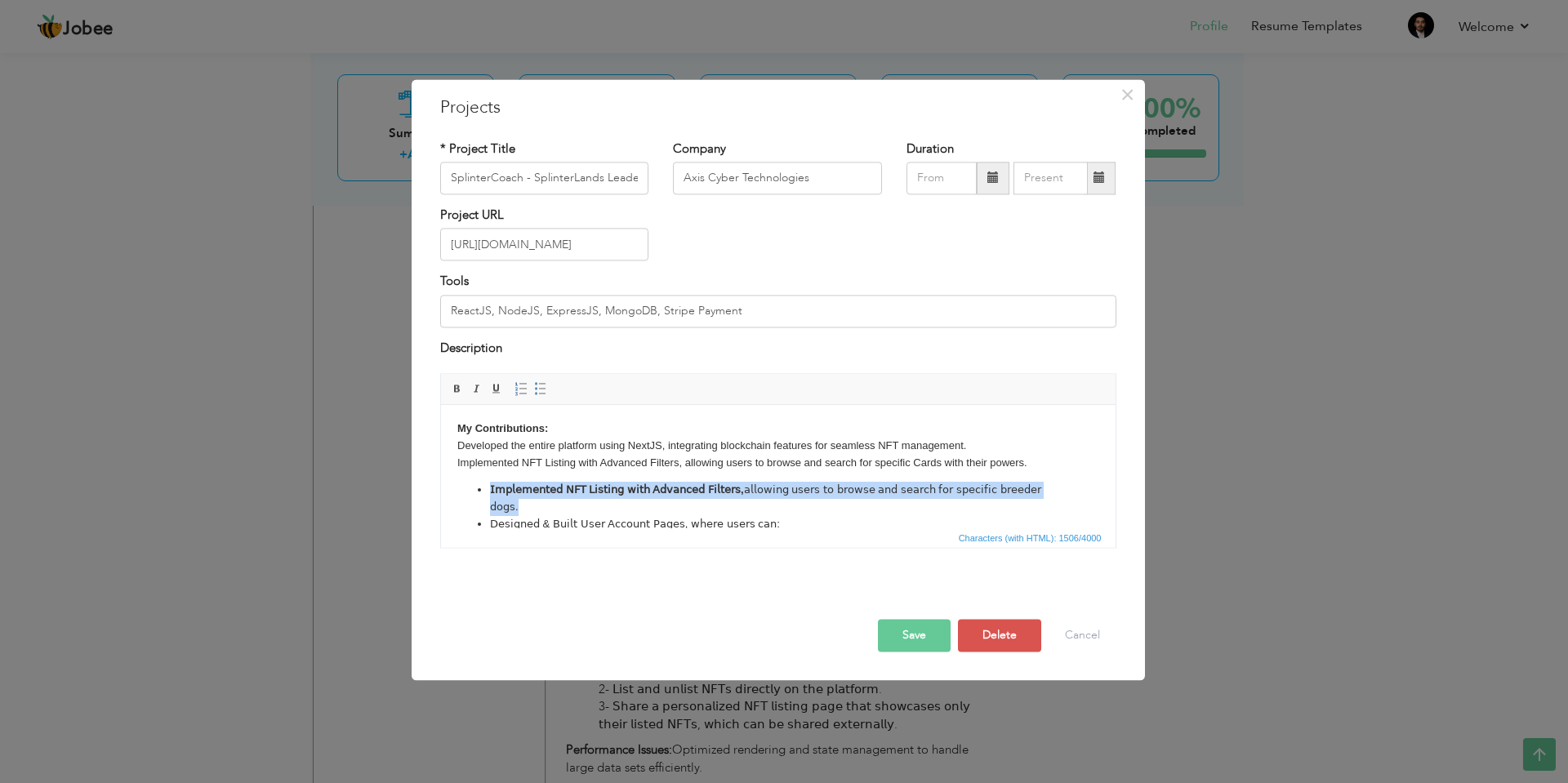
drag, startPoint x: 541, startPoint y: 506, endPoint x: 446, endPoint y: 491, distance: 96.2
click at [446, 491] on html "Desig ned and developed a comprehensive leaderboard platform where users can vi…" at bounding box center [777, 482] width 674 height 326
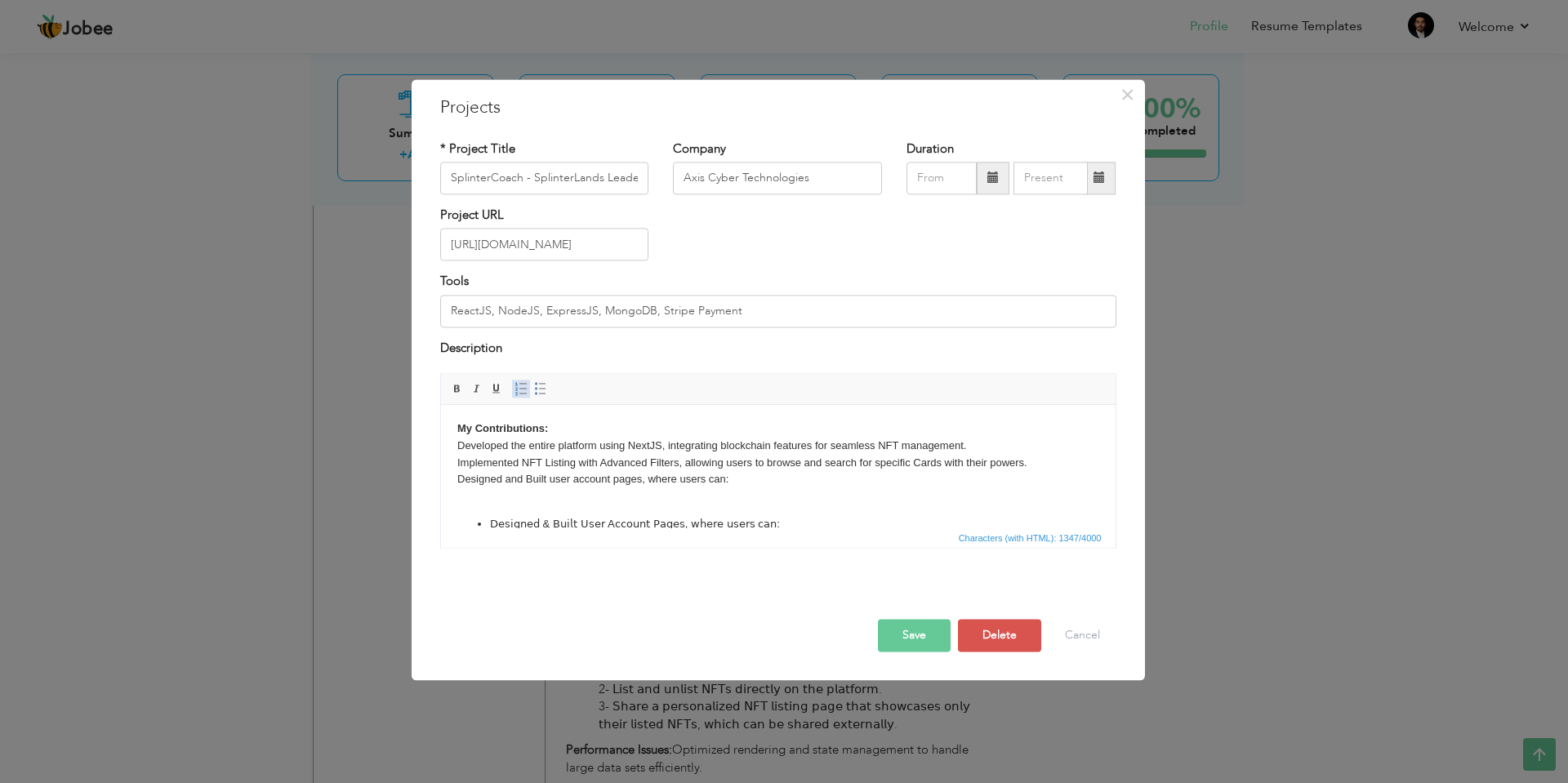
click at [517, 391] on span at bounding box center [520, 389] width 13 height 13
click at [577, 498] on li at bounding box center [778, 504] width 577 height 17
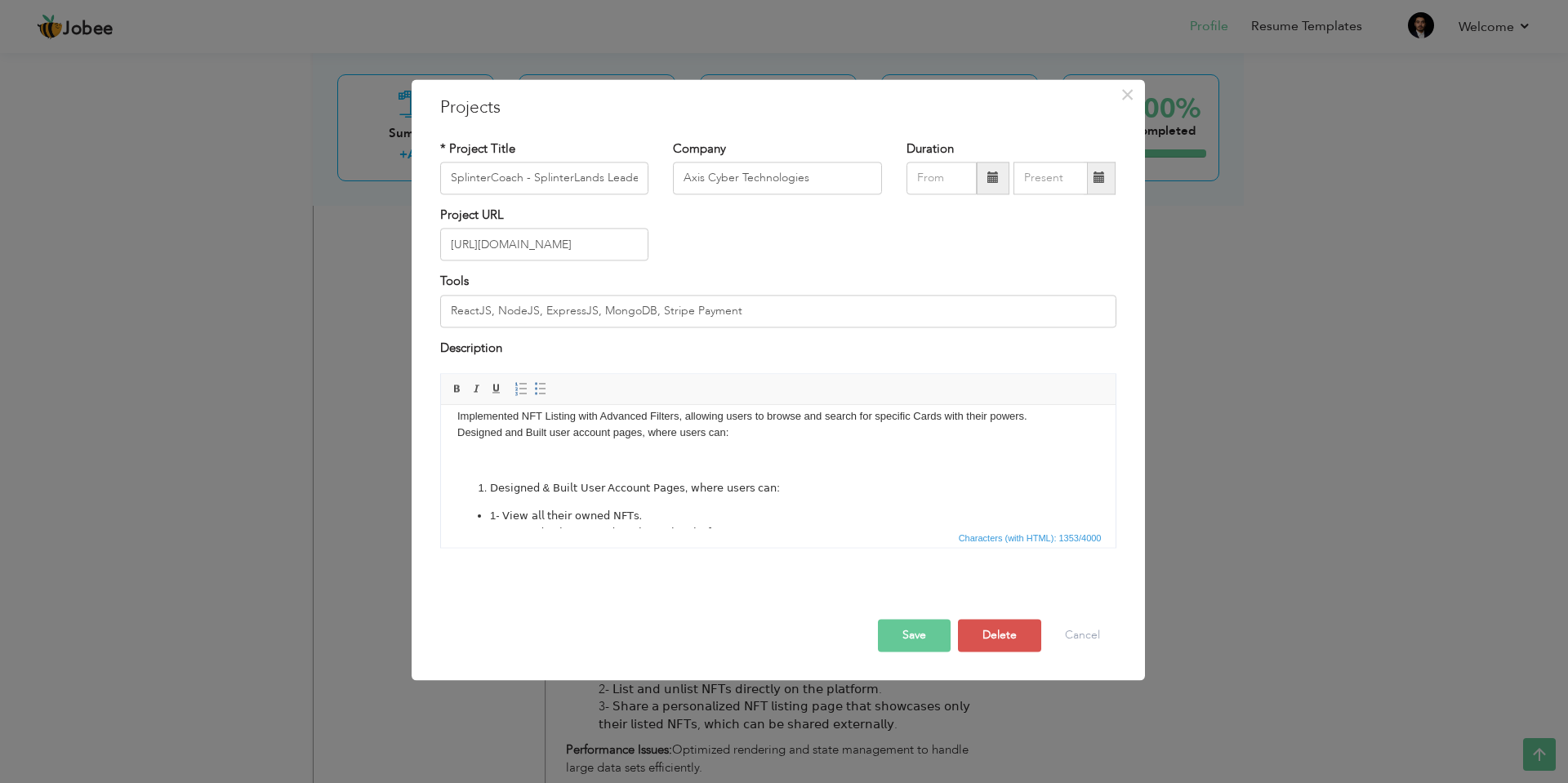
scroll to position [143, 0]
click at [538, 386] on span at bounding box center [541, 389] width 13 height 13
click at [514, 387] on span at bounding box center [520, 389] width 13 height 13
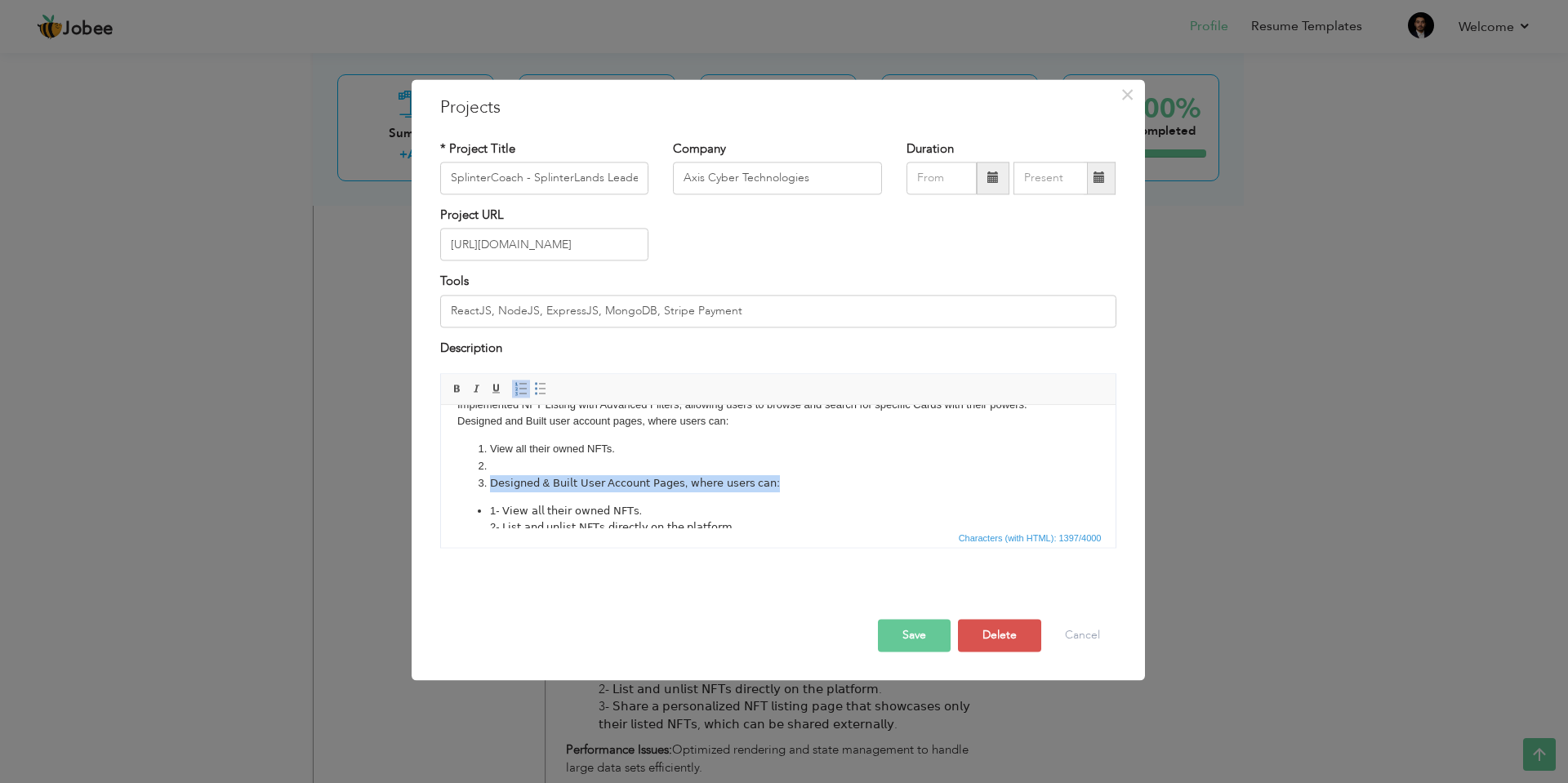
drag, startPoint x: 799, startPoint y: 481, endPoint x: 472, endPoint y: 481, distance: 327.0
click at [472, 481] on ol "​​​​​​​ View all their owned NFTs. 𝖣𝖾𝗌𝗂𝗀𝗇𝖾𝖽 & 𝖡𝗎𝗂𝗅𝗍 𝖴𝗌𝖾𝗋 𝖠𝖼𝖼𝗈𝗎𝗇𝗍 𝖯𝖺𝗀𝖾𝗌, 𝗐𝗁𝖾𝗋𝖾 𝗎…" at bounding box center [777, 465] width 642 height 50
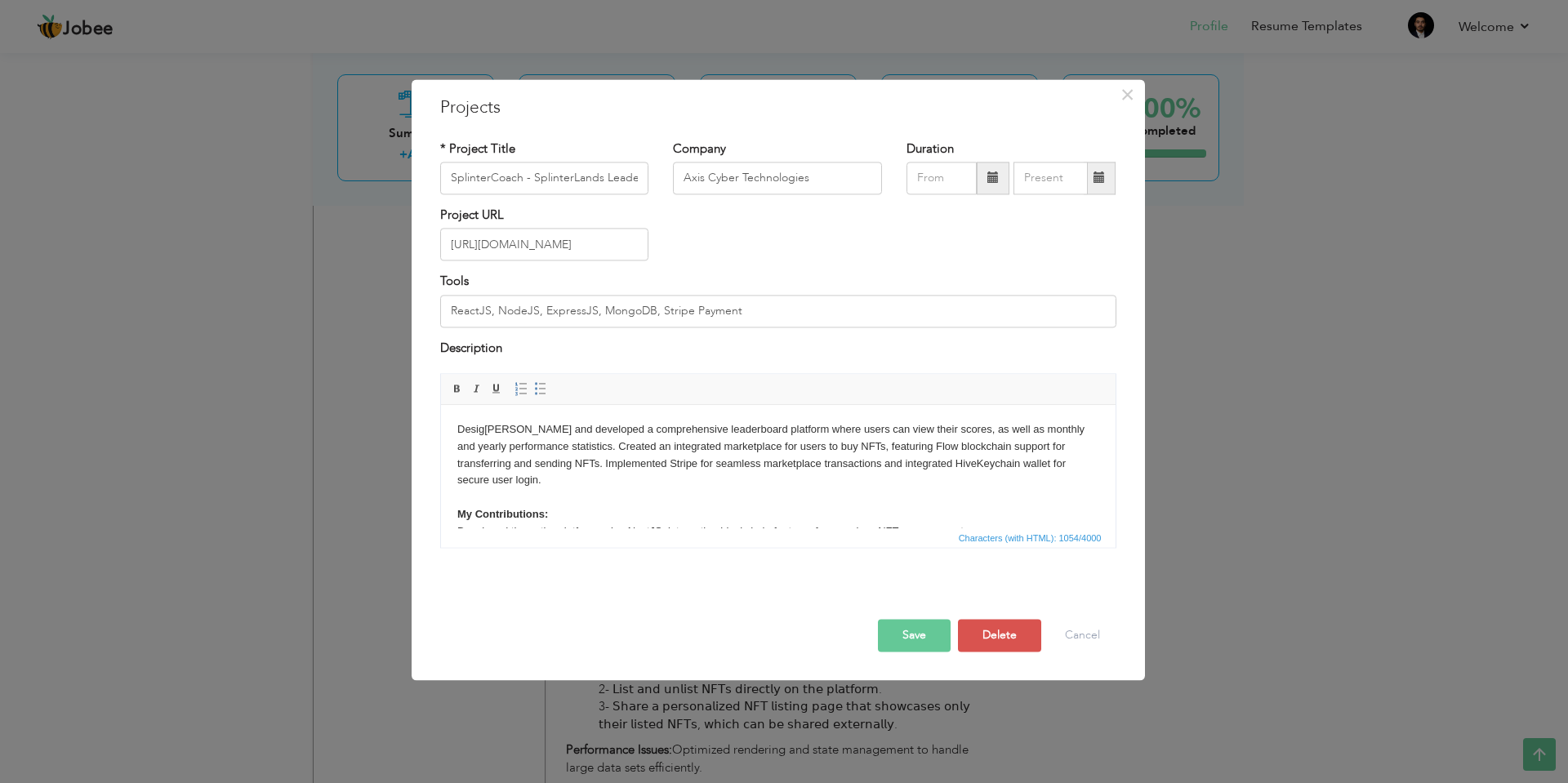
scroll to position [152, 0]
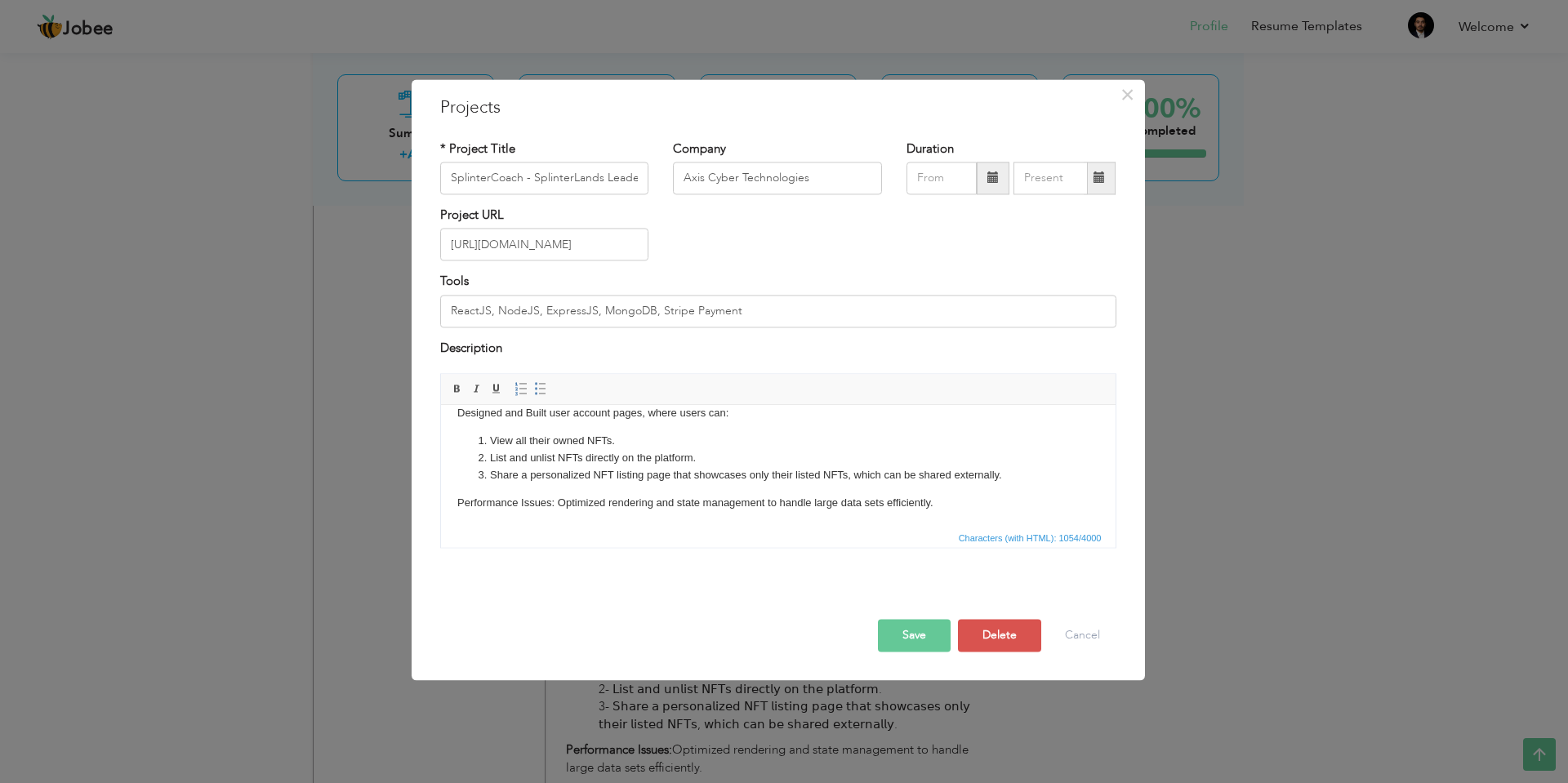
click at [921, 632] on button "Save" at bounding box center [914, 635] width 73 height 33
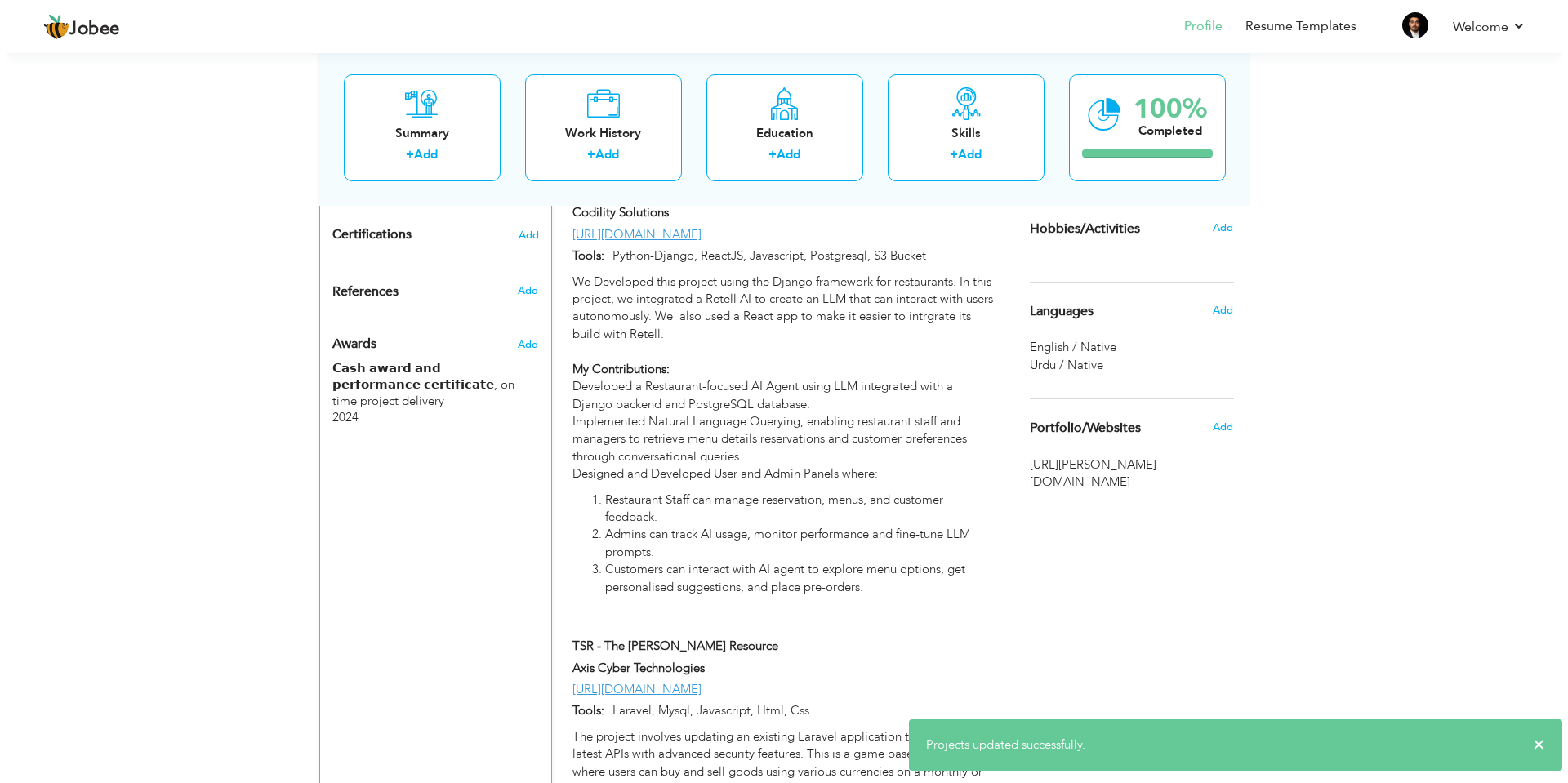
scroll to position [808, 0]
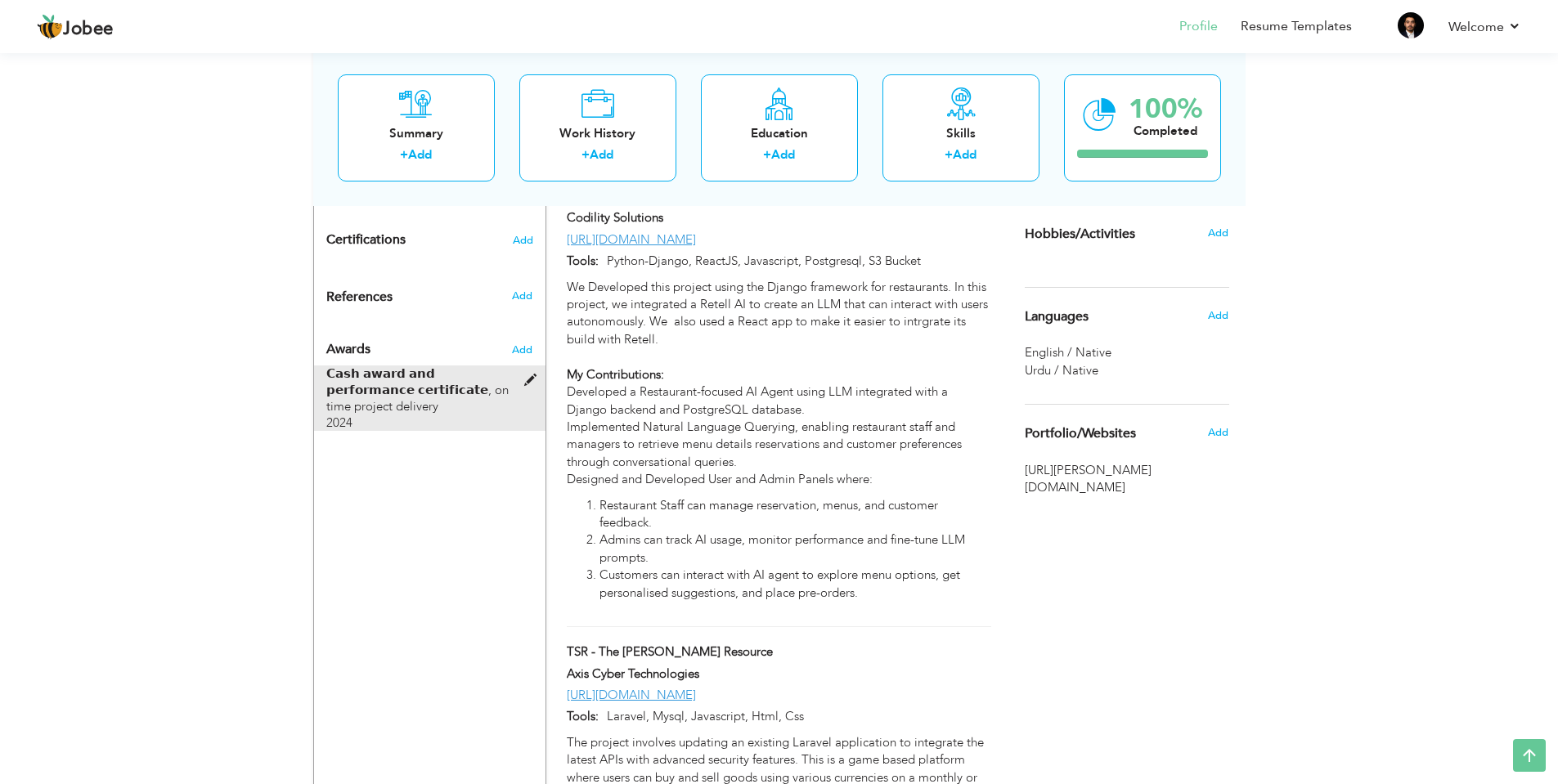
click at [534, 375] on span at bounding box center [534, 381] width 20 height 12
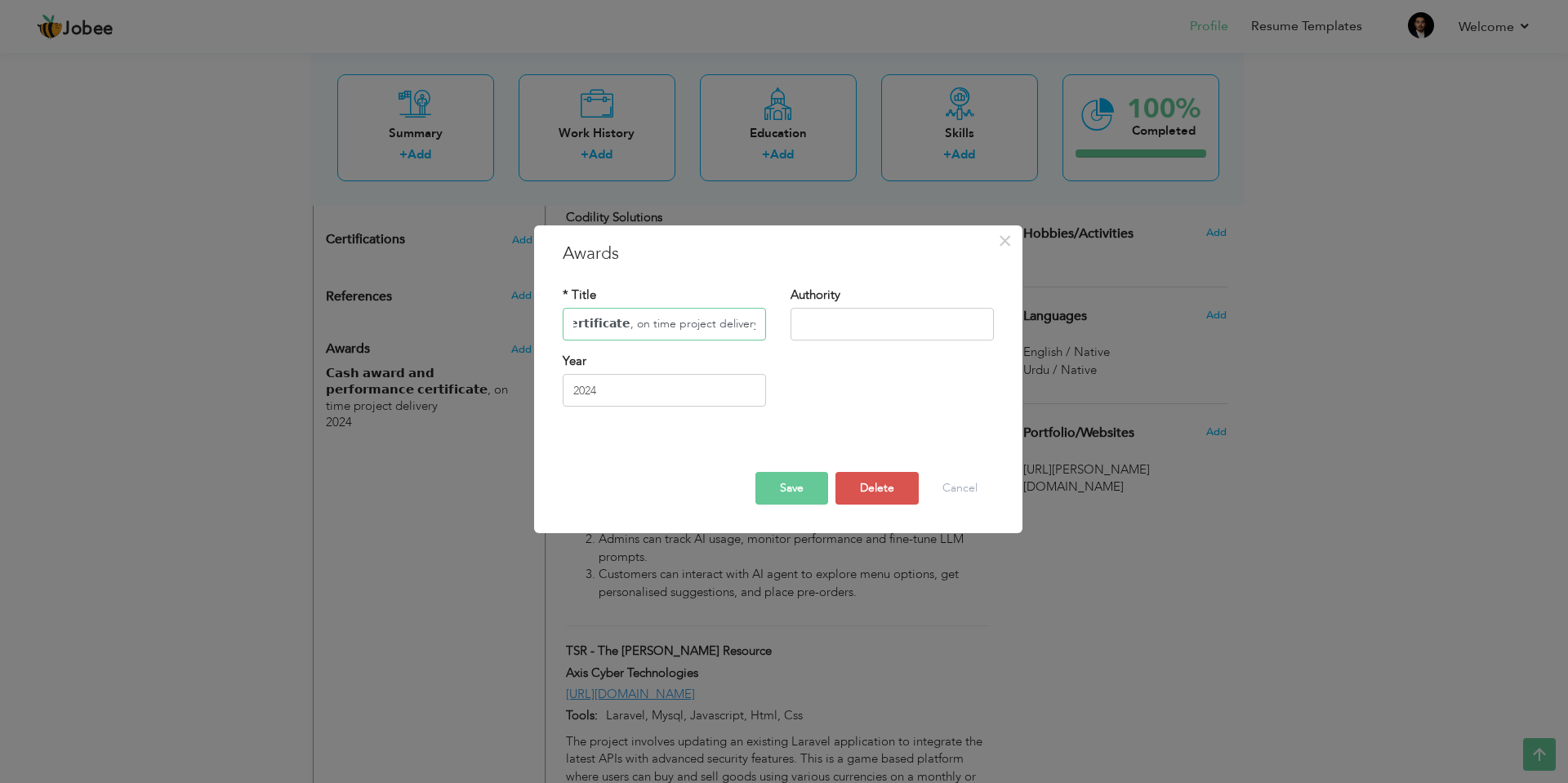
scroll to position [0, 0]
click at [573, 323] on input "𝗖𝗮𝘀𝗵 𝗮𝘄𝗮𝗿𝗱 𝗮𝗻𝗱 𝗽𝗲𝗿𝗳𝗼𝗿𝗺𝗮𝗻𝗰𝗲 𝗰𝗲𝗿𝘁𝗶𝗳𝗶𝗰𝗮𝘁𝗲, on time project delivery" at bounding box center [665, 324] width 204 height 33
click at [657, 331] on input "𝗖𝗮𝘀𝗵 𝗮𝘄𝗮𝗿𝗱 𝗮𝗻𝗱 𝗽𝗲𝗿𝗳𝗼𝗿𝗺𝗮𝗻𝗰𝗲 𝗰𝗲𝗿𝘁𝗶𝗳𝗶𝗰𝗮𝘁𝗲, on time project delivery" at bounding box center [665, 324] width 204 height 33
type input "Cash award and performance certificate, on time project delivery"
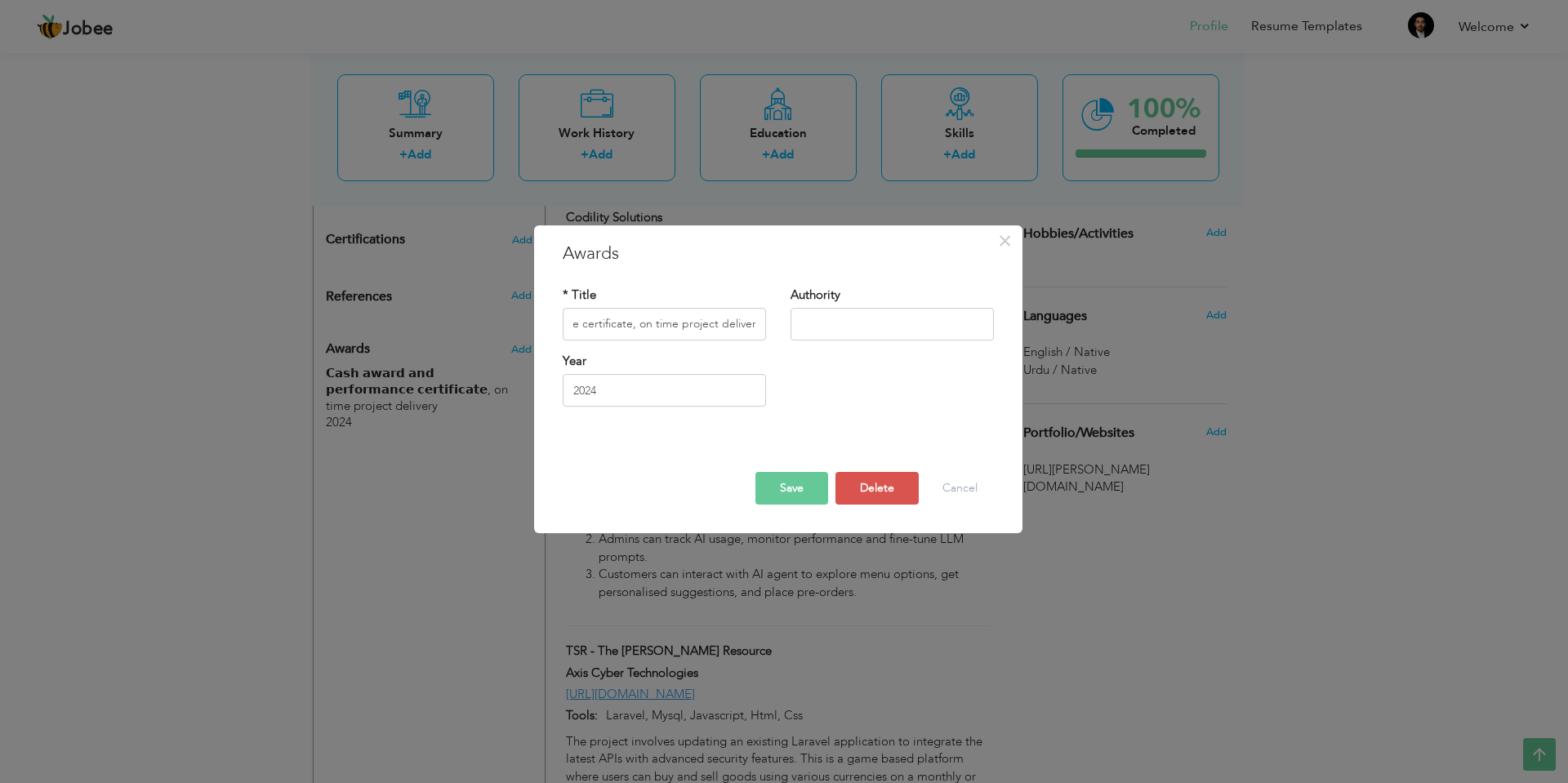
click at [797, 484] on button "Save" at bounding box center [792, 487] width 73 height 33
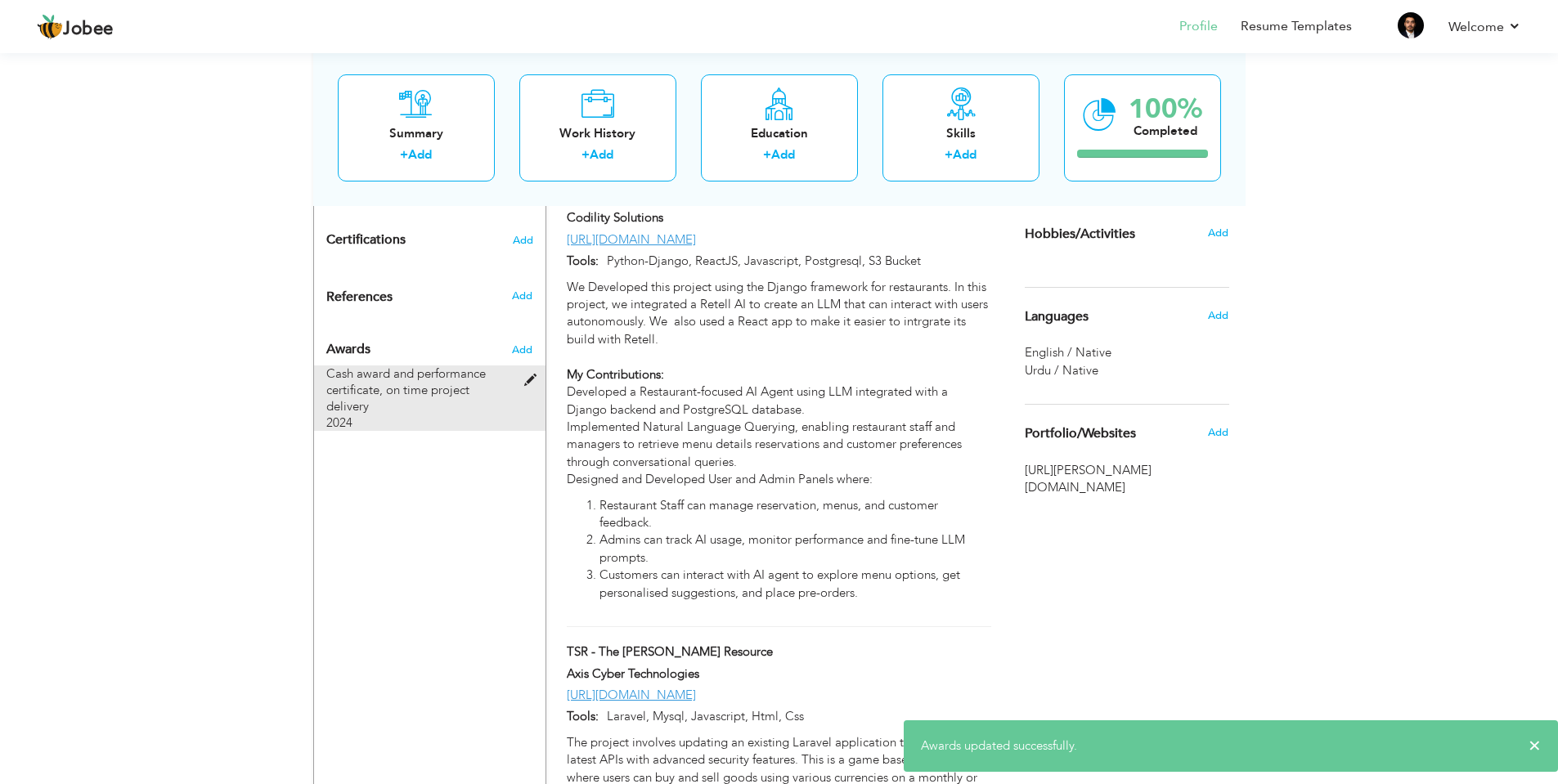
click at [526, 366] on div at bounding box center [535, 372] width 19 height 12
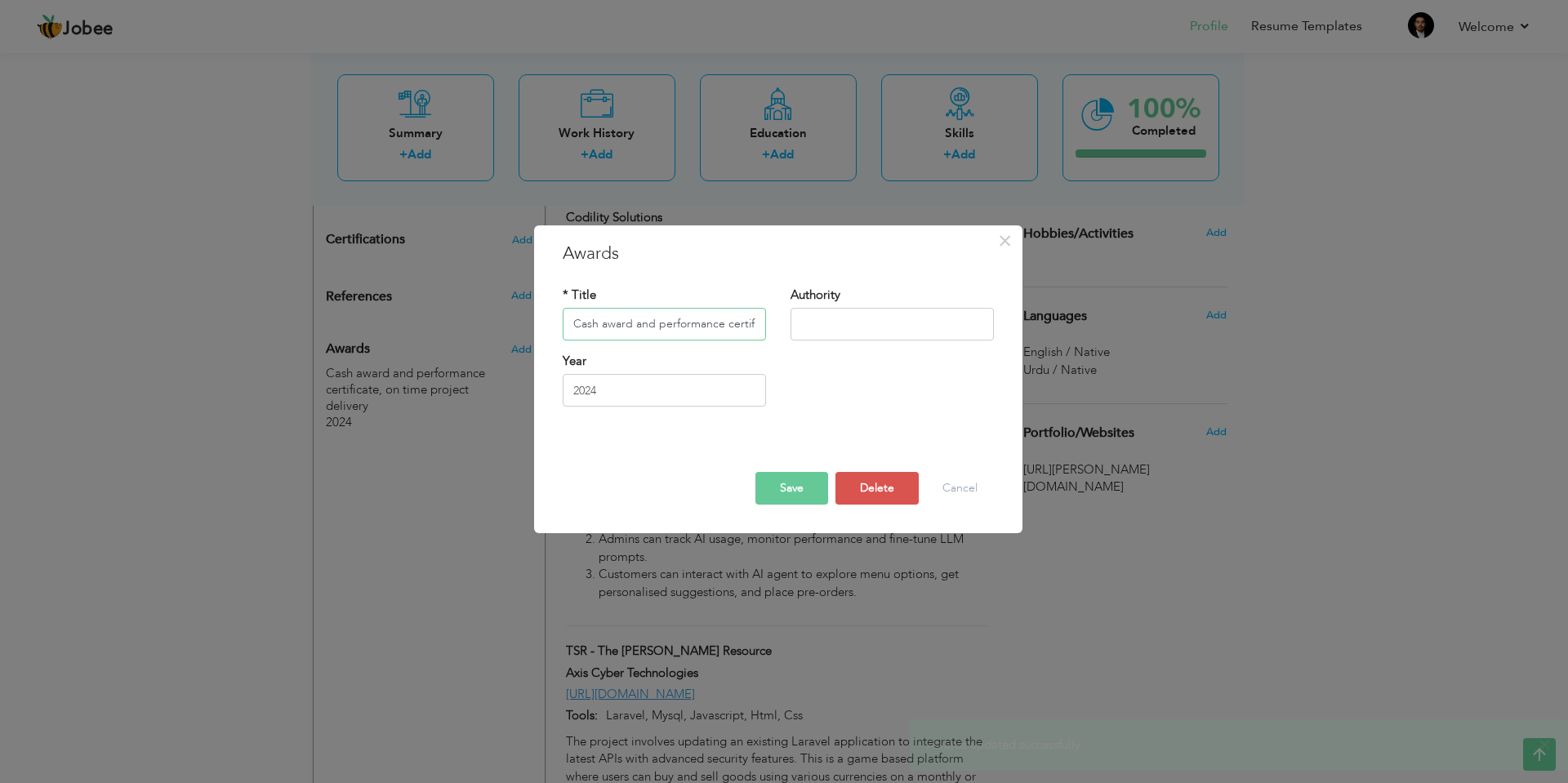
scroll to position [0, 146]
drag, startPoint x: 755, startPoint y: 325, endPoint x: 746, endPoint y: 321, distance: 9.8
click at [765, 321] on input "Cash award and performance certificate, on time project delivery" at bounding box center [665, 324] width 204 height 33
click at [796, 491] on button "Save" at bounding box center [792, 487] width 73 height 33
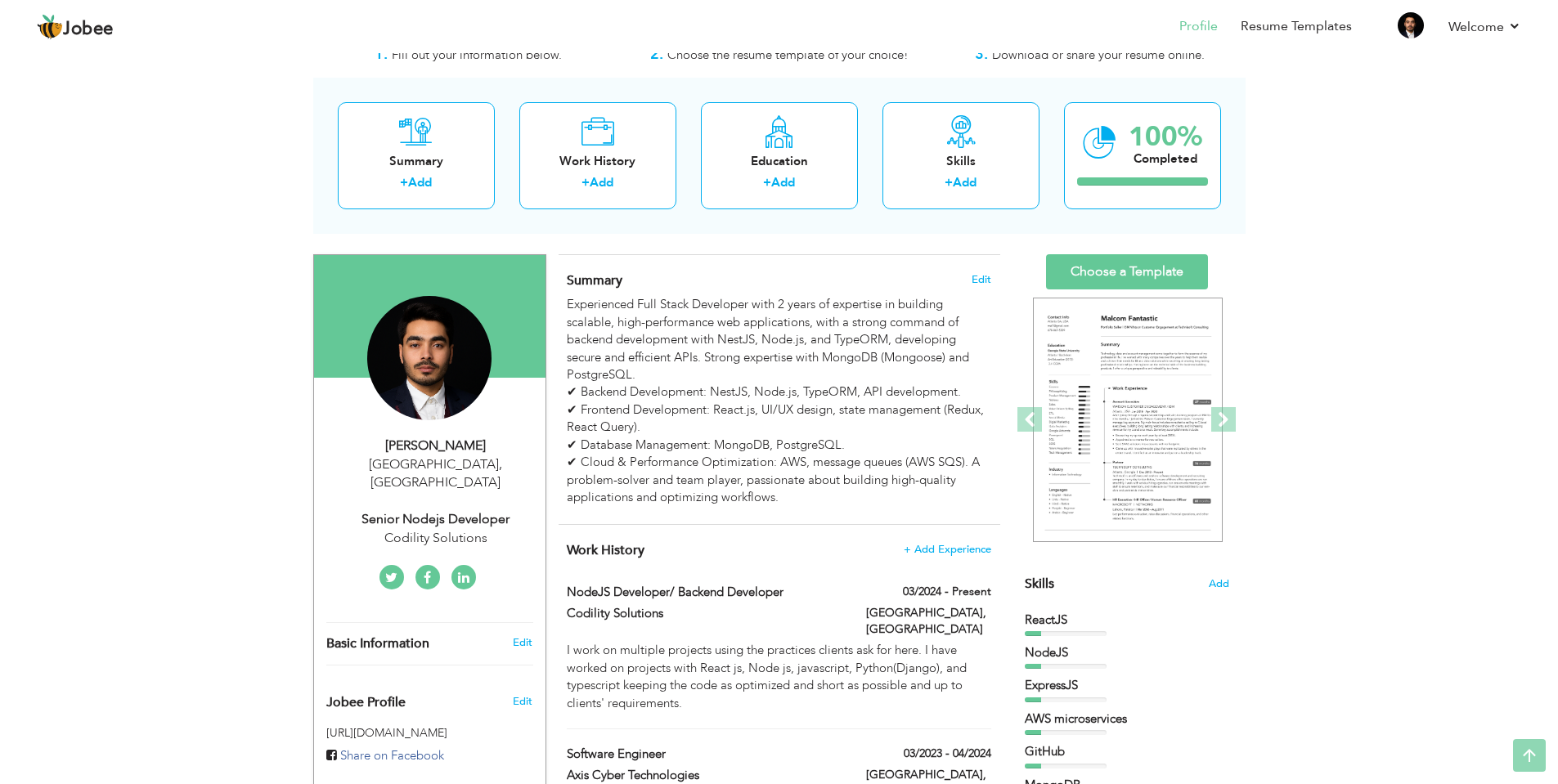
scroll to position [0, 0]
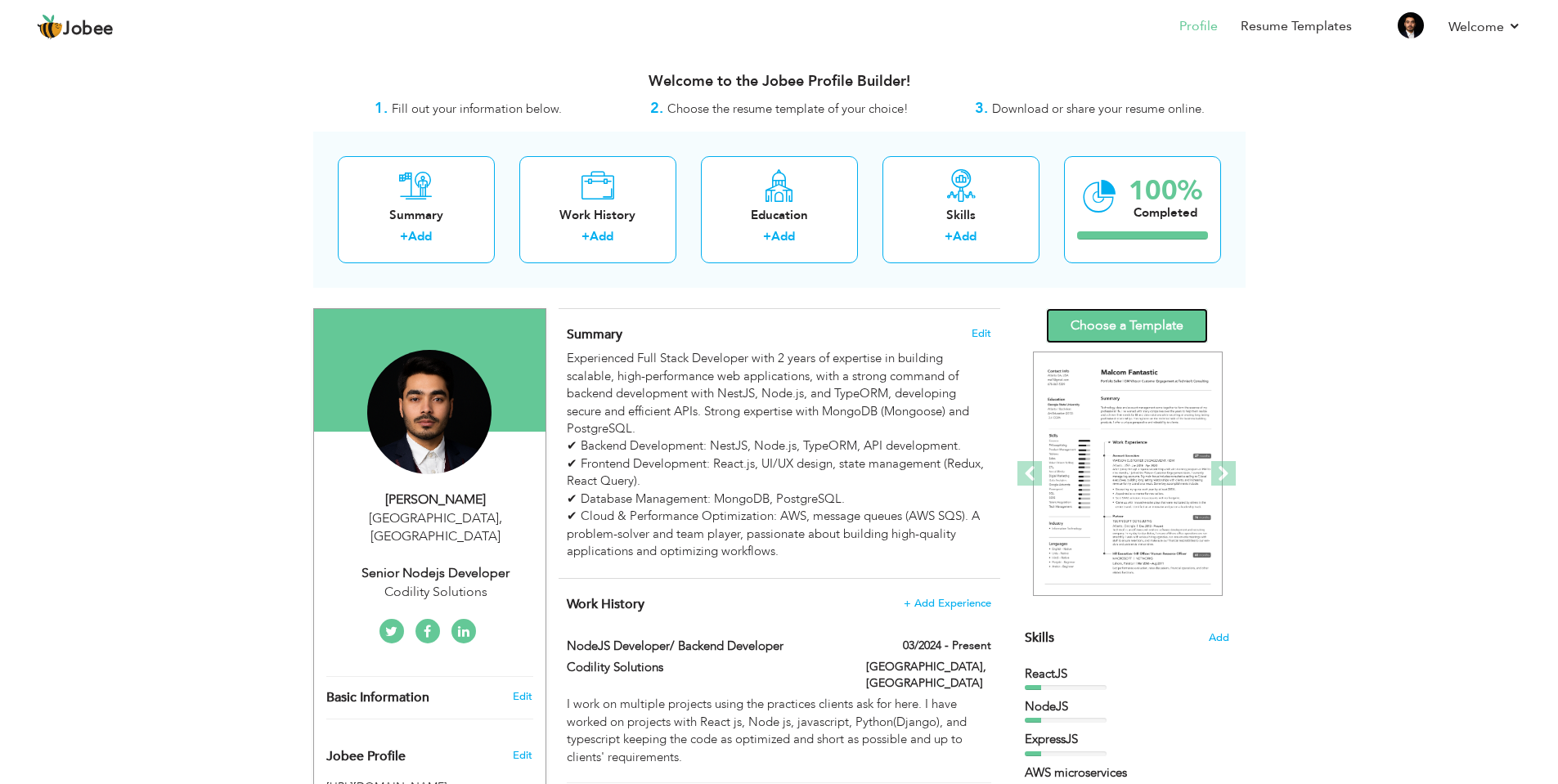
click at [1098, 315] on link "Choose a Template" at bounding box center [1126, 326] width 162 height 35
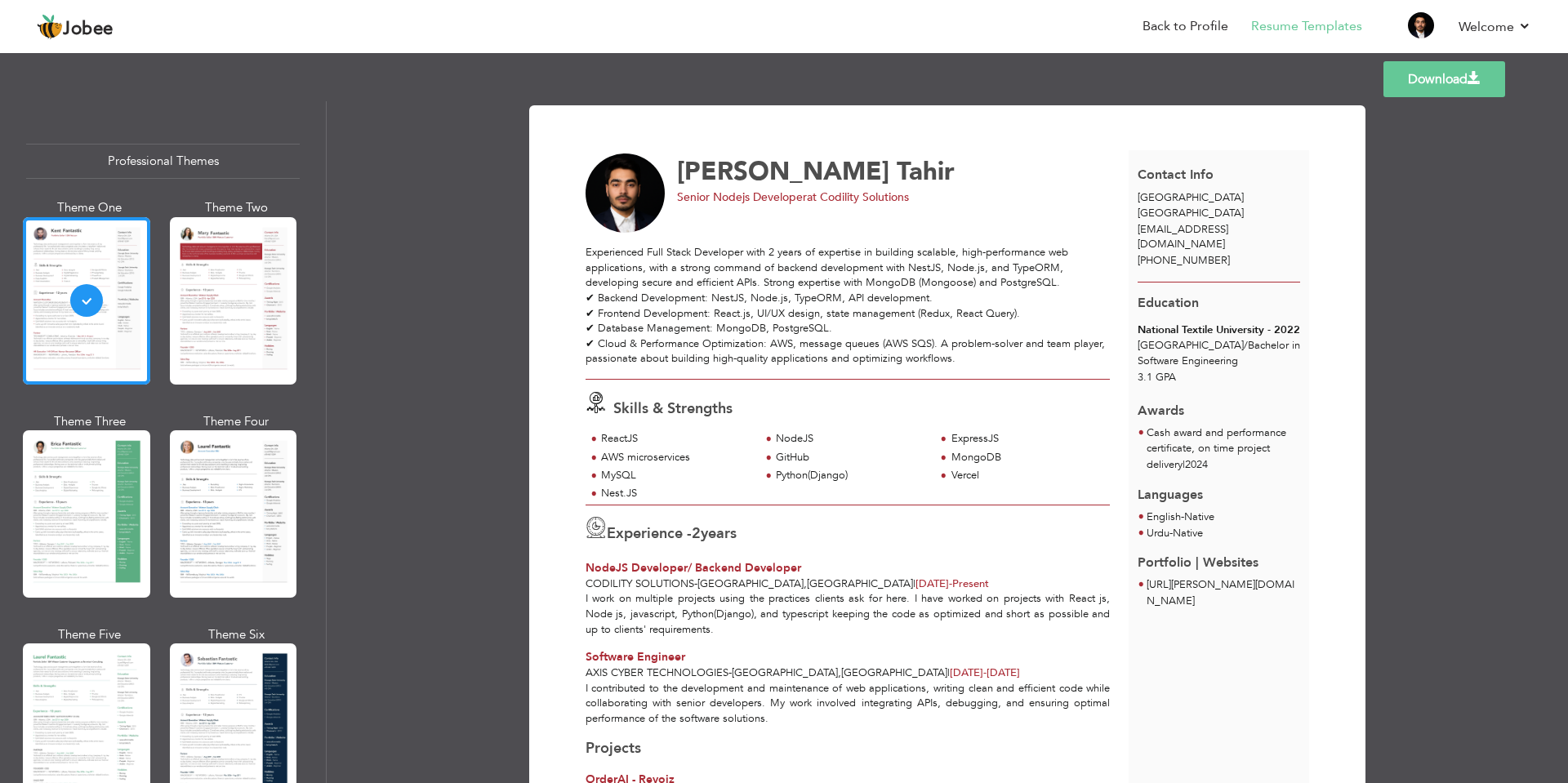
click at [1456, 72] on link "Download" at bounding box center [1444, 79] width 122 height 36
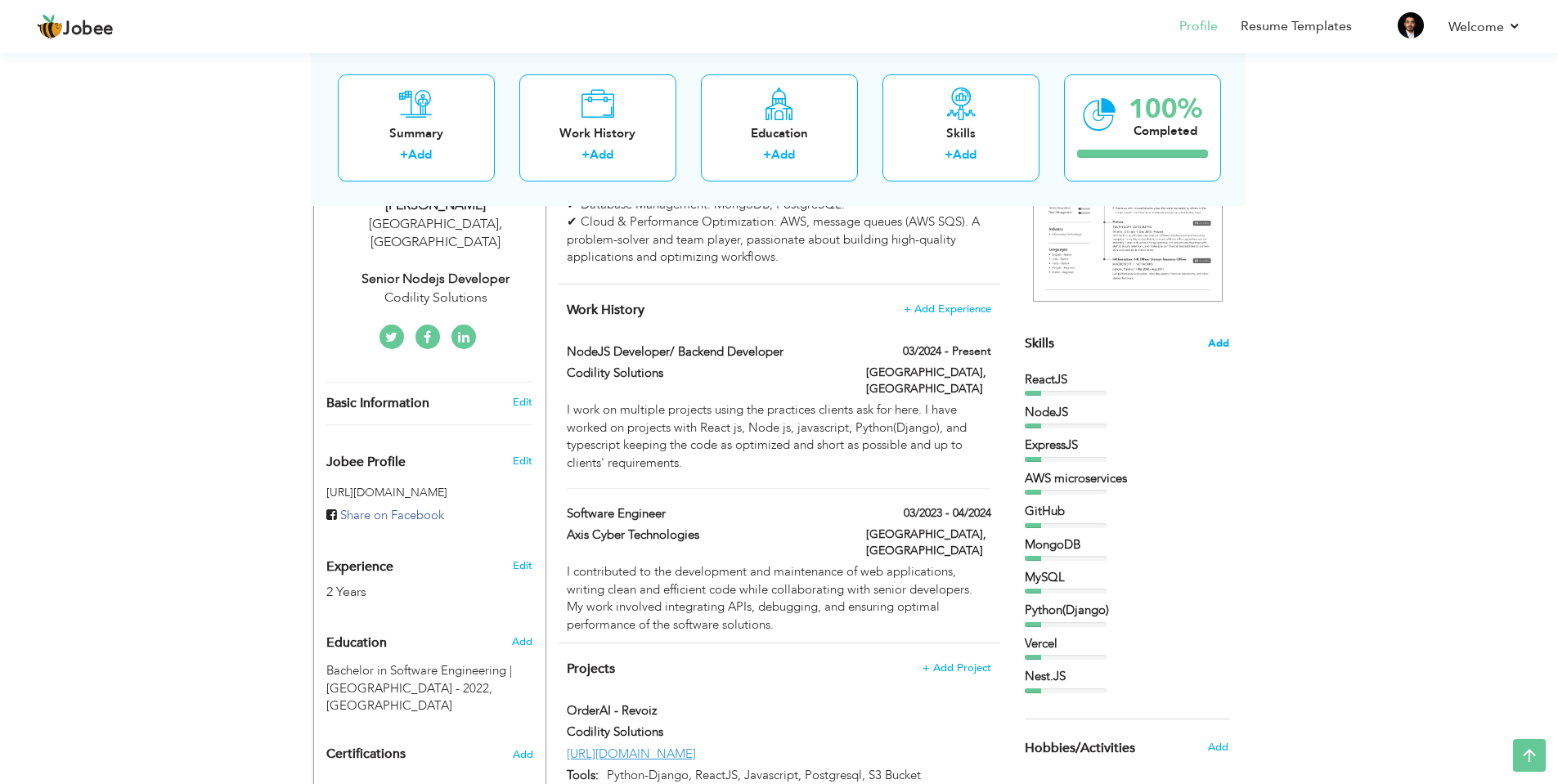
click at [1221, 345] on span "Add" at bounding box center [1219, 344] width 21 height 16
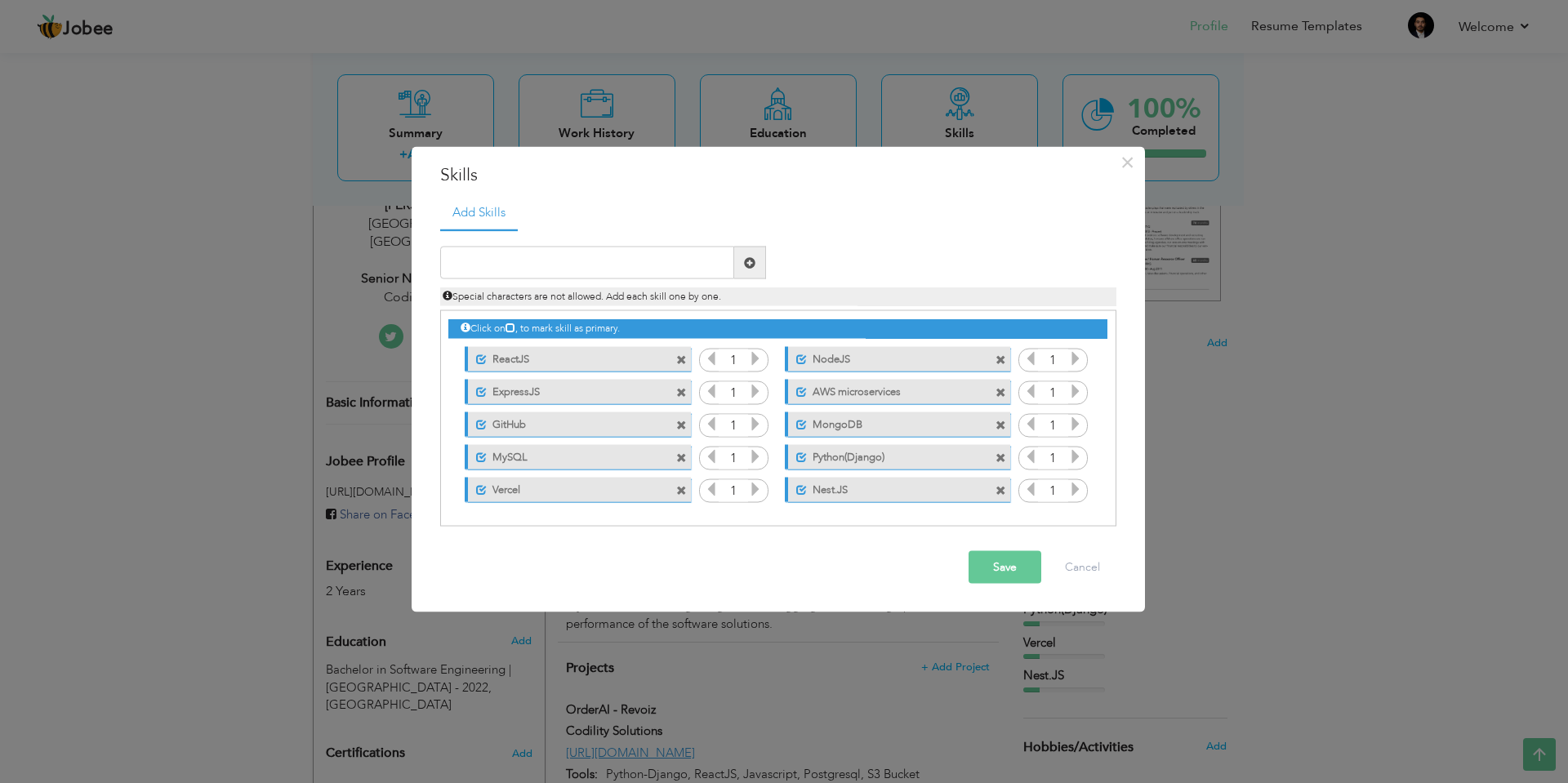
click at [680, 357] on span at bounding box center [681, 360] width 11 height 11
click at [525, 266] on input "text" at bounding box center [587, 263] width 294 height 33
click at [682, 358] on span at bounding box center [681, 360] width 11 height 11
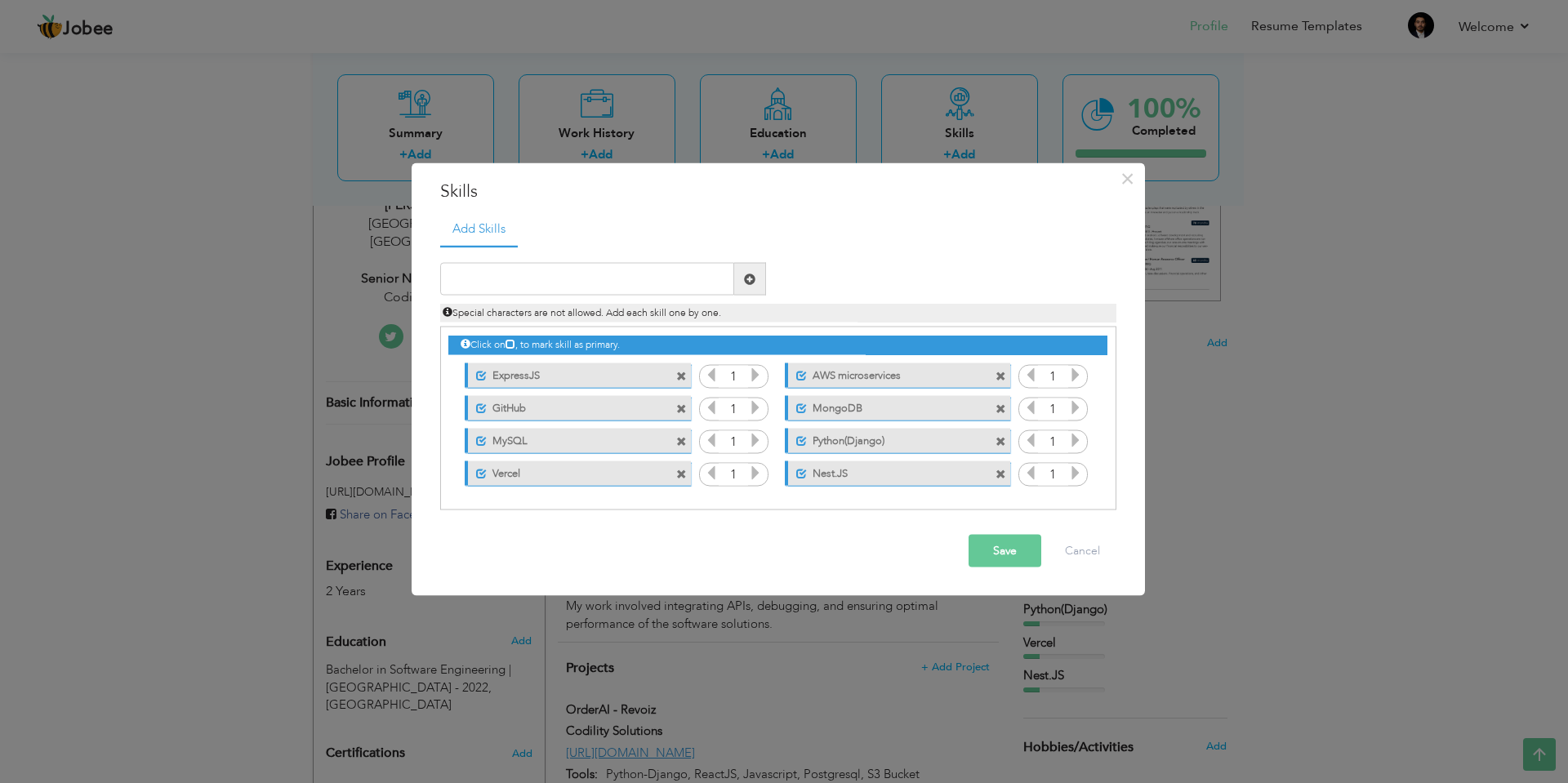
click at [682, 358] on div "Unmark as primary skill. ExpressJS" at bounding box center [573, 374] width 250 height 33
click at [676, 375] on span at bounding box center [681, 376] width 11 height 11
click at [678, 383] on div "Unmark as primary skill. AWS microservices" at bounding box center [577, 375] width 226 height 25
click at [682, 372] on span at bounding box center [681, 376] width 11 height 11
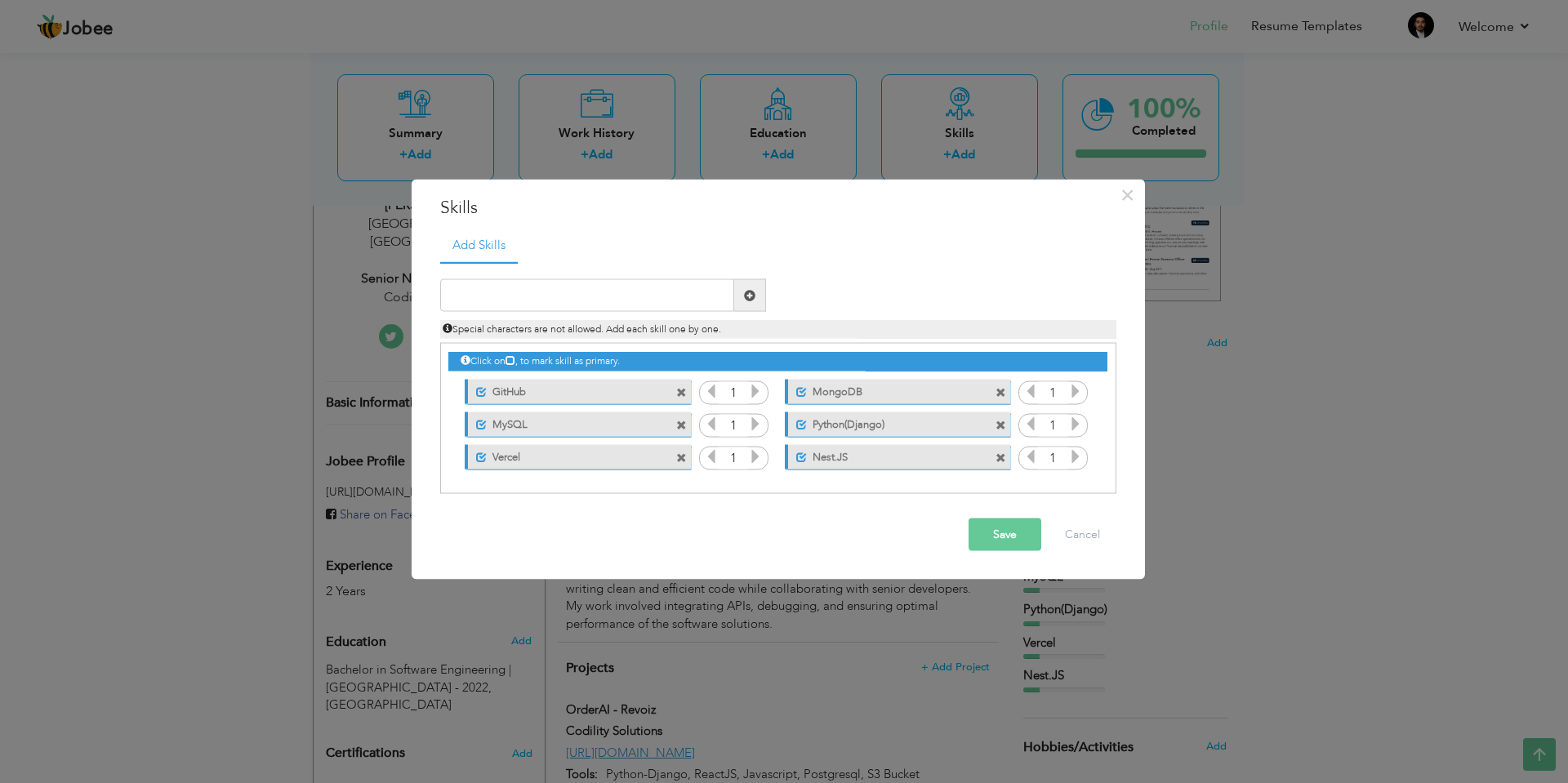
click at [680, 391] on span at bounding box center [681, 392] width 11 height 11
click at [682, 396] on span at bounding box center [681, 392] width 11 height 11
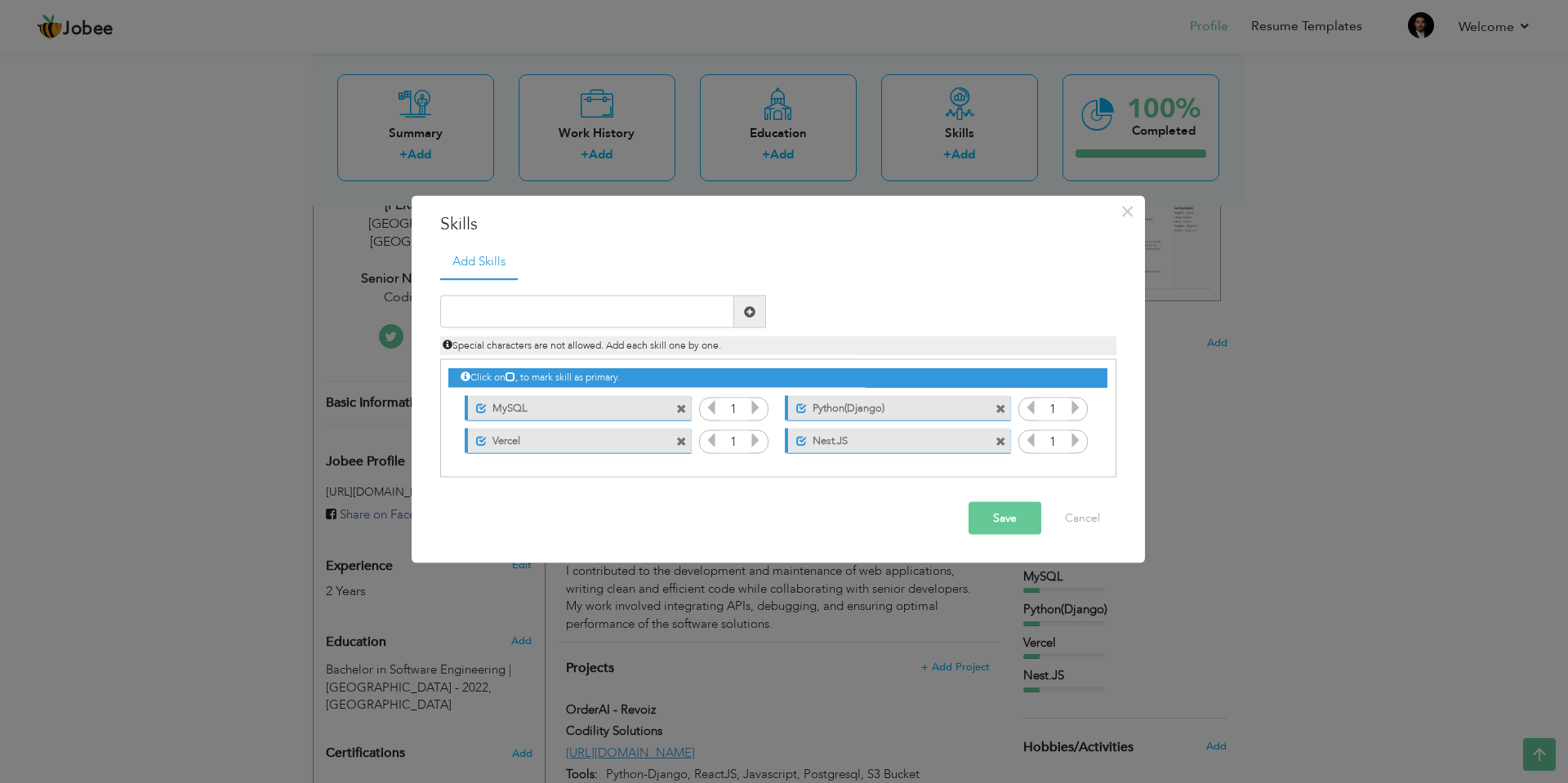
click at [754, 411] on icon at bounding box center [755, 407] width 15 height 15
click at [714, 411] on icon at bounding box center [711, 407] width 15 height 15
click at [682, 411] on span at bounding box center [681, 409] width 11 height 11
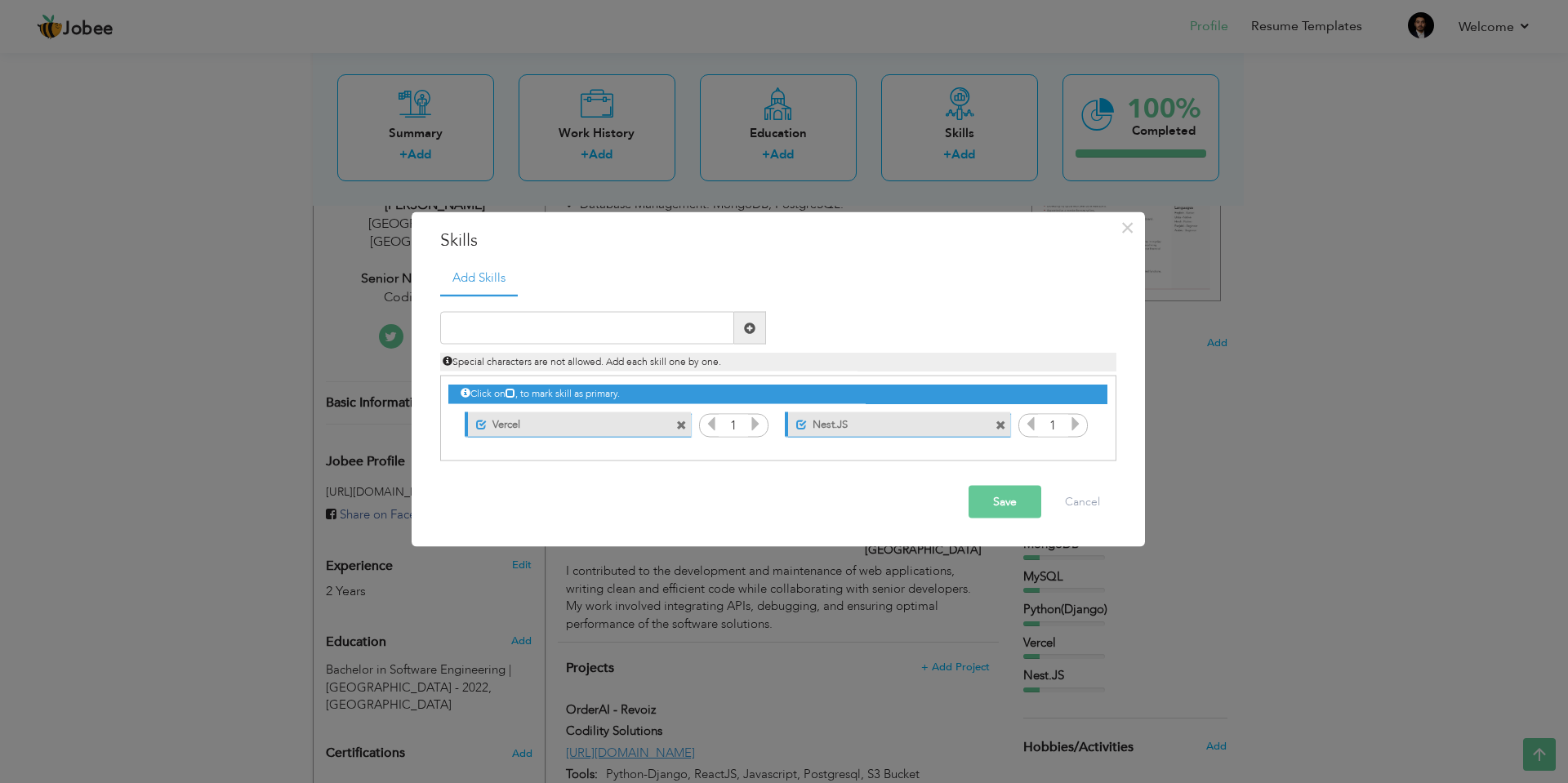
click at [682, 411] on div "Unmark as primary skill. Vercel" at bounding box center [573, 423] width 250 height 33
click at [678, 430] on span at bounding box center [681, 425] width 11 height 11
click at [684, 428] on span at bounding box center [681, 425] width 11 height 11
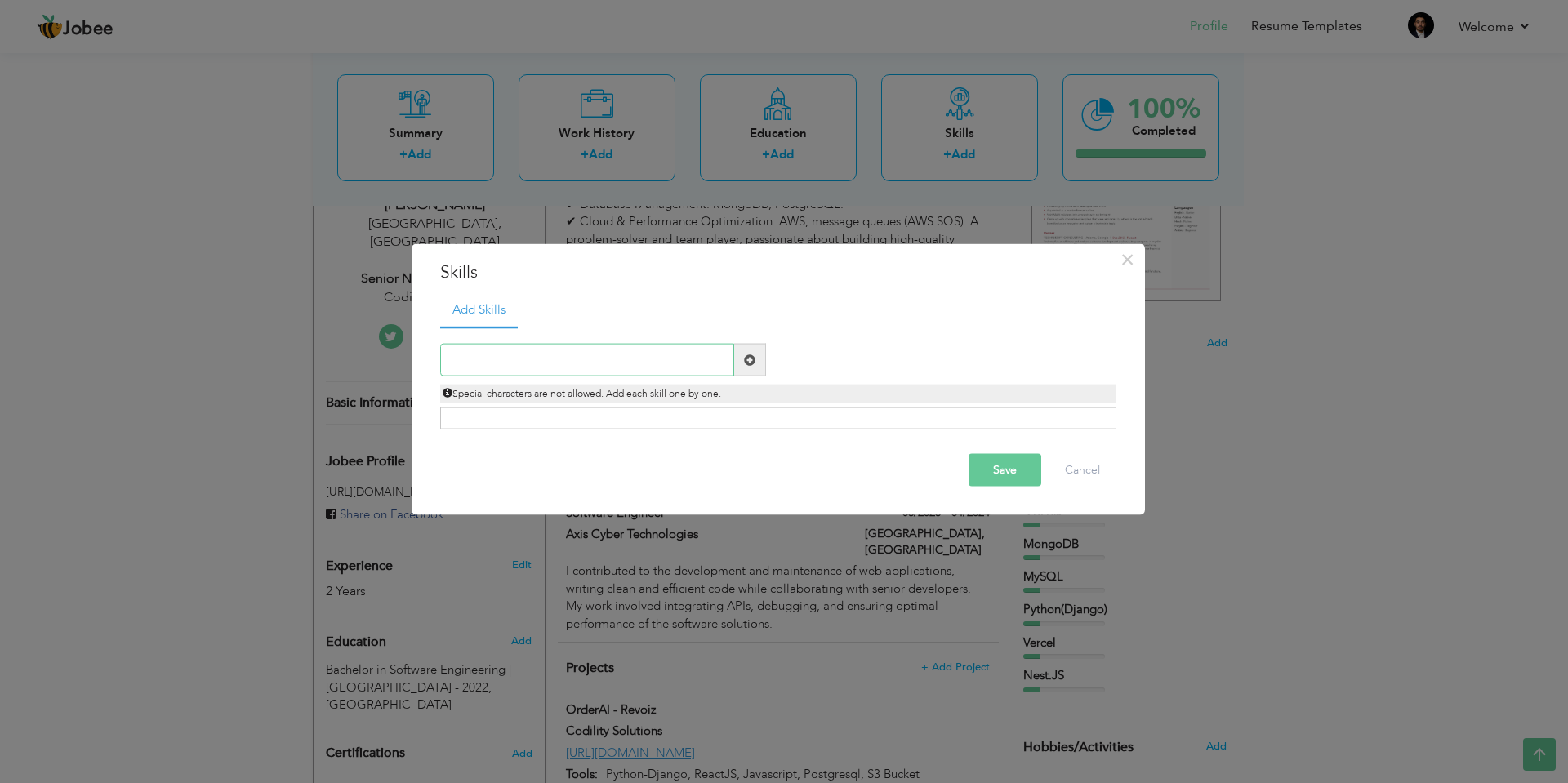
click at [496, 356] on input "text" at bounding box center [587, 360] width 294 height 33
type input "Javascript"
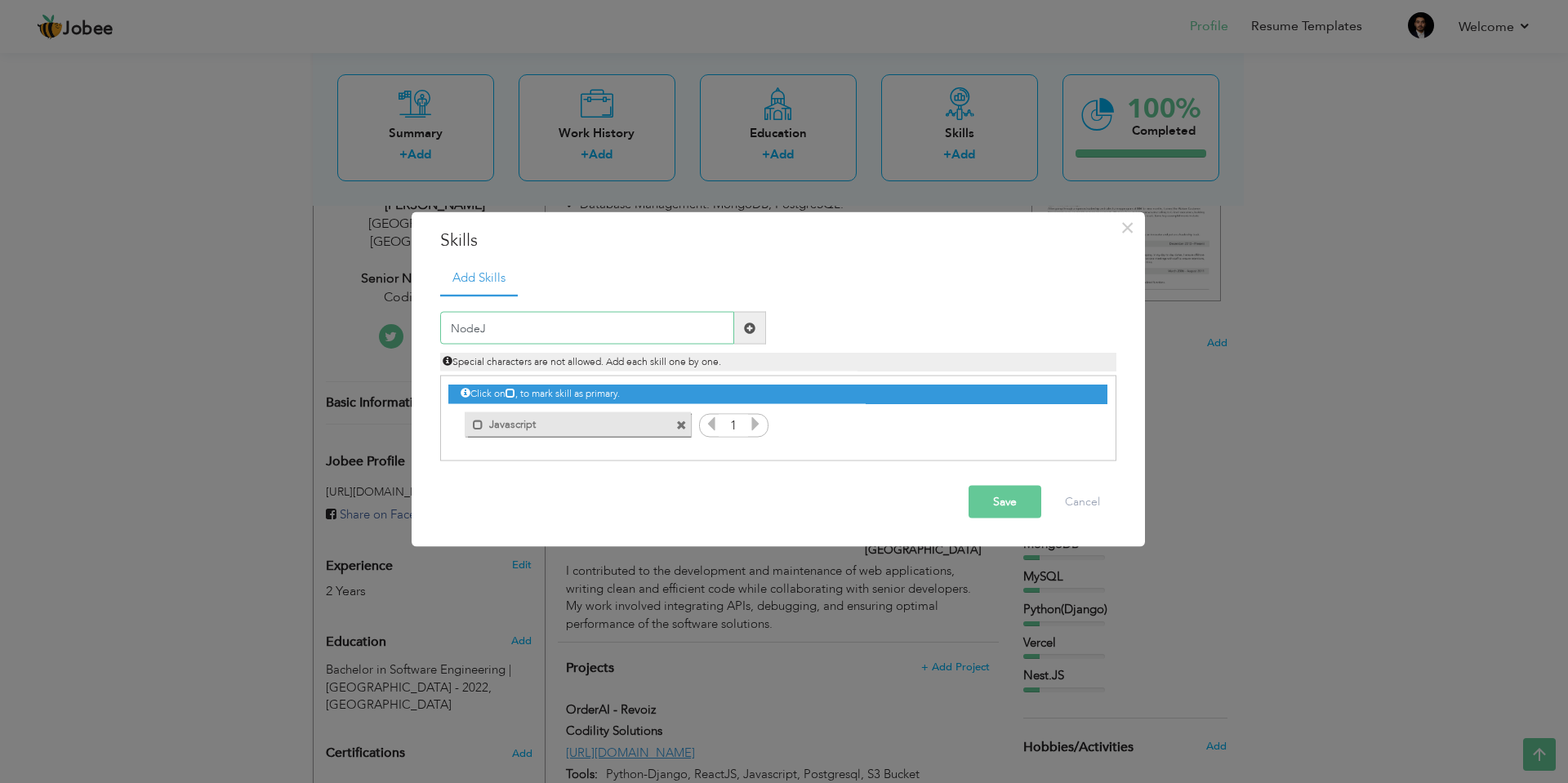
type input "NodeJS"
click at [997, 511] on button "Save" at bounding box center [1004, 502] width 73 height 33
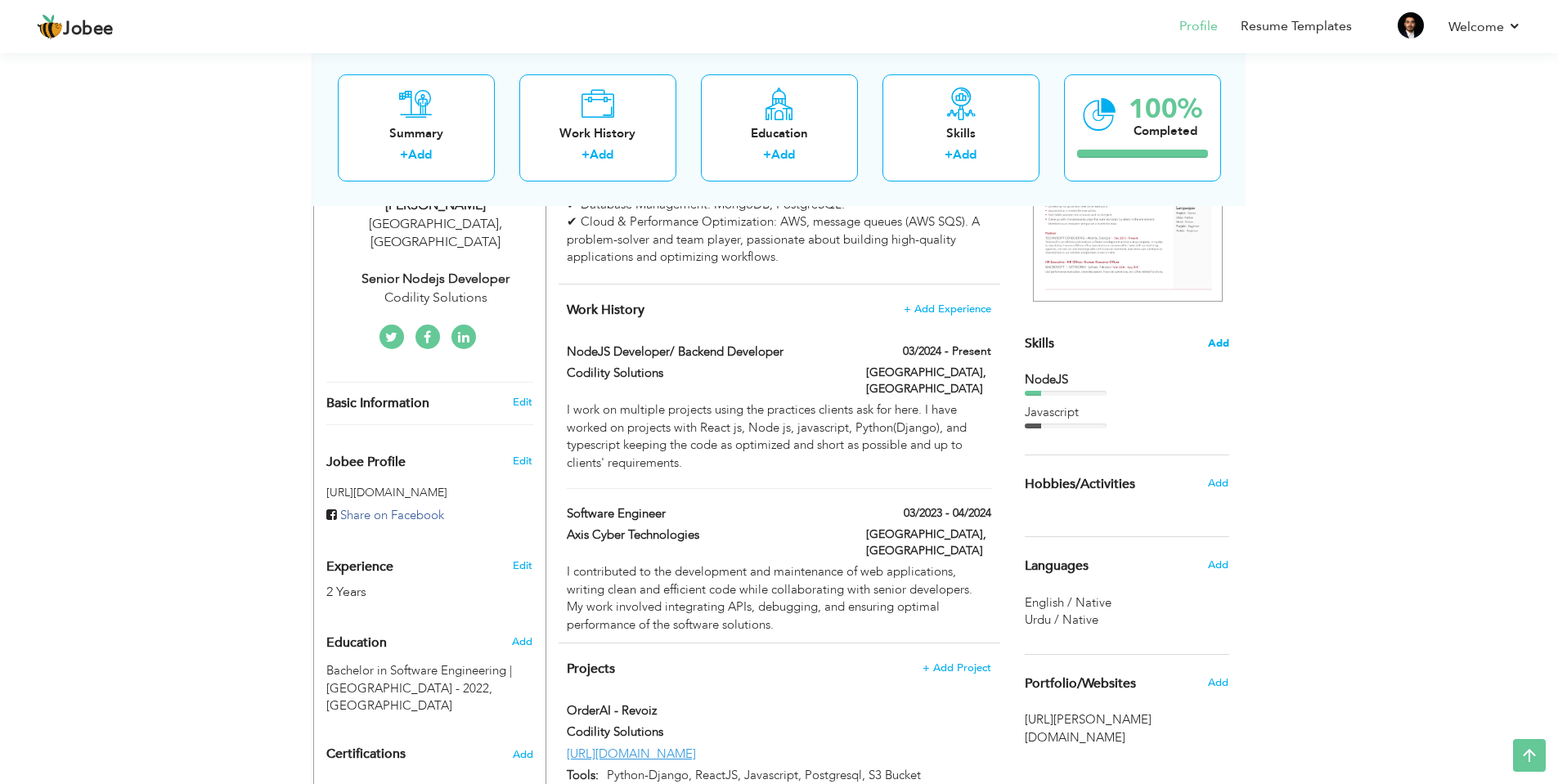
click at [1216, 342] on span "Add" at bounding box center [1219, 344] width 21 height 16
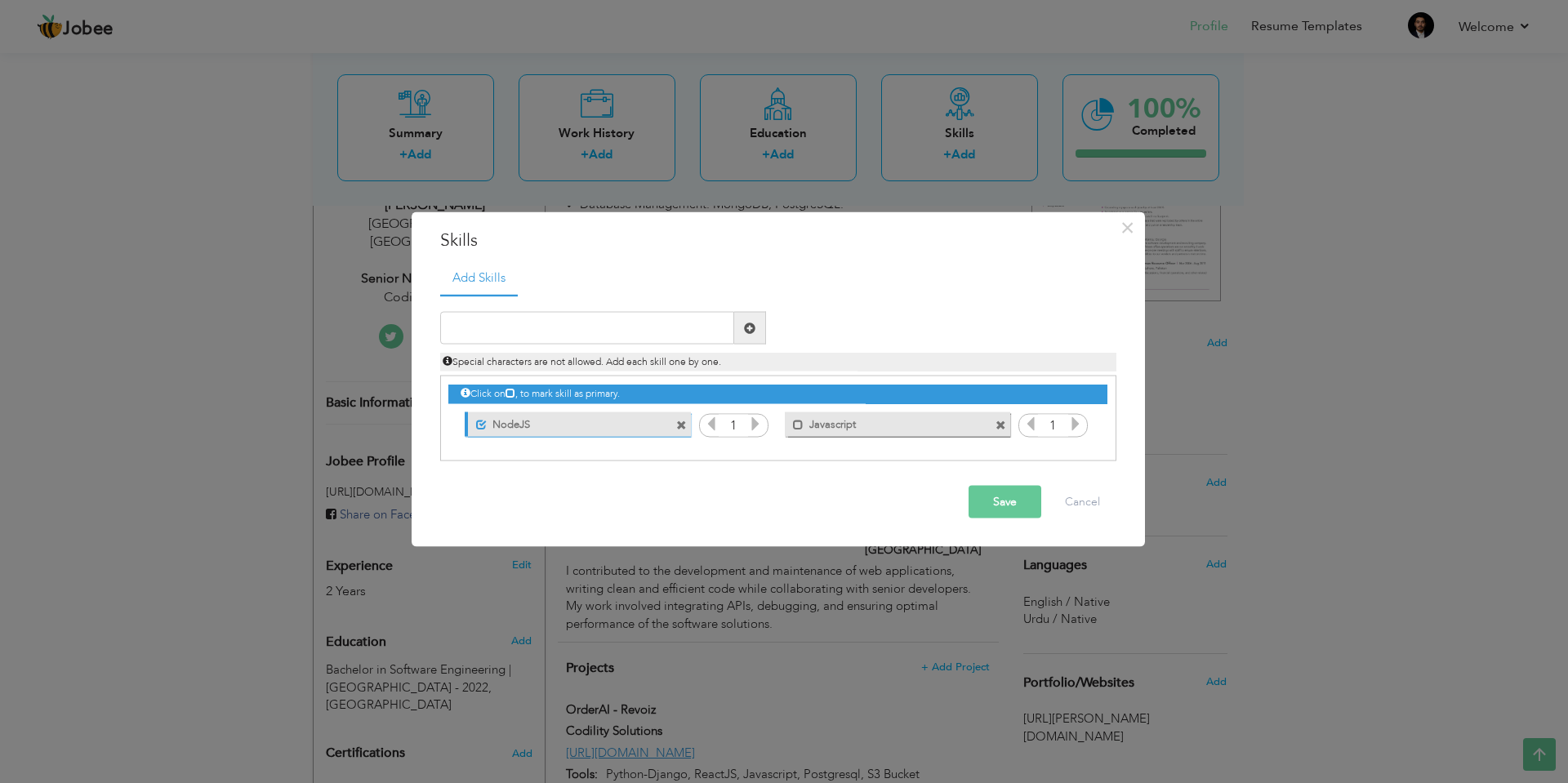
click at [1003, 509] on button "Save" at bounding box center [1004, 502] width 73 height 33
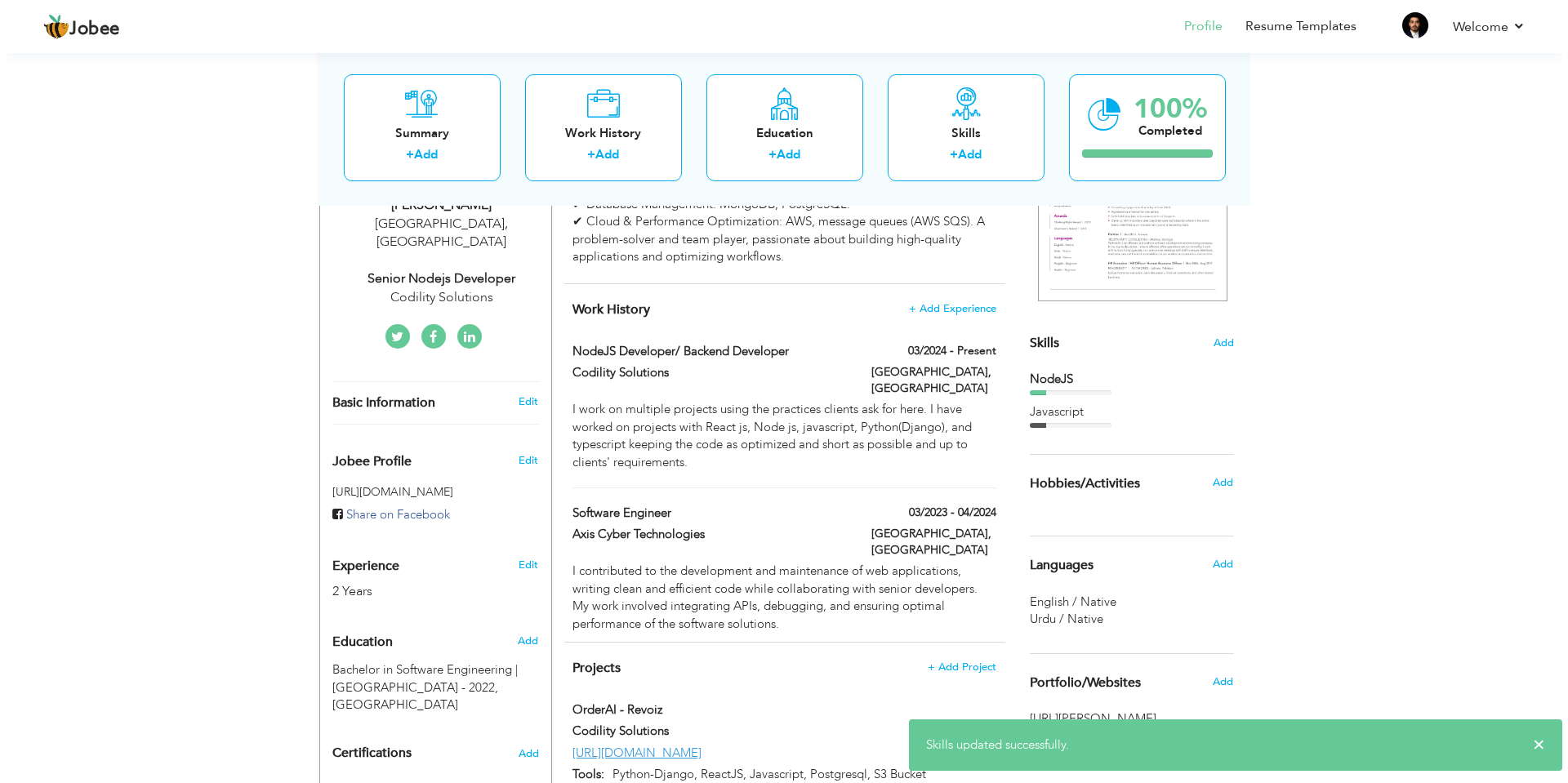
scroll to position [1612, 0]
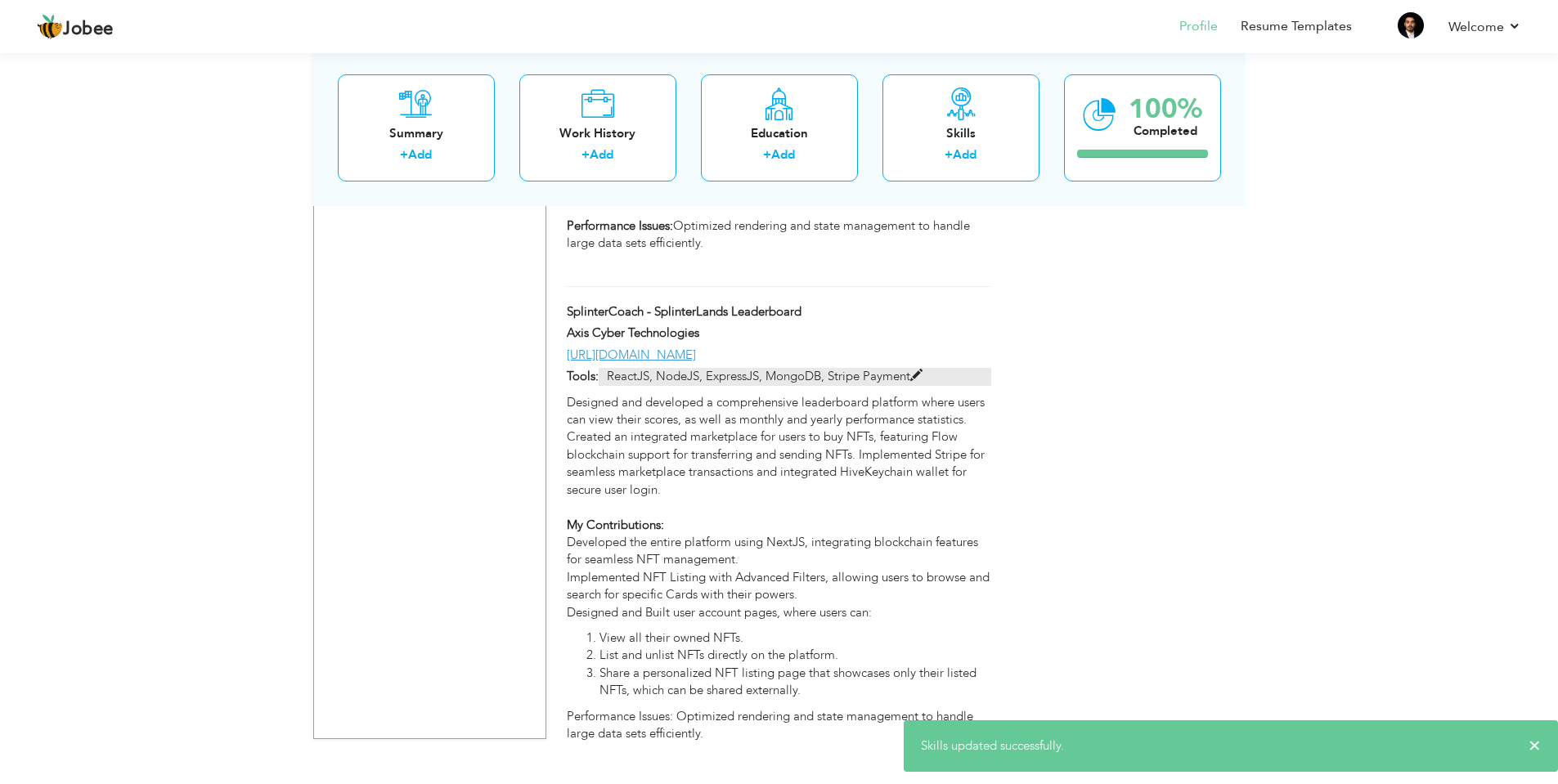
click at [919, 369] on span at bounding box center [916, 376] width 12 height 12
type input "SplinterCoach - SplinterLands Leaderboard"
type input "Axis Cyber Technologies"
type input "[URL][DOMAIN_NAME]"
type input "ReactJS, NodeJS, ExpressJS, MongoDB, Stripe Payment"
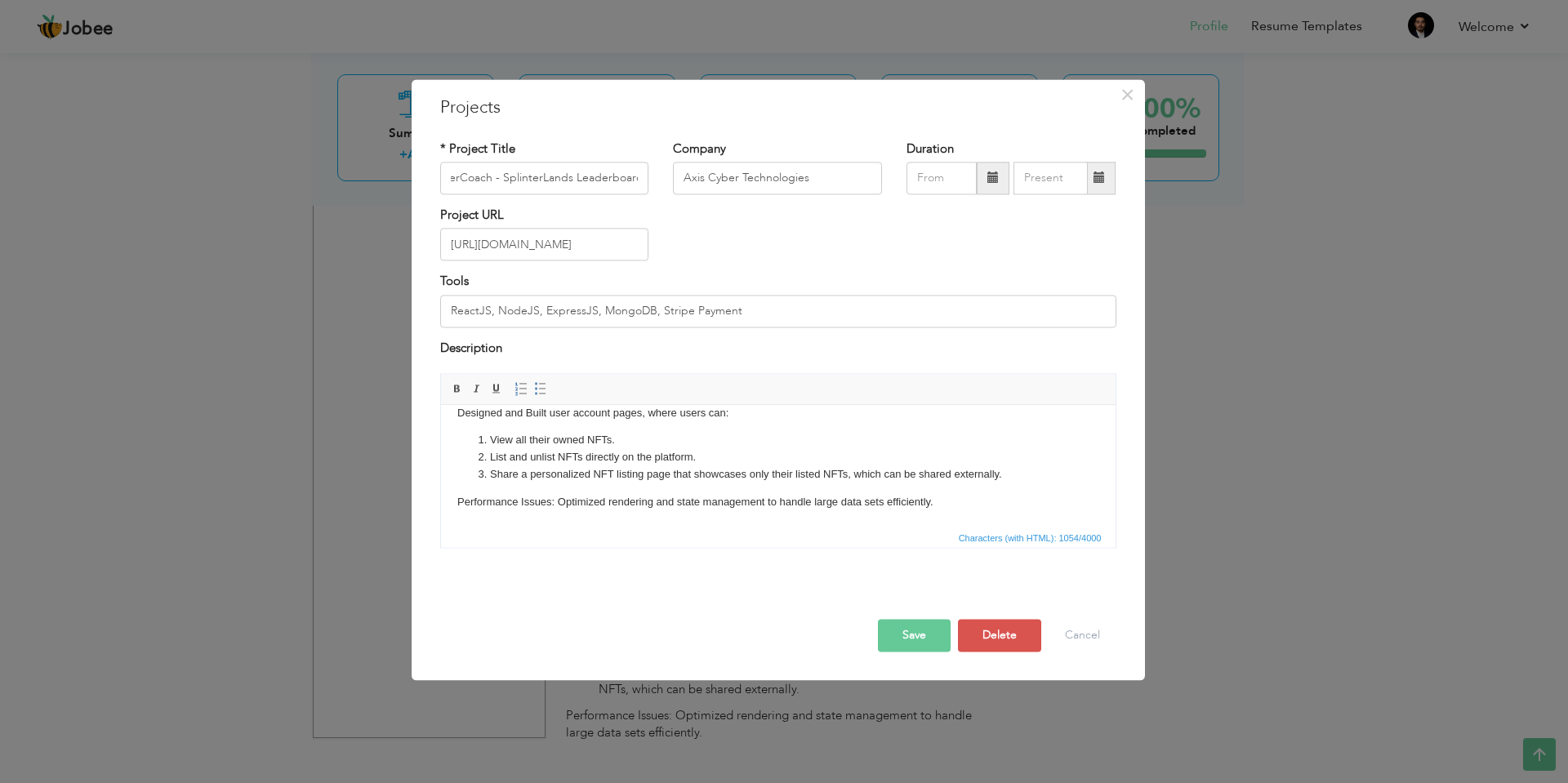
scroll to position [0, 0]
drag, startPoint x: 554, startPoint y: 503, endPoint x: 418, endPoint y: 509, distance: 136.1
click at [440, 509] on html "Designed and developed a comprehensive leaderboard platform where users can vie…" at bounding box center [777, 399] width 674 height 258
click at [909, 632] on button "Save" at bounding box center [914, 635] width 73 height 33
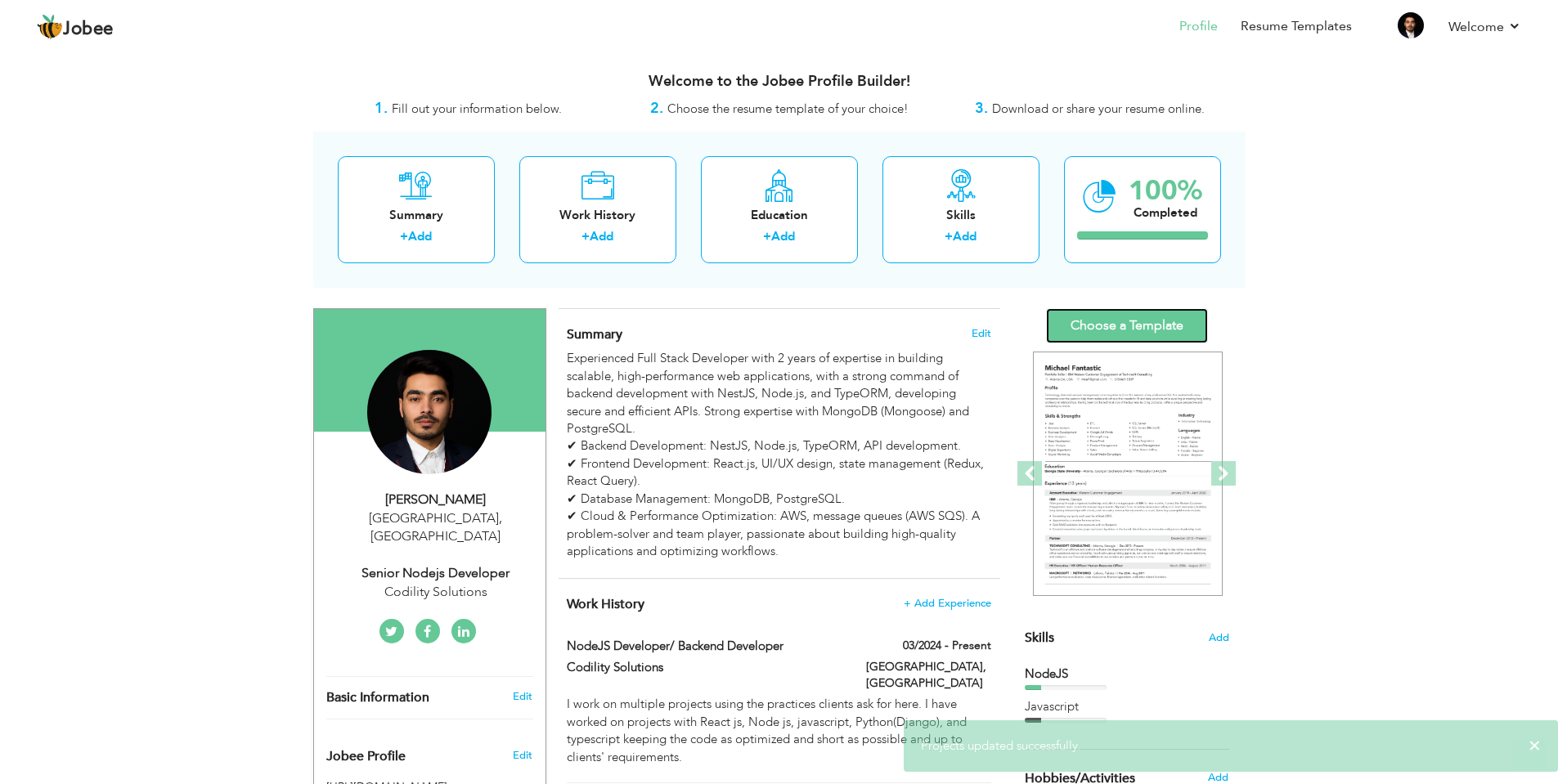
click at [1131, 331] on link "Choose a Template" at bounding box center [1126, 326] width 162 height 35
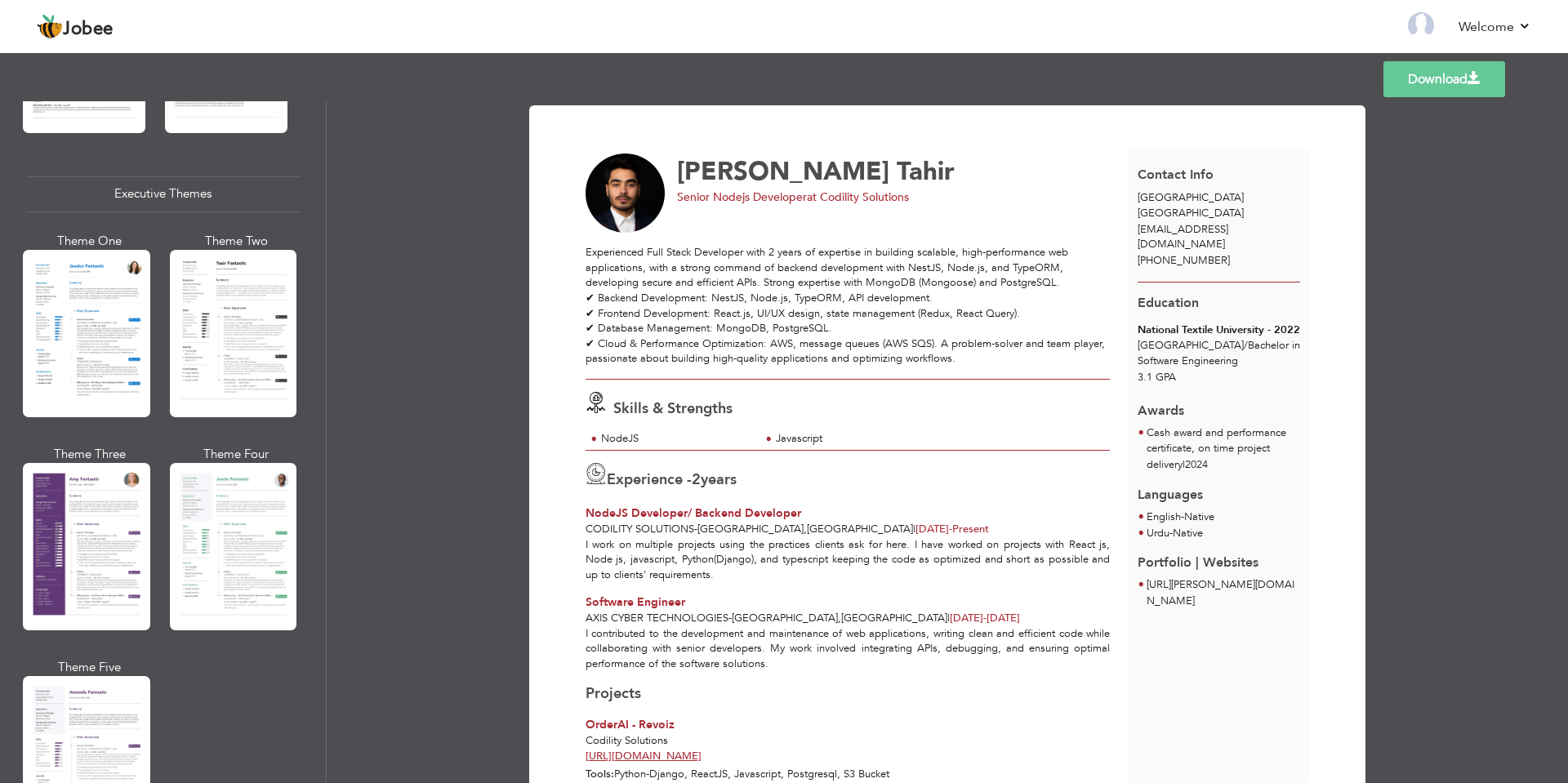
scroll to position [1614, 0]
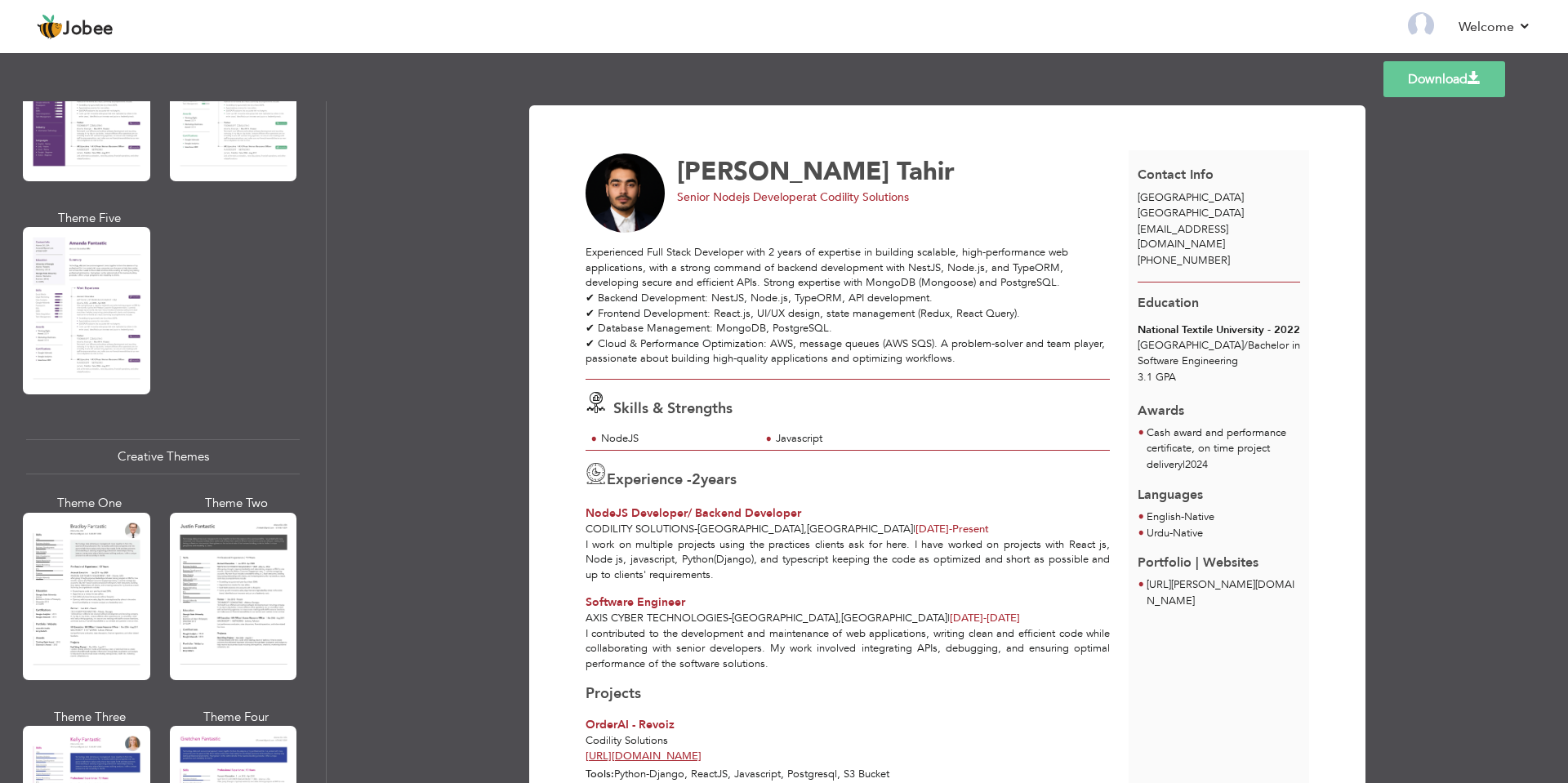
click at [212, 539] on div at bounding box center [234, 596] width 127 height 167
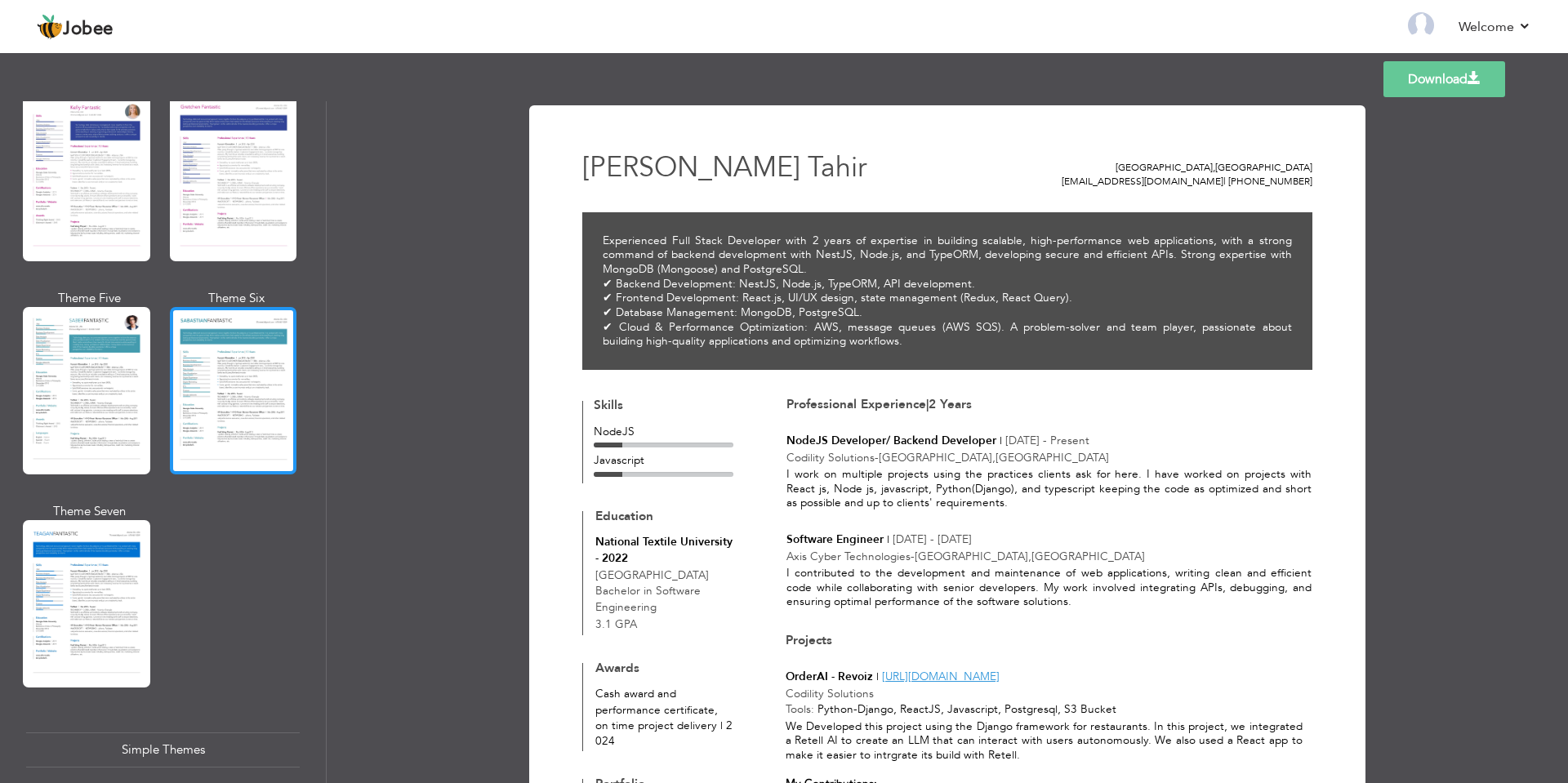
scroll to position [2647, 0]
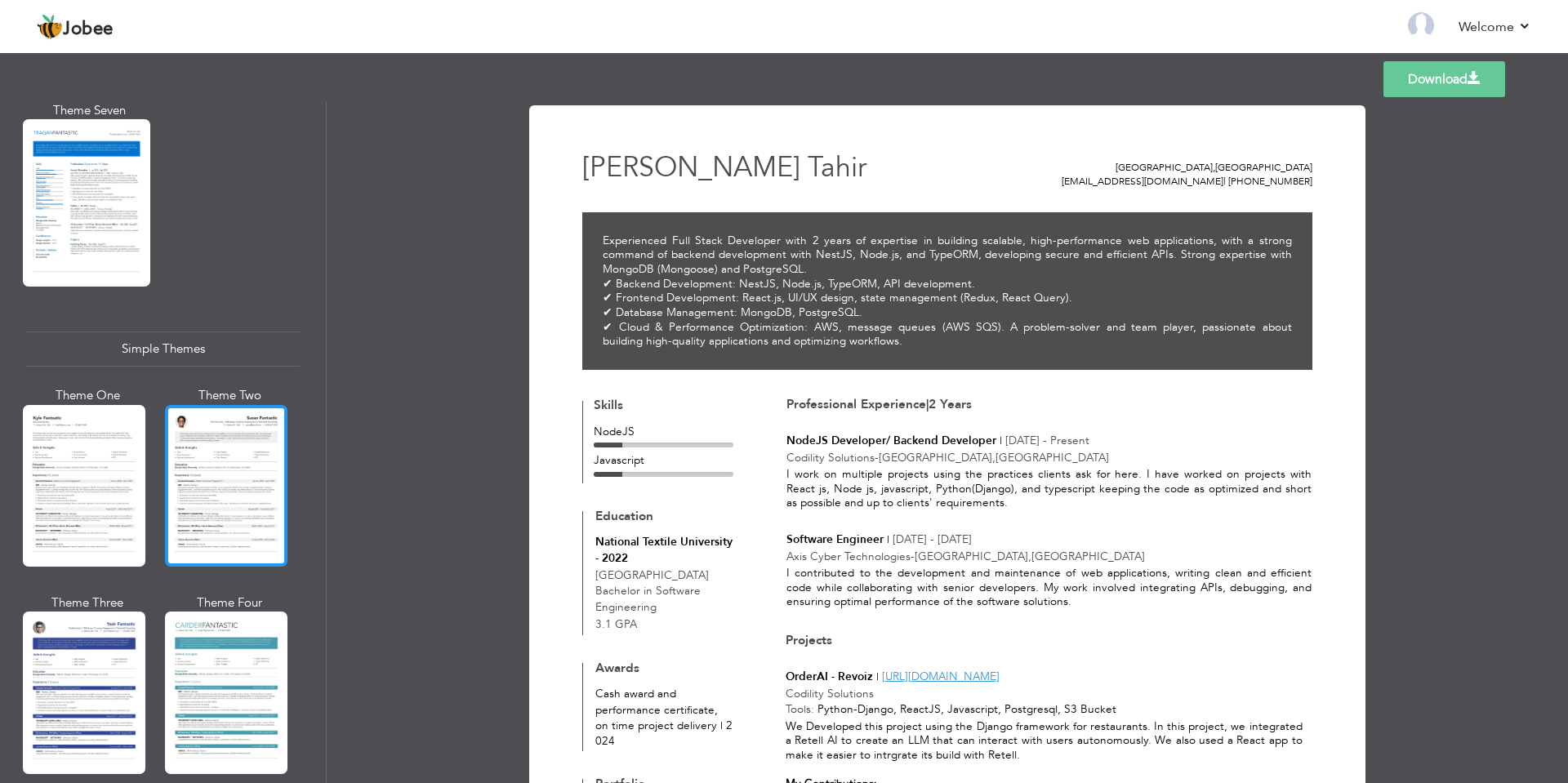
click at [230, 418] on div at bounding box center [226, 486] width 122 height 162
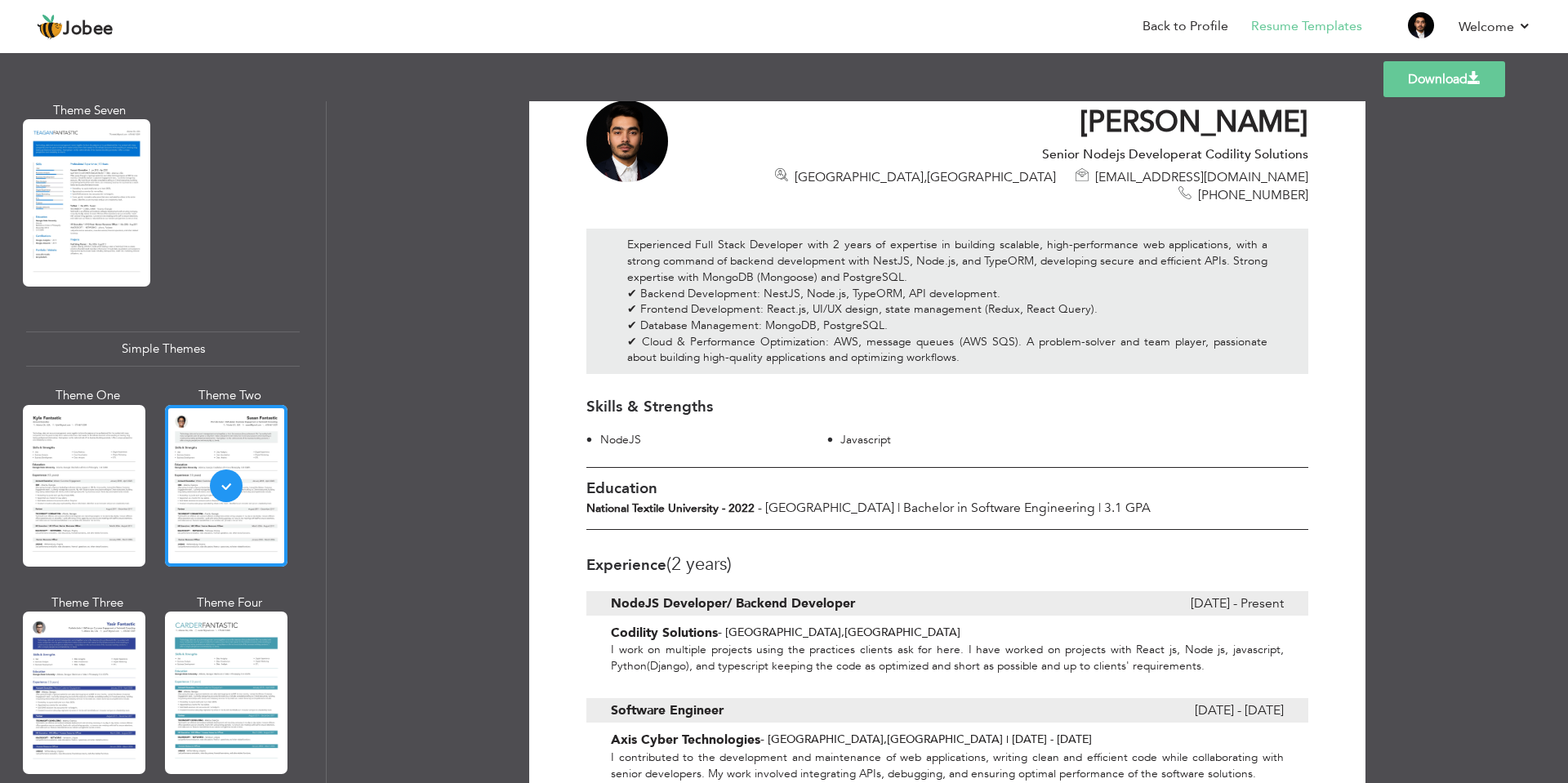
scroll to position [50, 0]
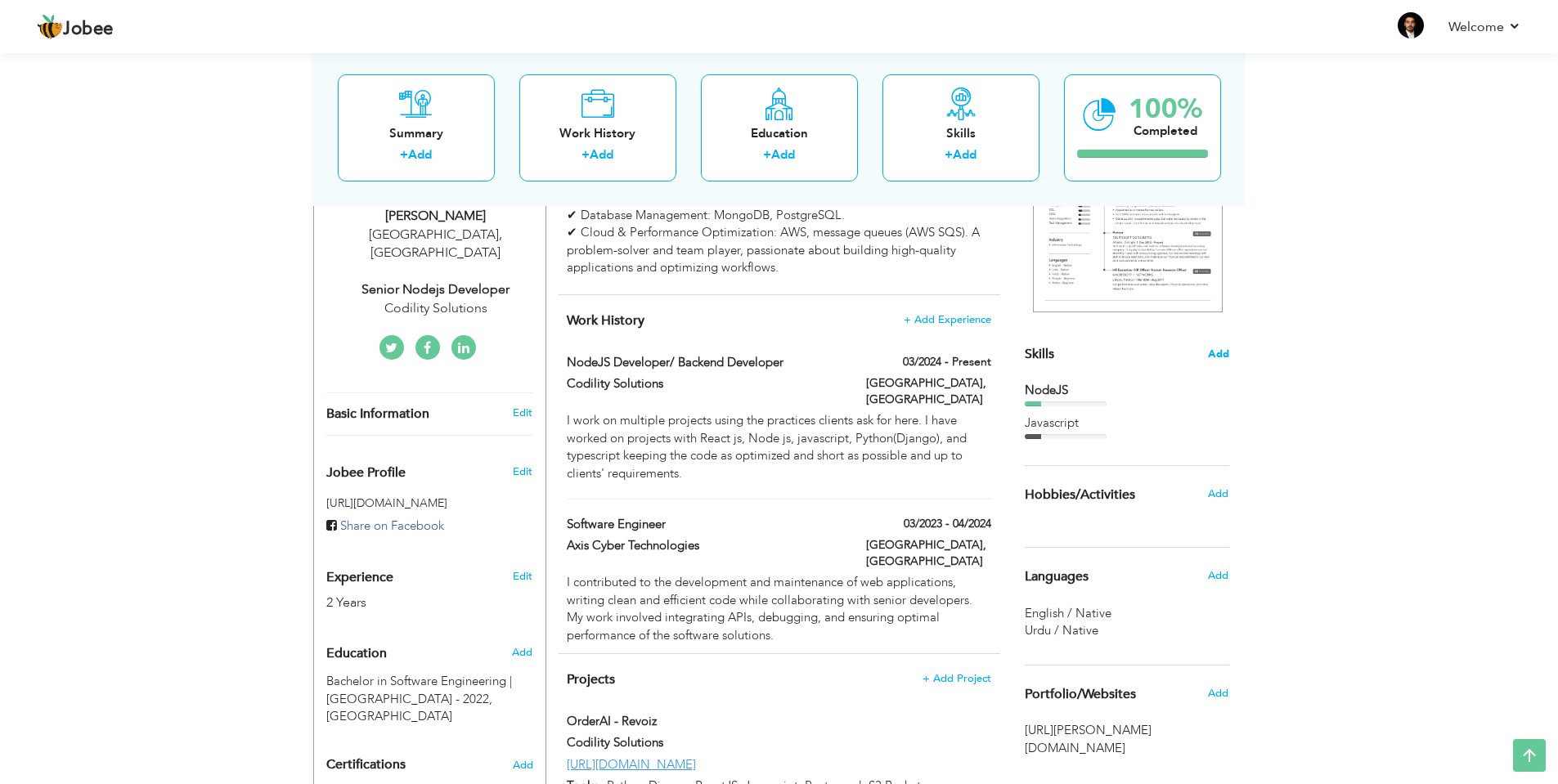
click at [1224, 347] on span "Add" at bounding box center [1219, 354] width 21 height 16
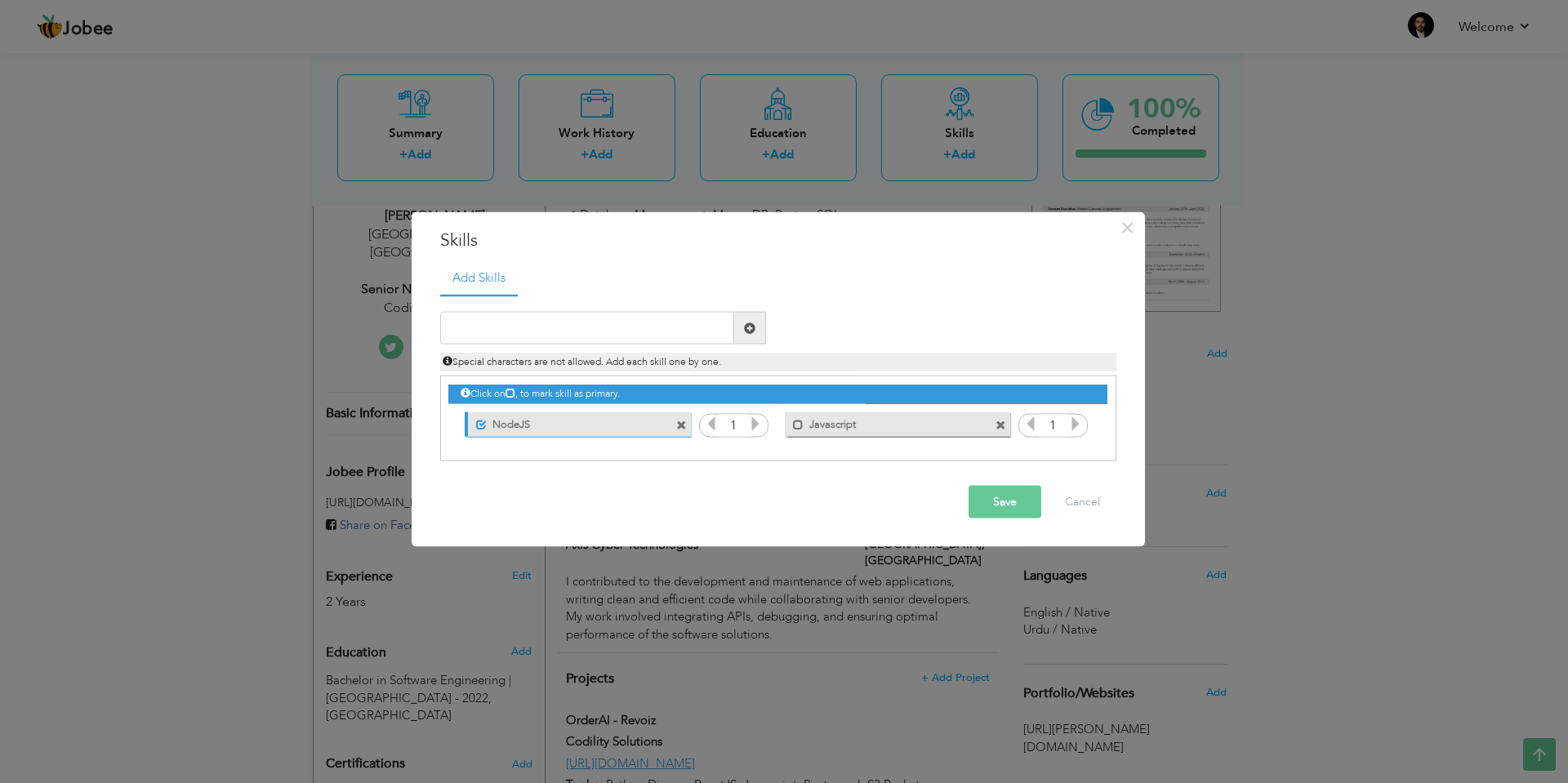
click at [686, 425] on span at bounding box center [681, 425] width 11 height 11
click at [680, 425] on span at bounding box center [681, 425] width 11 height 11
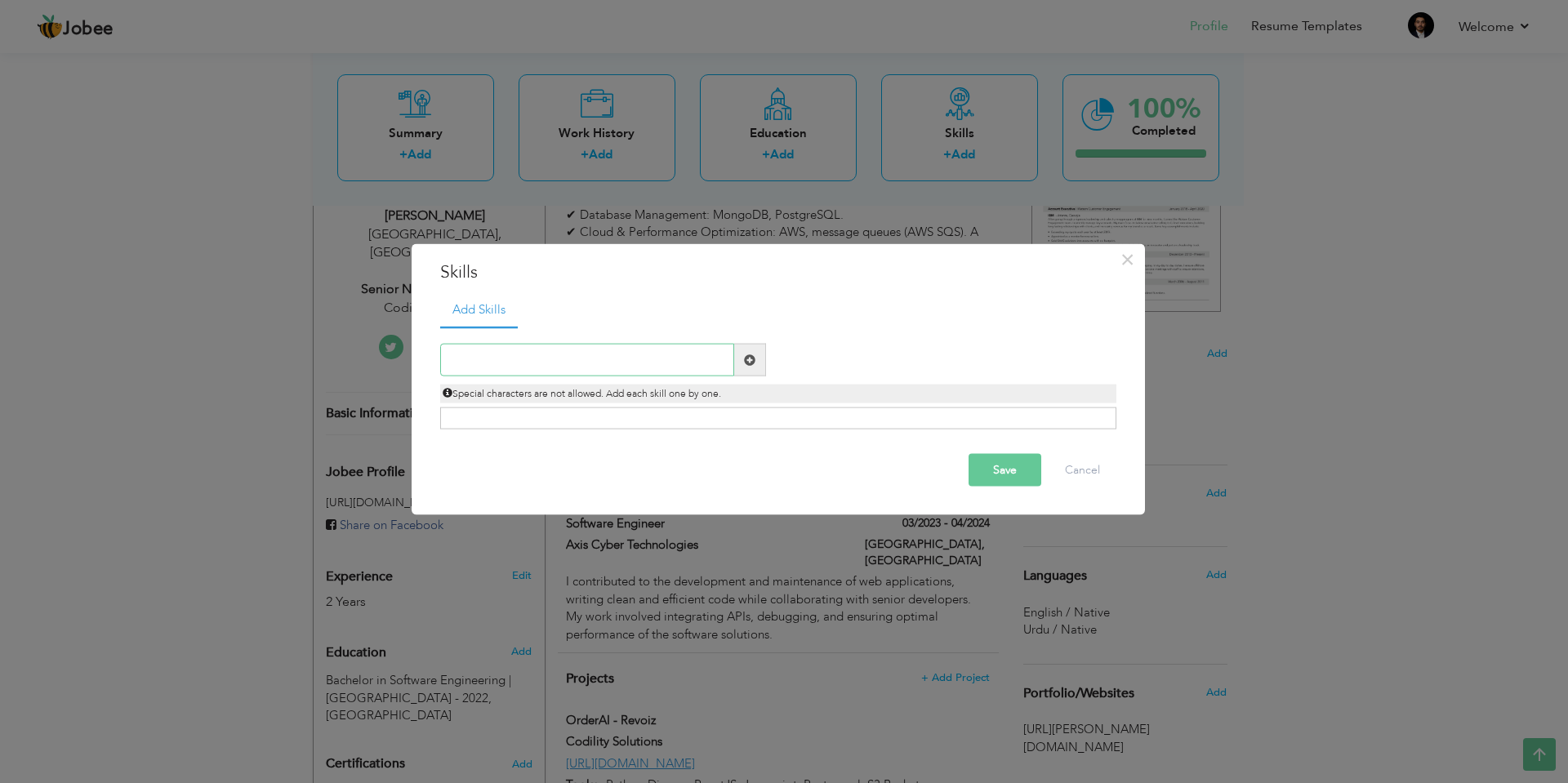
click at [541, 365] on input "text" at bounding box center [587, 360] width 294 height 33
type input "Github CI/CD"
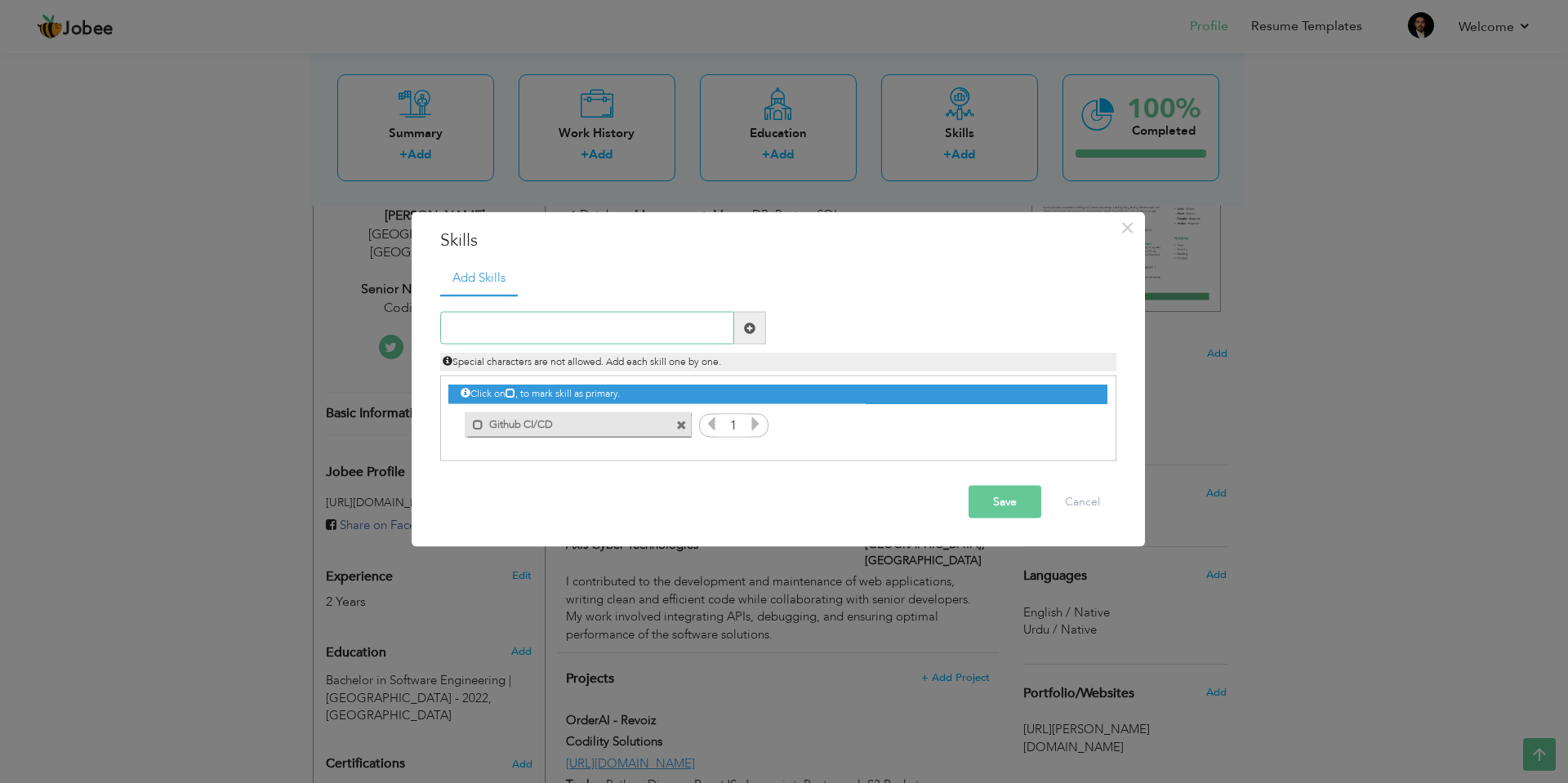
click at [538, 326] on input "text" at bounding box center [587, 328] width 294 height 33
type input "MySQL"
type input "JavaScript"
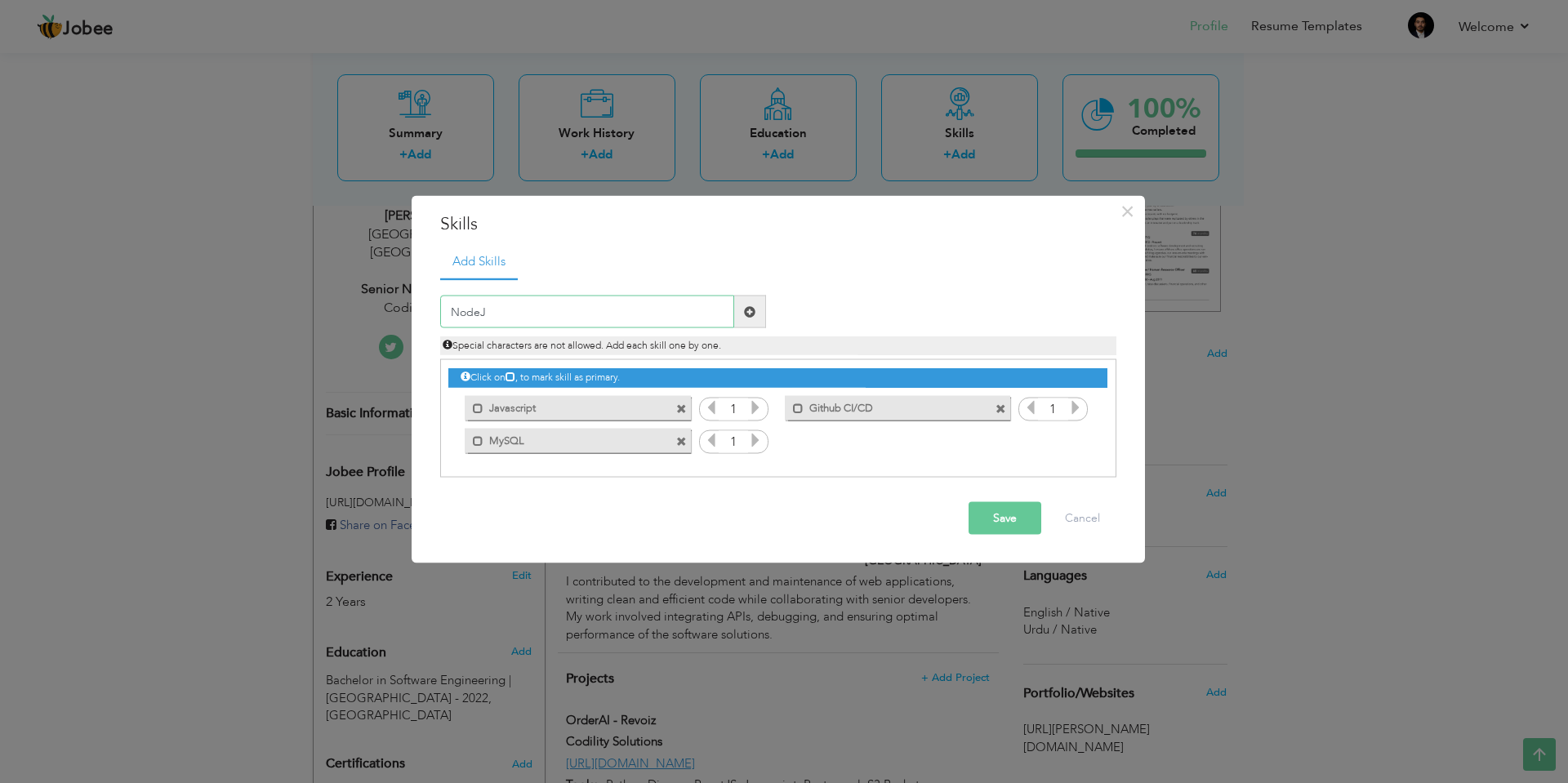
type input "NodeJS"
click at [473, 406] on span at bounding box center [477, 403] width 19 height 16
click at [799, 410] on span at bounding box center [798, 408] width 11 height 11
click at [474, 410] on span at bounding box center [478, 408] width 11 height 11
click at [578, 312] on input "text" at bounding box center [587, 311] width 294 height 33
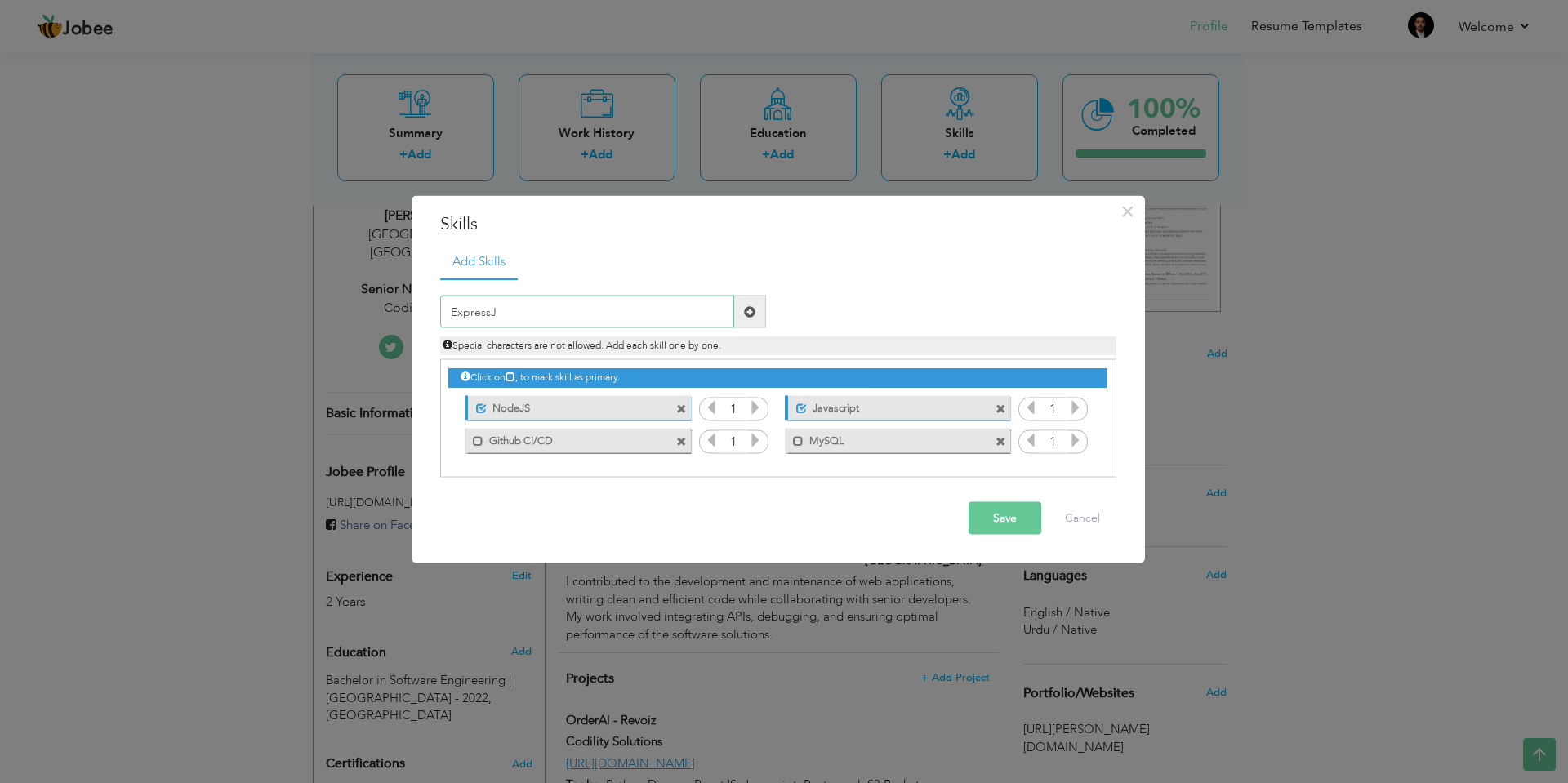
type input "ExpressJS"
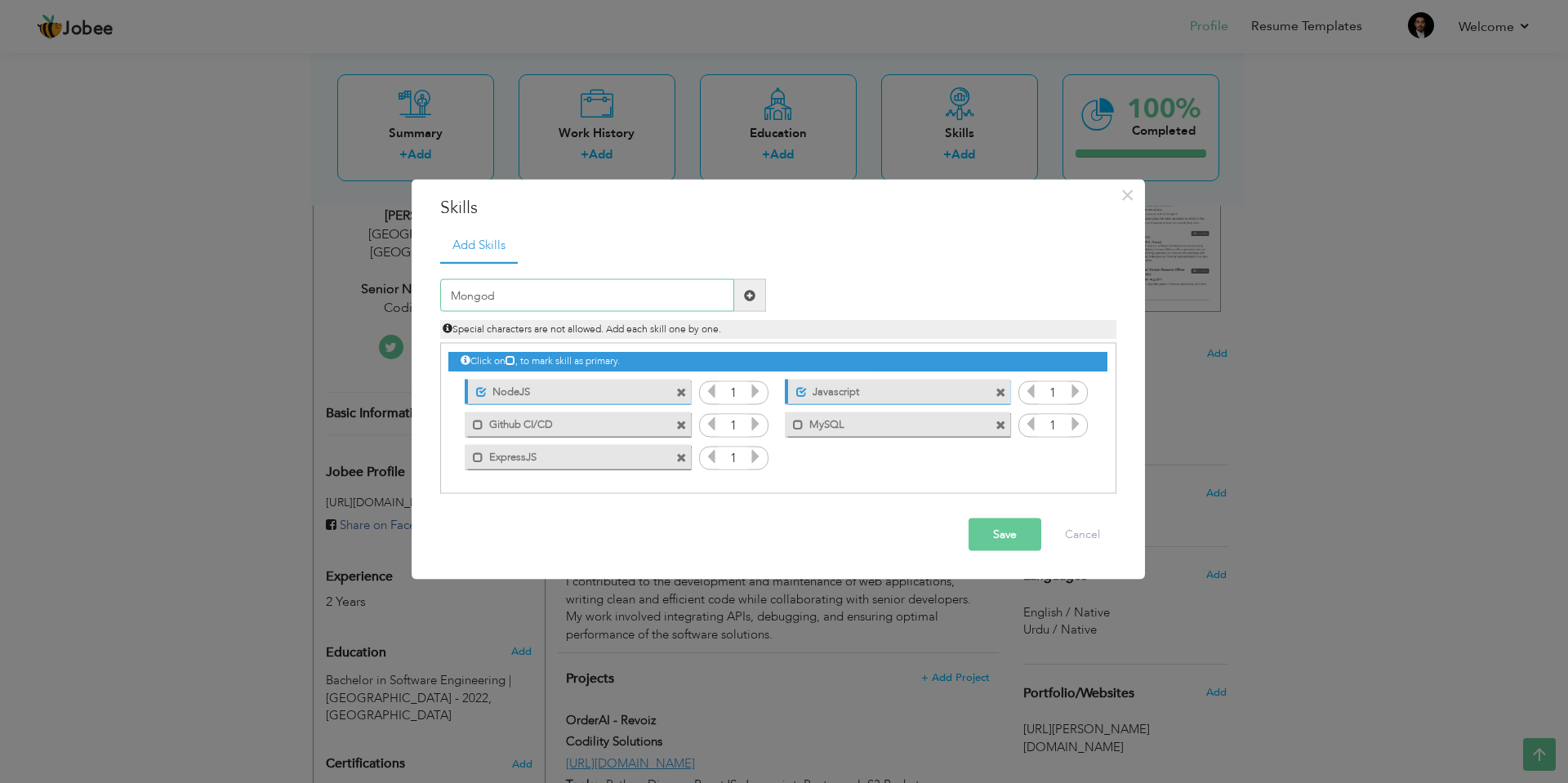
type input "Mongodb"
click at [571, 304] on input "text" at bounding box center [587, 296] width 294 height 33
type input "ReactJS"
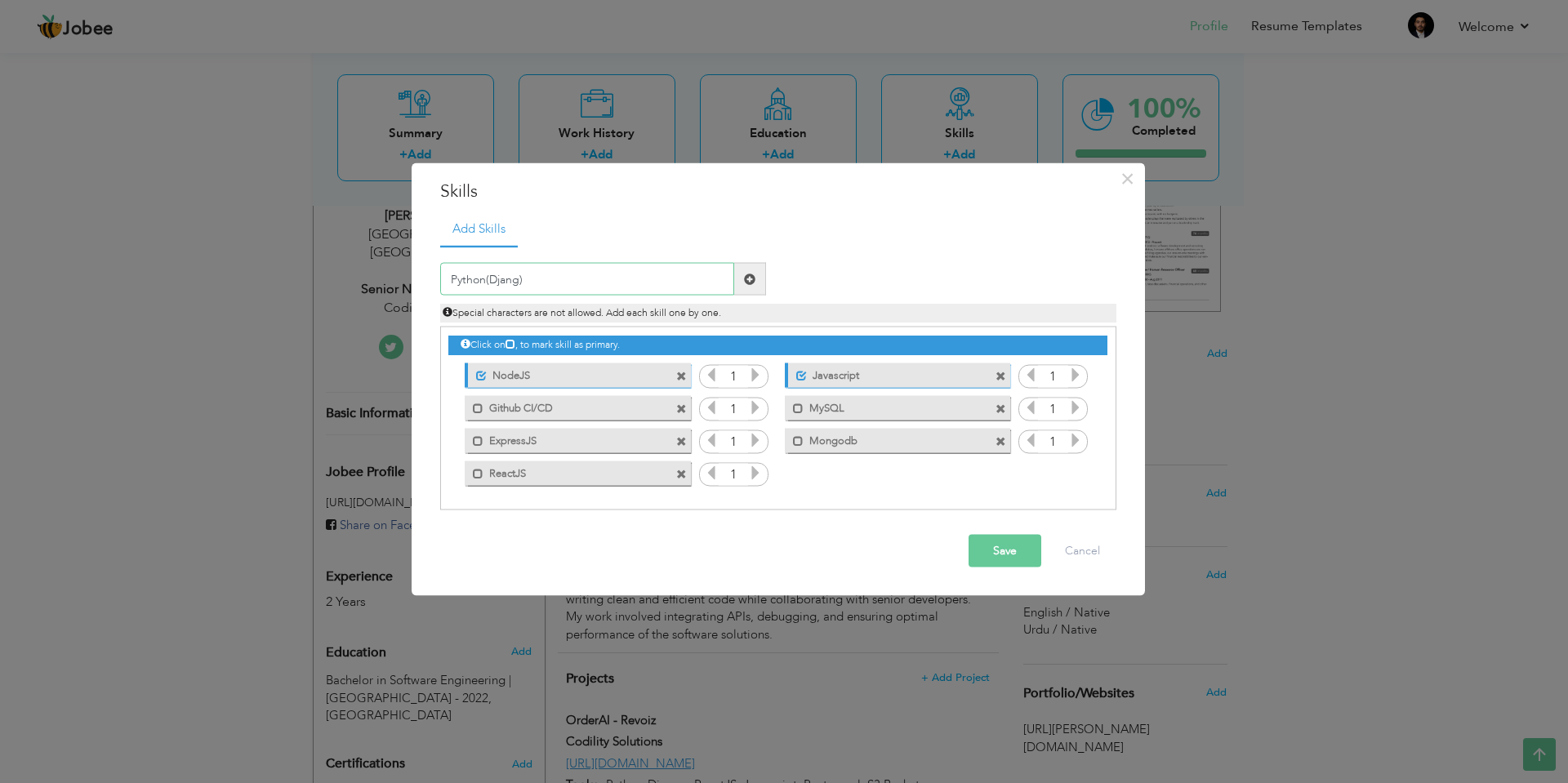
type input "Python(Django)"
click at [527, 276] on input "text" at bounding box center [587, 279] width 294 height 33
type input "AWS Micreservices"
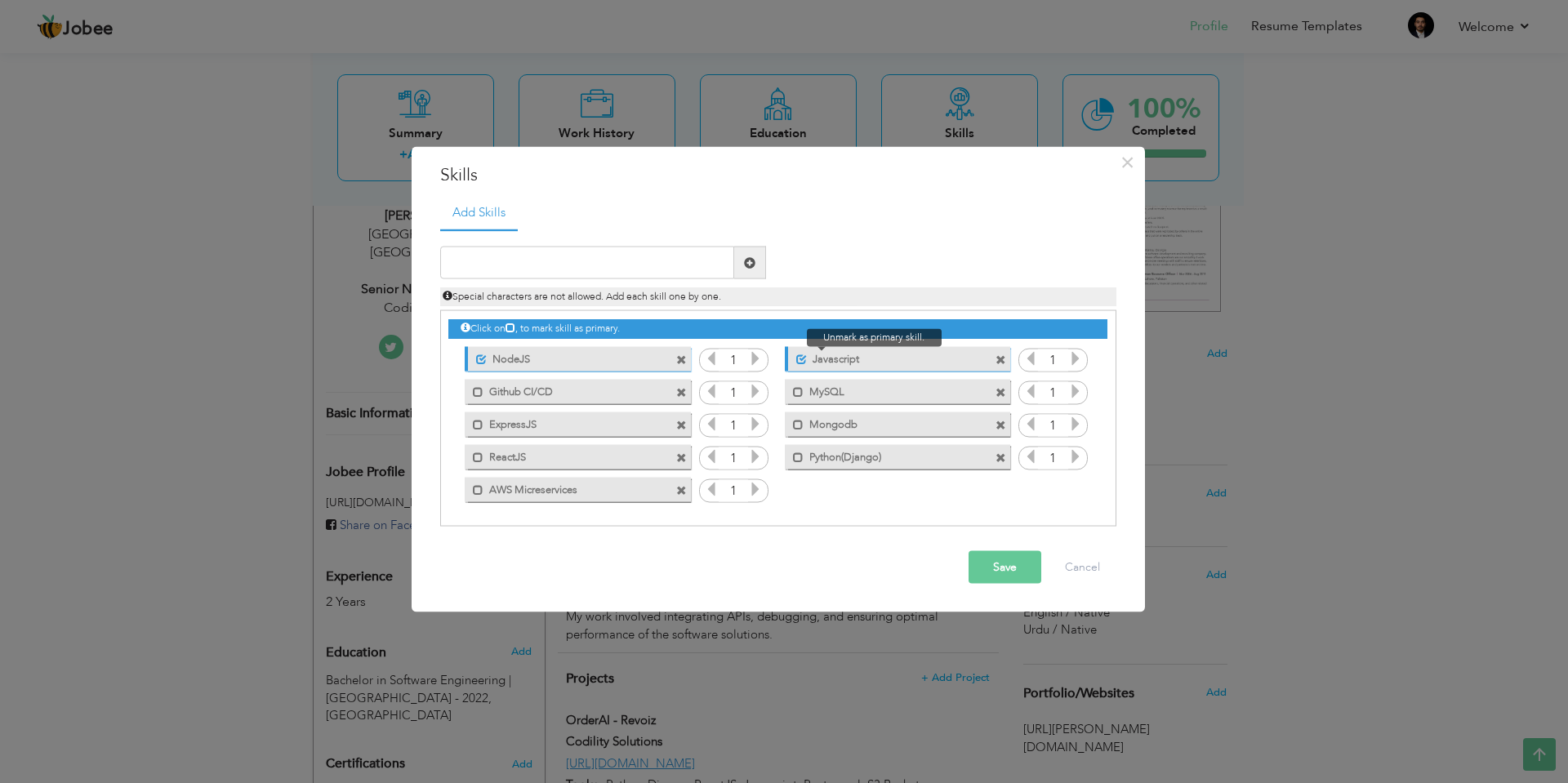
click at [800, 362] on span at bounding box center [802, 359] width 11 height 11
click at [480, 364] on span at bounding box center [481, 359] width 11 height 11
click at [795, 363] on span at bounding box center [798, 359] width 11 height 11
click at [473, 359] on span at bounding box center [478, 359] width 11 height 11
click at [476, 424] on span at bounding box center [478, 424] width 11 height 11
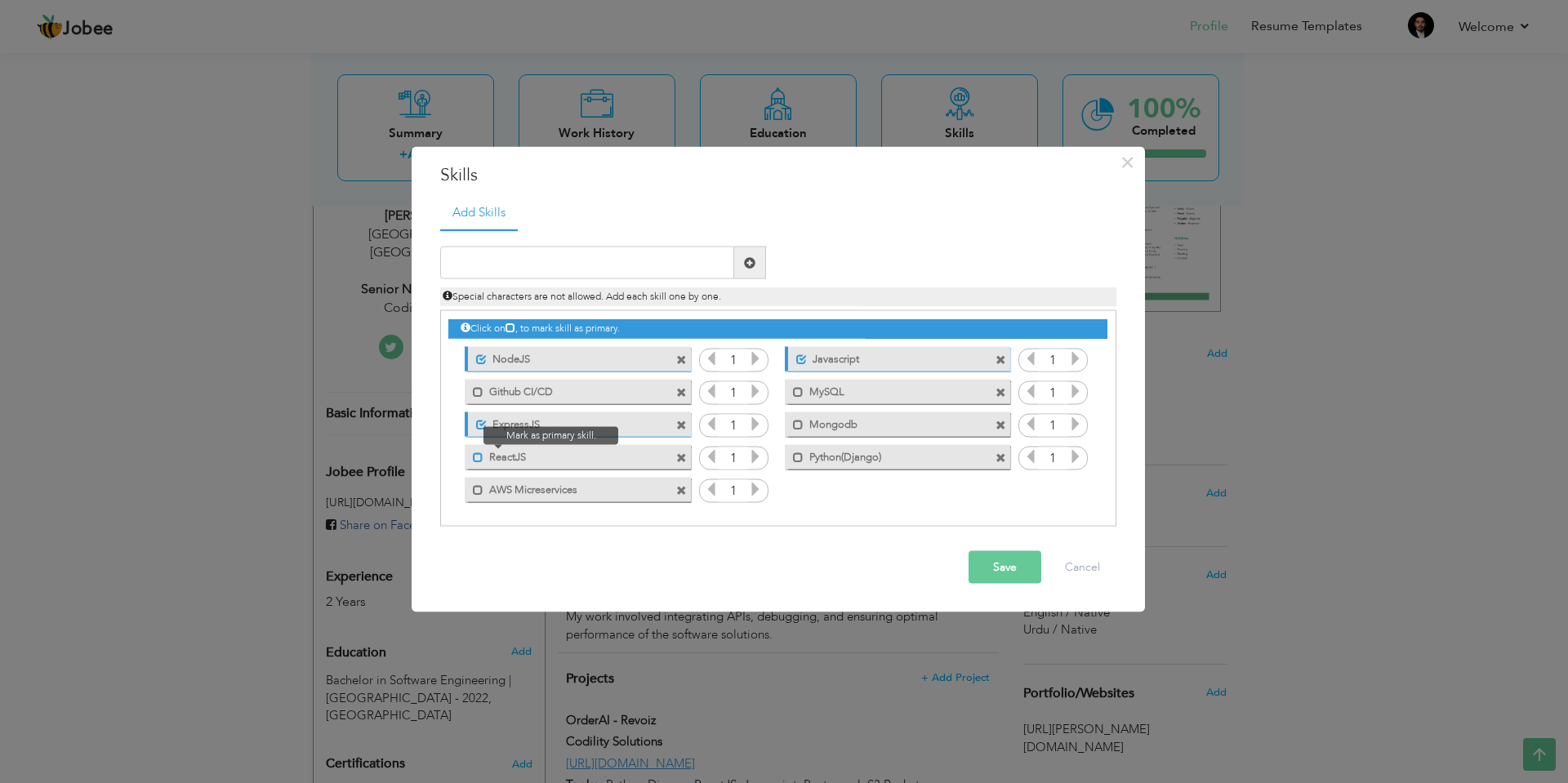
click at [475, 454] on span at bounding box center [478, 457] width 11 height 11
click at [796, 456] on span at bounding box center [798, 457] width 11 height 11
click at [799, 422] on span at bounding box center [798, 424] width 11 height 11
click at [798, 392] on span at bounding box center [798, 391] width 11 height 11
click at [478, 488] on span at bounding box center [478, 489] width 11 height 11
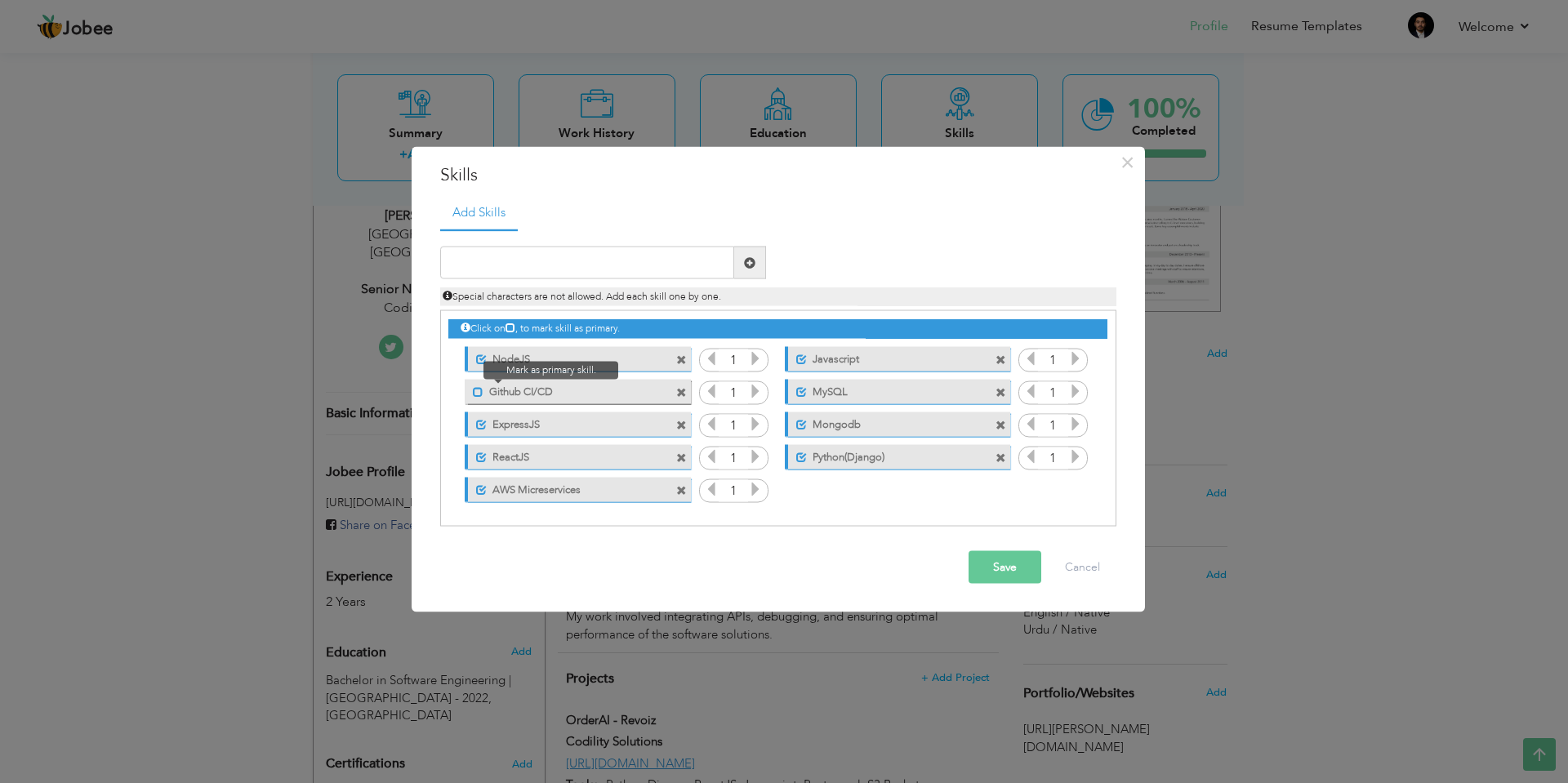
click at [479, 387] on span at bounding box center [478, 391] width 11 height 11
click at [544, 260] on input "text" at bounding box center [587, 263] width 294 height 33
type input "Vercel"
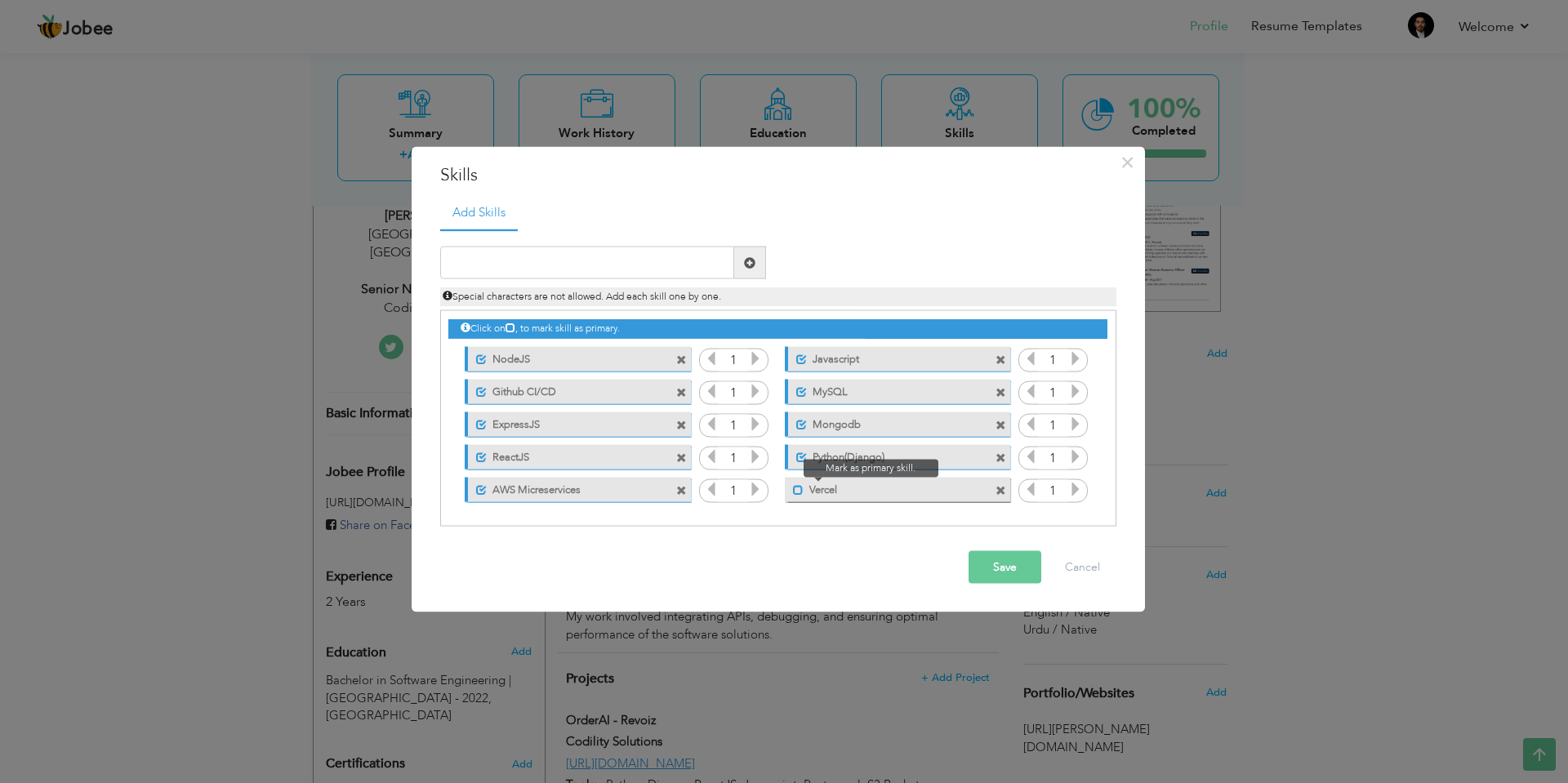
click at [798, 484] on span at bounding box center [798, 489] width 11 height 11
click at [980, 563] on button "Save" at bounding box center [1004, 567] width 73 height 33
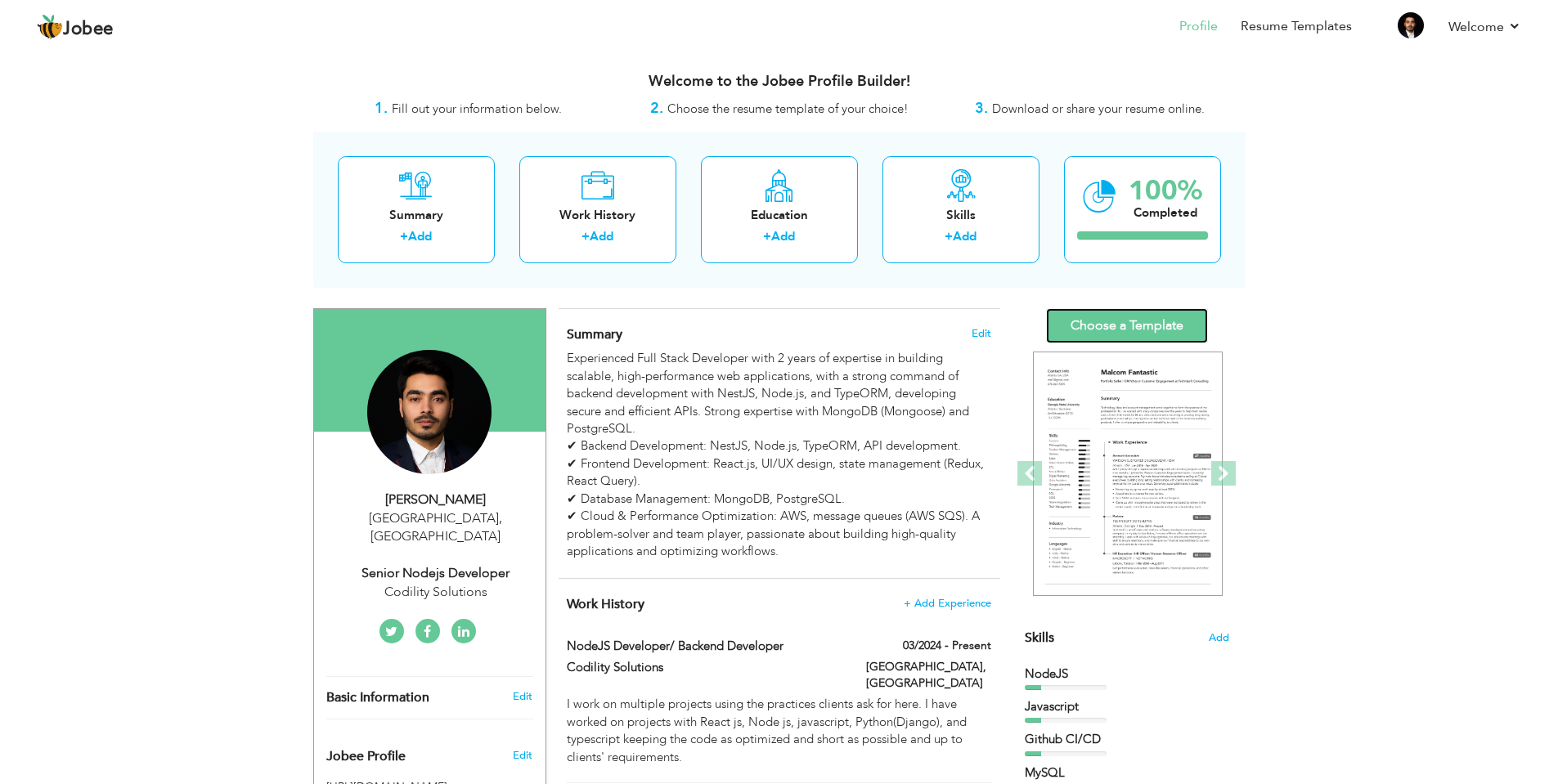
click at [1126, 322] on link "Choose a Template" at bounding box center [1126, 326] width 162 height 35
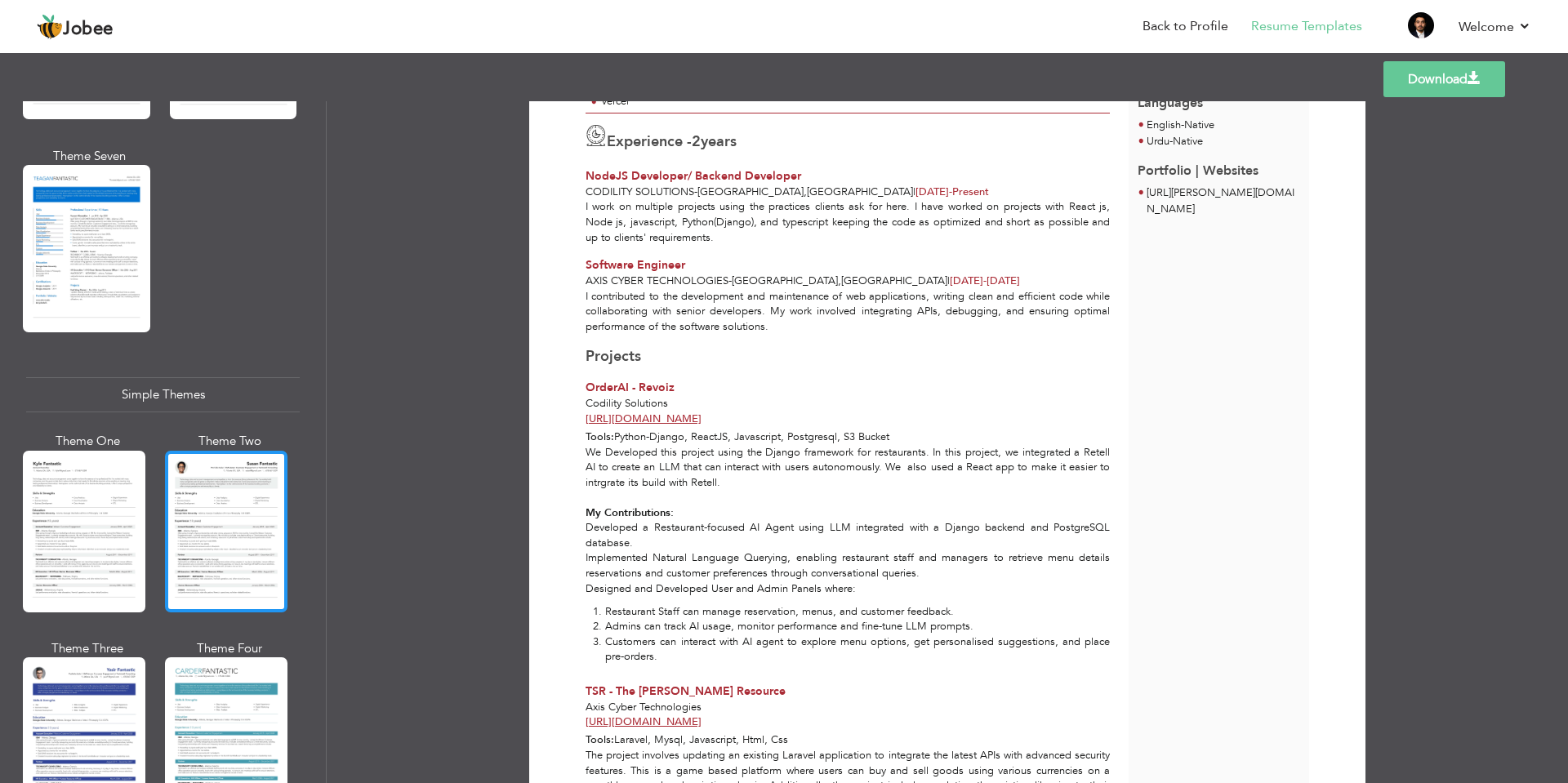
scroll to position [2647, 0]
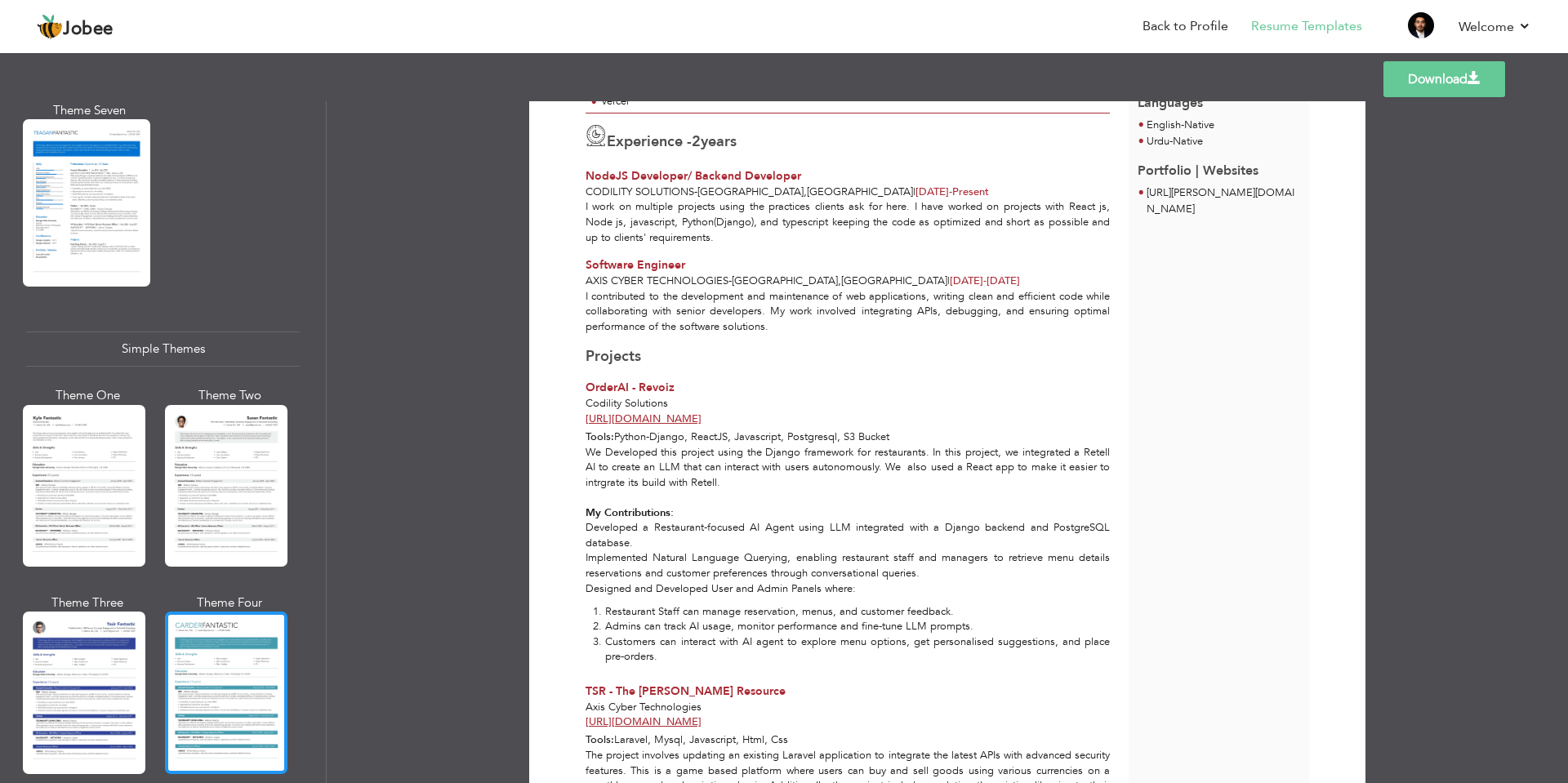
click at [211, 671] on div at bounding box center [226, 692] width 122 height 162
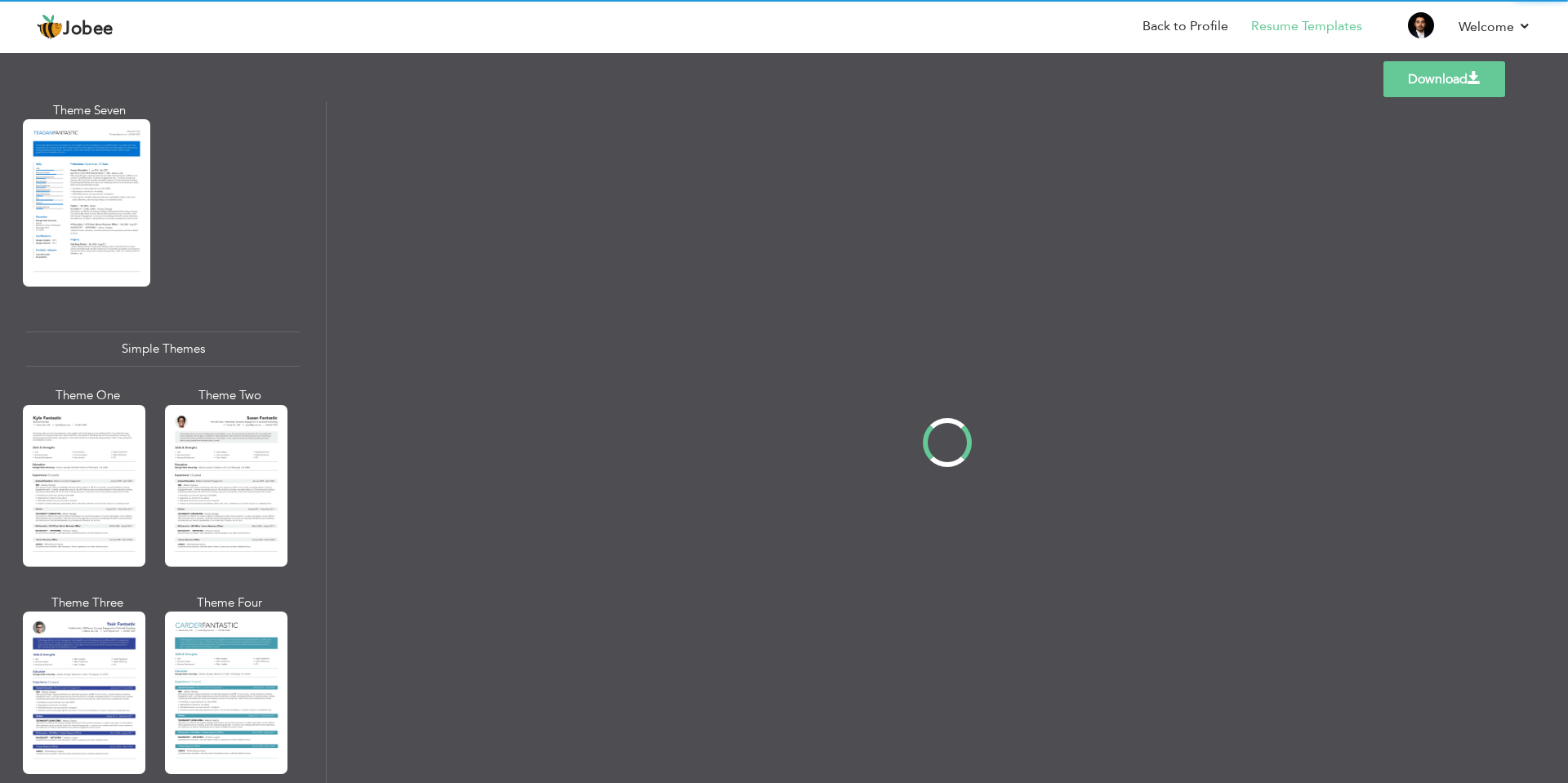
click at [192, 435] on div "Professional Themes Theme One Theme Two Theme Three Theme Four" at bounding box center [784, 441] width 1568 height 682
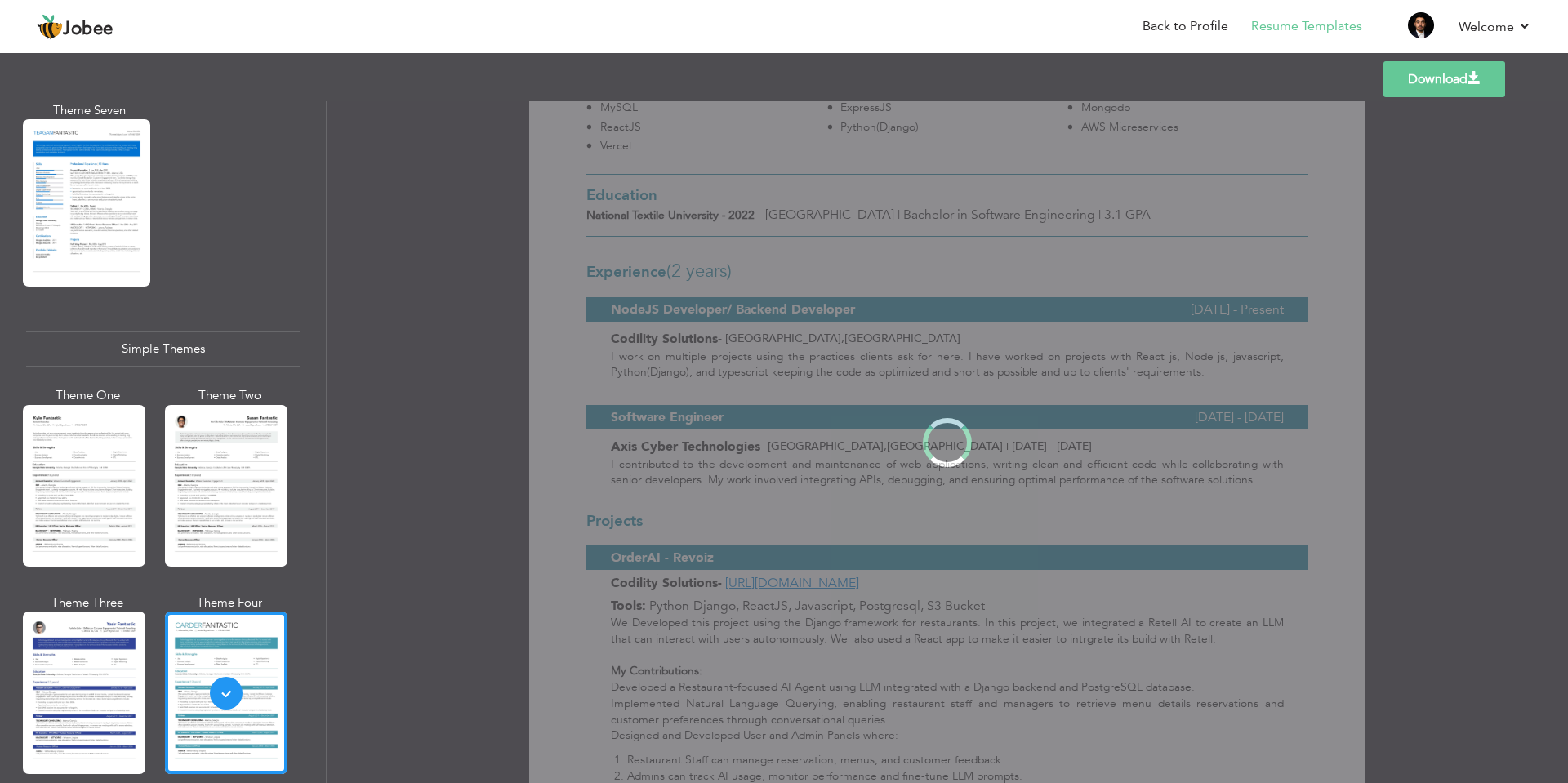
scroll to position [0, 0]
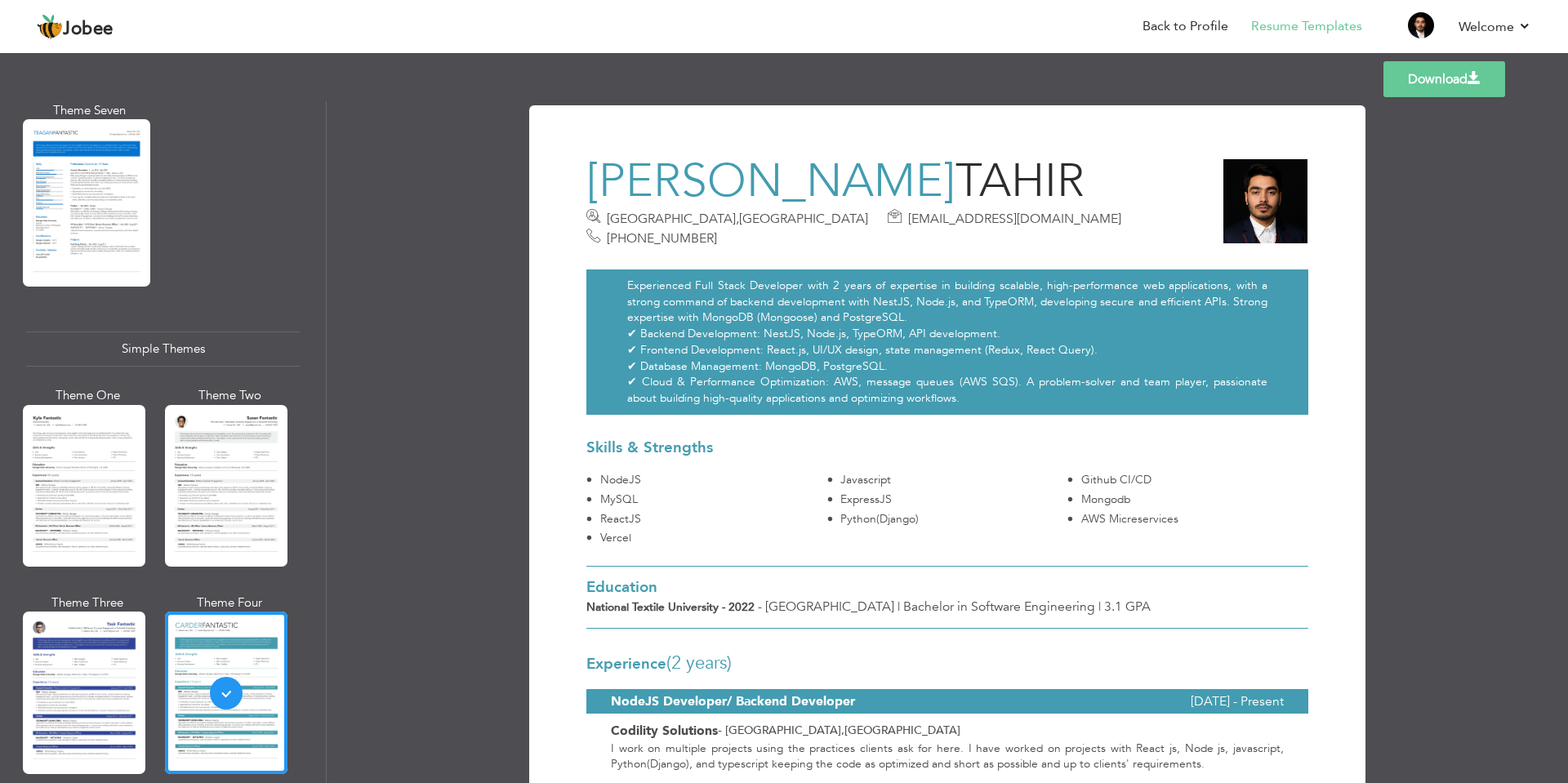
click at [192, 435] on div at bounding box center [226, 486] width 122 height 162
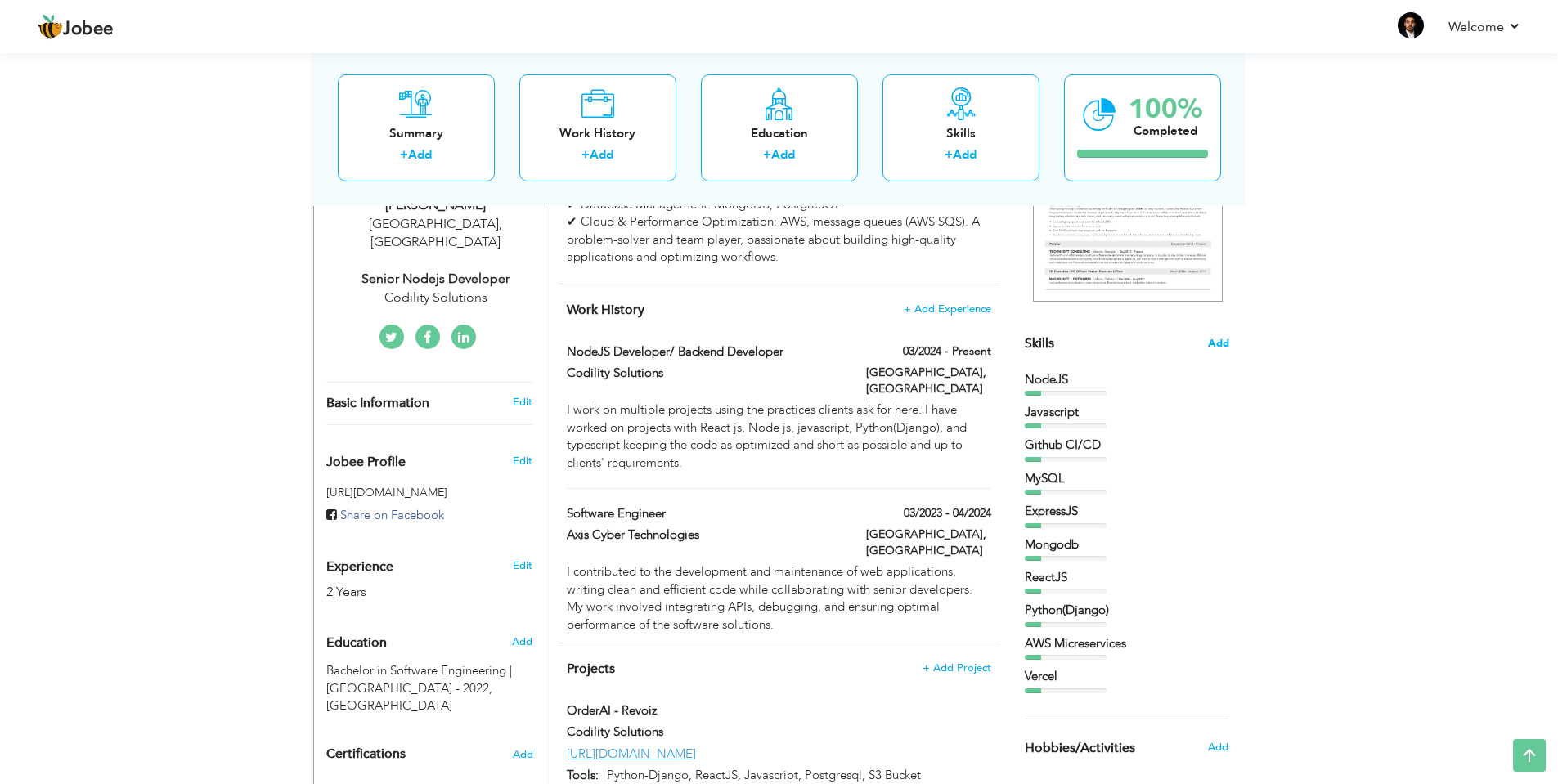
click at [1219, 338] on span "Add" at bounding box center [1219, 344] width 21 height 16
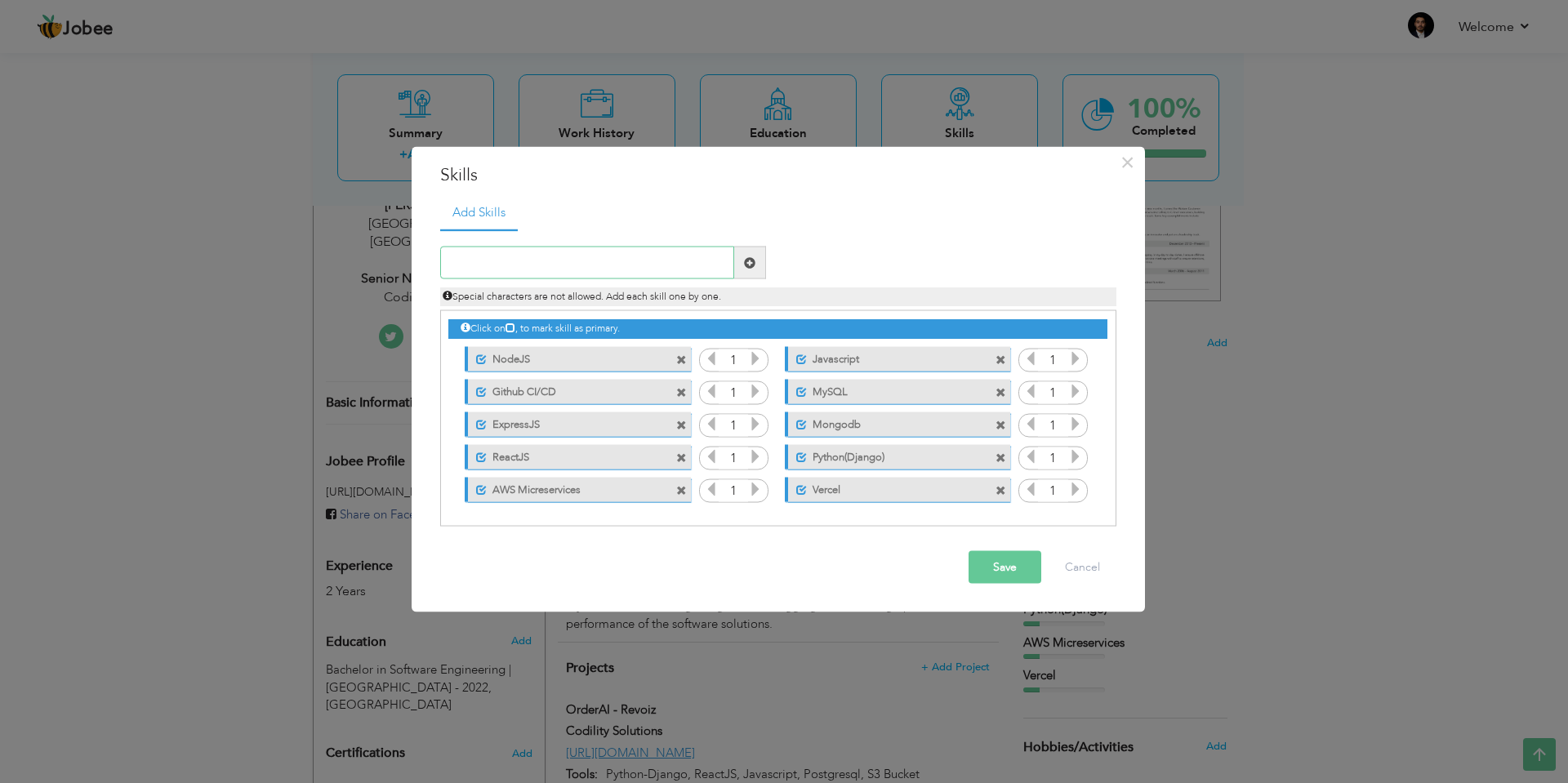
click at [526, 263] on input "text" at bounding box center [587, 263] width 294 height 33
type input "Application Deployments"
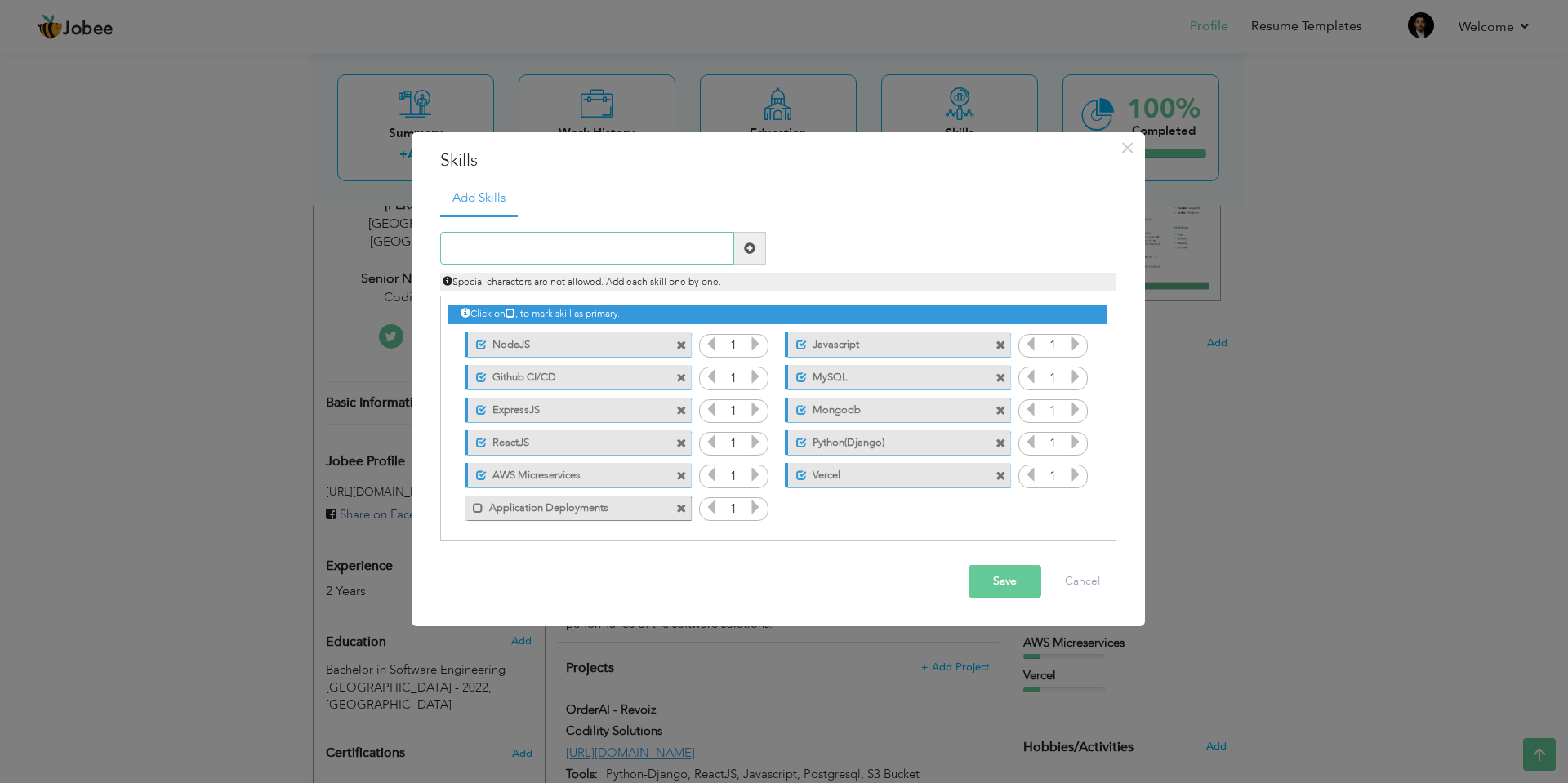
click at [547, 246] on input "text" at bounding box center [587, 248] width 294 height 33
type input "F"
drag, startPoint x: 473, startPoint y: 507, endPoint x: 512, endPoint y: 541, distance: 51.7
click at [473, 507] on span at bounding box center [478, 508] width 11 height 11
click at [533, 245] on input "text" at bounding box center [587, 248] width 294 height 33
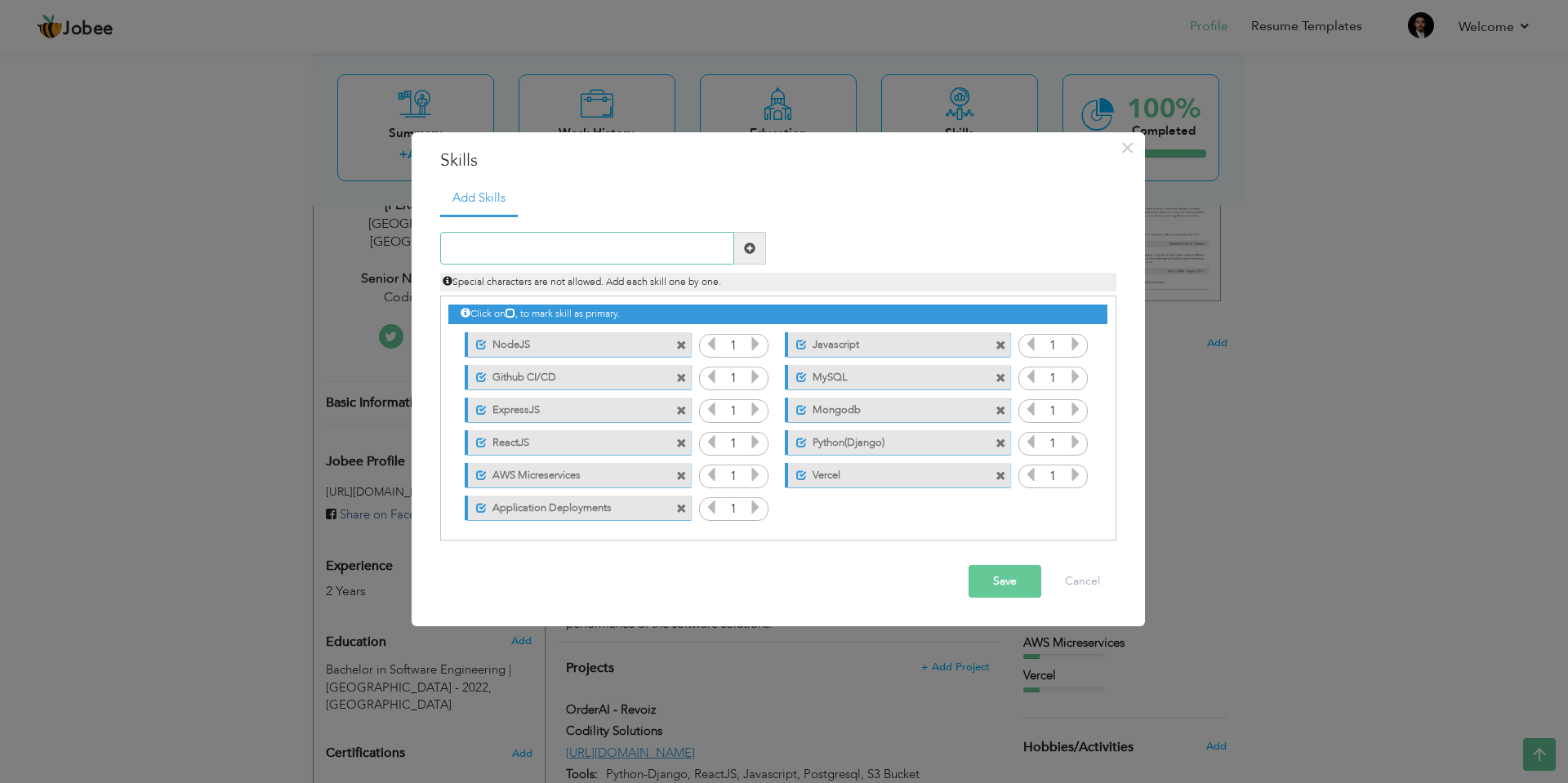
click at [607, 248] on input "text" at bounding box center [587, 248] width 294 height 33
paste input "Performance Optimization"
type input "Performance Optimization"
click at [796, 508] on span at bounding box center [798, 508] width 11 height 11
click at [1002, 576] on button "Save" at bounding box center [1004, 581] width 73 height 33
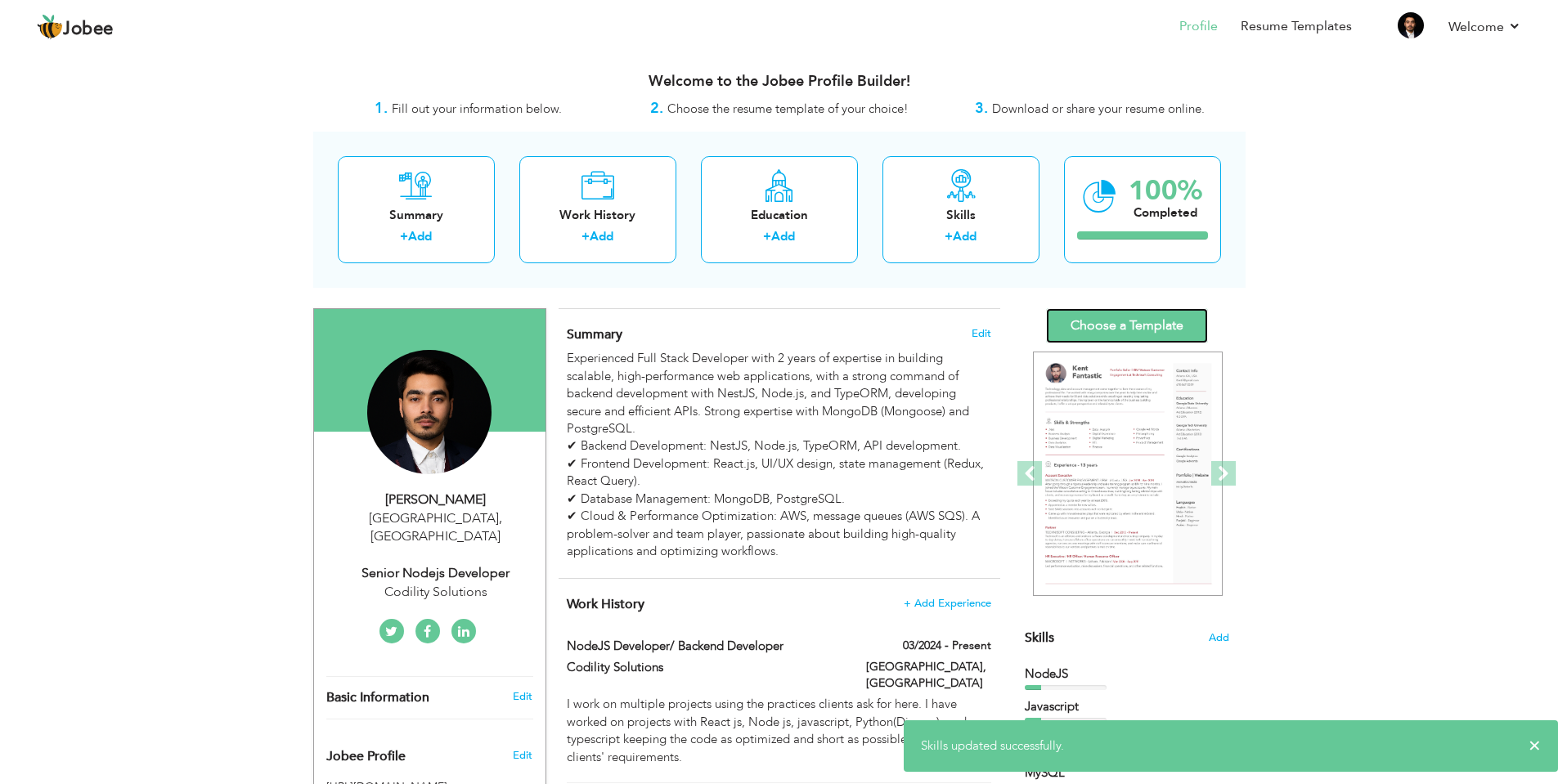
click at [1118, 325] on link "Choose a Template" at bounding box center [1126, 326] width 162 height 35
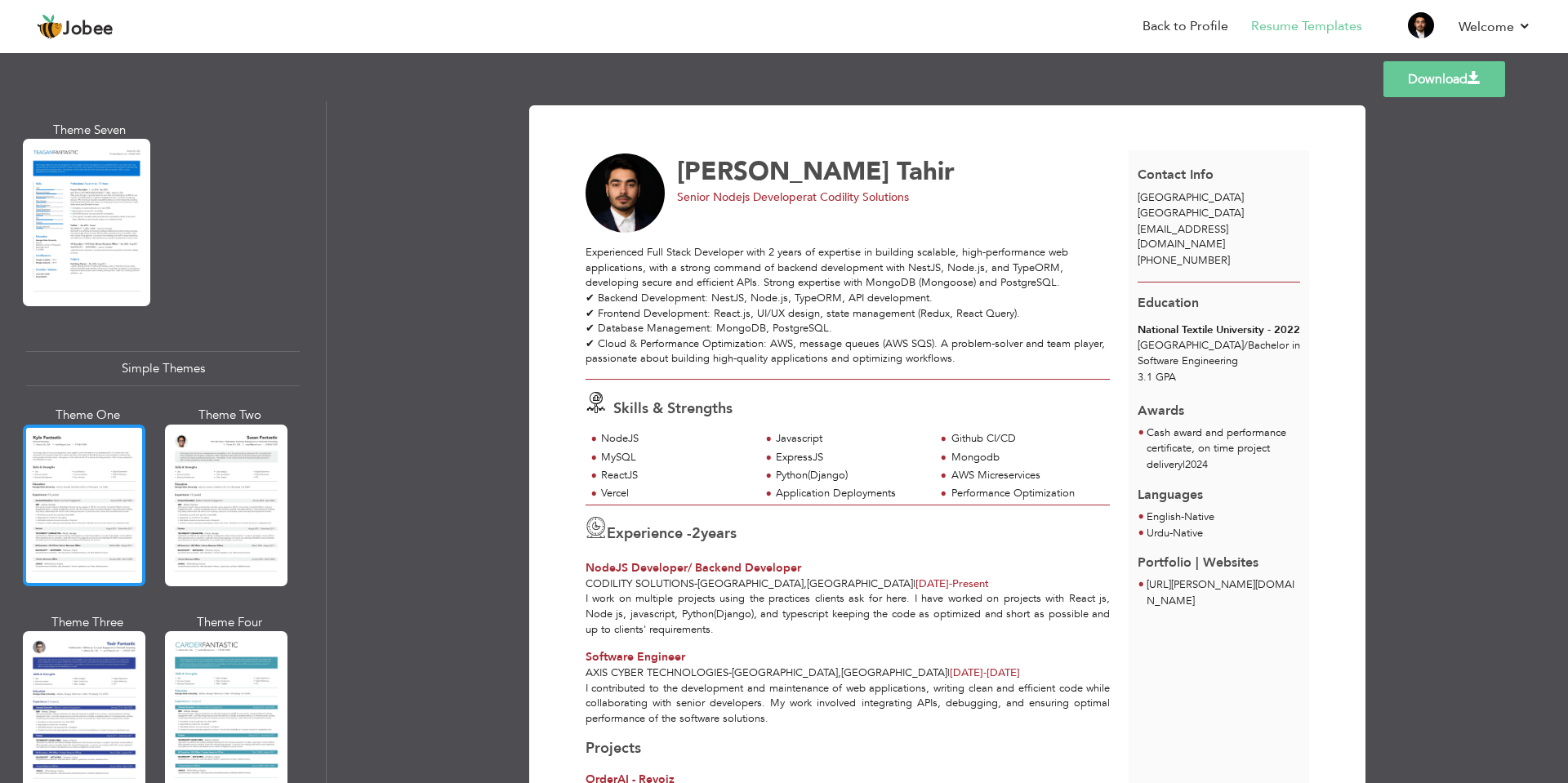
scroll to position [2647, 0]
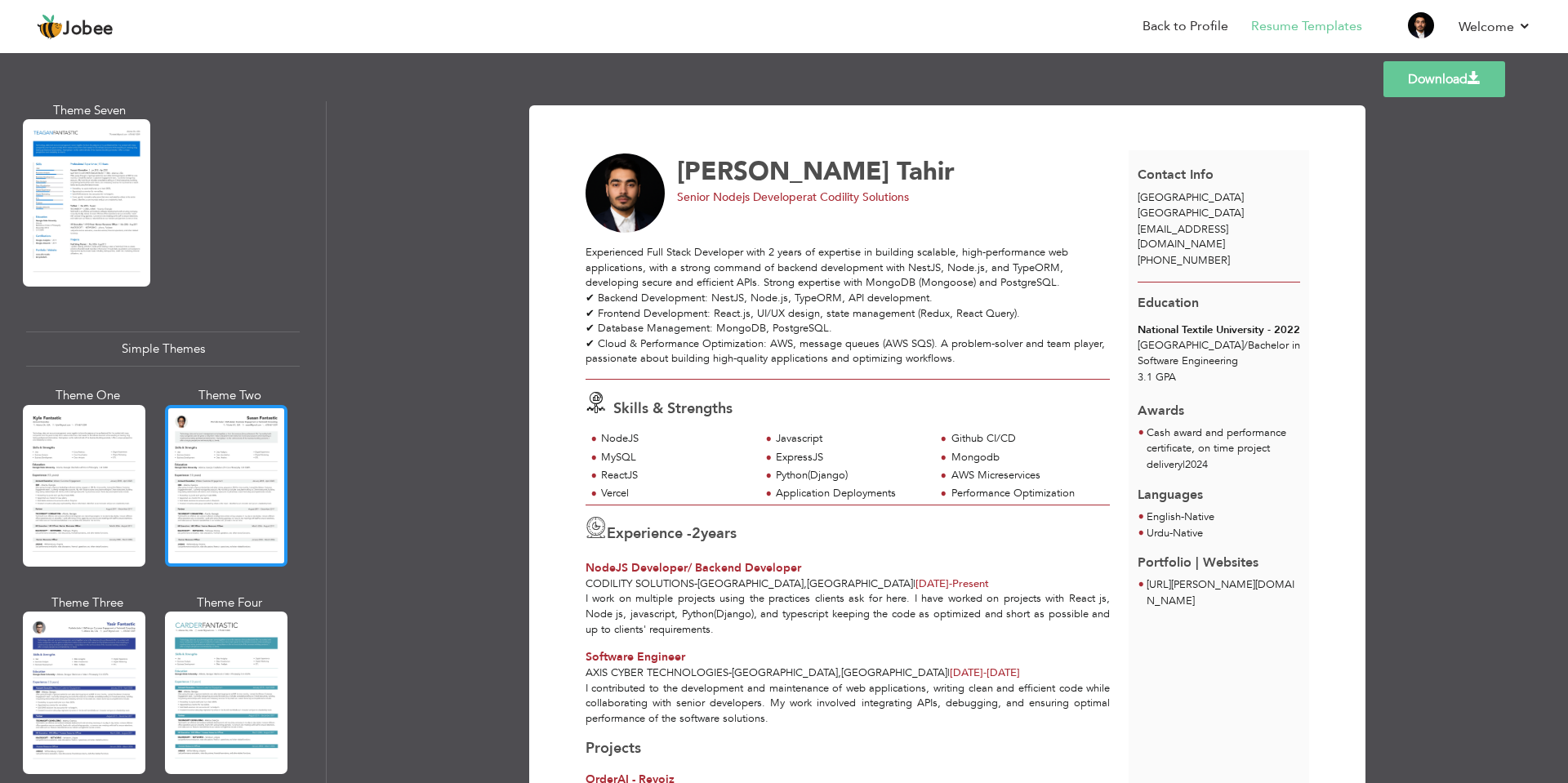
click at [216, 465] on div at bounding box center [226, 486] width 122 height 162
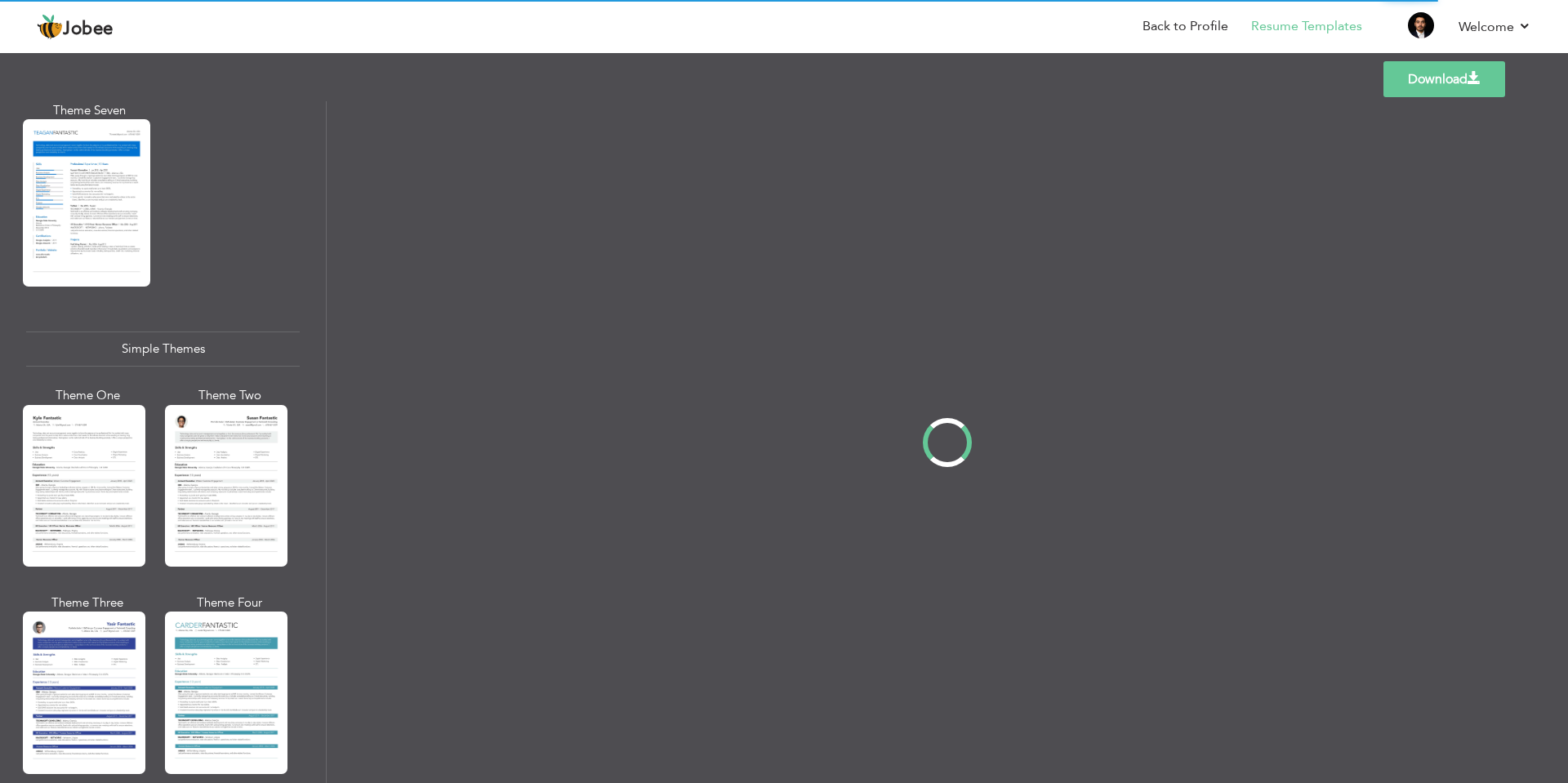
click at [174, 428] on div "Professional Themes Theme One Theme Two Theme Three Theme Four" at bounding box center [784, 441] width 1568 height 682
click at [203, 428] on div "Professional Themes Theme One Theme Two Theme Three Theme Four" at bounding box center [784, 441] width 1568 height 682
click at [274, 503] on div "Professional Themes Theme One Theme Two Theme Three Theme Four" at bounding box center [784, 441] width 1568 height 682
click at [231, 594] on div "Professional Themes Theme One Theme Two Theme Three Theme Four" at bounding box center [784, 441] width 1568 height 682
click at [977, 500] on div at bounding box center [947, 441] width 1241 height 682
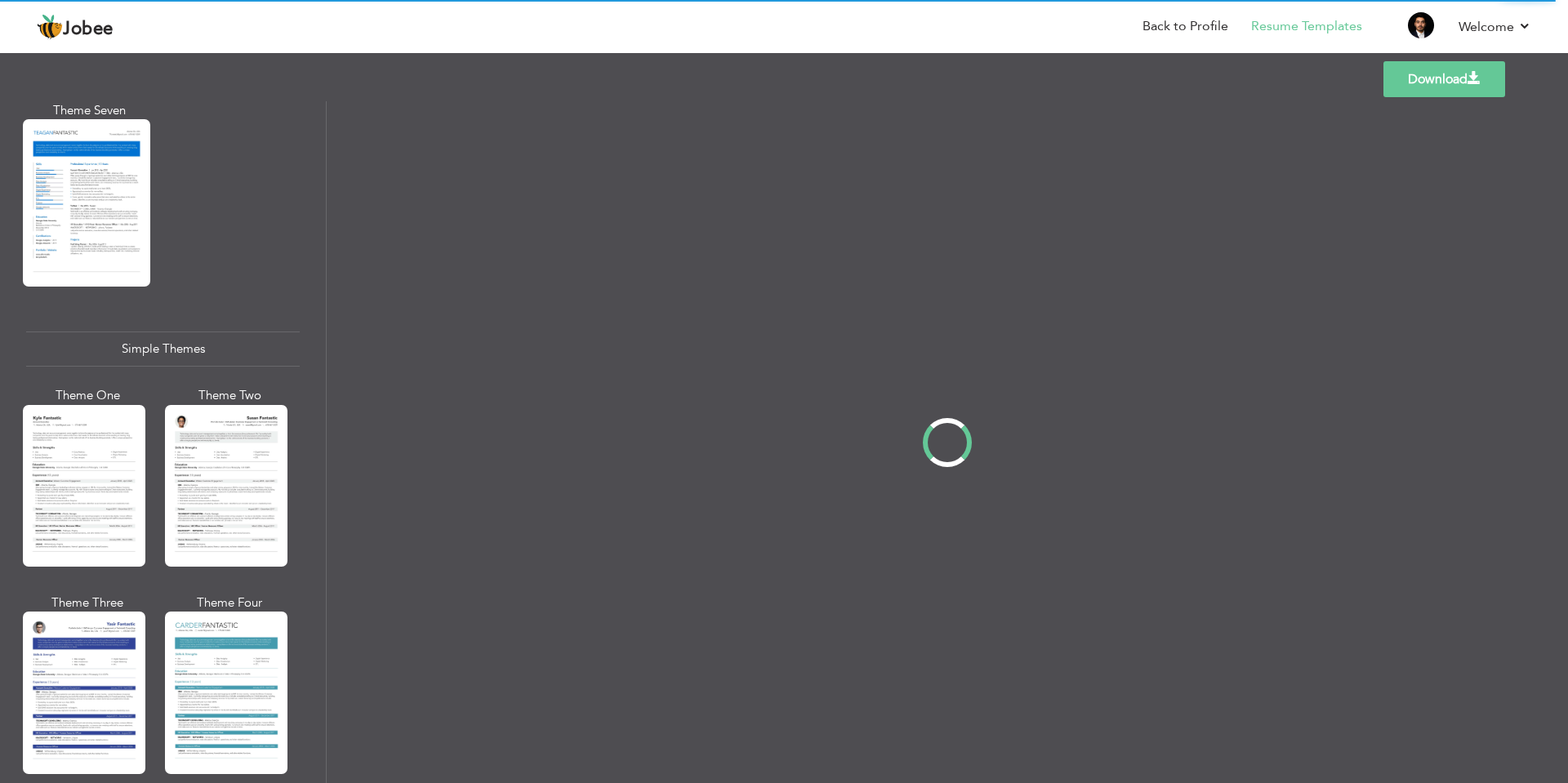
click at [322, 302] on div "Professional Themes Theme One Theme Two Theme Three Theme Four" at bounding box center [784, 441] width 1568 height 682
click at [253, 310] on div "Professional Themes Theme One Theme Two Theme Three Theme Four" at bounding box center [784, 441] width 1568 height 682
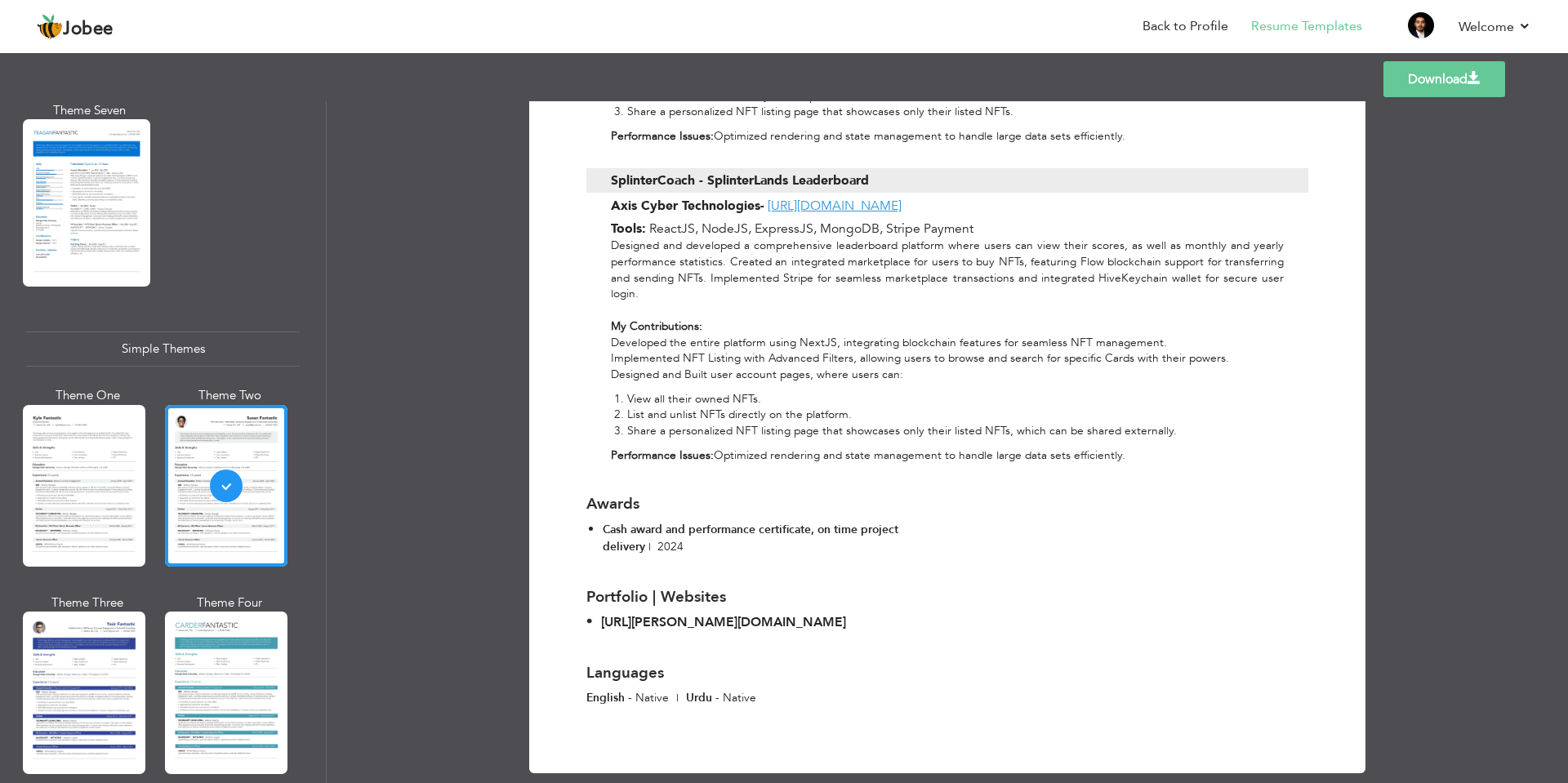
scroll to position [1374, 0]
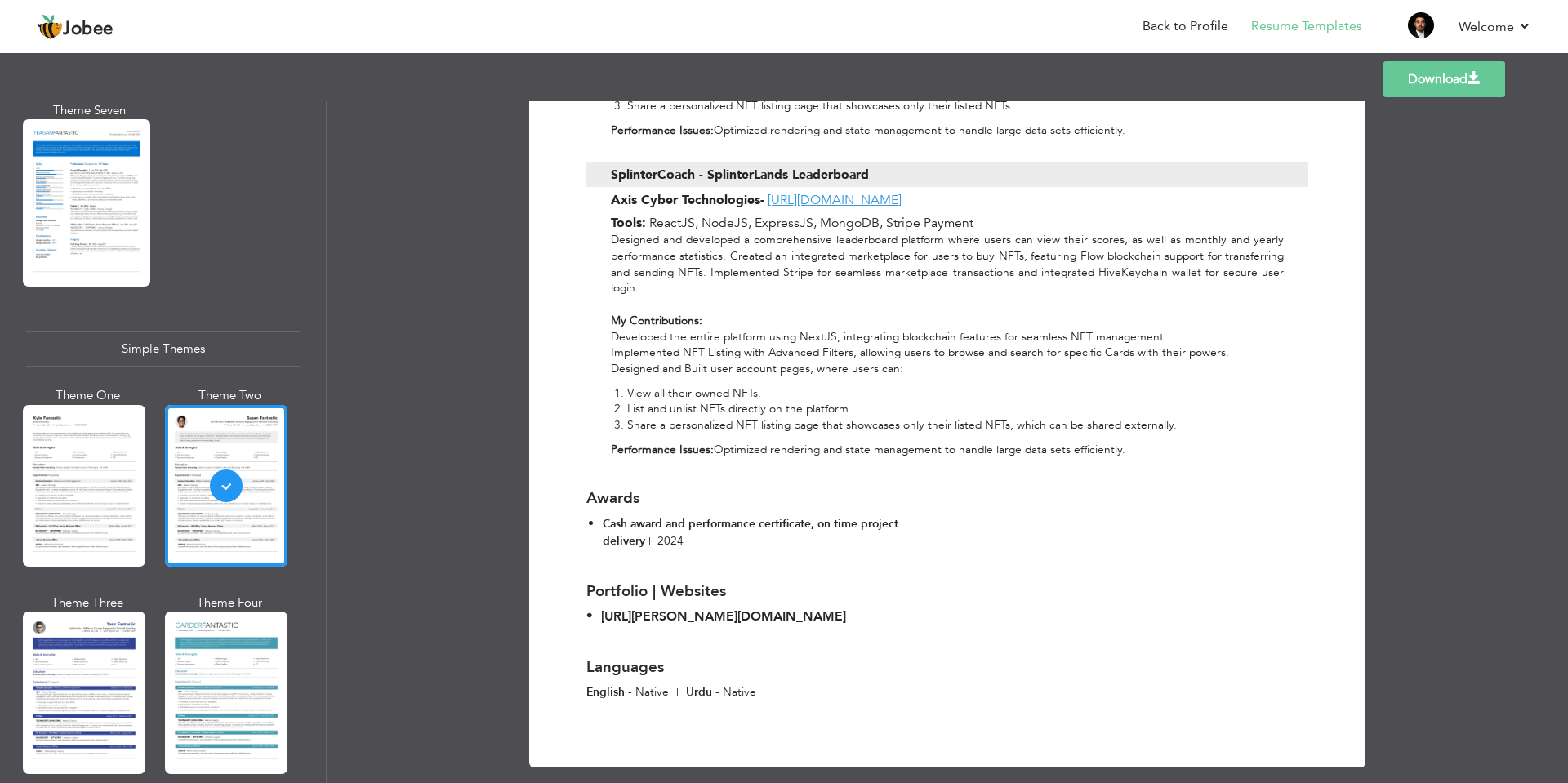
click at [1482, 84] on link "Download" at bounding box center [1444, 79] width 122 height 36
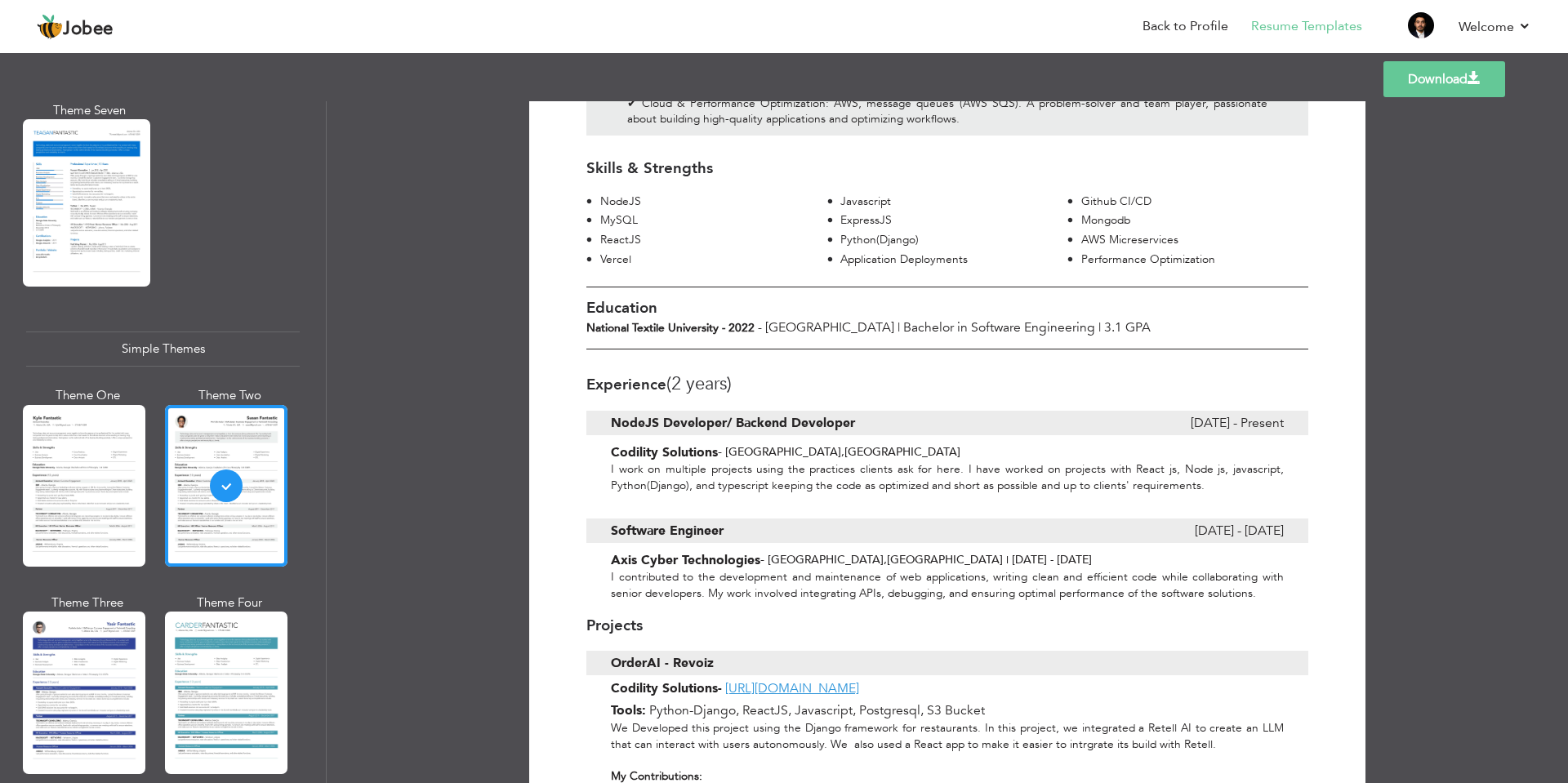
scroll to position [0, 0]
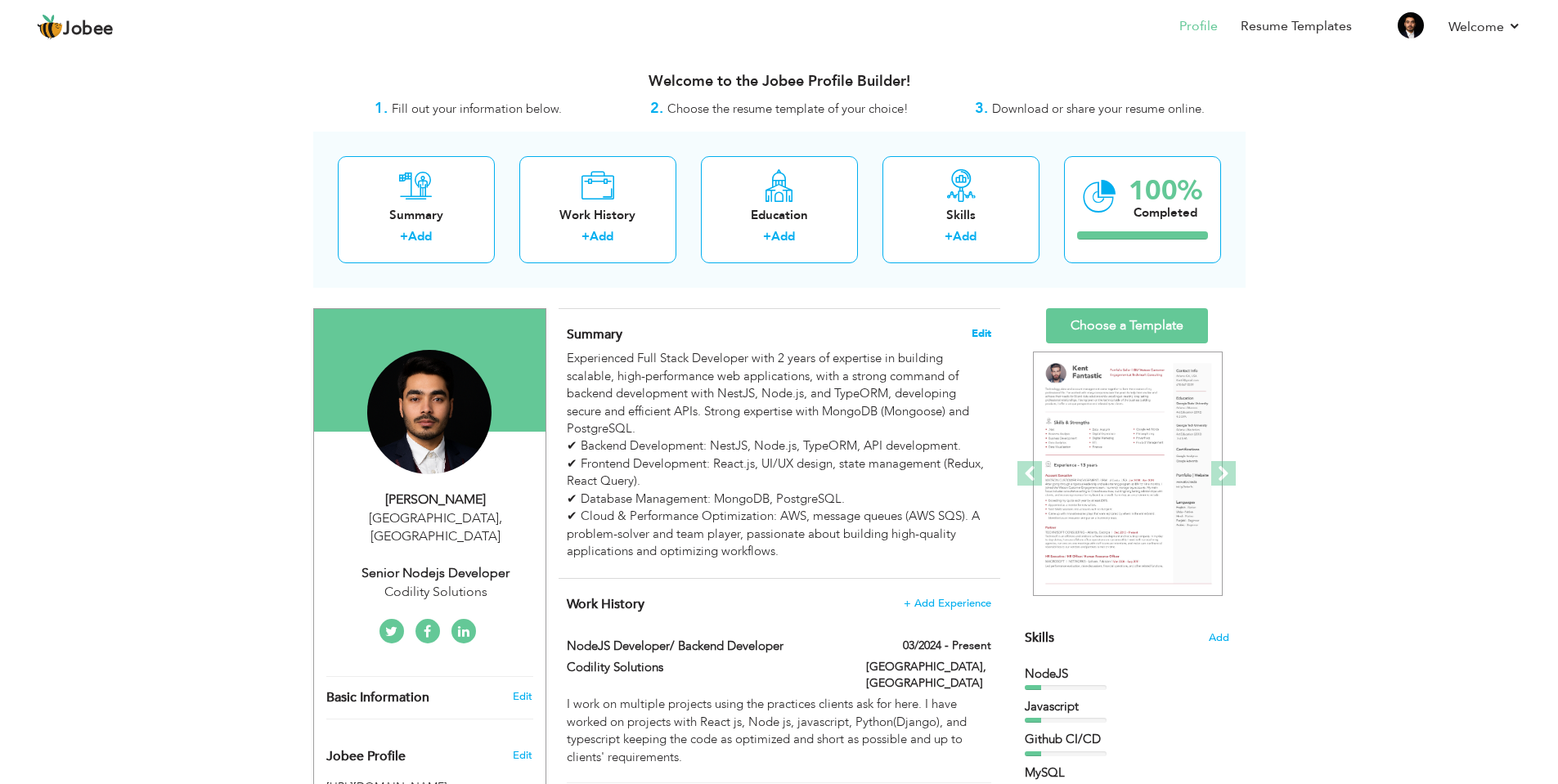
click at [978, 330] on span "Edit" at bounding box center [981, 333] width 19 height 12
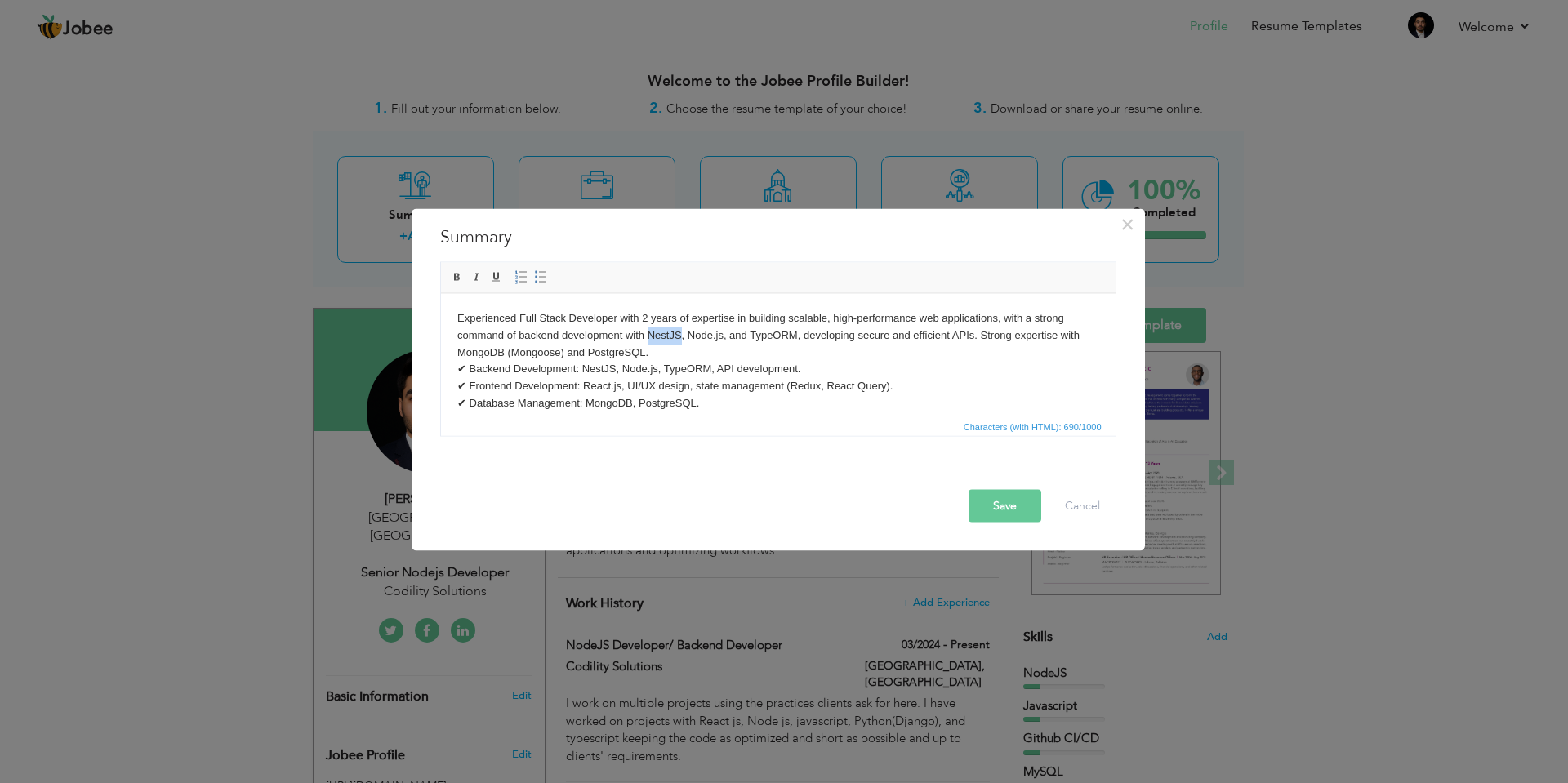
drag, startPoint x: 681, startPoint y: 336, endPoint x: 647, endPoint y: 336, distance: 34.0
click at [647, 336] on body "Experienced Full Stack Developer with 2 years of expertise in building scalable…" at bounding box center [777, 377] width 642 height 135
click at [601, 370] on body "Experienced Full Stack Developer with 2 years of expertise in building scalable…" at bounding box center [777, 377] width 642 height 135
drag, startPoint x: 619, startPoint y: 369, endPoint x: 584, endPoint y: 366, distance: 35.1
click at [584, 366] on body "Experienced Full Stack Developer with 2 years of expertise in building scalable…" at bounding box center [777, 377] width 642 height 135
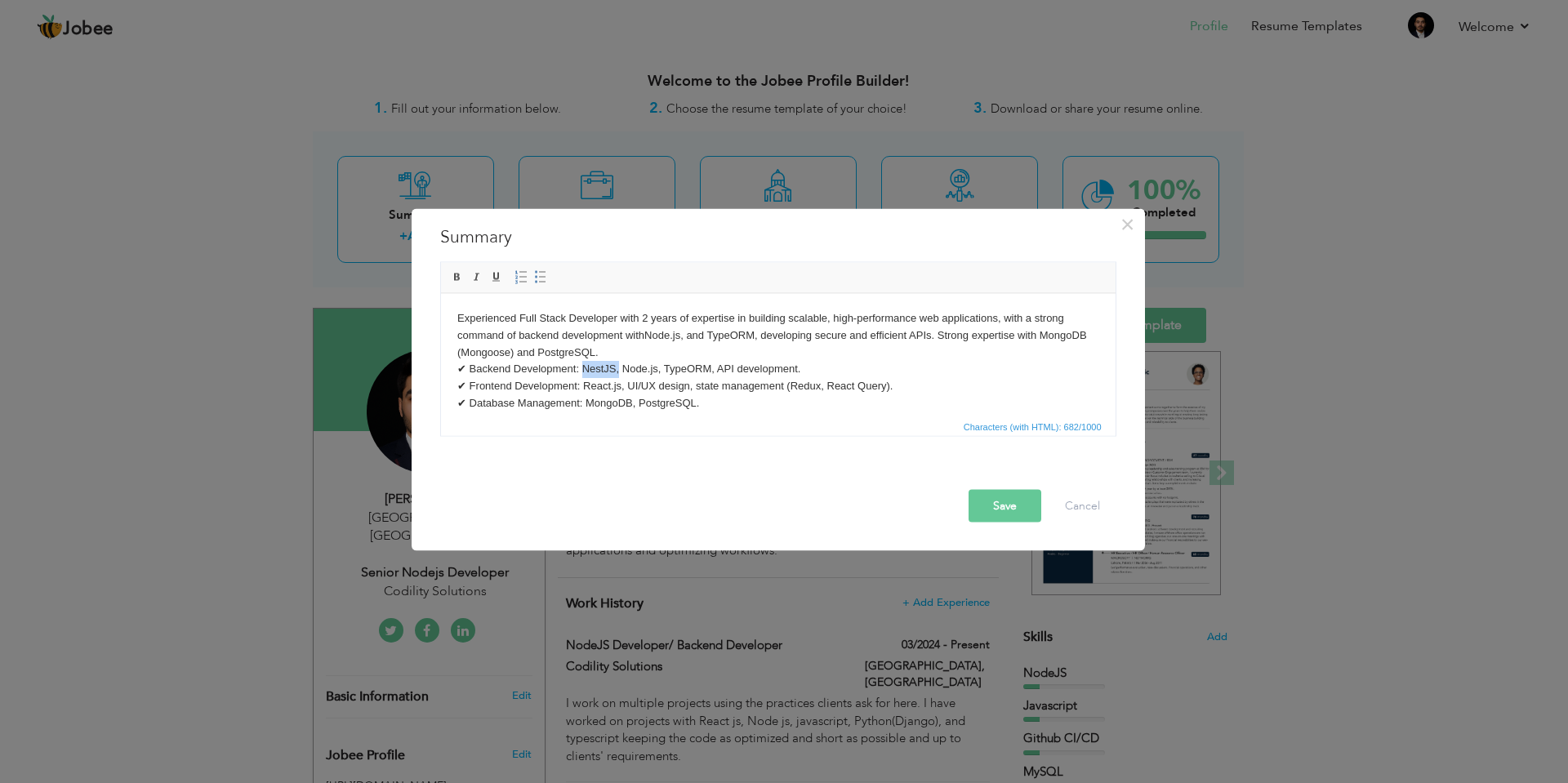
drag, startPoint x: 618, startPoint y: 368, endPoint x: 591, endPoint y: 369, distance: 27.0
click at [580, 366] on body "Experienced Full Stack Developer with 2 years of expertise in building scalable…" at bounding box center [777, 377] width 642 height 135
click at [673, 334] on body "Experienced Full Stack Developer with 2 years of expertise in building scalable…" at bounding box center [777, 377] width 642 height 135
click at [615, 386] on body "Experienced Full Stack Developer with 2 years of expertise in building scalable…" at bounding box center [777, 377] width 642 height 135
click at [1003, 519] on button "Save" at bounding box center [1004, 505] width 73 height 33
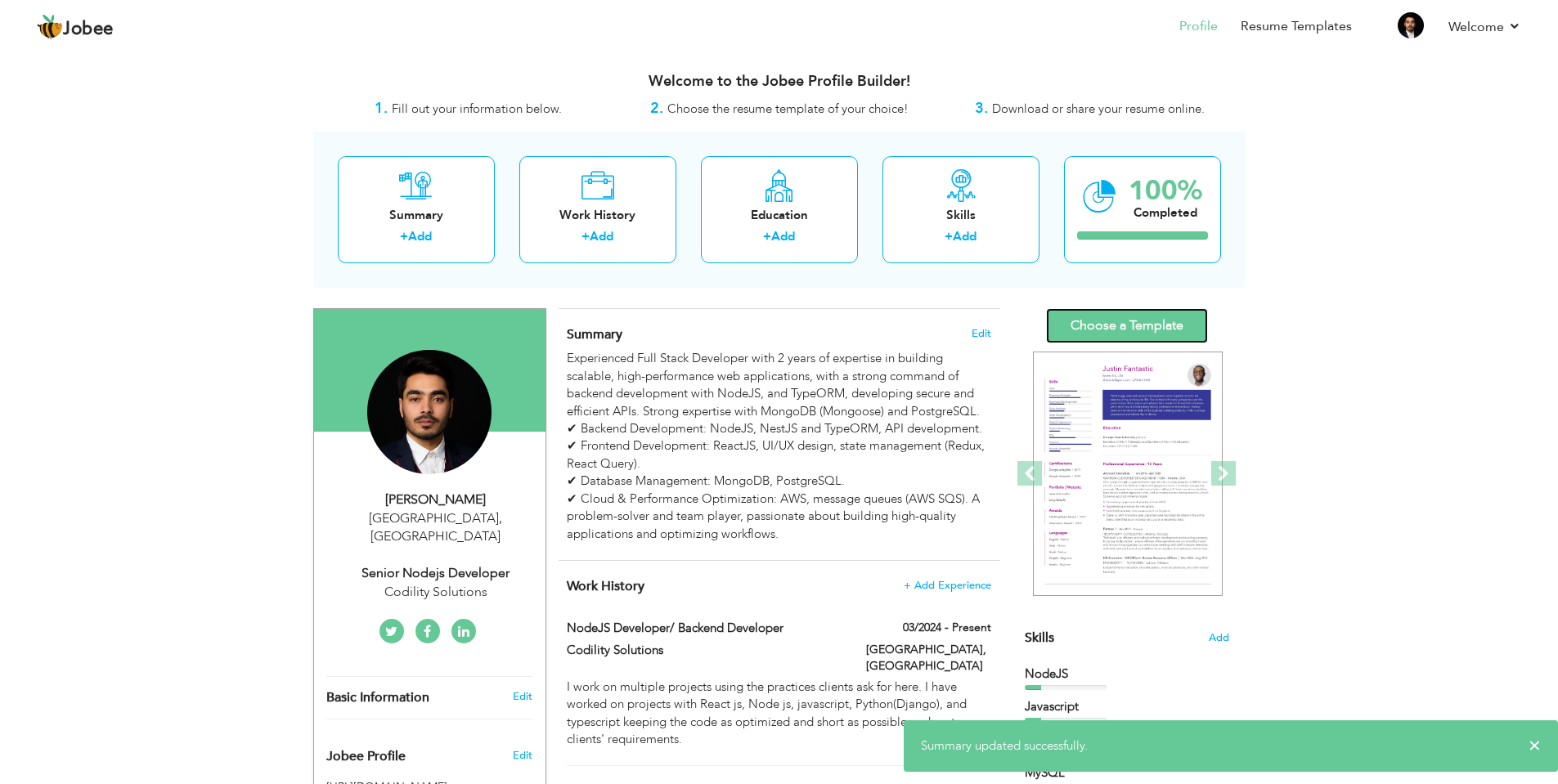
click at [1135, 330] on link "Choose a Template" at bounding box center [1126, 326] width 162 height 35
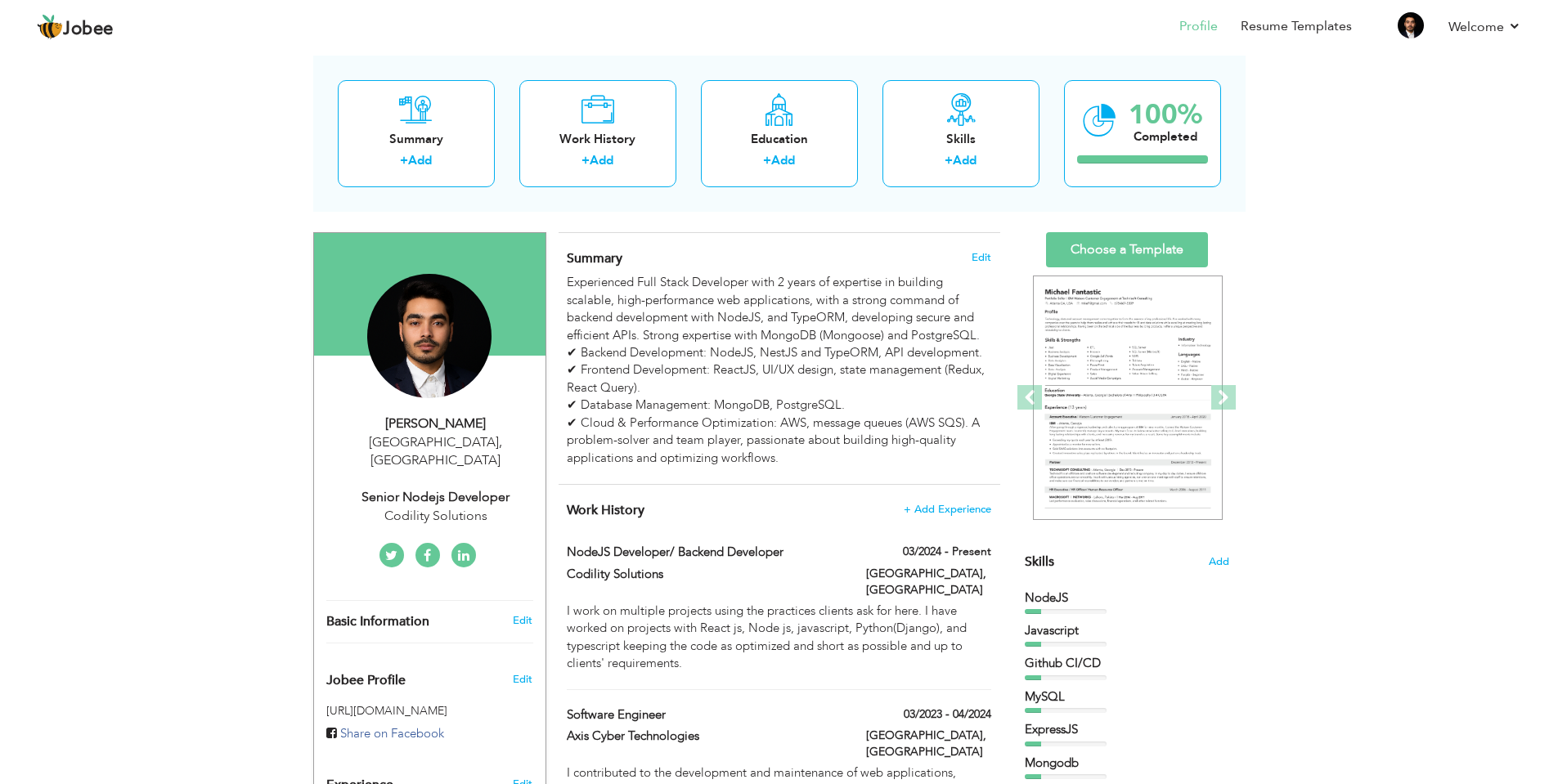
scroll to position [212, 0]
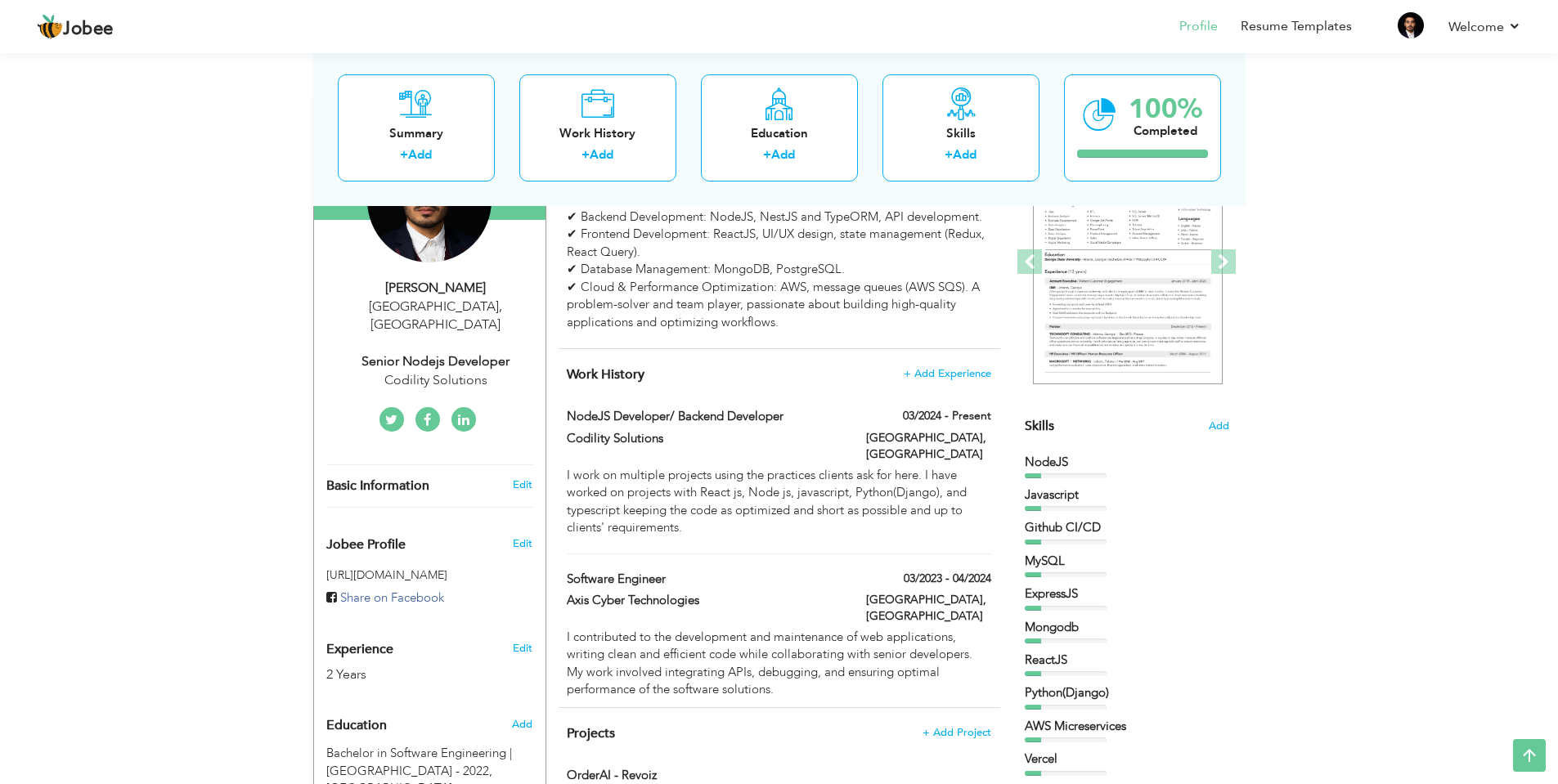
click at [470, 353] on div "Senior Nodejs Developer" at bounding box center [435, 361] width 219 height 19
type input "[PERSON_NAME]"
type input "Tahir"
type input "+92 325 9181505"
select select "number:166"
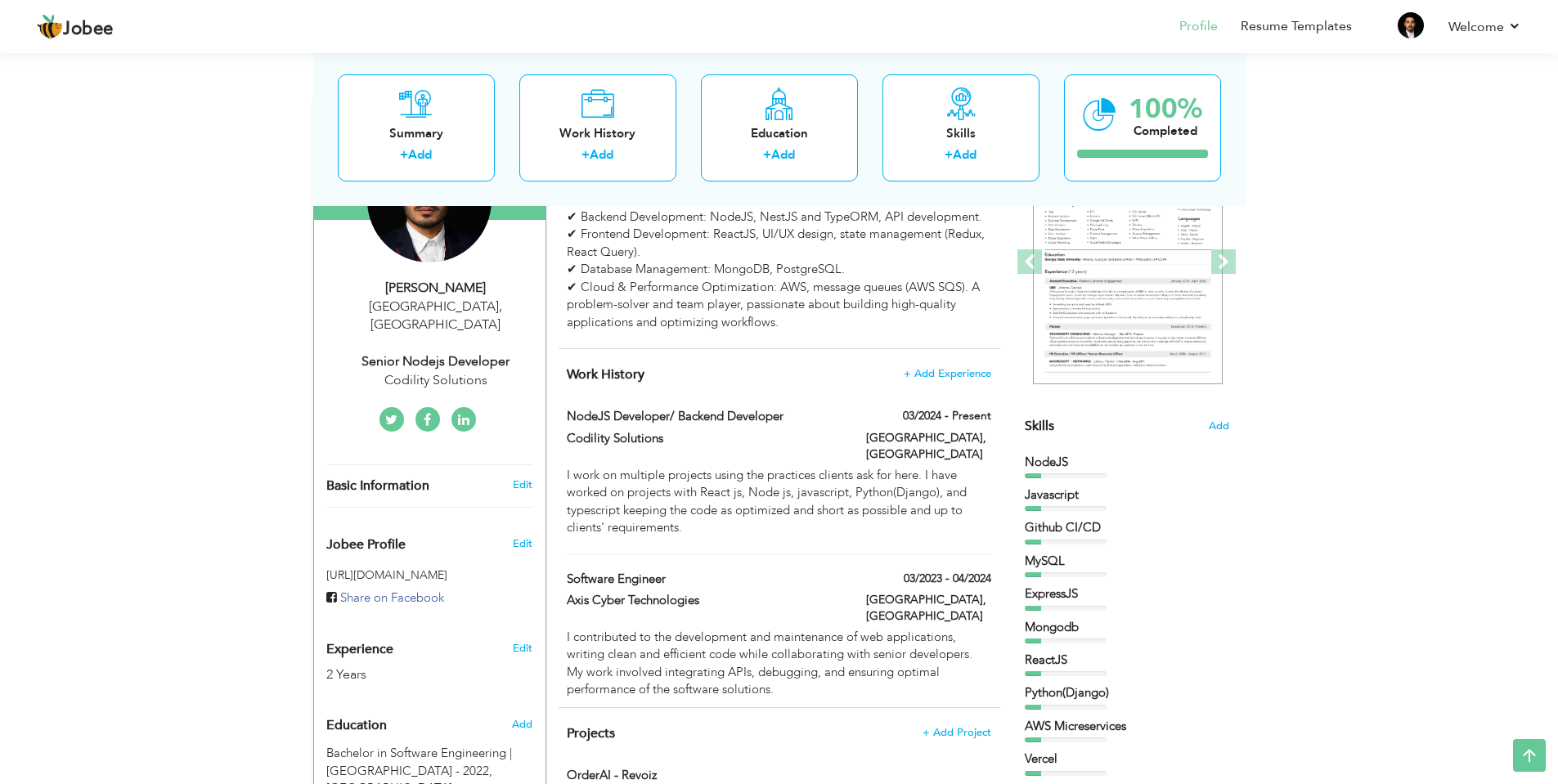
type input "[GEOGRAPHIC_DATA]"
select select "number:4"
type input "Codility Solutions"
type input "Senior Nodejs Developer"
type input "www.linkedin.com/in/haseeb-tahir-71a78a217"
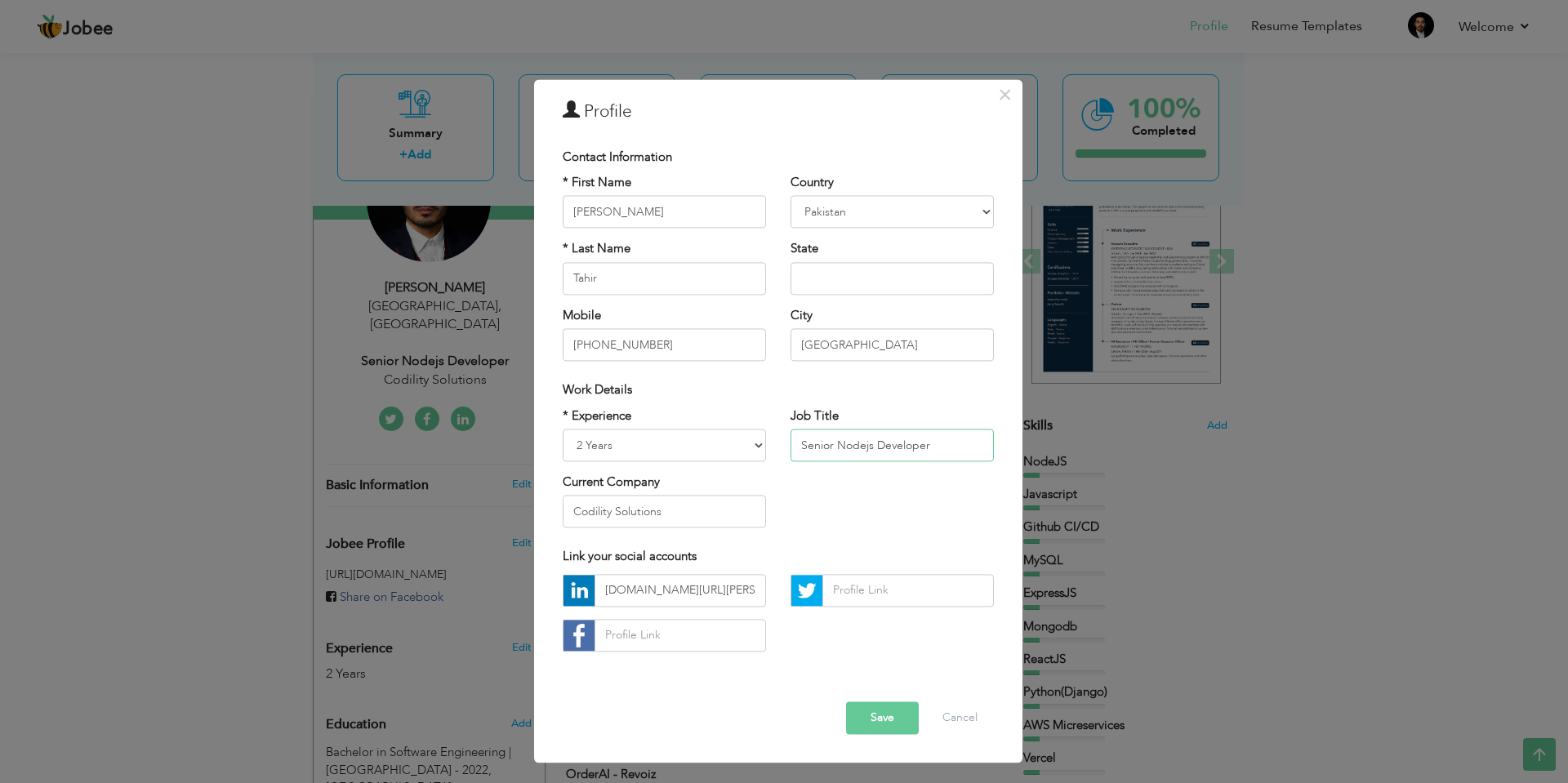
click at [814, 449] on input "Senior Nodejs Developer" at bounding box center [892, 444] width 204 height 33
click at [817, 449] on input "Senior Nodejs Developer" at bounding box center [892, 444] width 204 height 33
type input "Nodejs Developer"
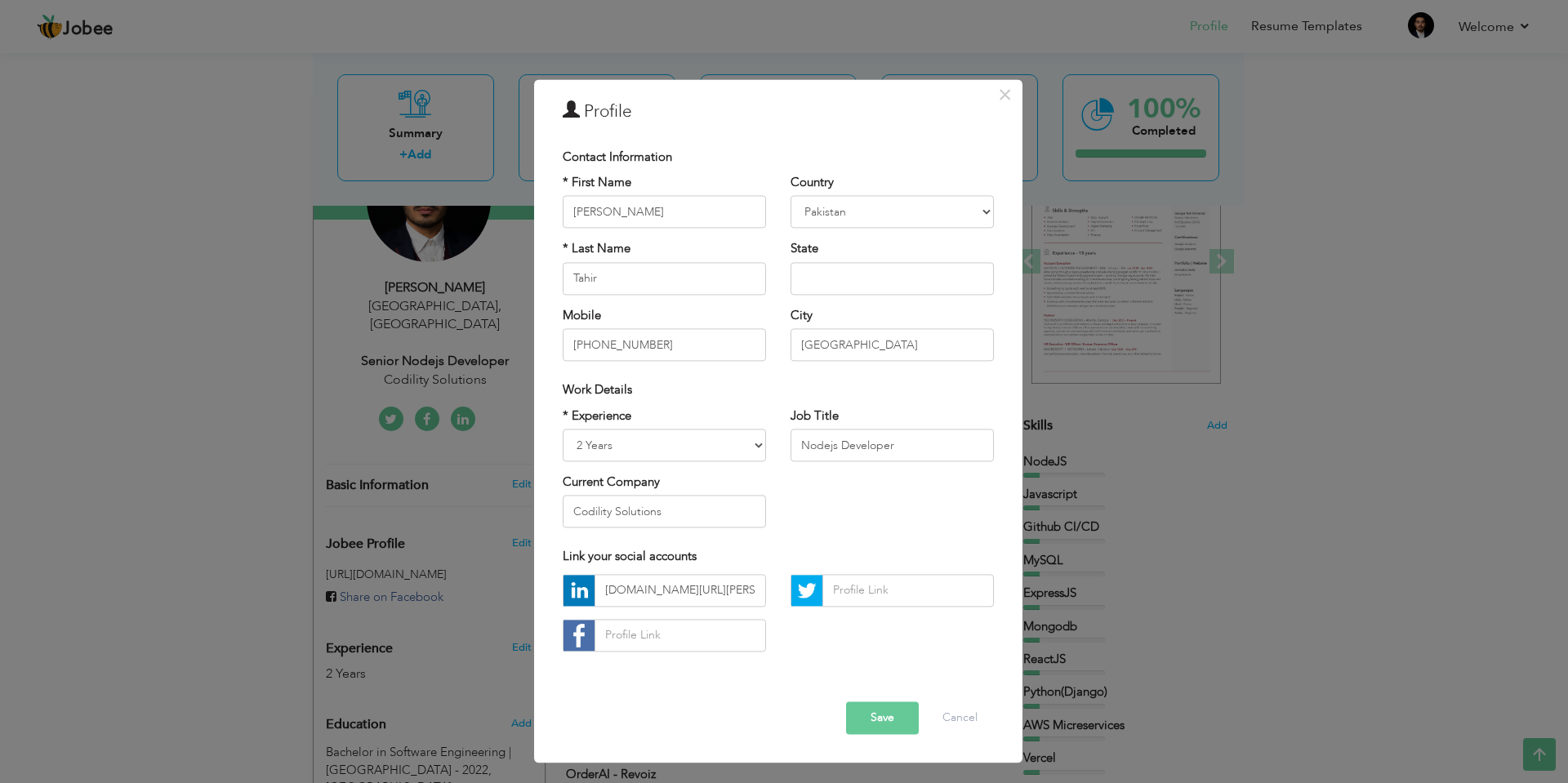
click at [883, 733] on button "Save" at bounding box center [882, 718] width 73 height 33
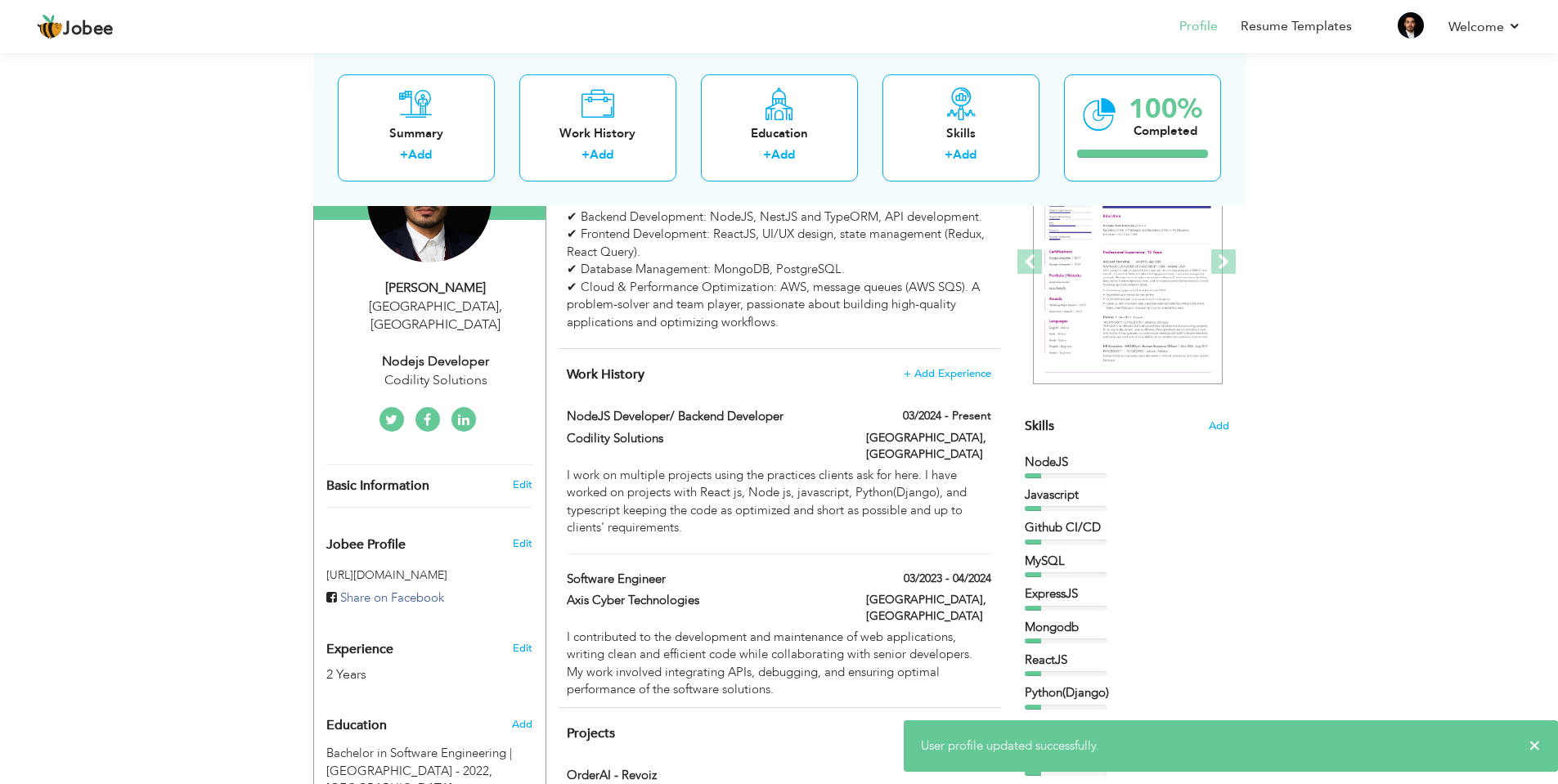
scroll to position [0, 0]
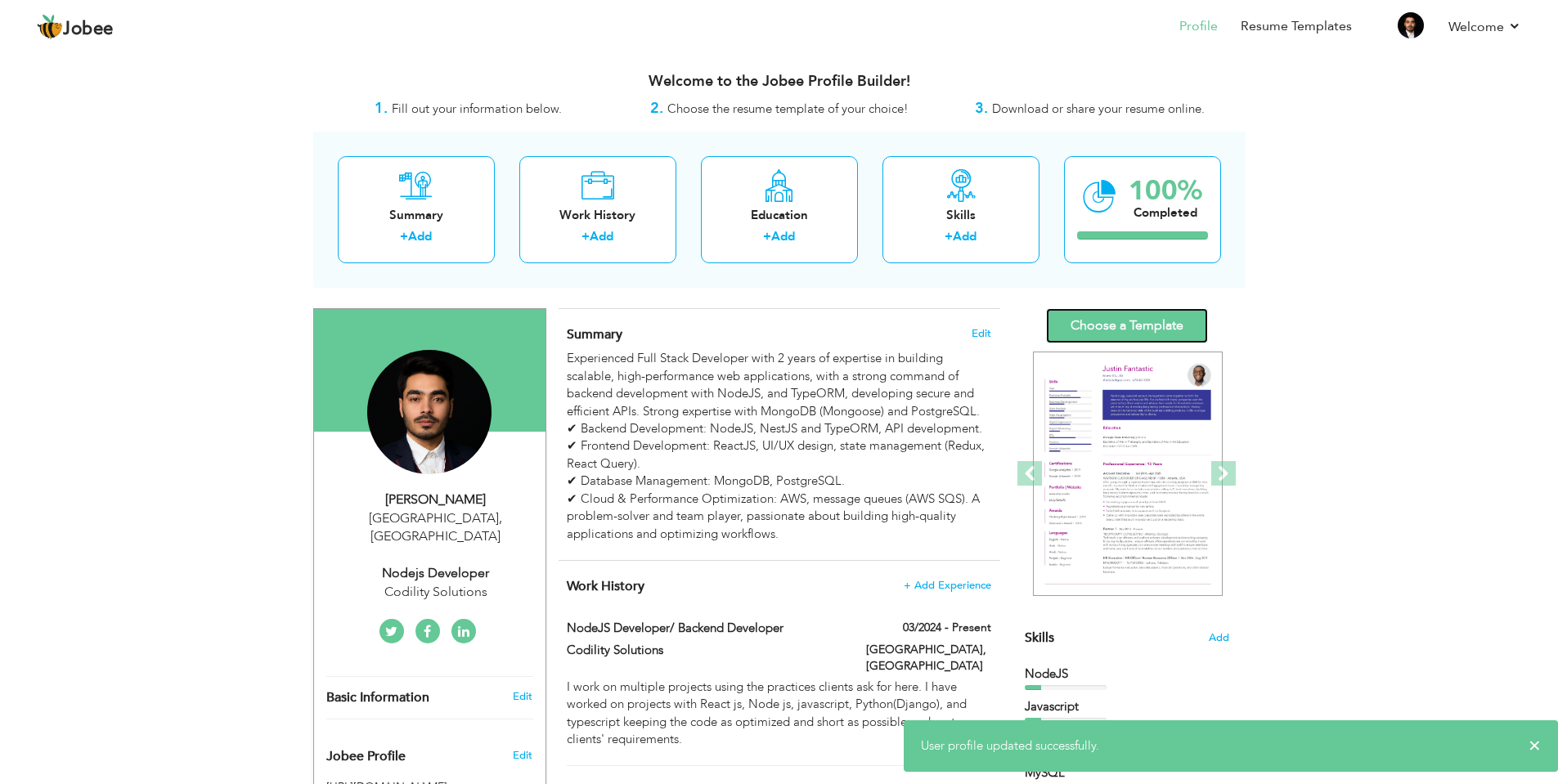
click at [1083, 337] on link "Choose a Template" at bounding box center [1126, 326] width 162 height 35
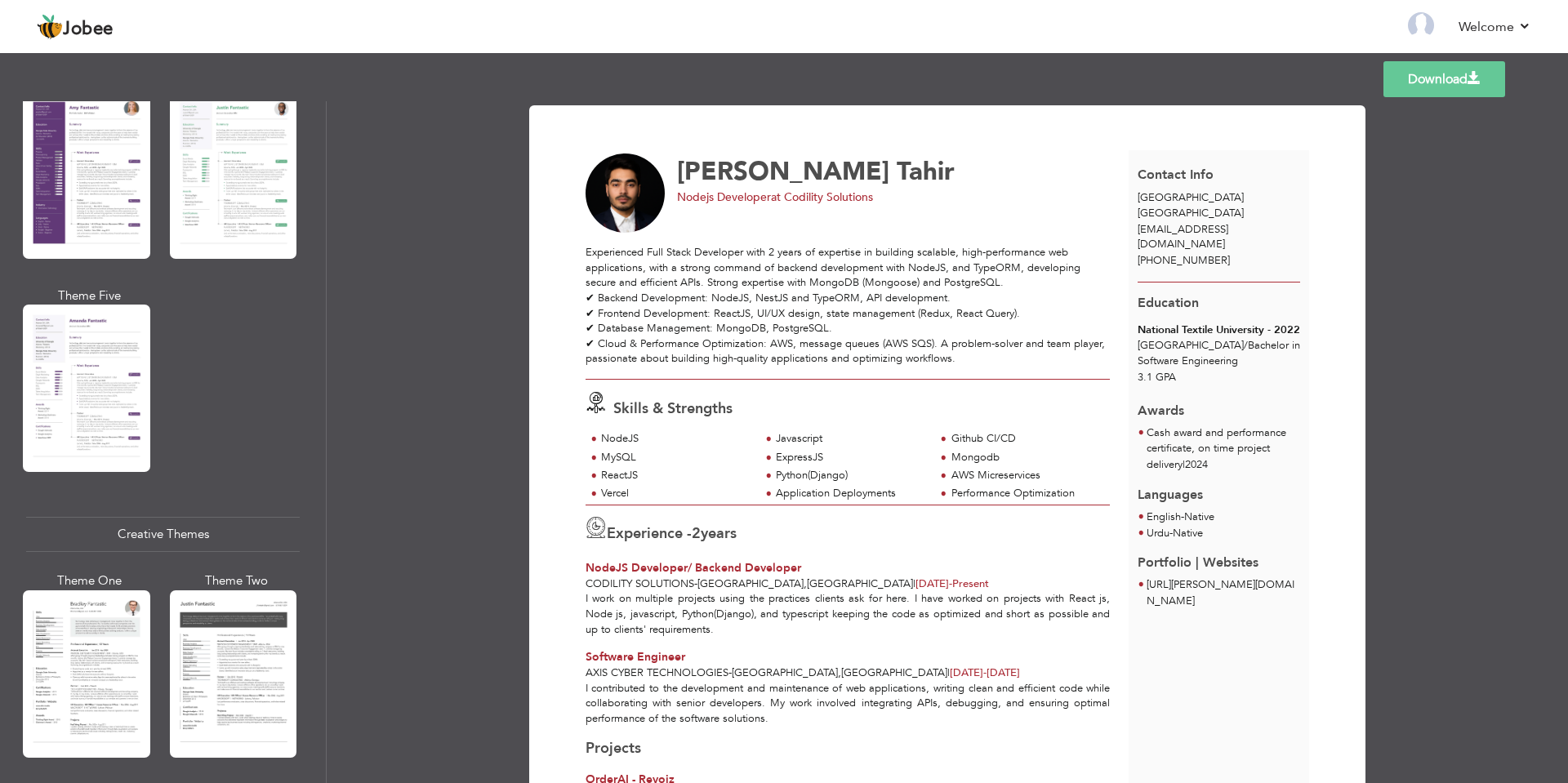
scroll to position [2647, 0]
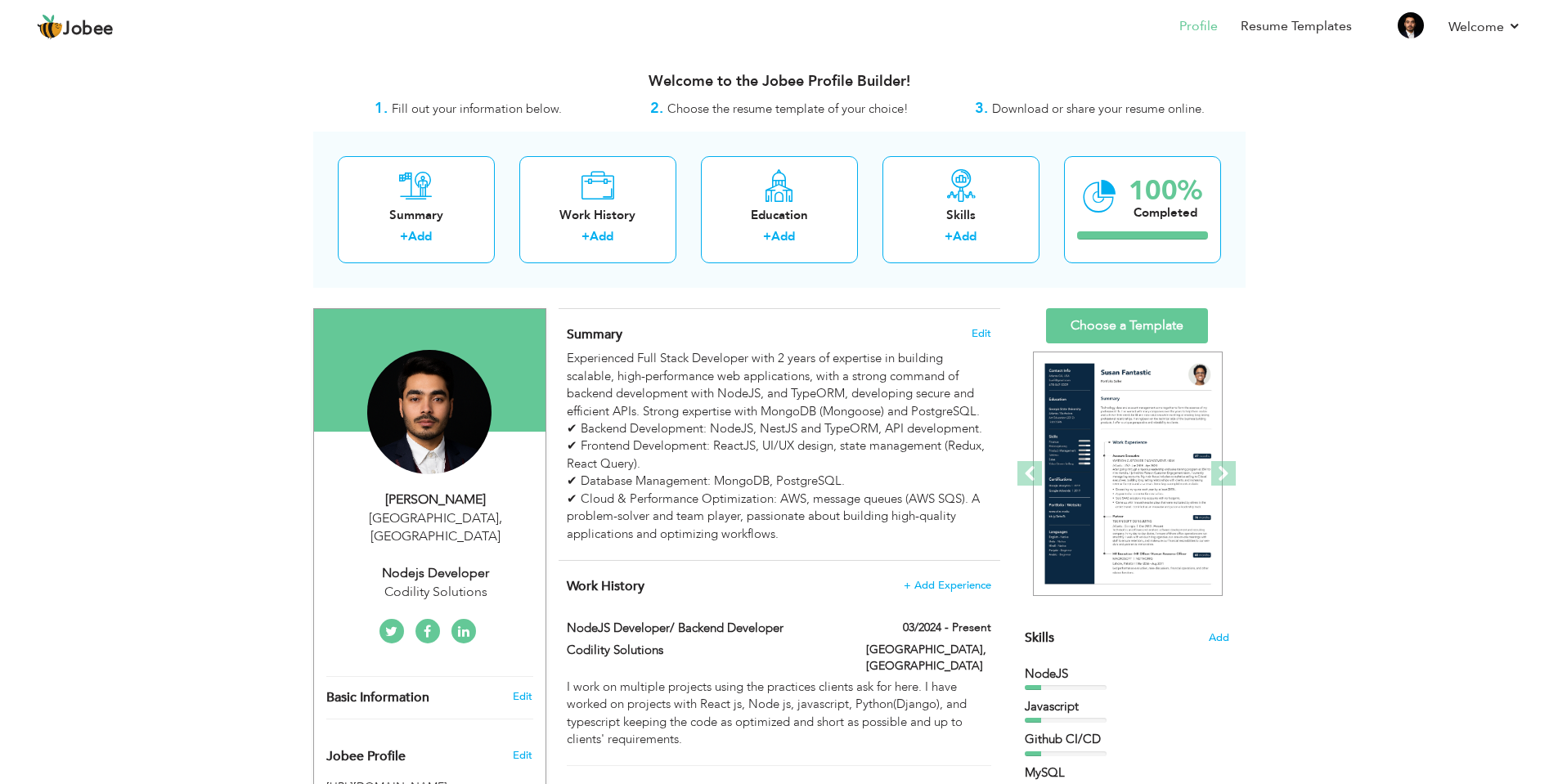
click at [430, 564] on div "Nodejs Developer" at bounding box center [435, 573] width 219 height 19
select select "number:166"
select select "number:4"
type input "Codility Solutions"
type input "Nodejs Developer"
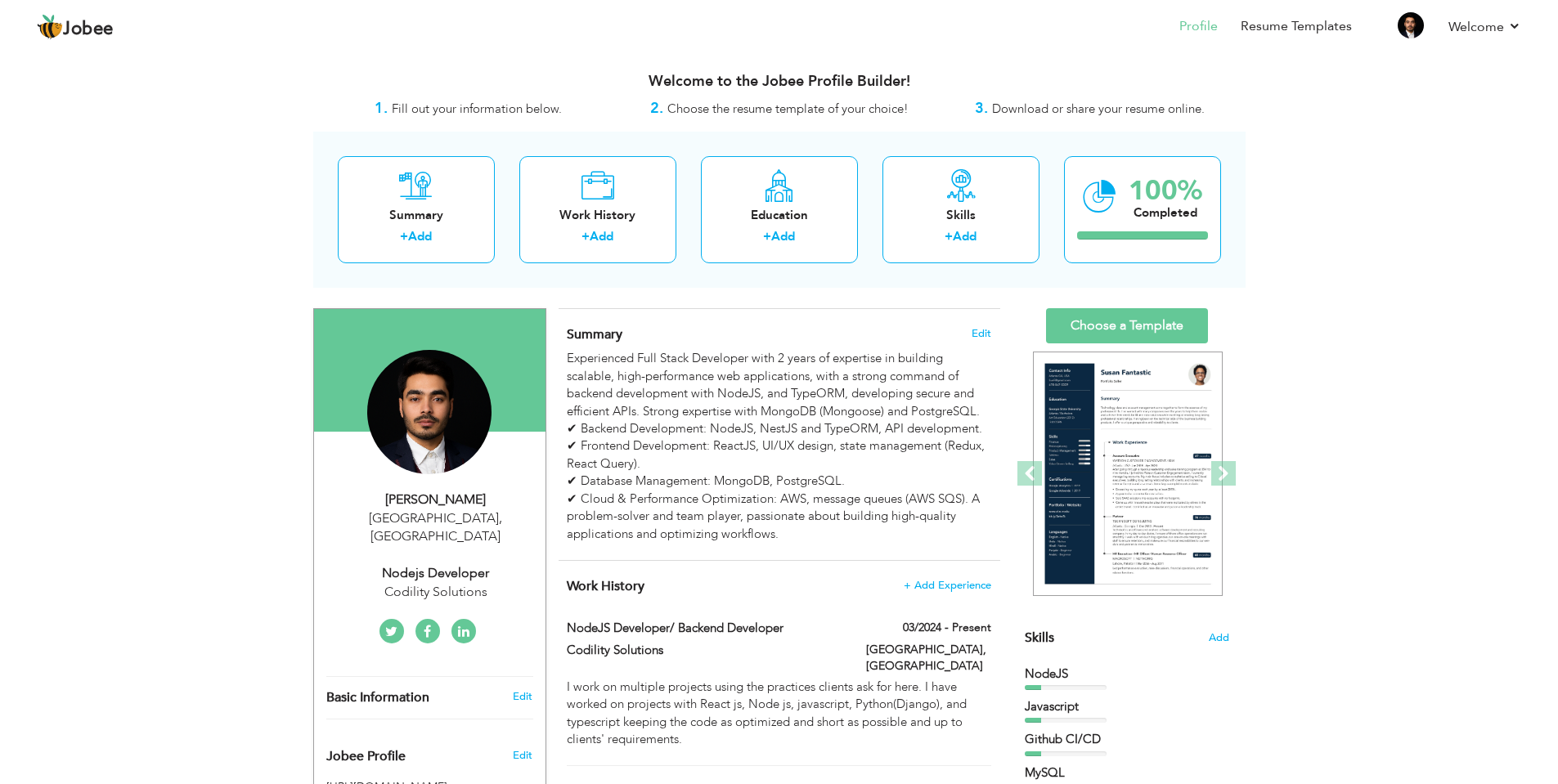
type input "www.linkedin.com/in/haseeb-tahir-71a78a217"
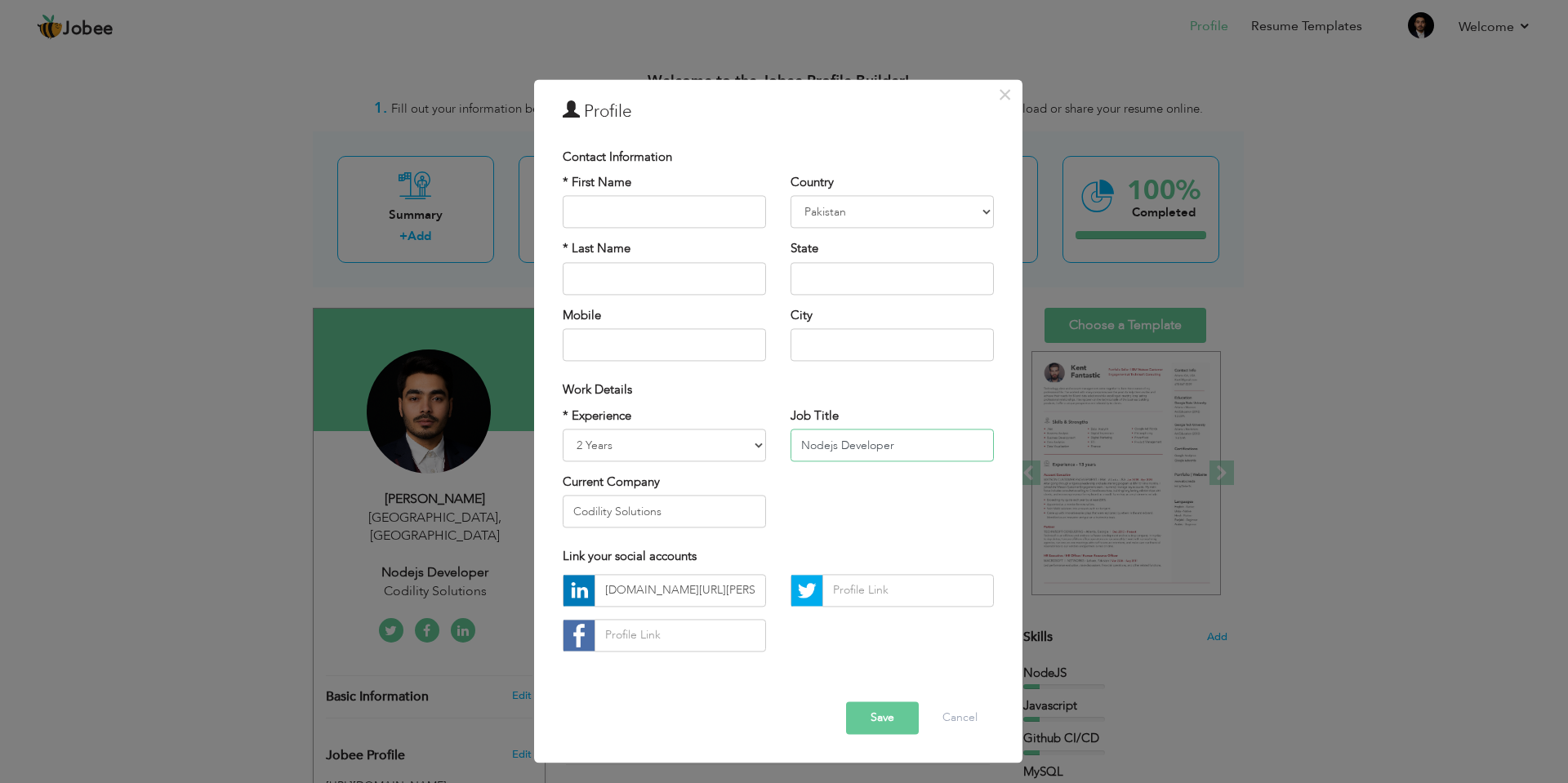
click at [832, 446] on input "Nodejs Developer" at bounding box center [892, 444] width 204 height 33
type input "Node.js Developer"
click at [854, 709] on button "Save" at bounding box center [882, 718] width 73 height 33
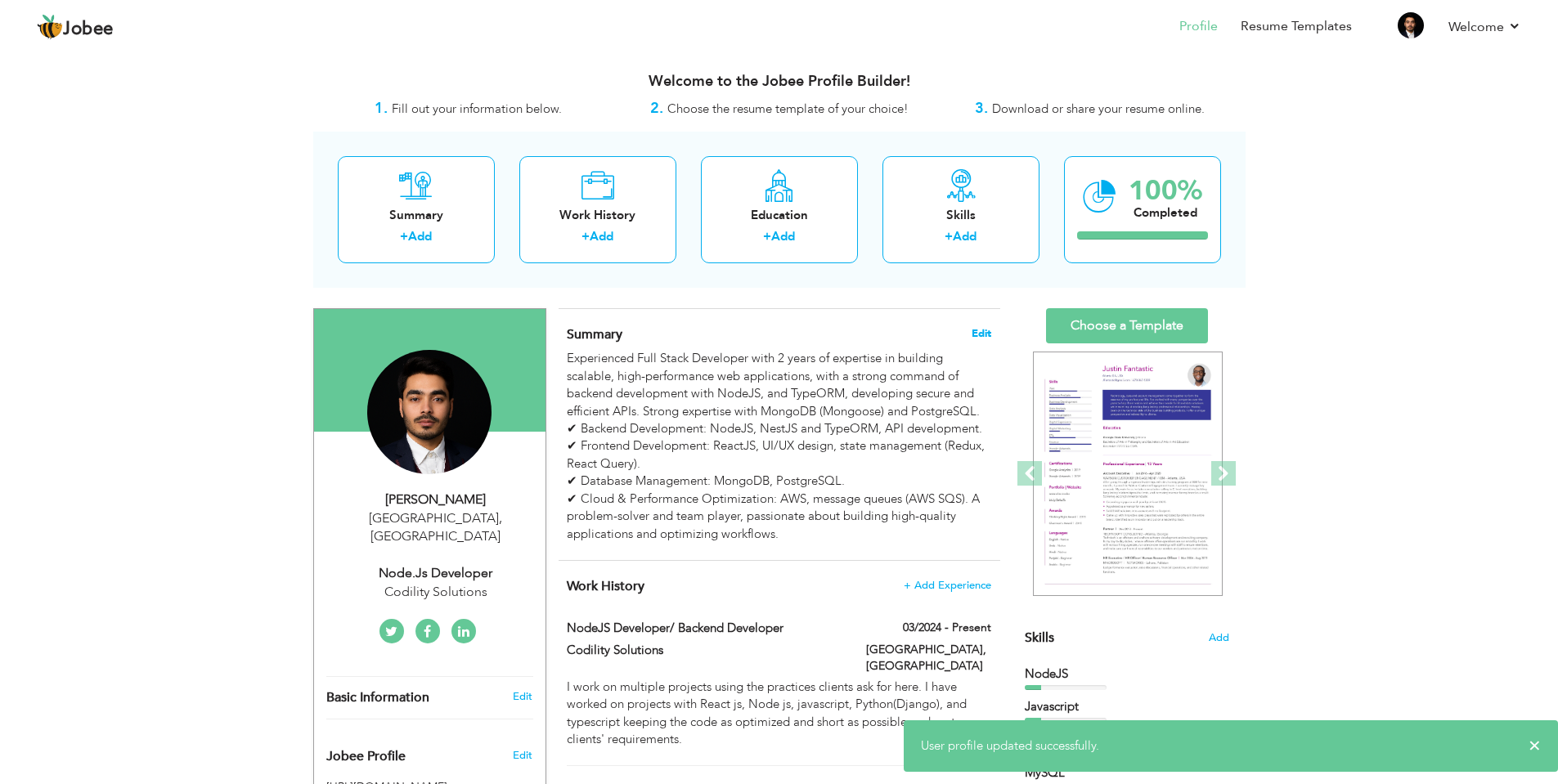
click at [984, 328] on span "Edit" at bounding box center [981, 333] width 19 height 12
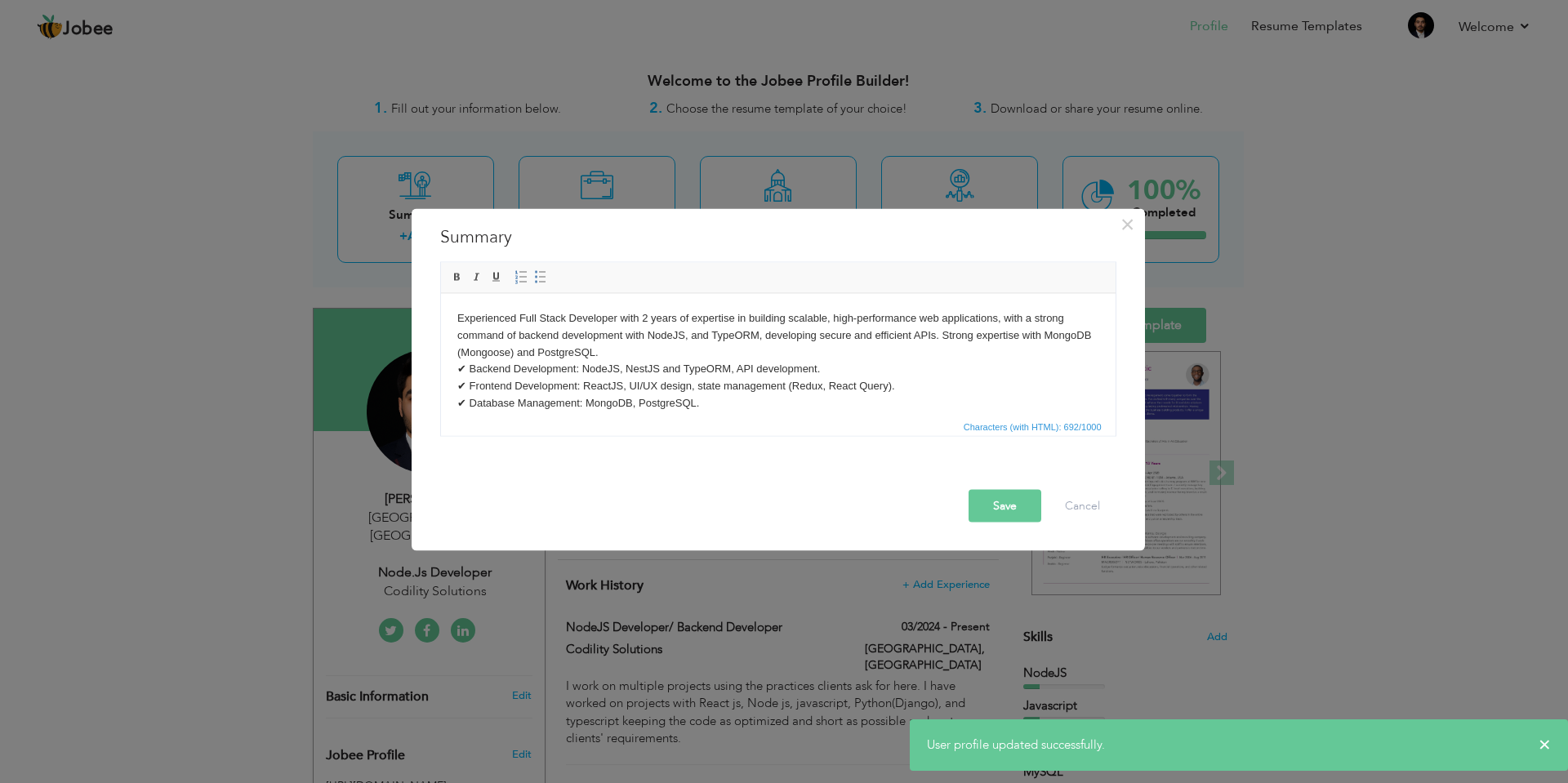
click at [672, 335] on body "Experienced Full Stack Developer with 2 years of expertise in building scalable…" at bounding box center [777, 377] width 642 height 135
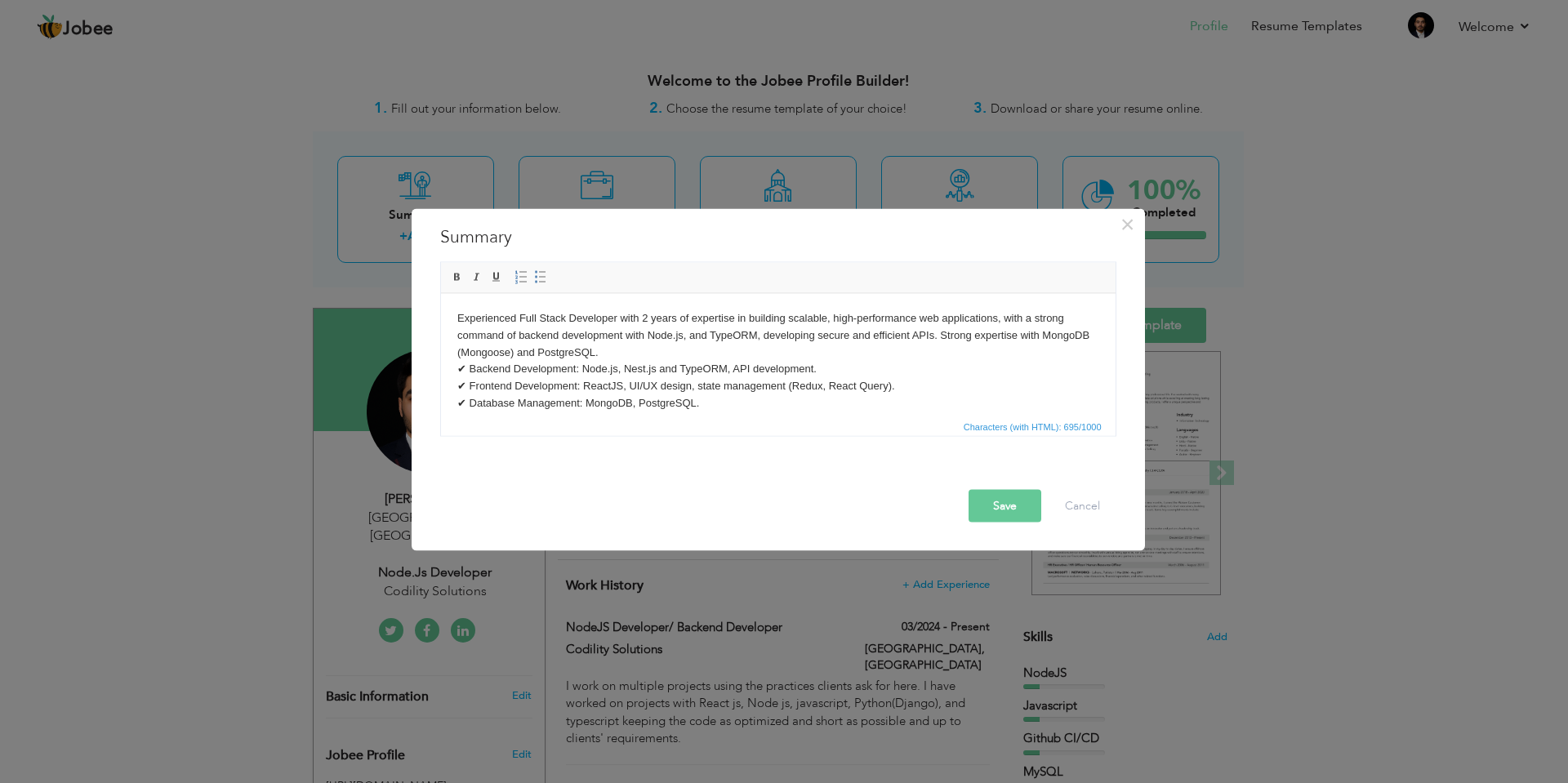
click at [1013, 503] on button "Save" at bounding box center [1004, 505] width 73 height 33
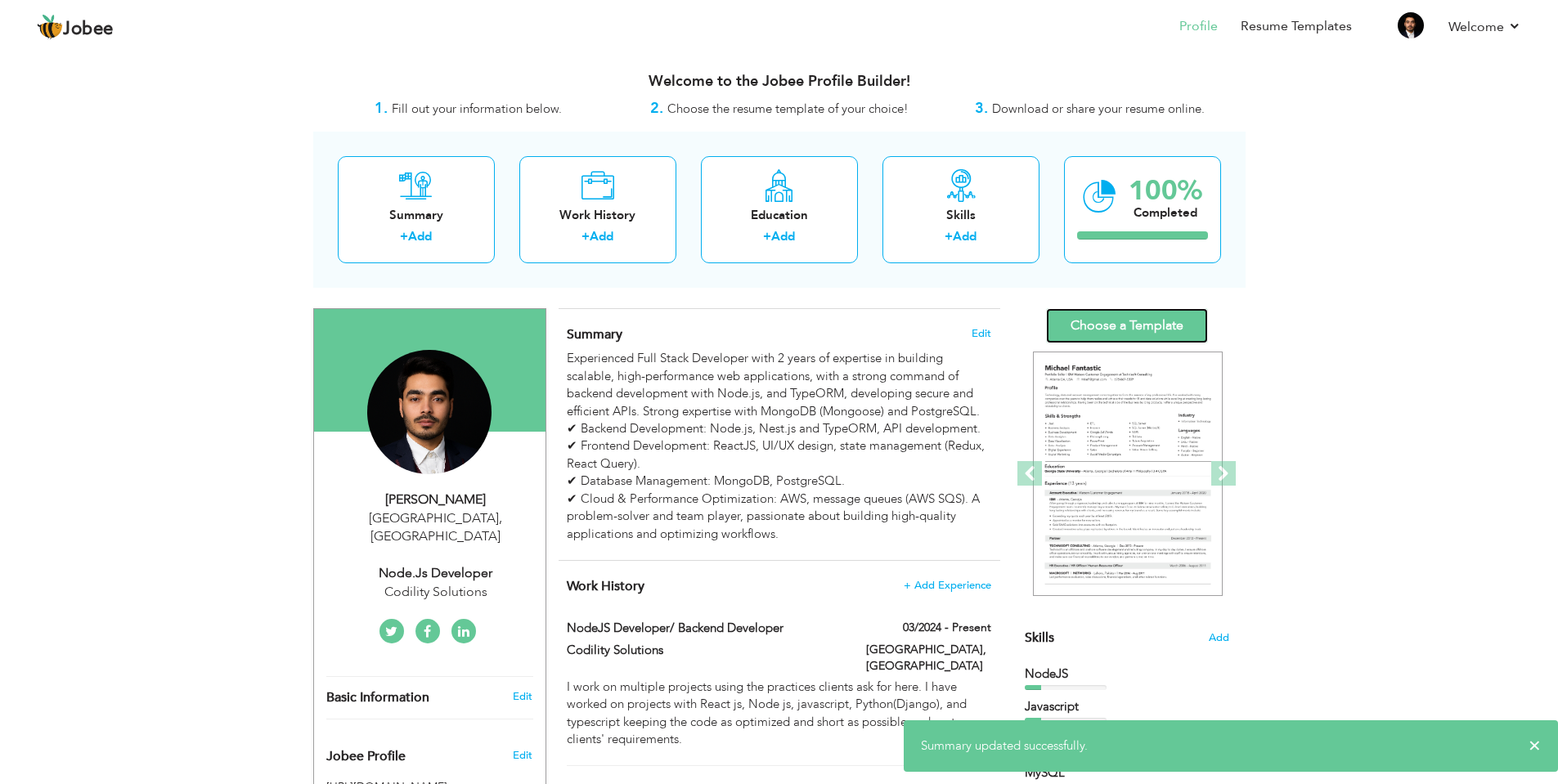
click at [1136, 323] on link "Choose a Template" at bounding box center [1126, 326] width 162 height 35
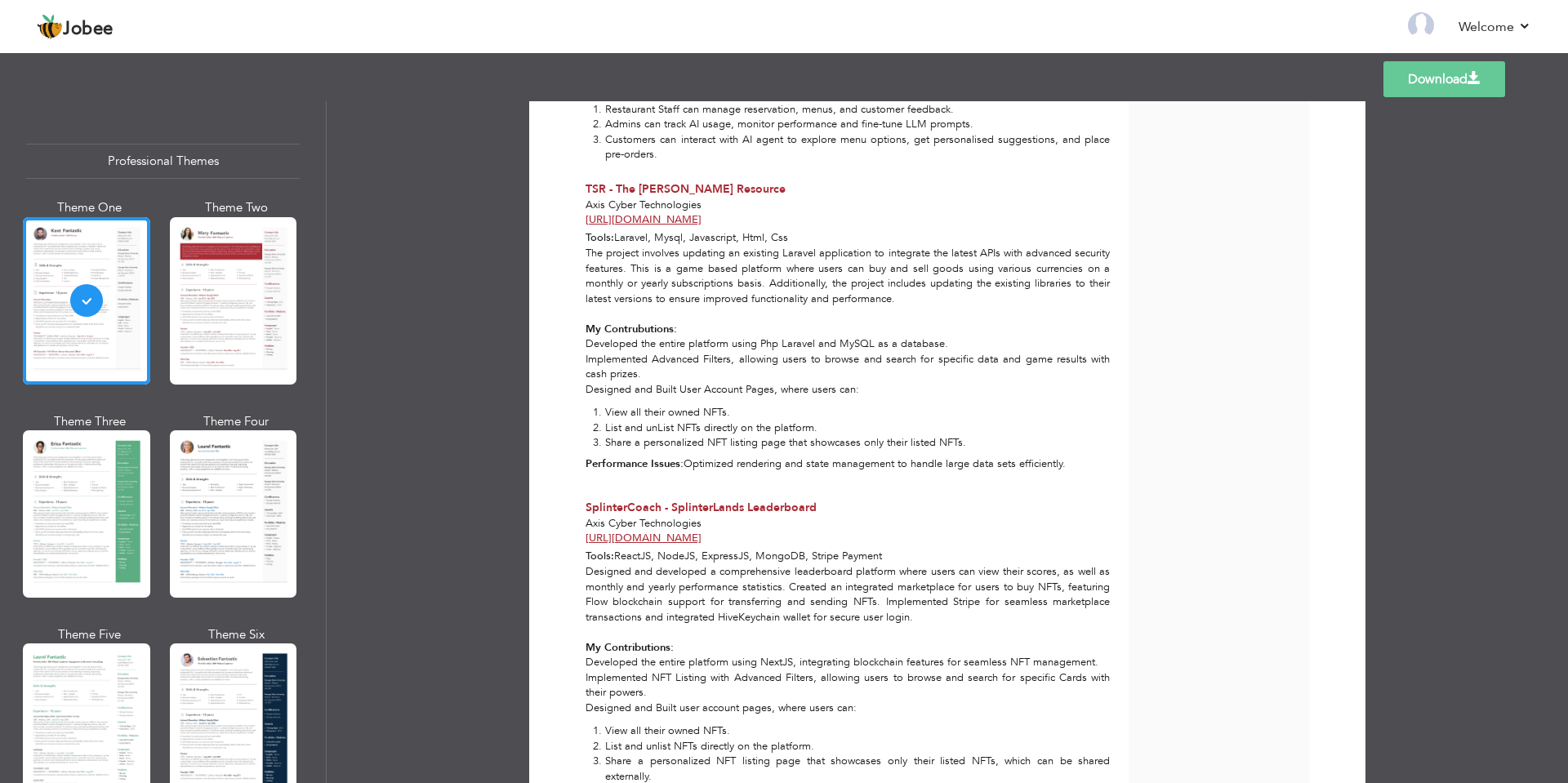
scroll to position [979, 0]
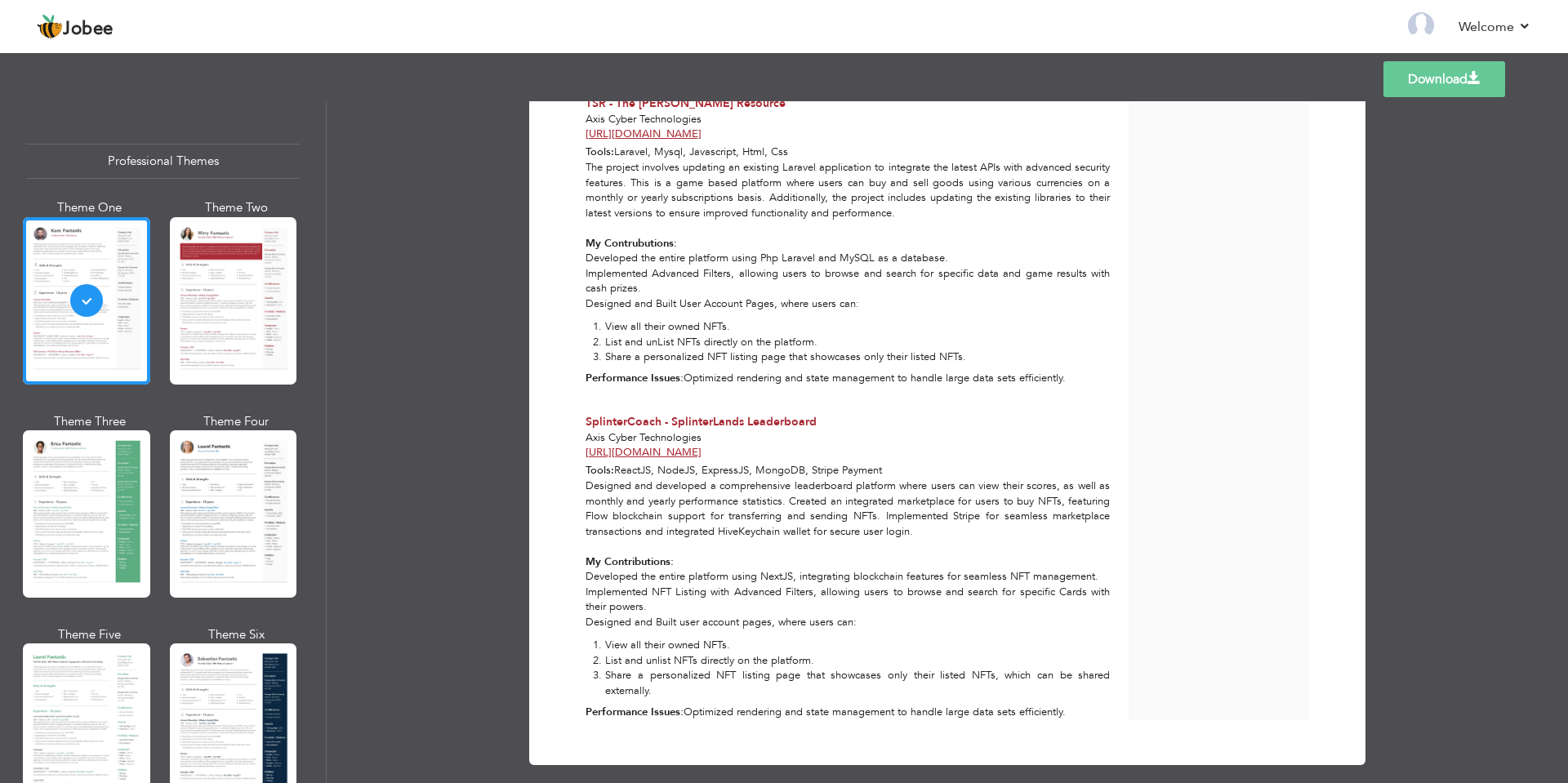
click at [1443, 80] on link "Download" at bounding box center [1444, 79] width 122 height 36
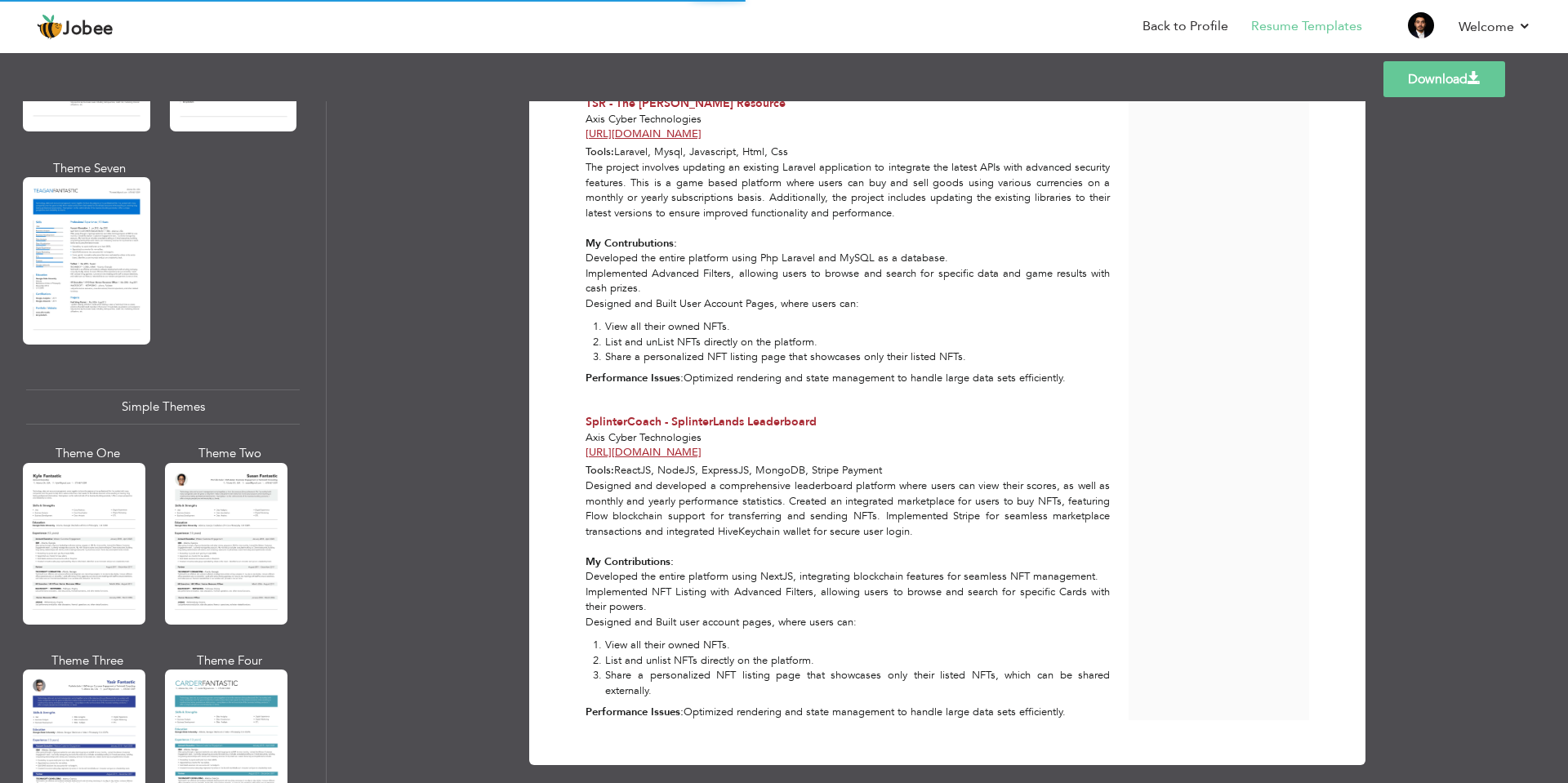
scroll to position [2647, 0]
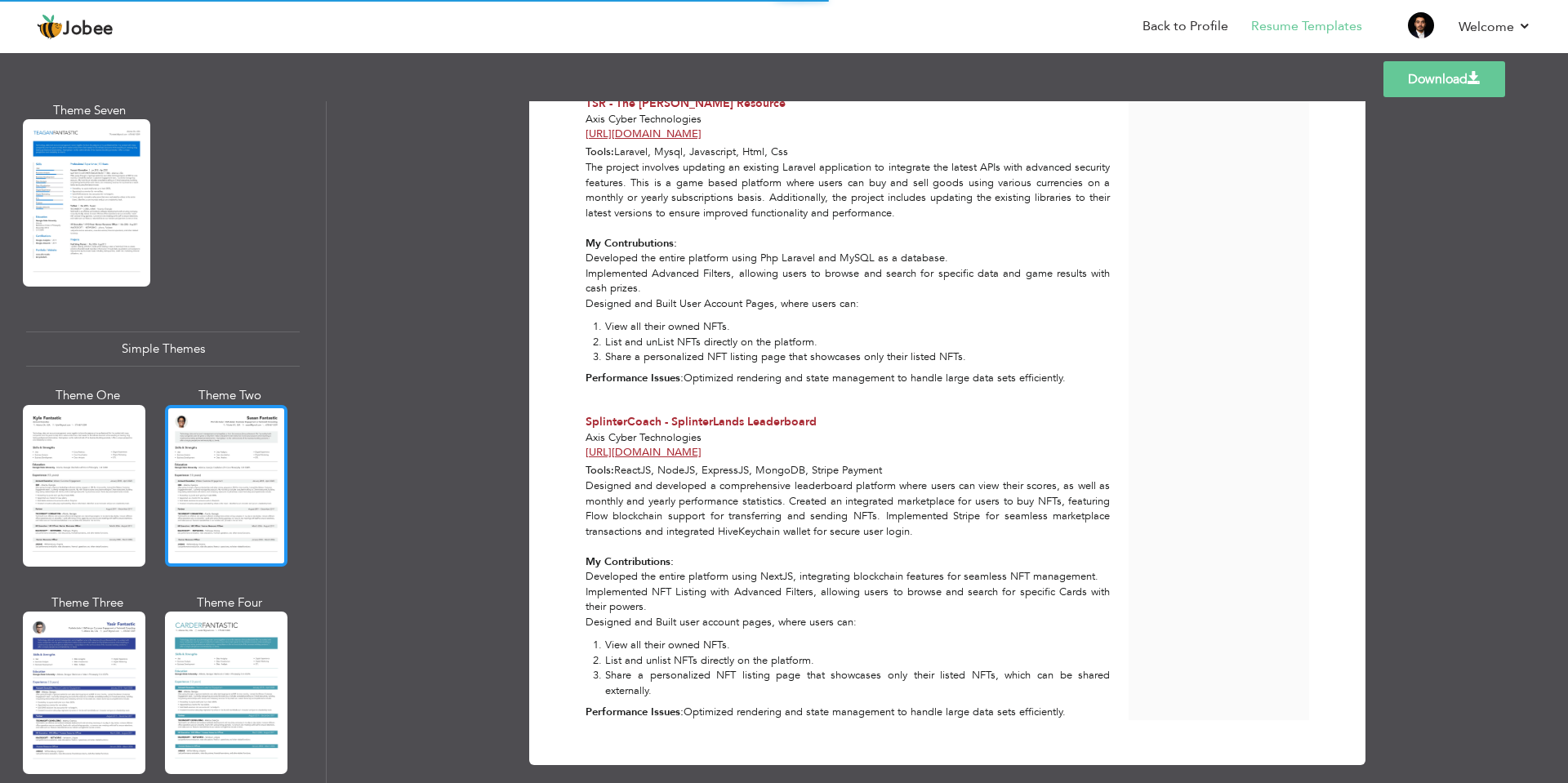
click at [237, 439] on div at bounding box center [226, 486] width 122 height 162
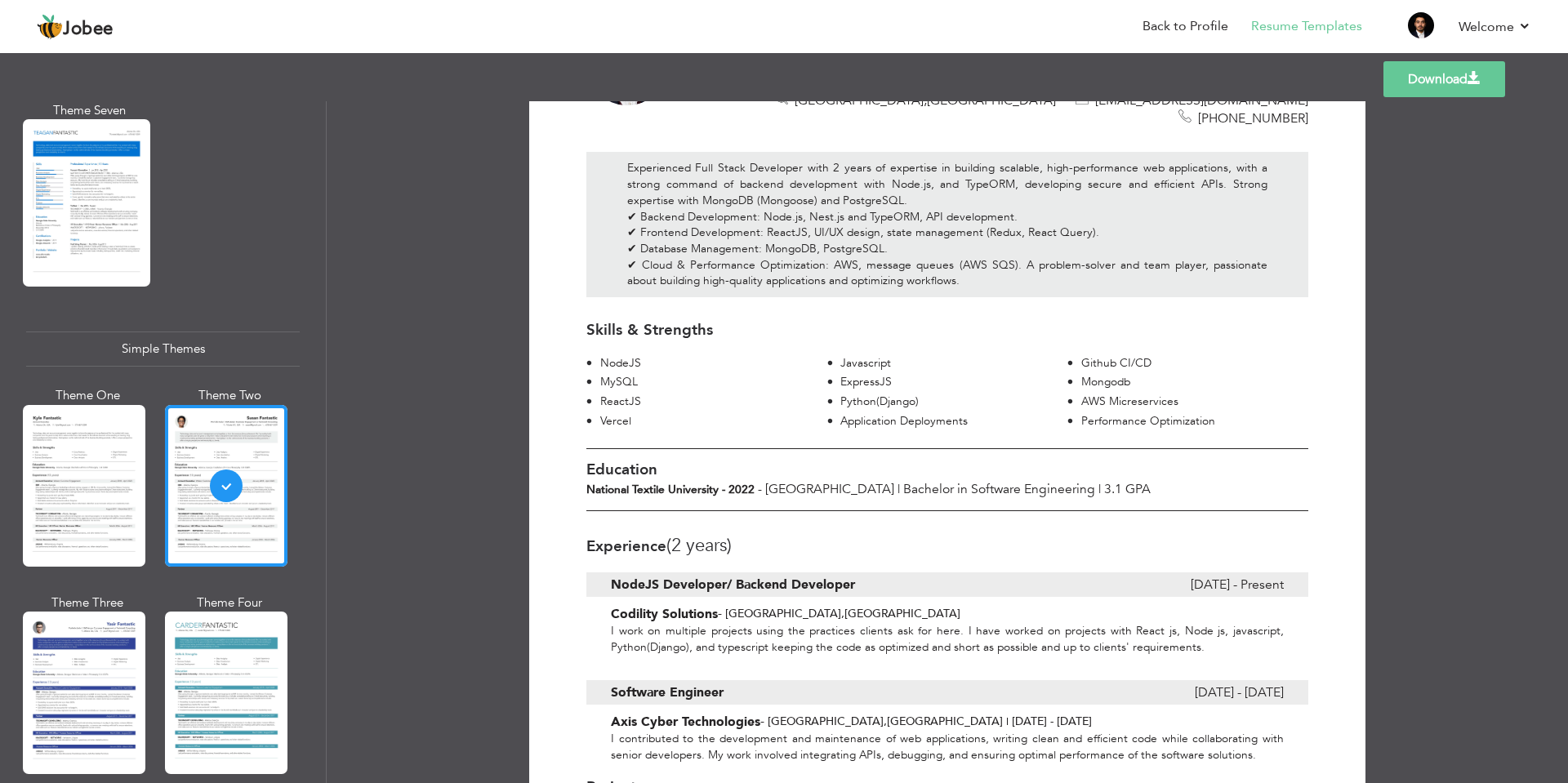
scroll to position [0, 0]
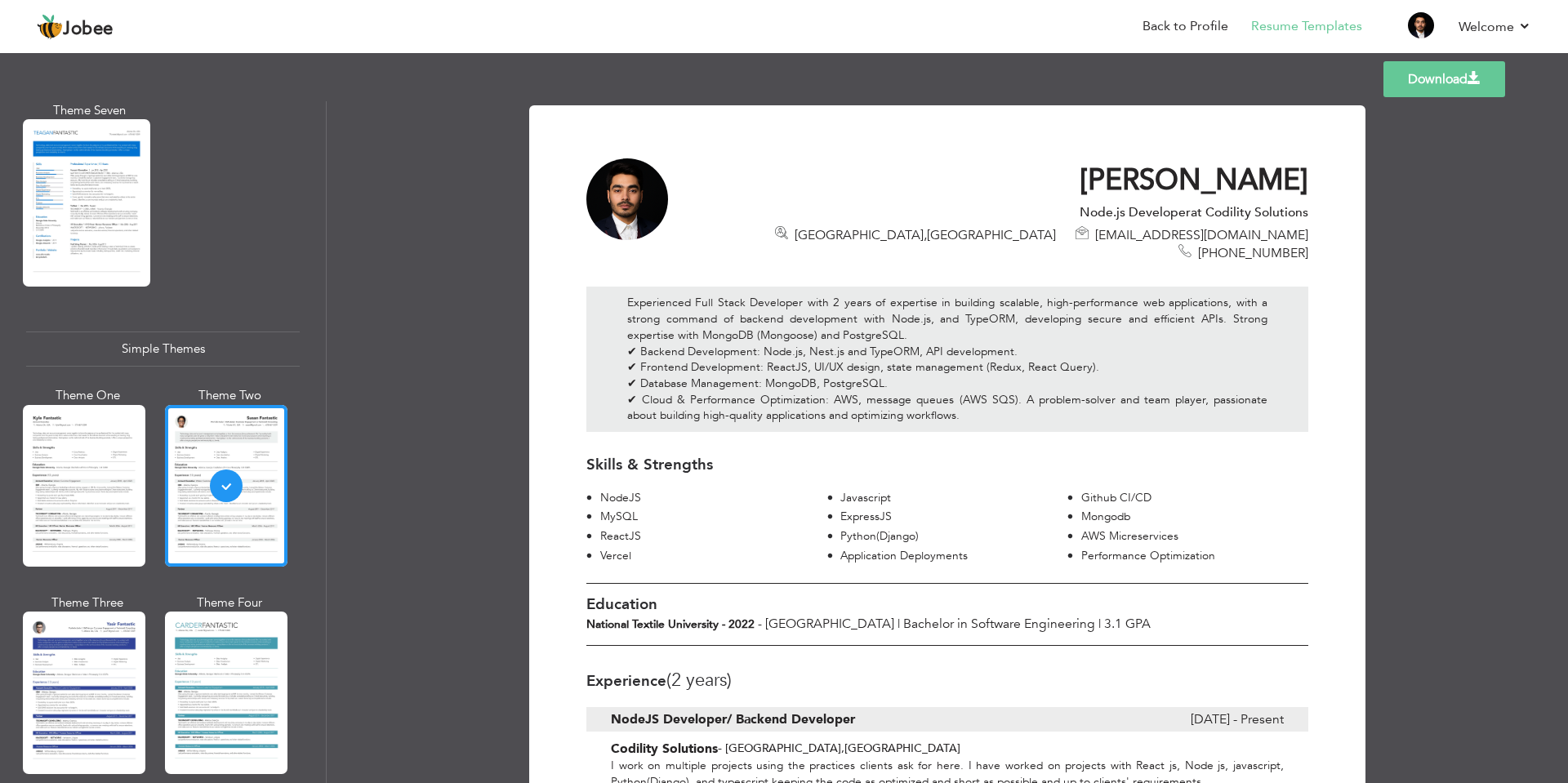
click at [1455, 96] on link "Download" at bounding box center [1444, 79] width 122 height 36
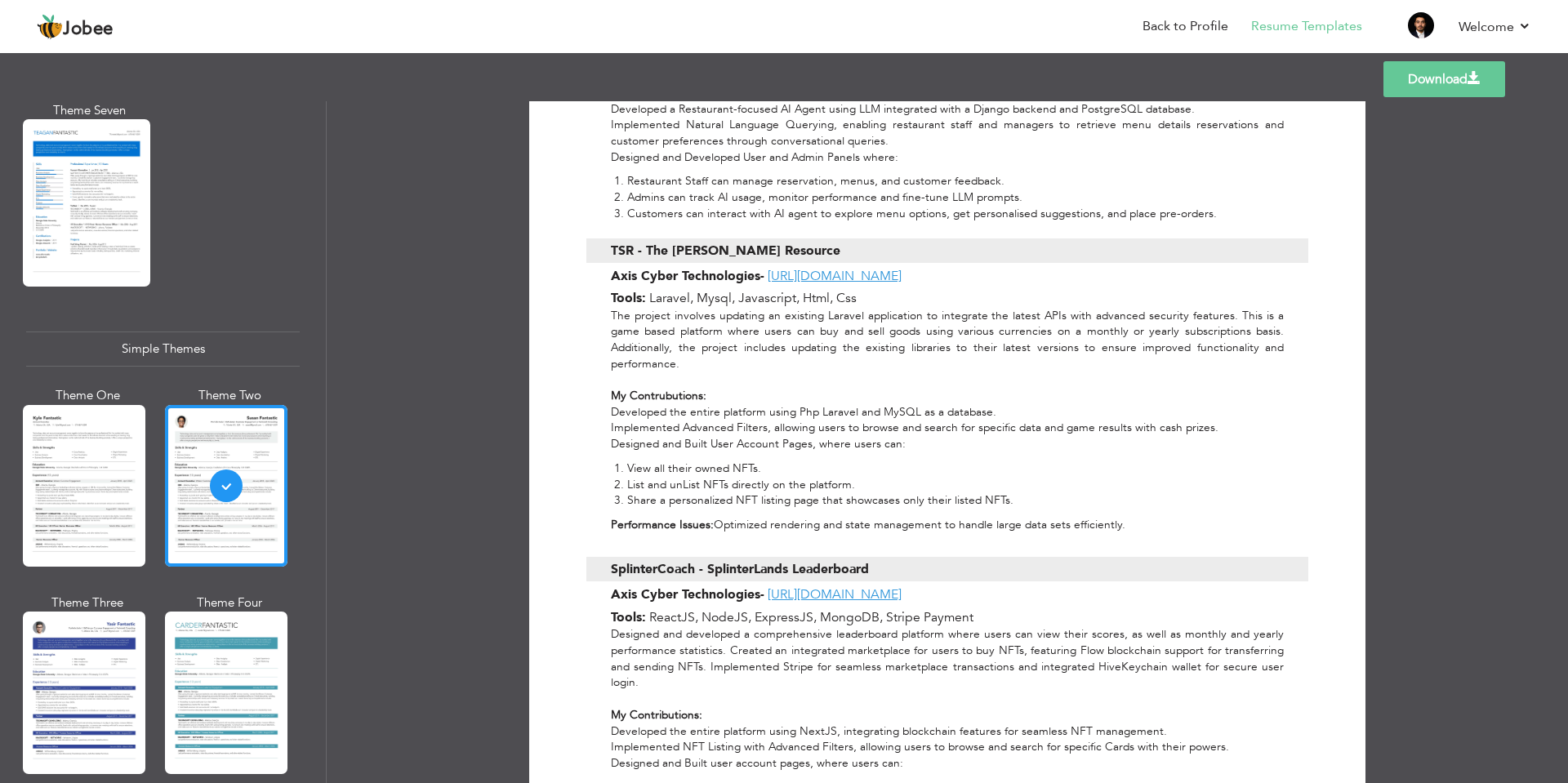
scroll to position [1374, 0]
